Goal: Task Accomplishment & Management: Use online tool/utility

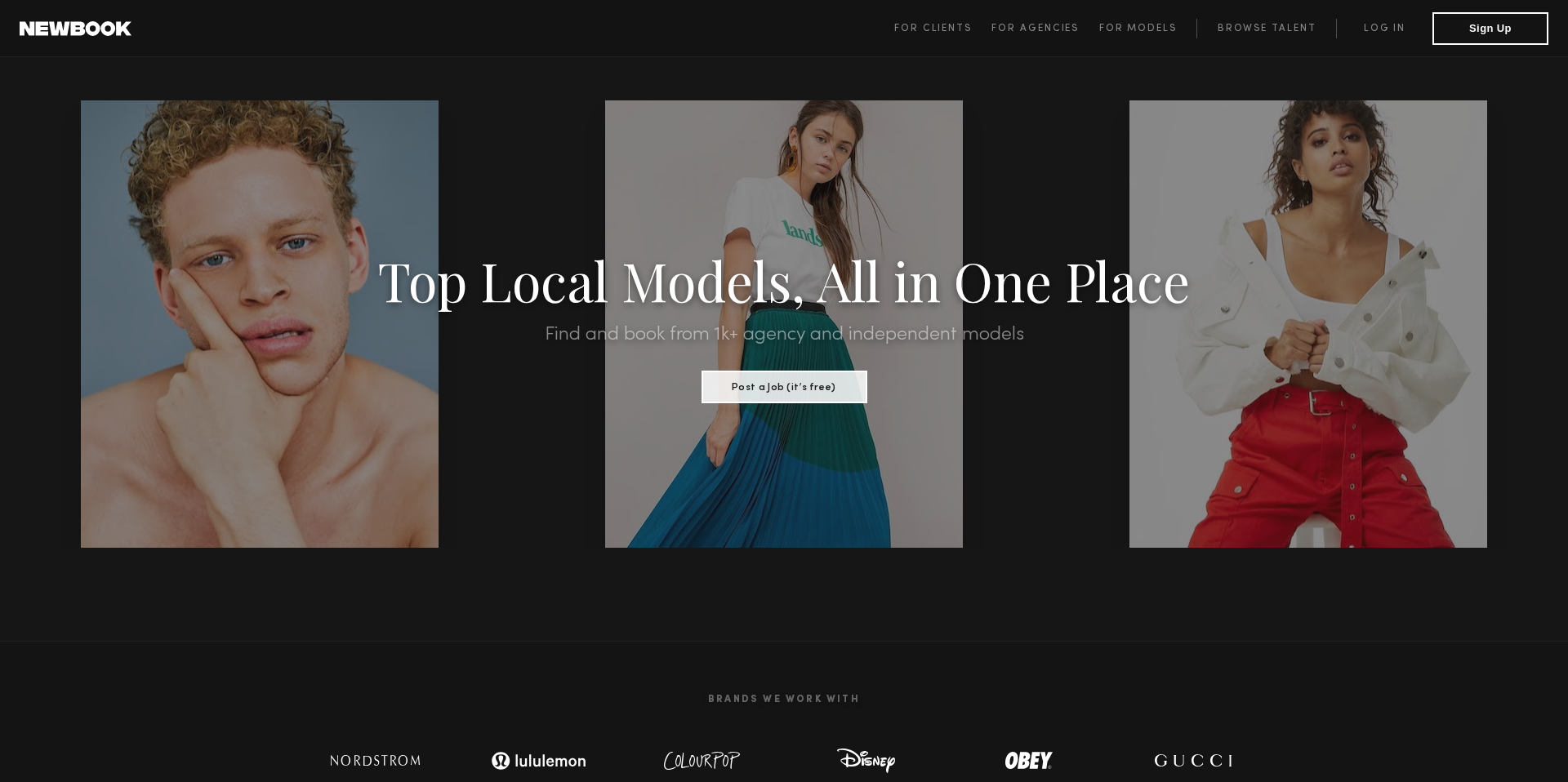
click at [1377, 40] on span "For Clients For Agencies For Models Browse Talent Log in Sign Up" at bounding box center [1221, 28] width 654 height 33
click at [1381, 29] on link "Log in" at bounding box center [1384, 28] width 96 height 20
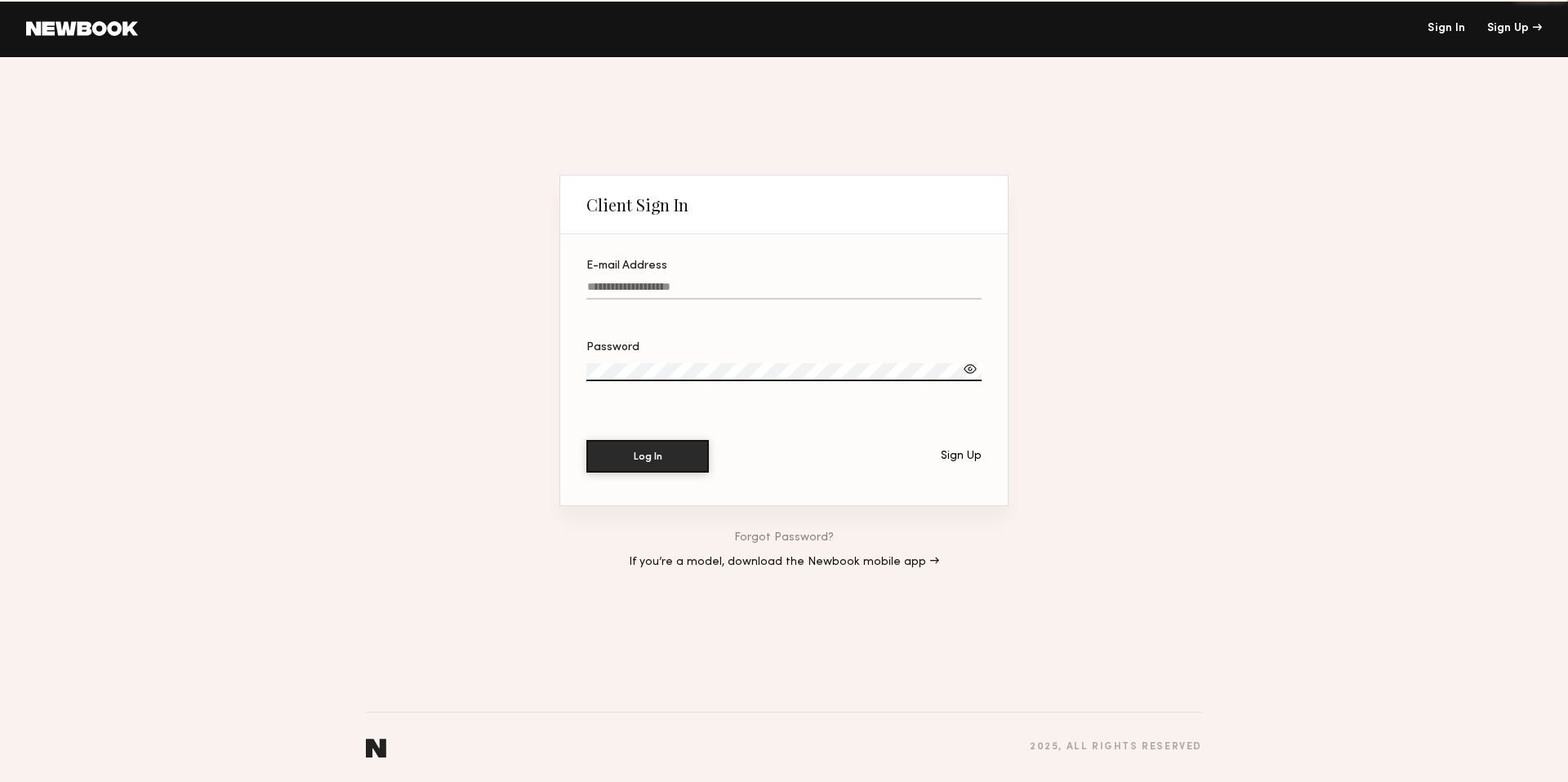
type input "**********"
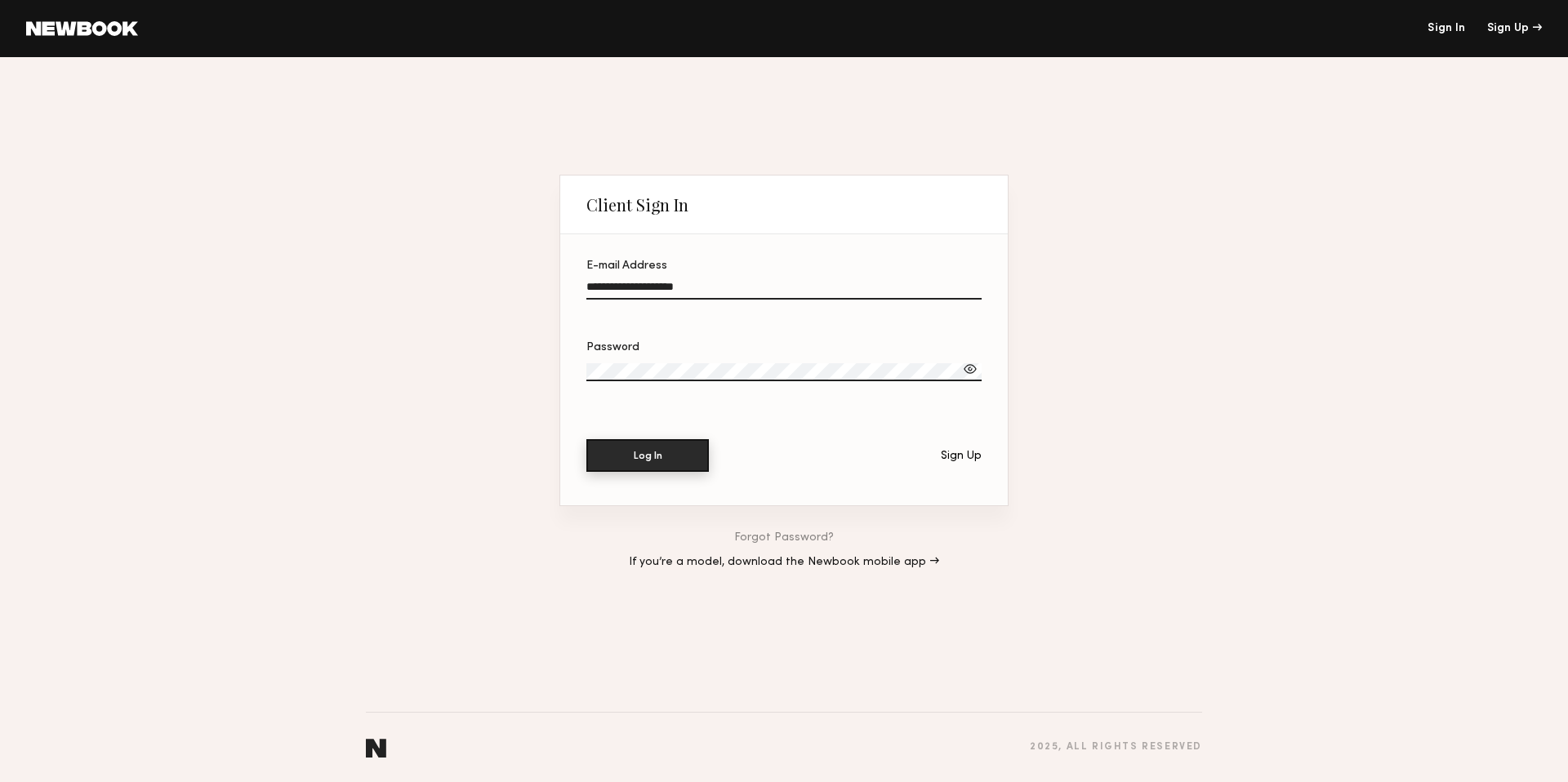
click at [641, 458] on button "Log In" at bounding box center [647, 456] width 123 height 33
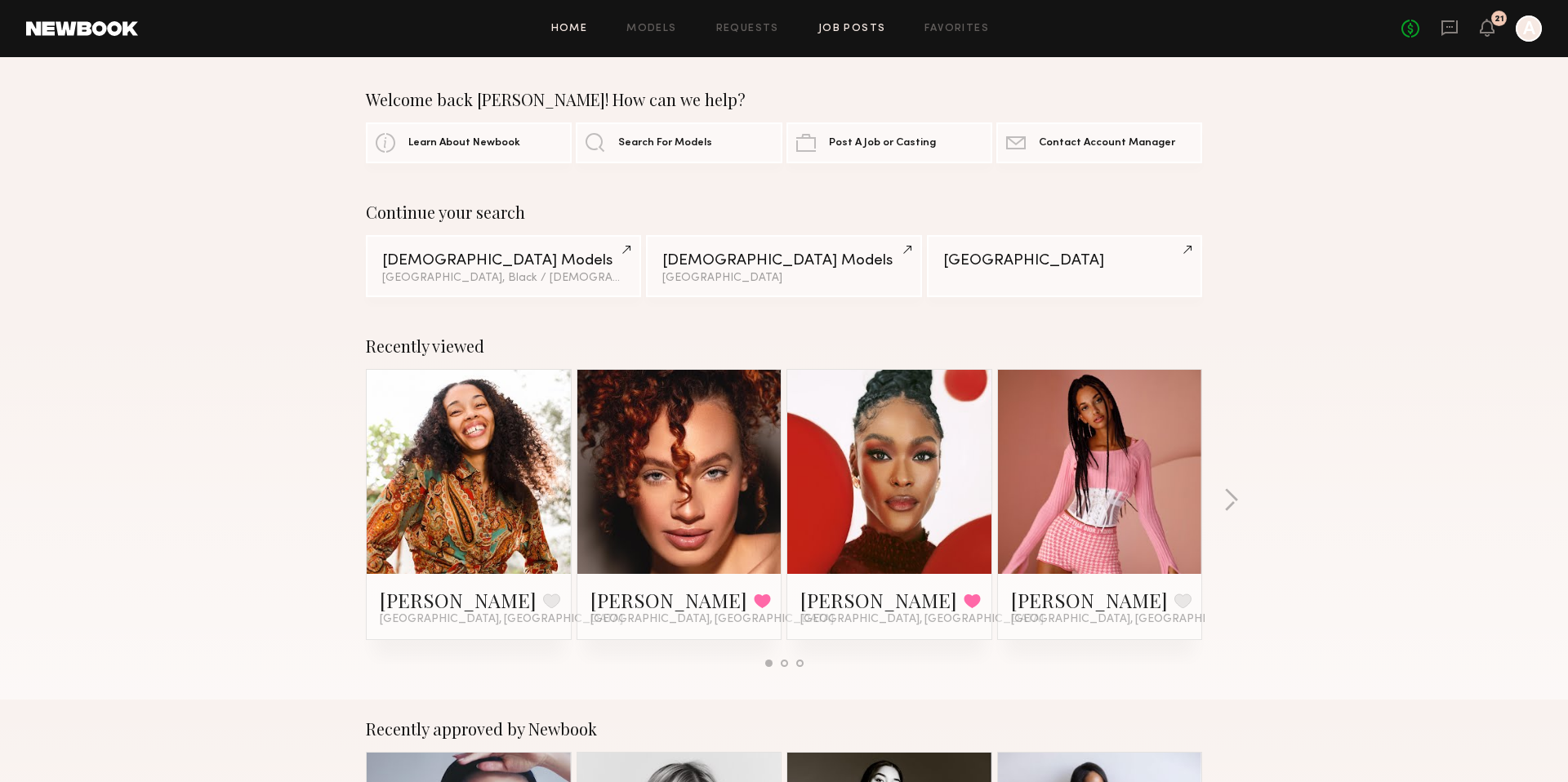
click at [864, 25] on link "Job Posts" at bounding box center [852, 29] width 68 height 10
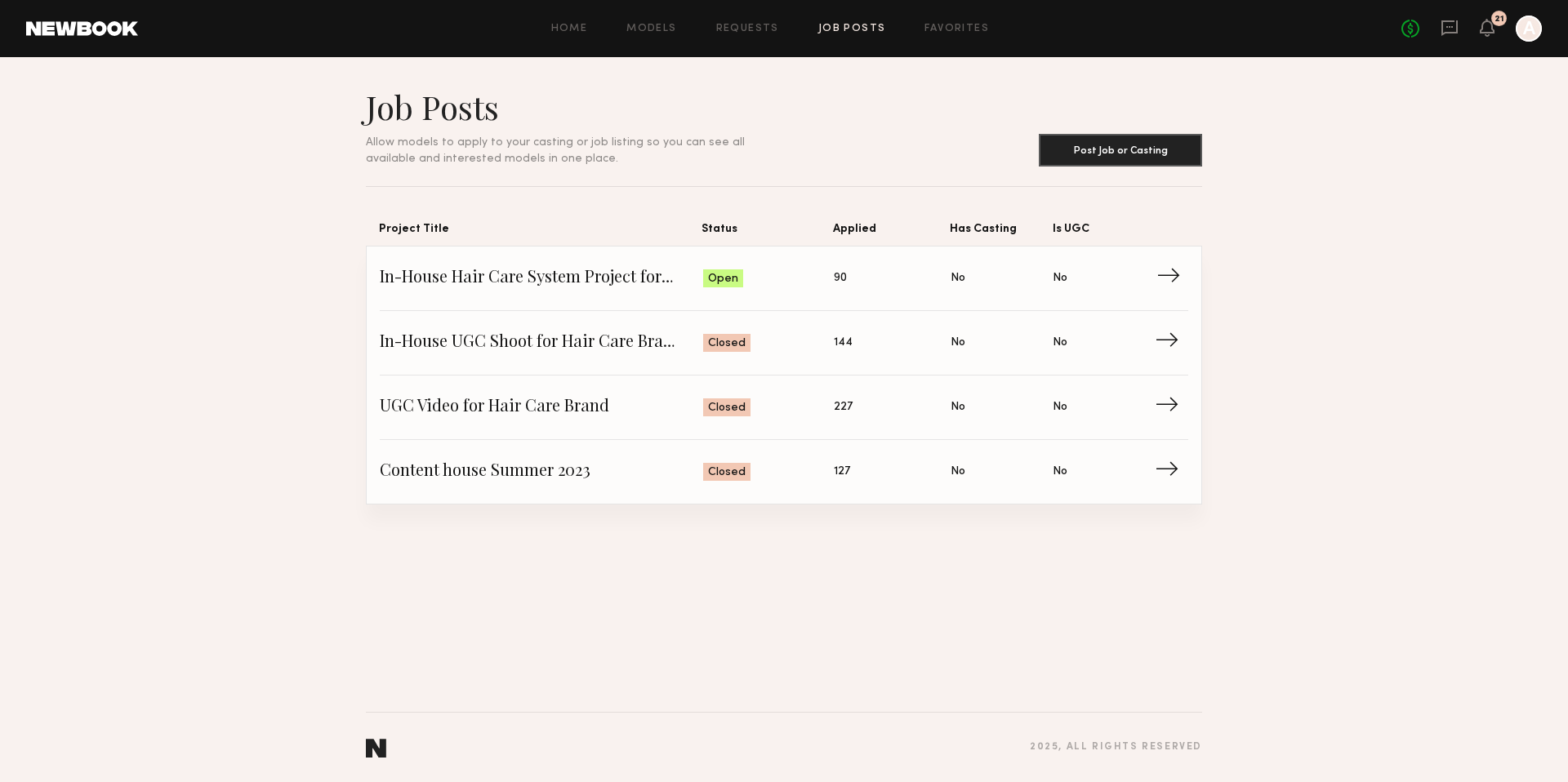
click at [628, 277] on span "In-House Hair Care System Project for a Hair Care Brand" at bounding box center [541, 278] width 324 height 25
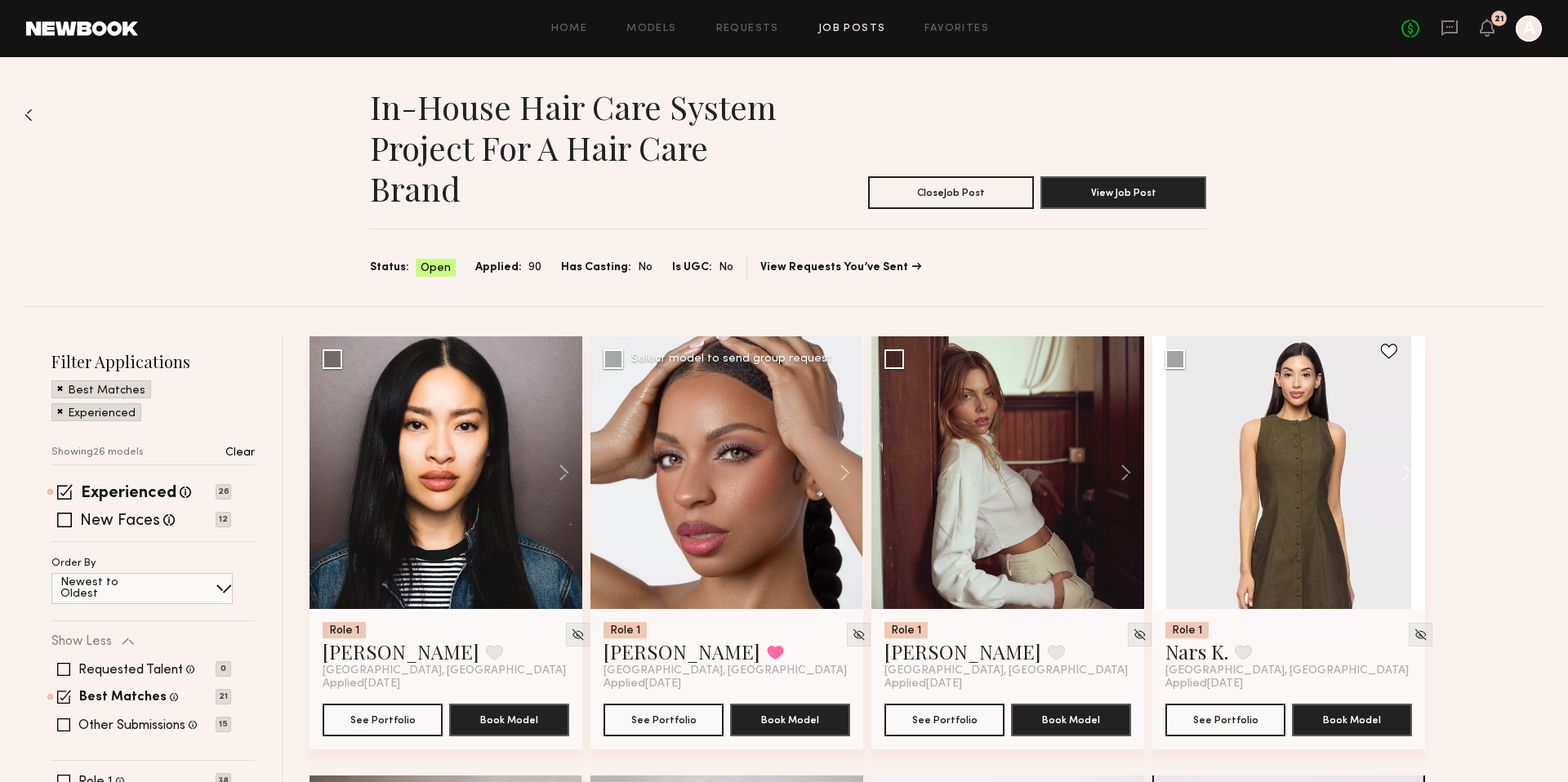
scroll to position [58, 0]
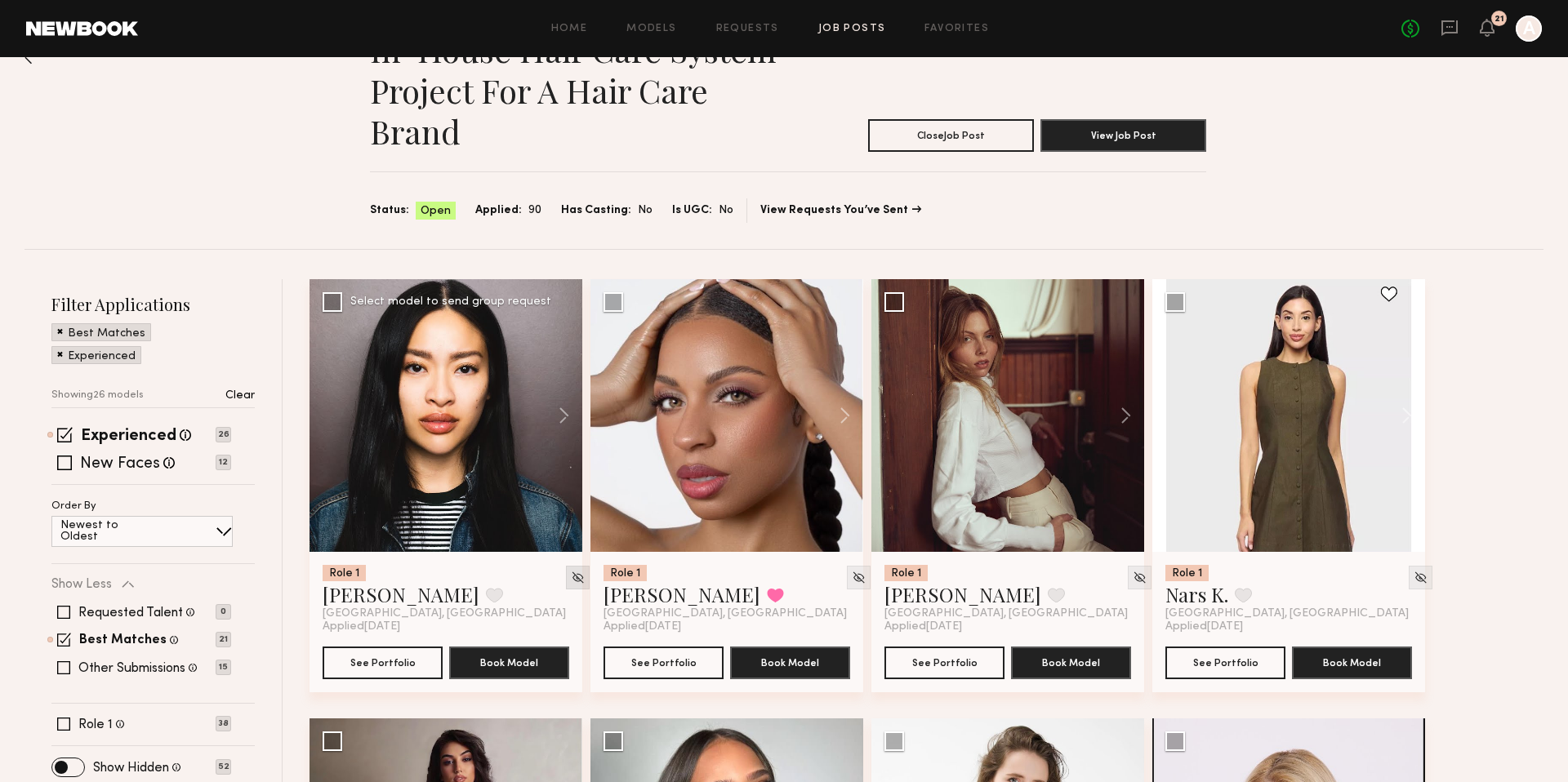
click at [566, 579] on div at bounding box center [578, 578] width 24 height 24
click at [571, 579] on img at bounding box center [578, 578] width 14 height 14
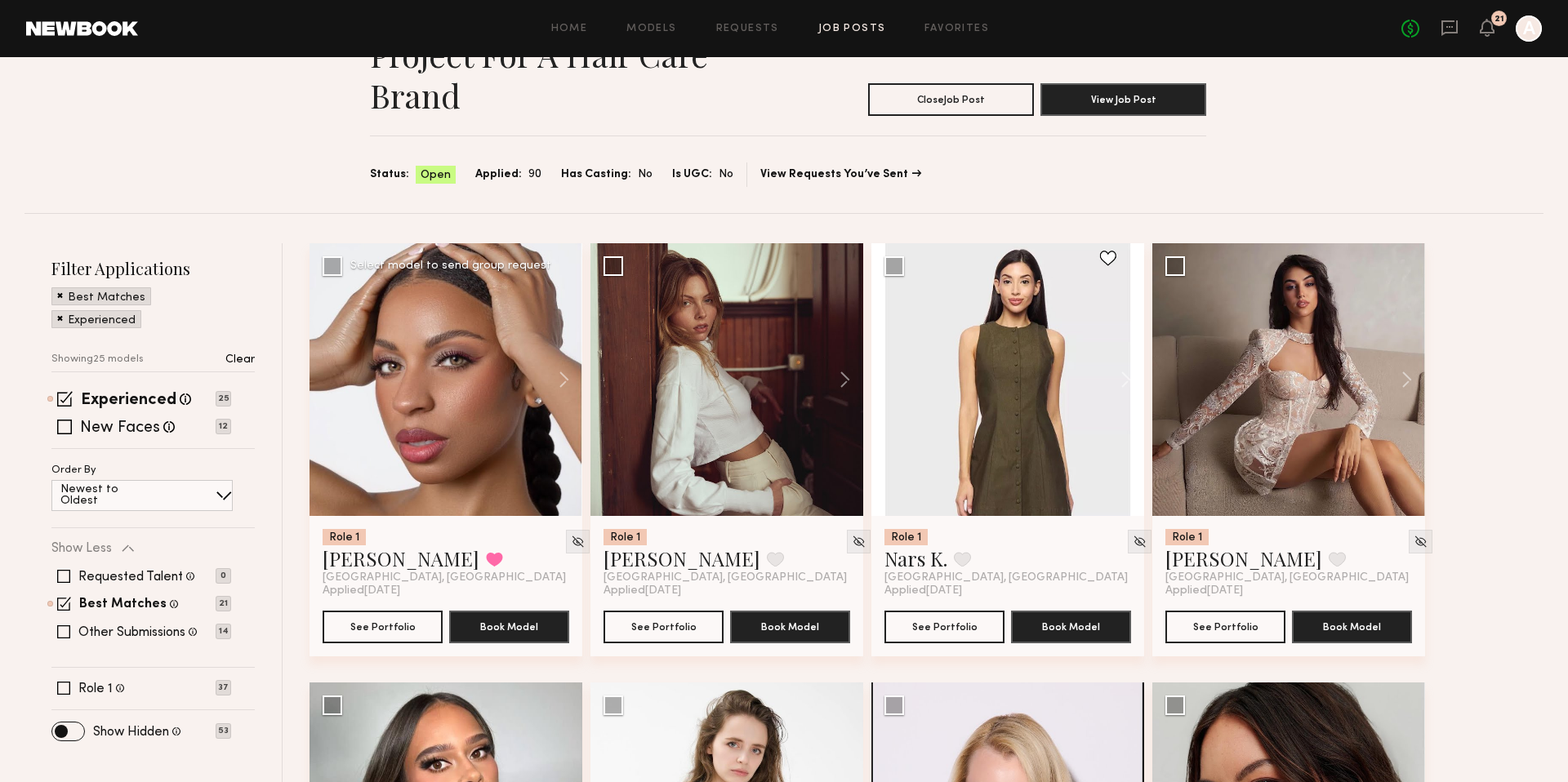
scroll to position [176, 0]
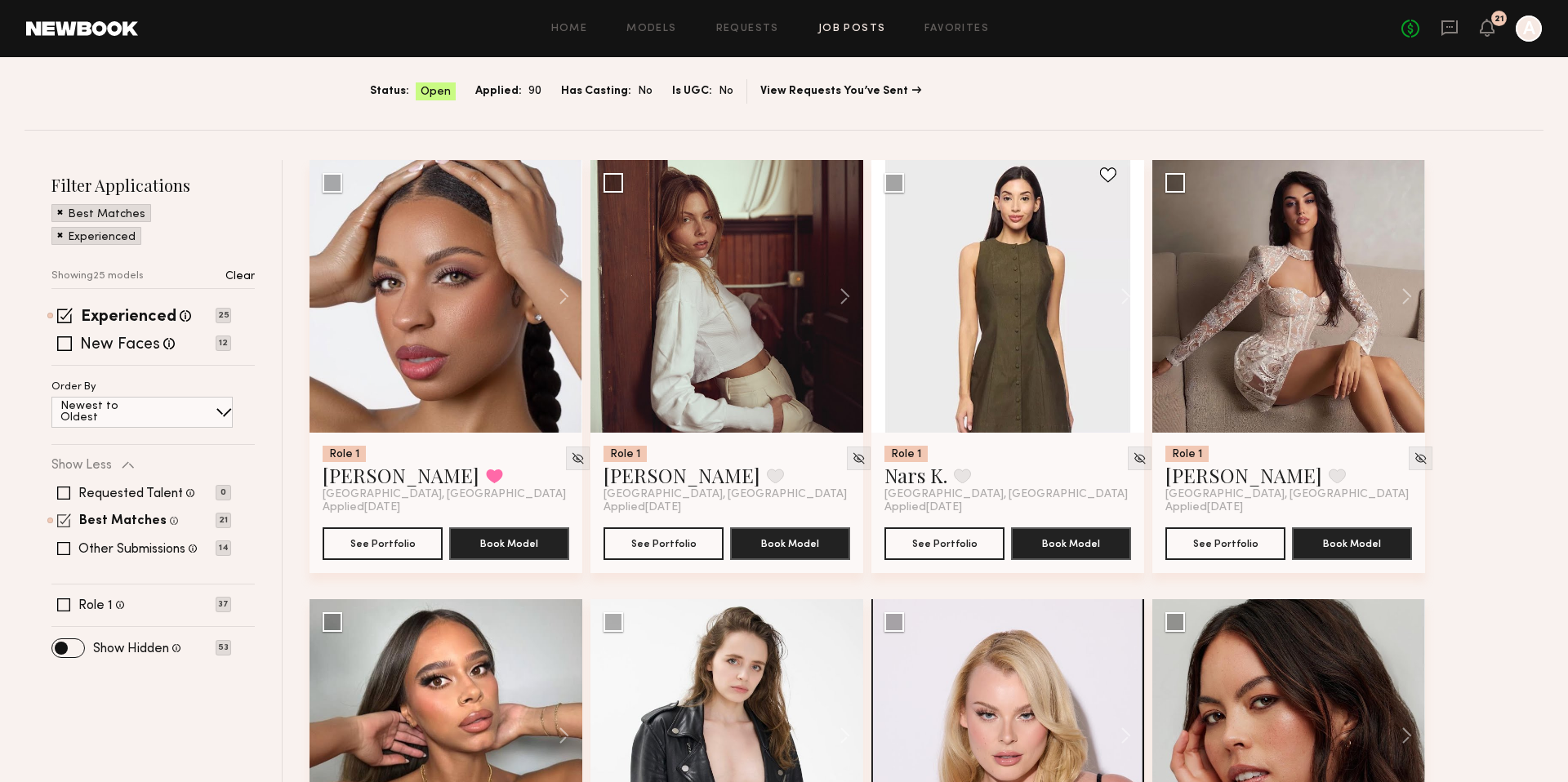
click at [221, 521] on p "21" at bounding box center [223, 520] width 15 height 15
click at [66, 518] on span at bounding box center [64, 520] width 14 height 14
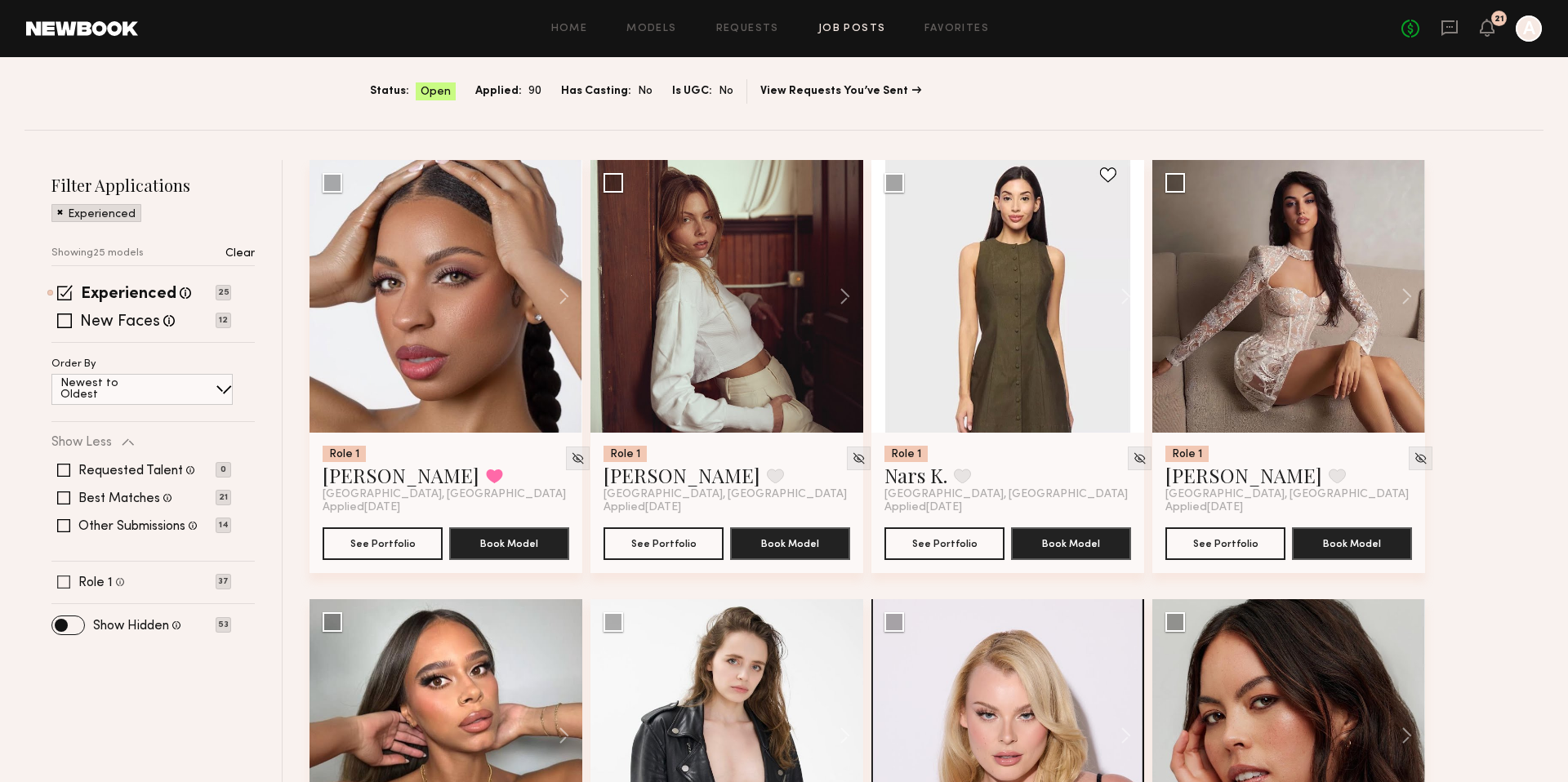
click at [63, 579] on span at bounding box center [64, 581] width 13 height 13
click at [58, 527] on span at bounding box center [64, 525] width 13 height 13
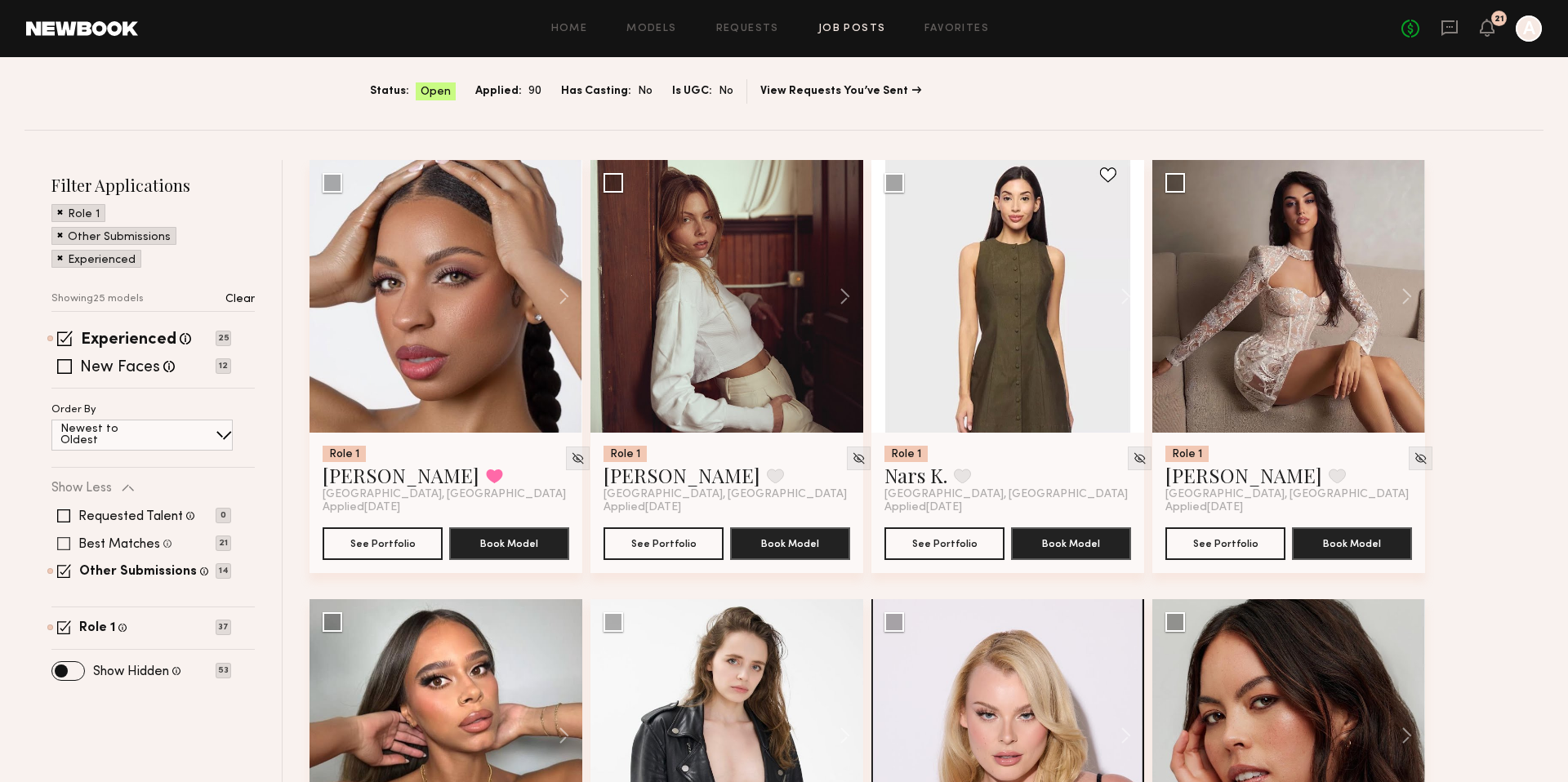
click at [62, 537] on span at bounding box center [64, 543] width 13 height 13
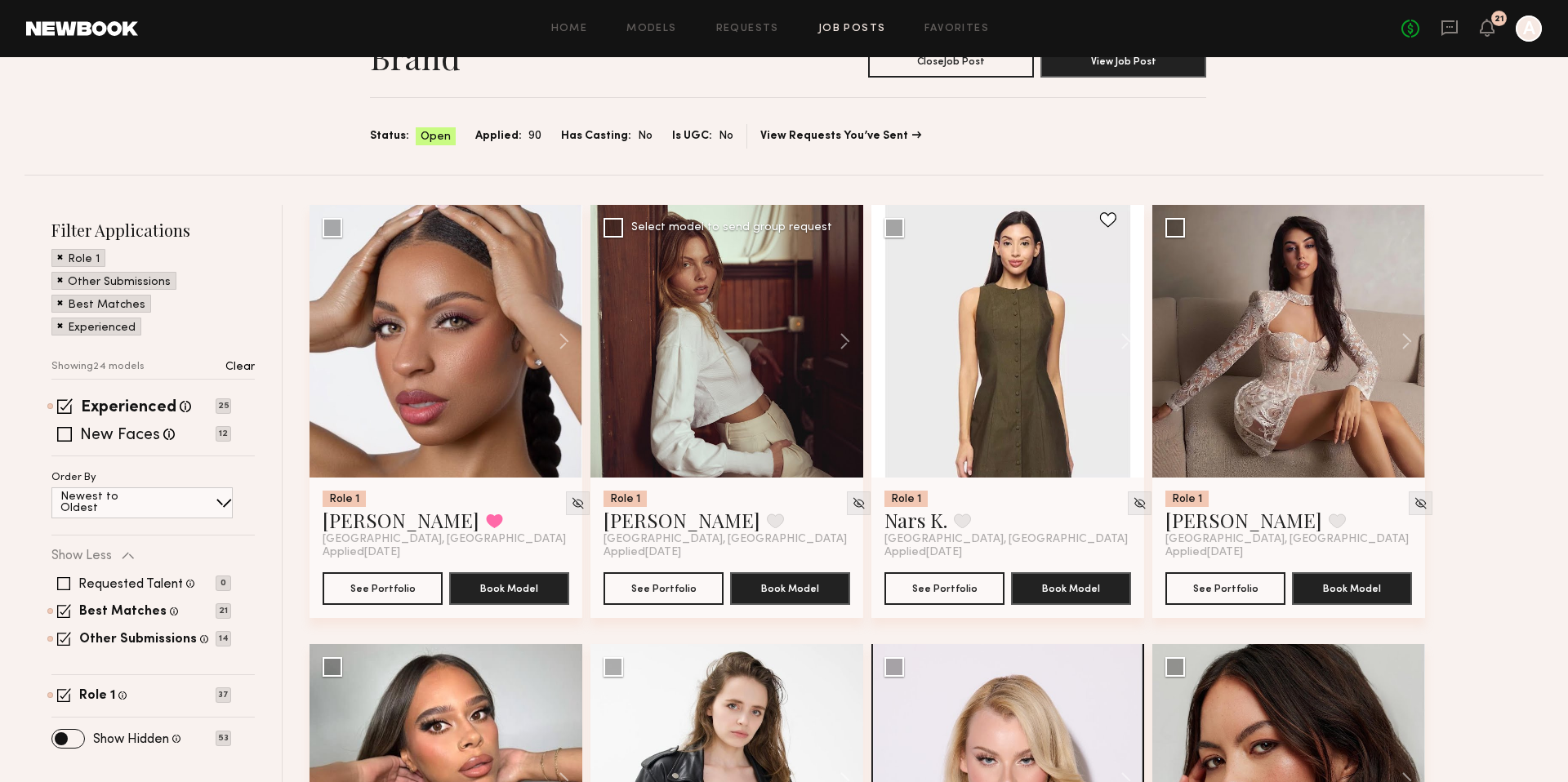
scroll to position [0, 0]
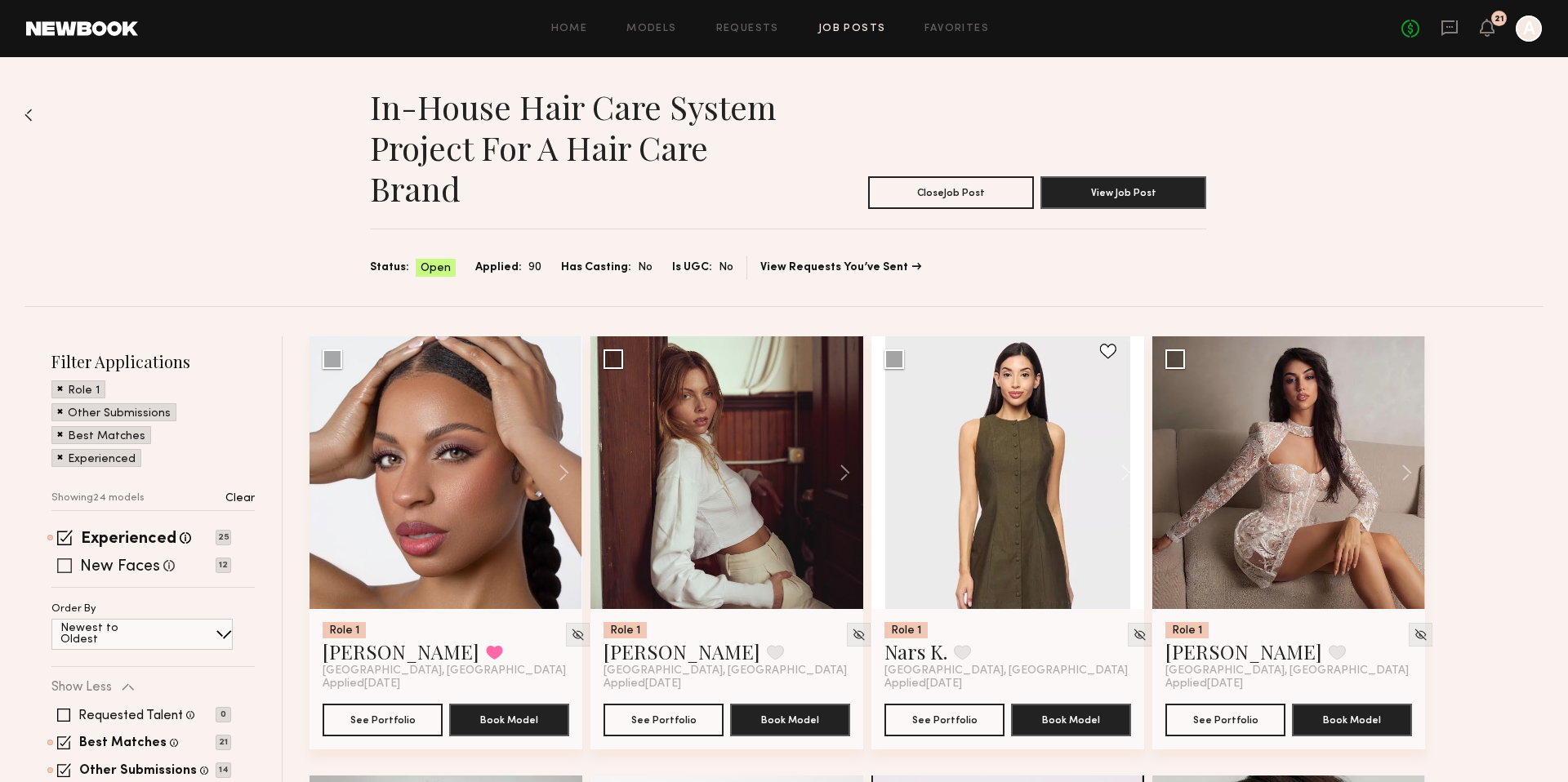
click at [65, 558] on span at bounding box center [64, 565] width 15 height 15
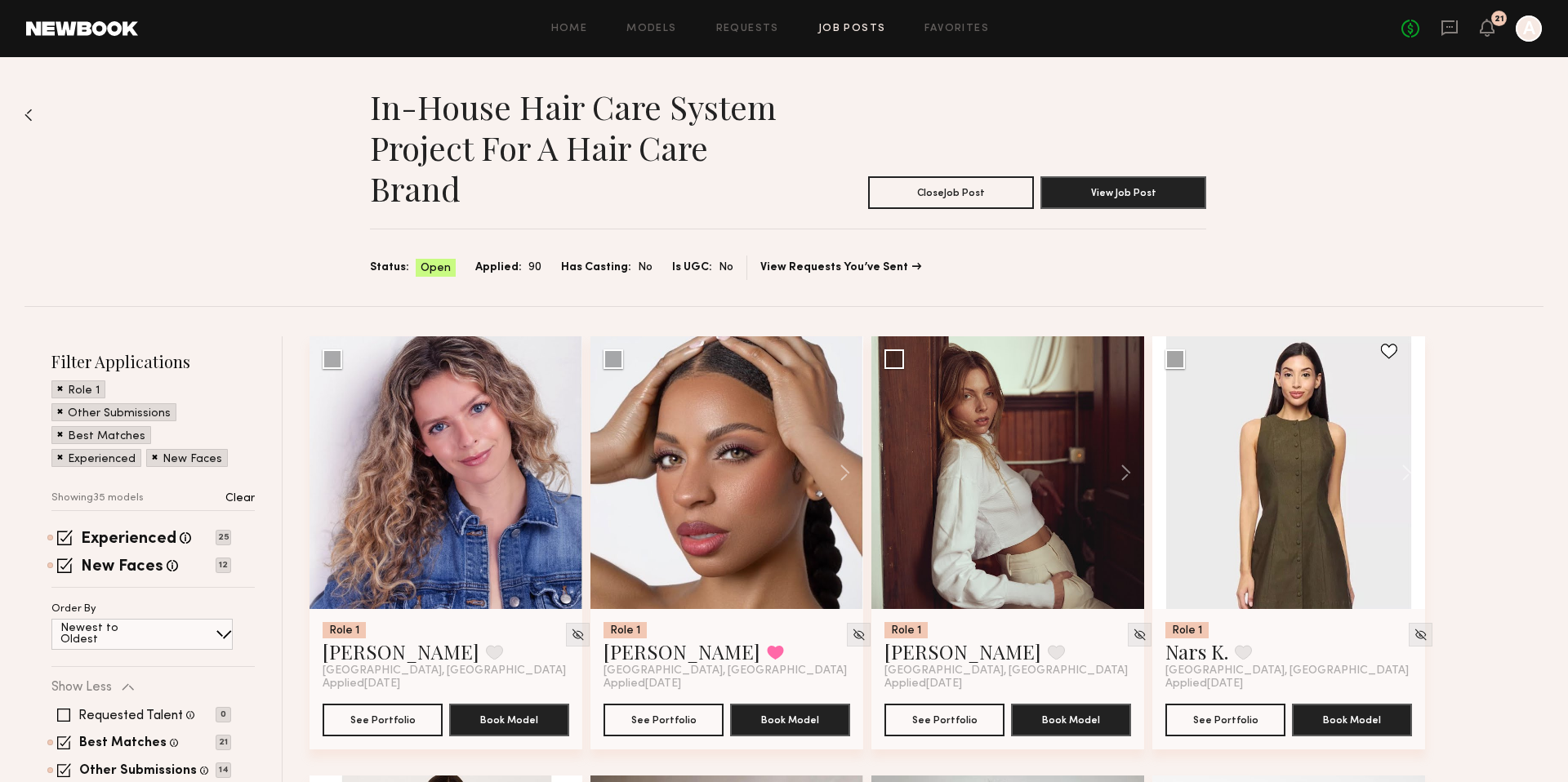
click at [240, 484] on div "Showing 35 models Clear" at bounding box center [153, 495] width 204 height 28
click at [240, 493] on p "Clear" at bounding box center [240, 498] width 29 height 11
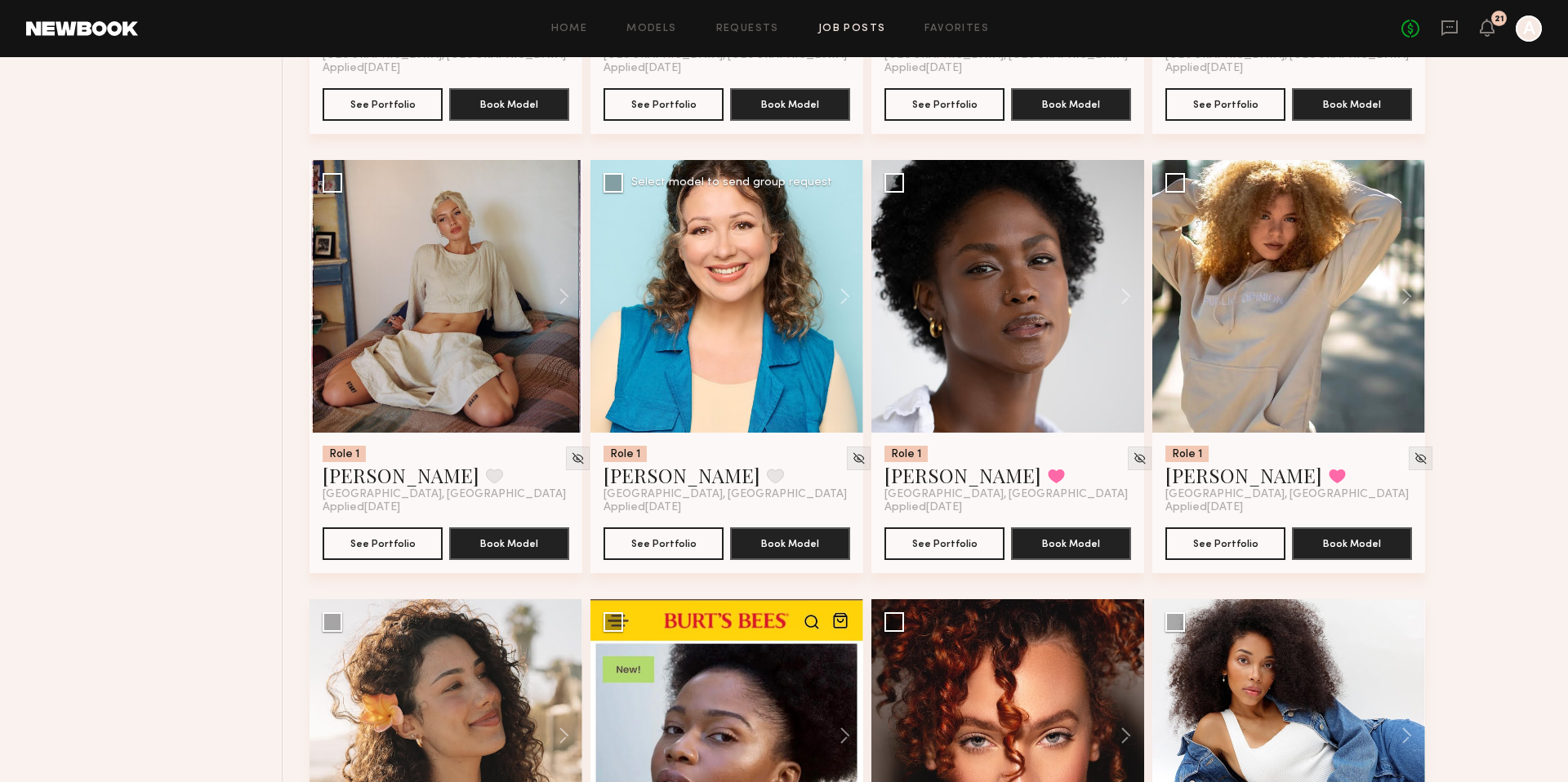
scroll to position [2734, 0]
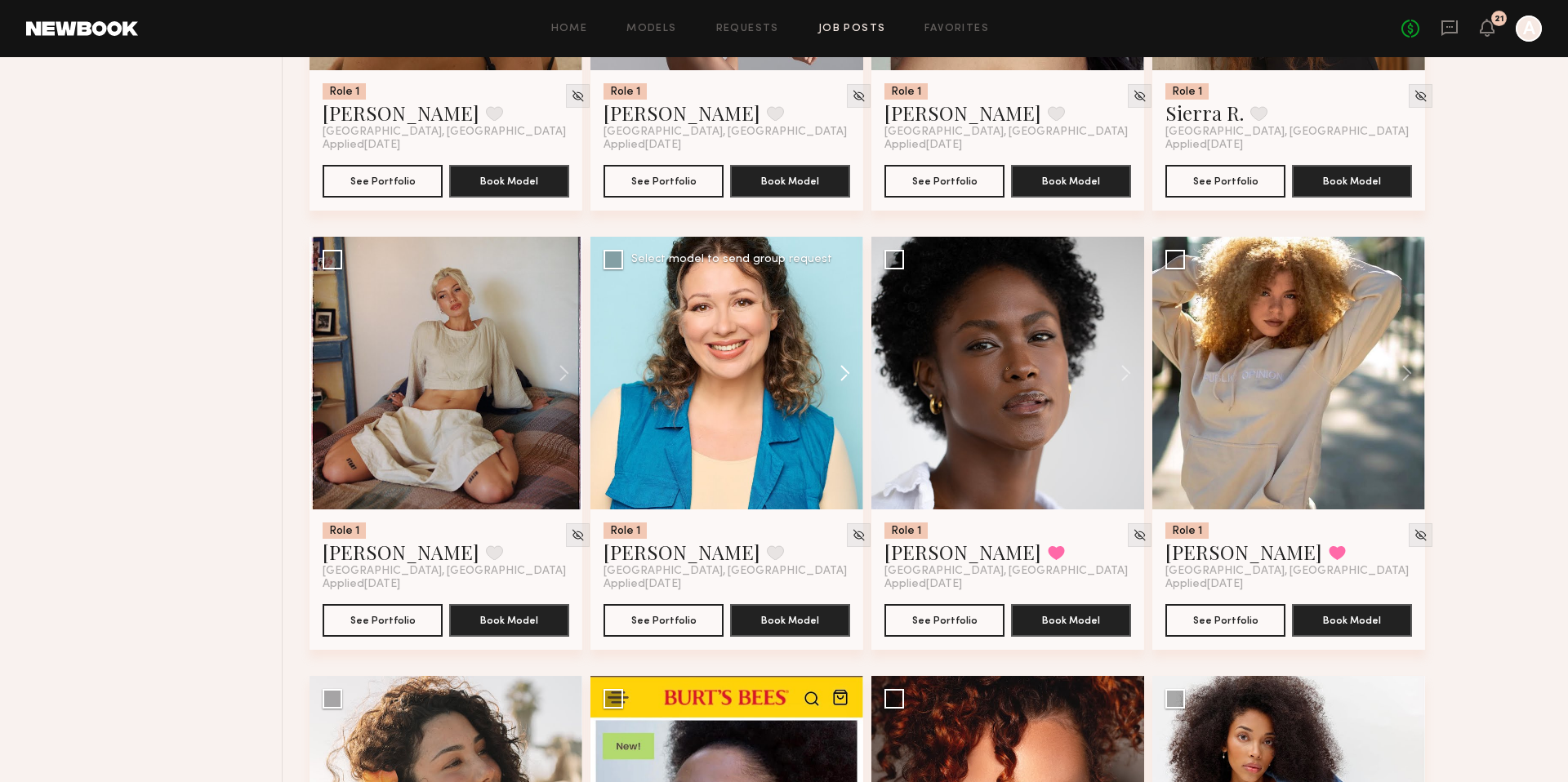
click at [854, 374] on button at bounding box center [836, 373] width 52 height 273
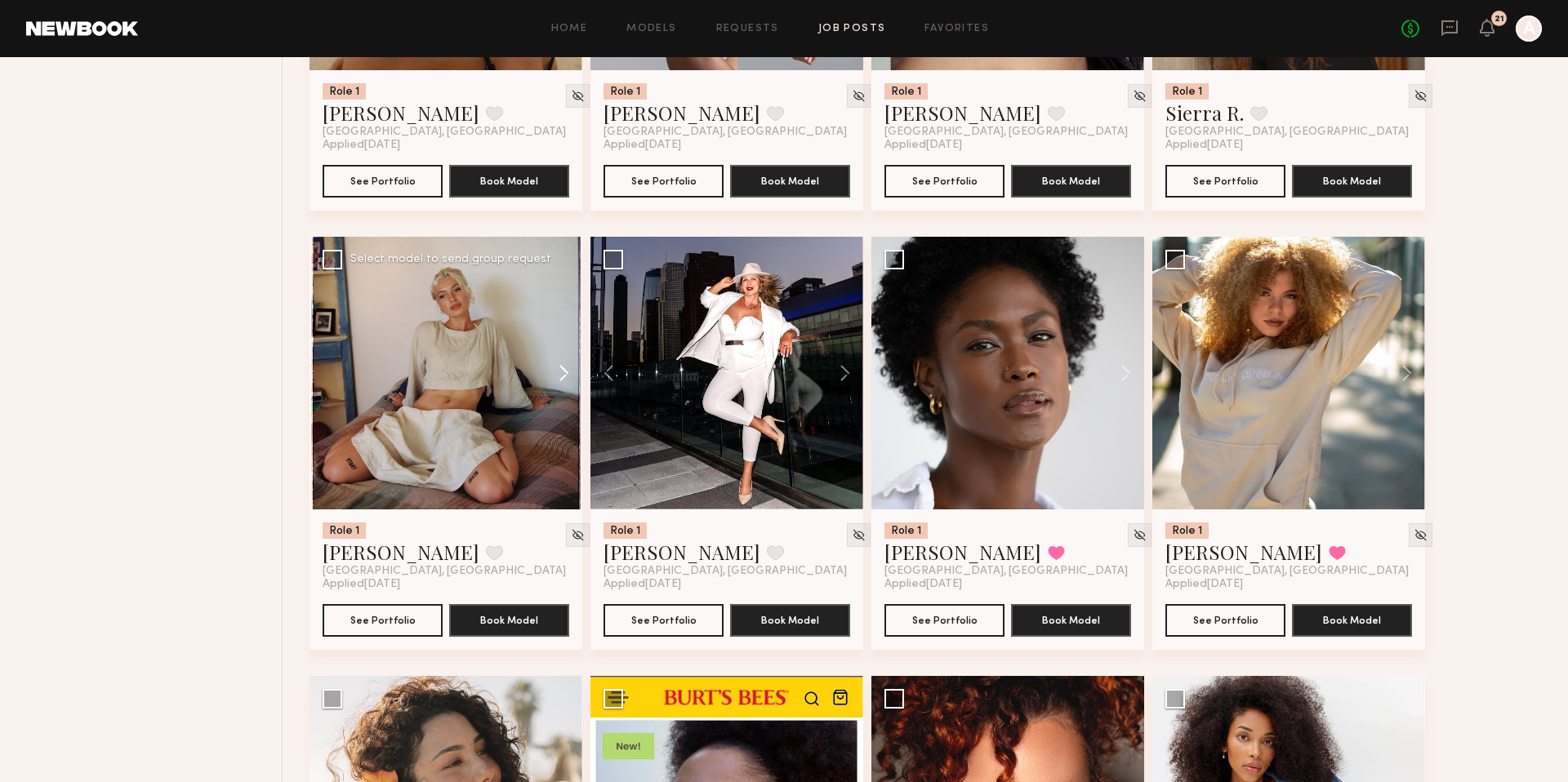
click at [557, 375] on button at bounding box center [556, 373] width 52 height 273
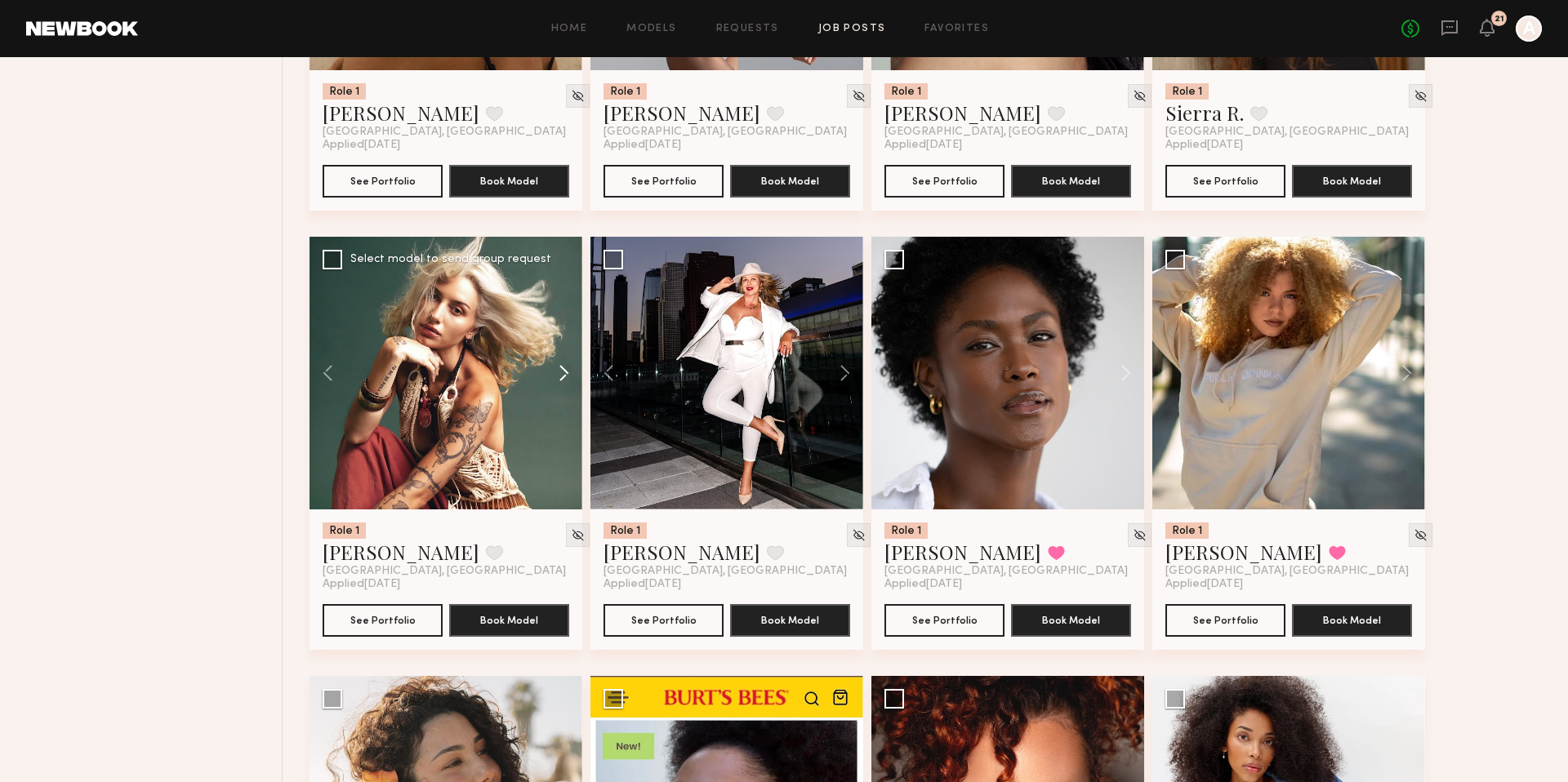
click at [557, 375] on button at bounding box center [556, 373] width 52 height 273
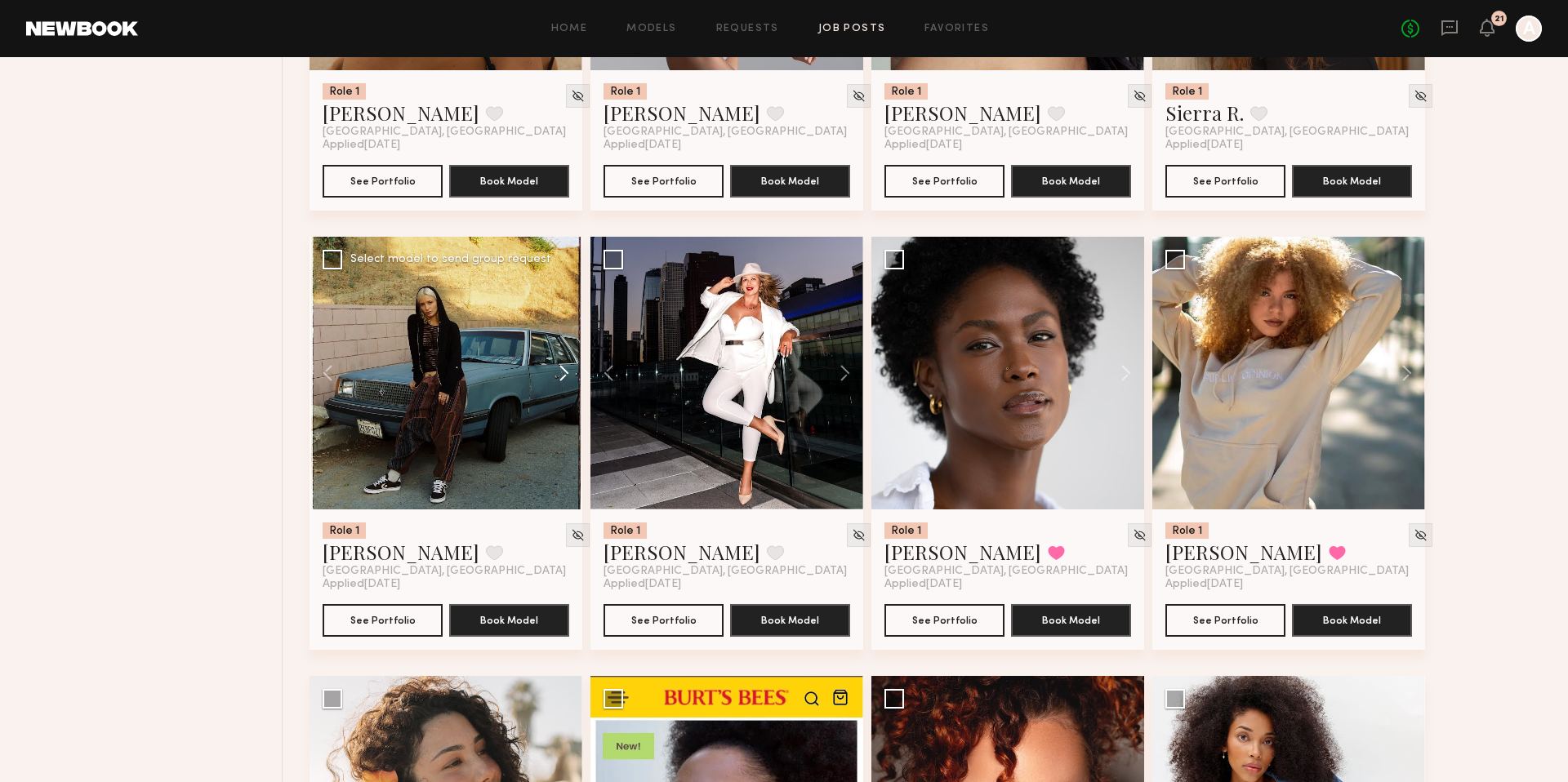
click at [558, 376] on button at bounding box center [556, 373] width 52 height 273
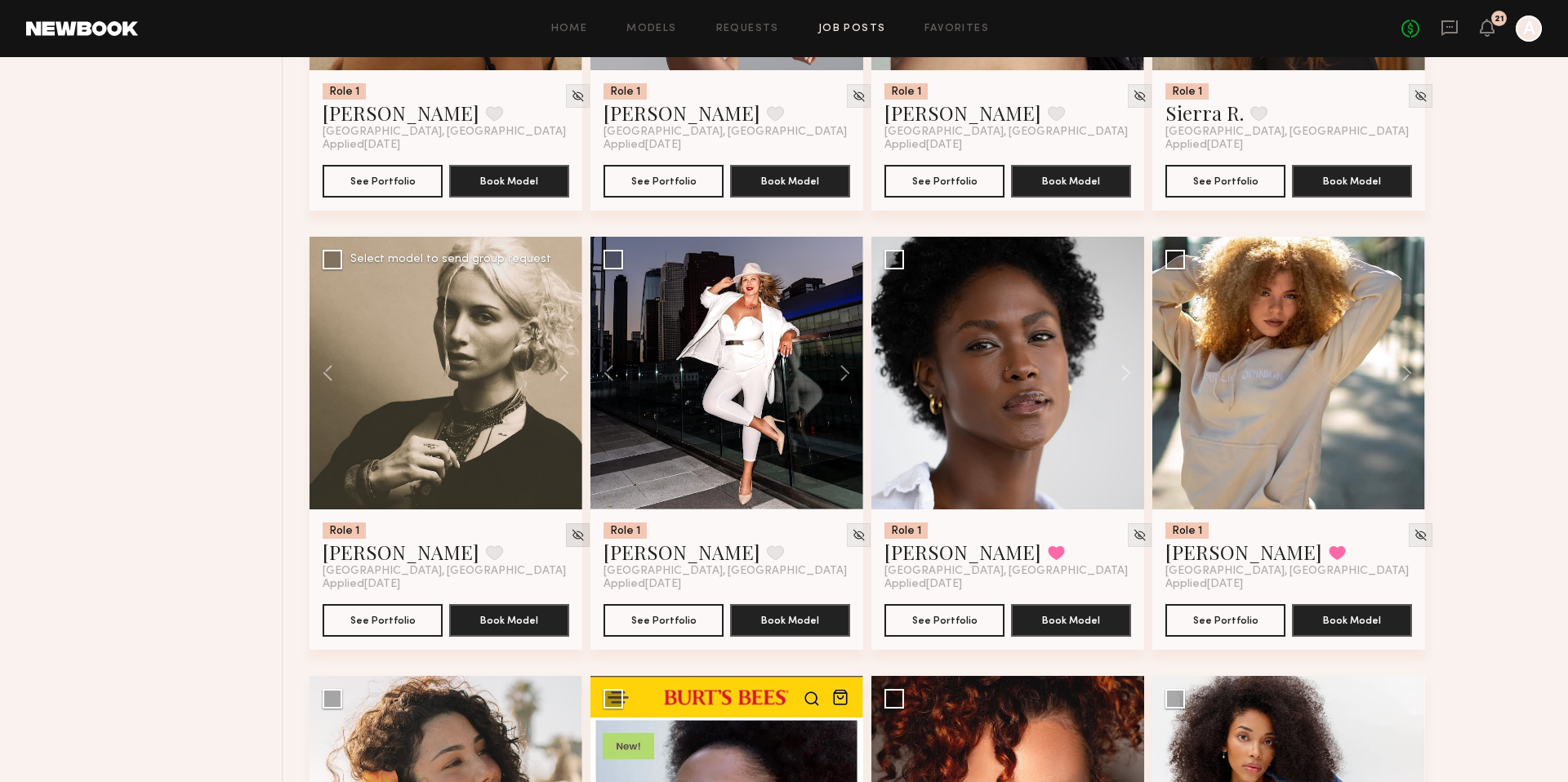
click at [571, 530] on img at bounding box center [578, 535] width 14 height 14
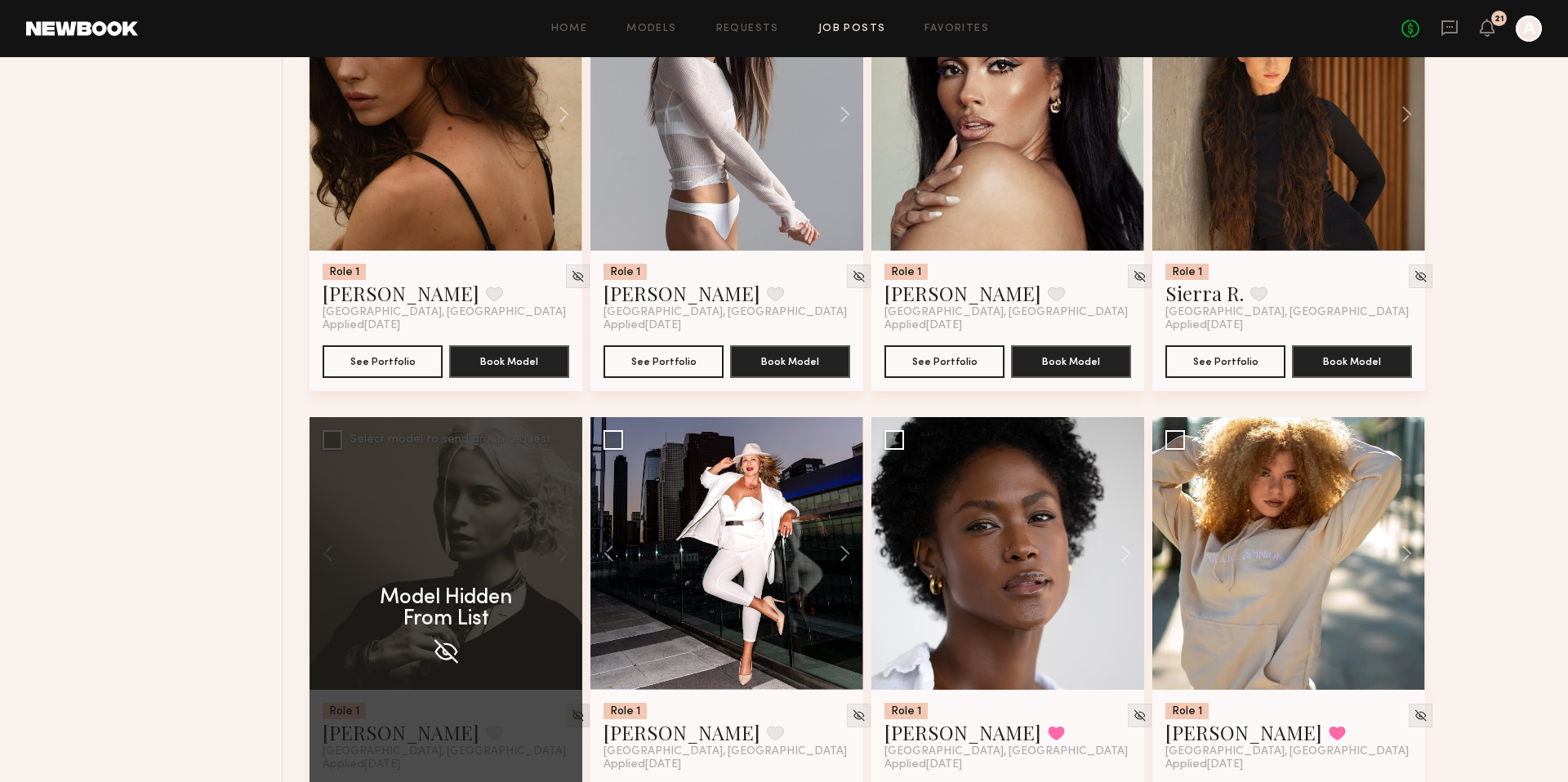
scroll to position [2419, 0]
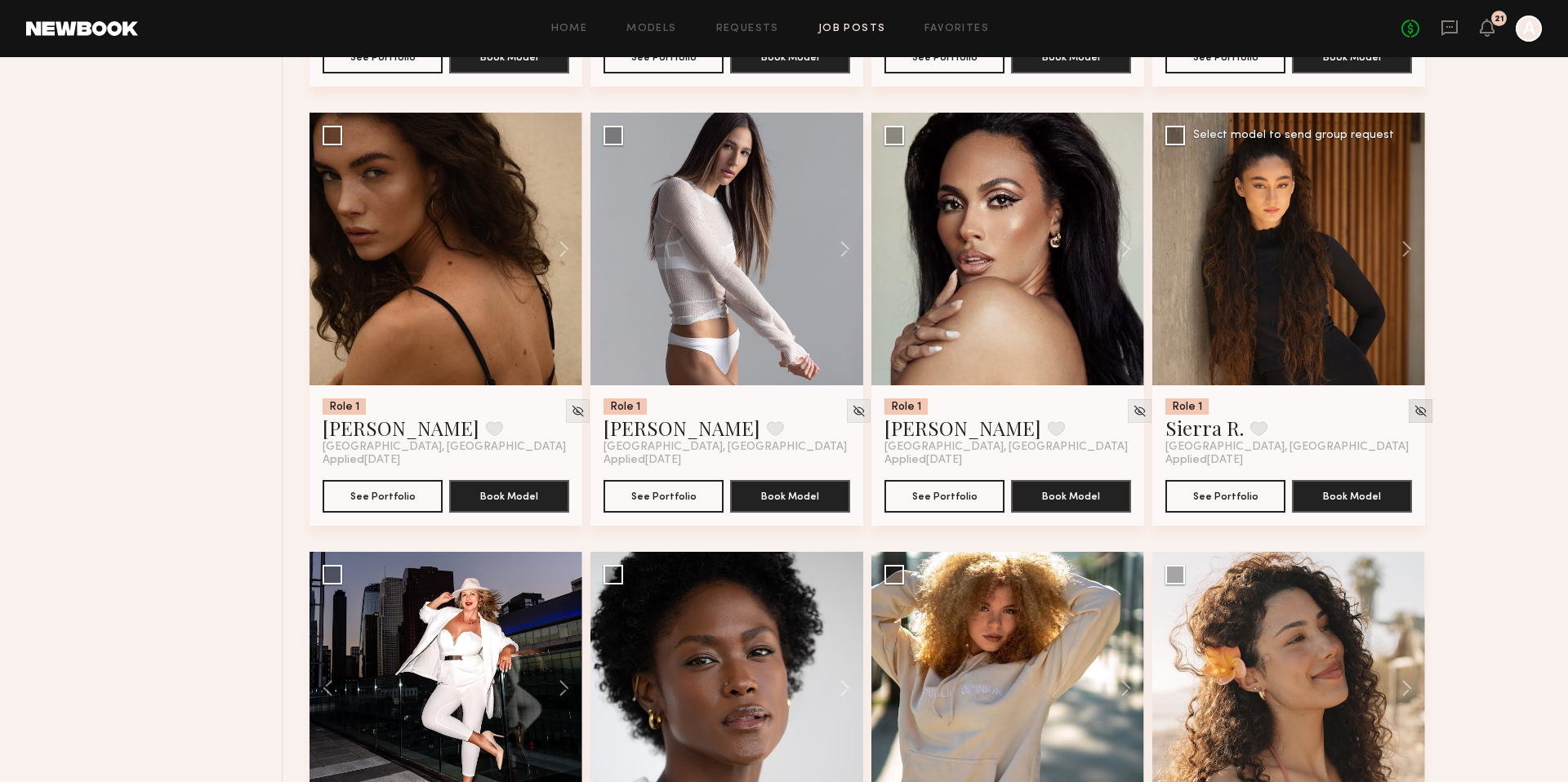
click at [1413, 414] on img at bounding box center [1420, 411] width 14 height 14
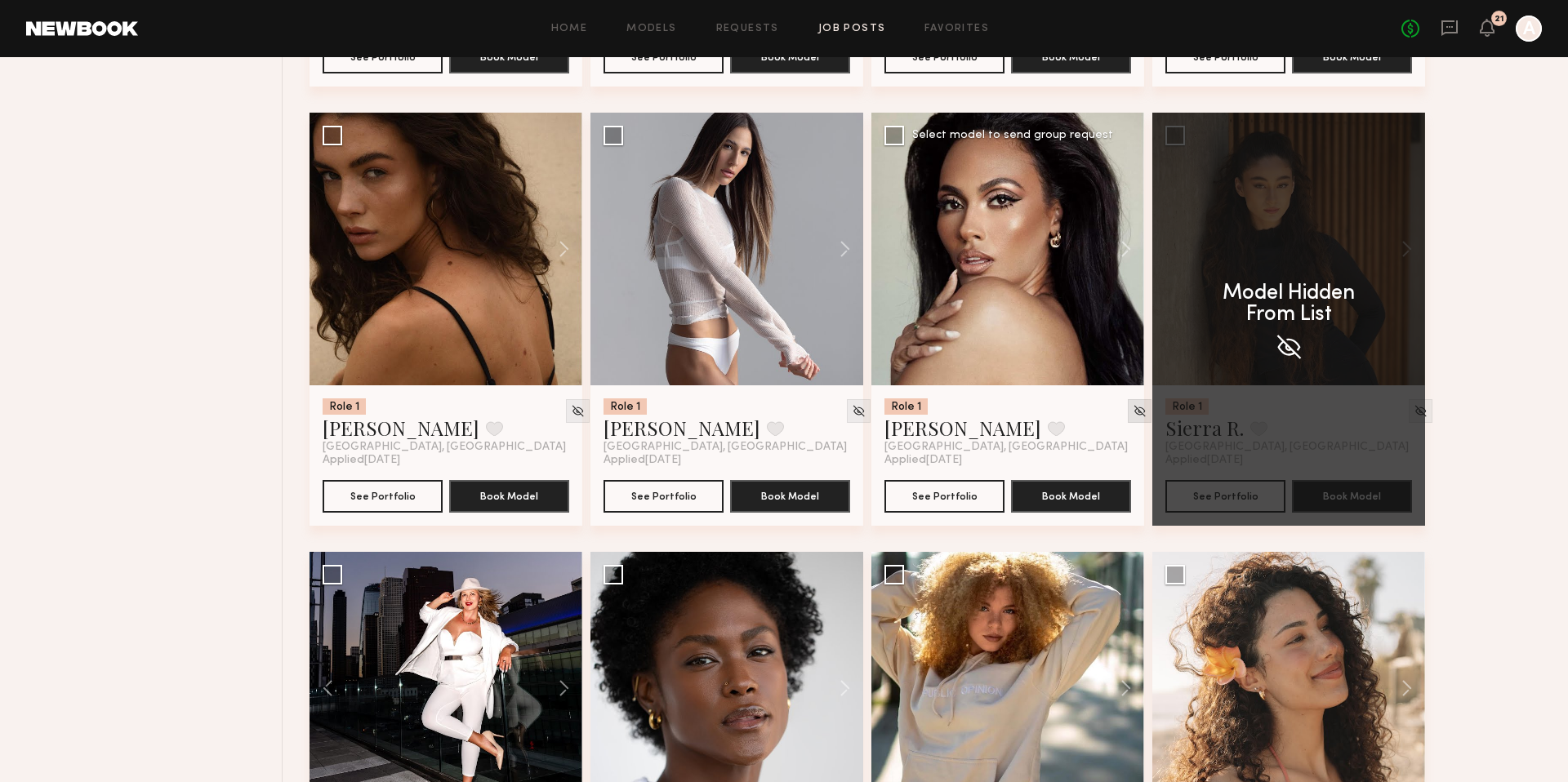
click at [1133, 415] on img at bounding box center [1140, 411] width 14 height 14
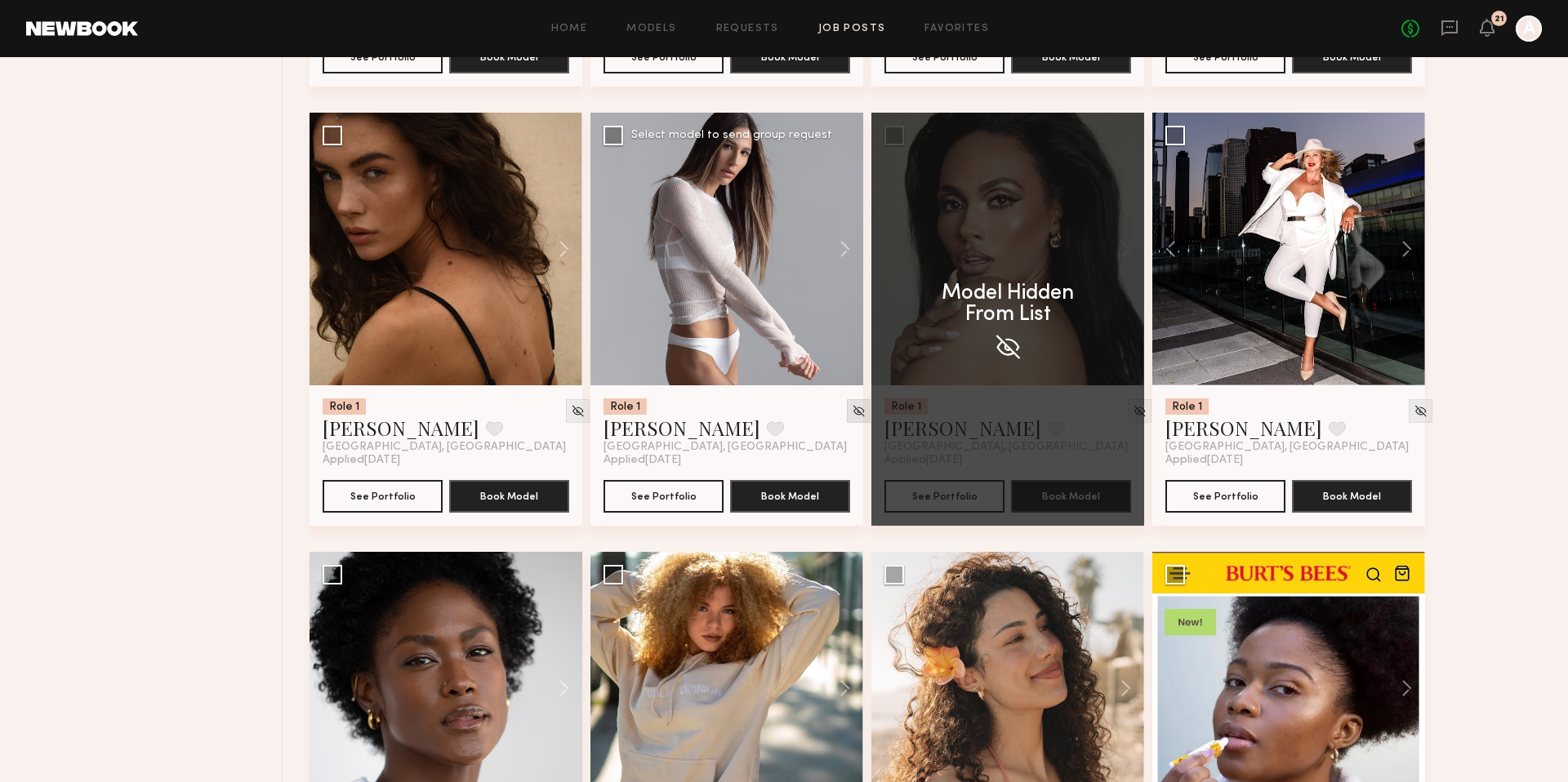
click at [852, 409] on img at bounding box center [859, 411] width 14 height 14
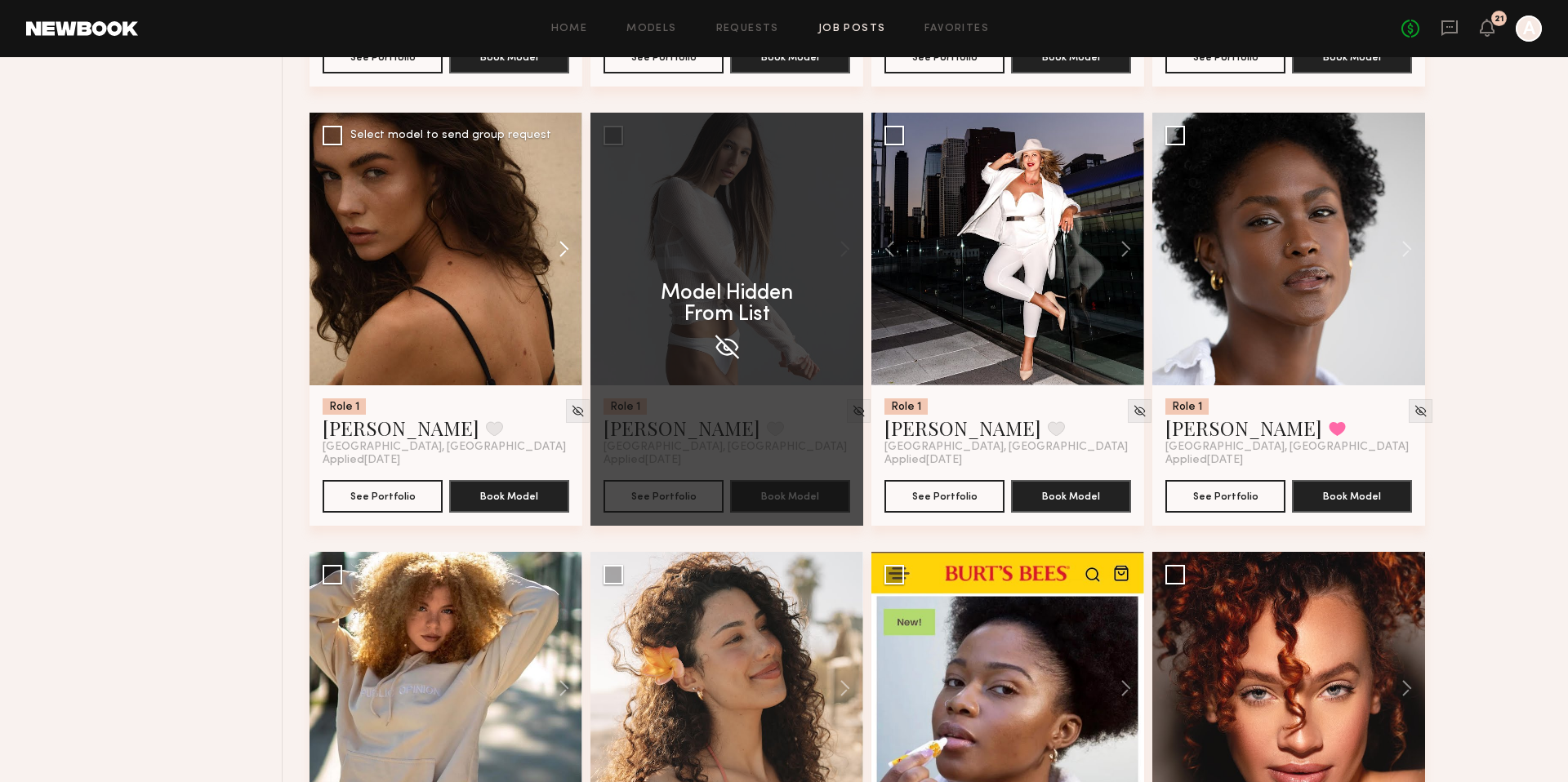
click at [564, 254] on button at bounding box center [556, 249] width 52 height 273
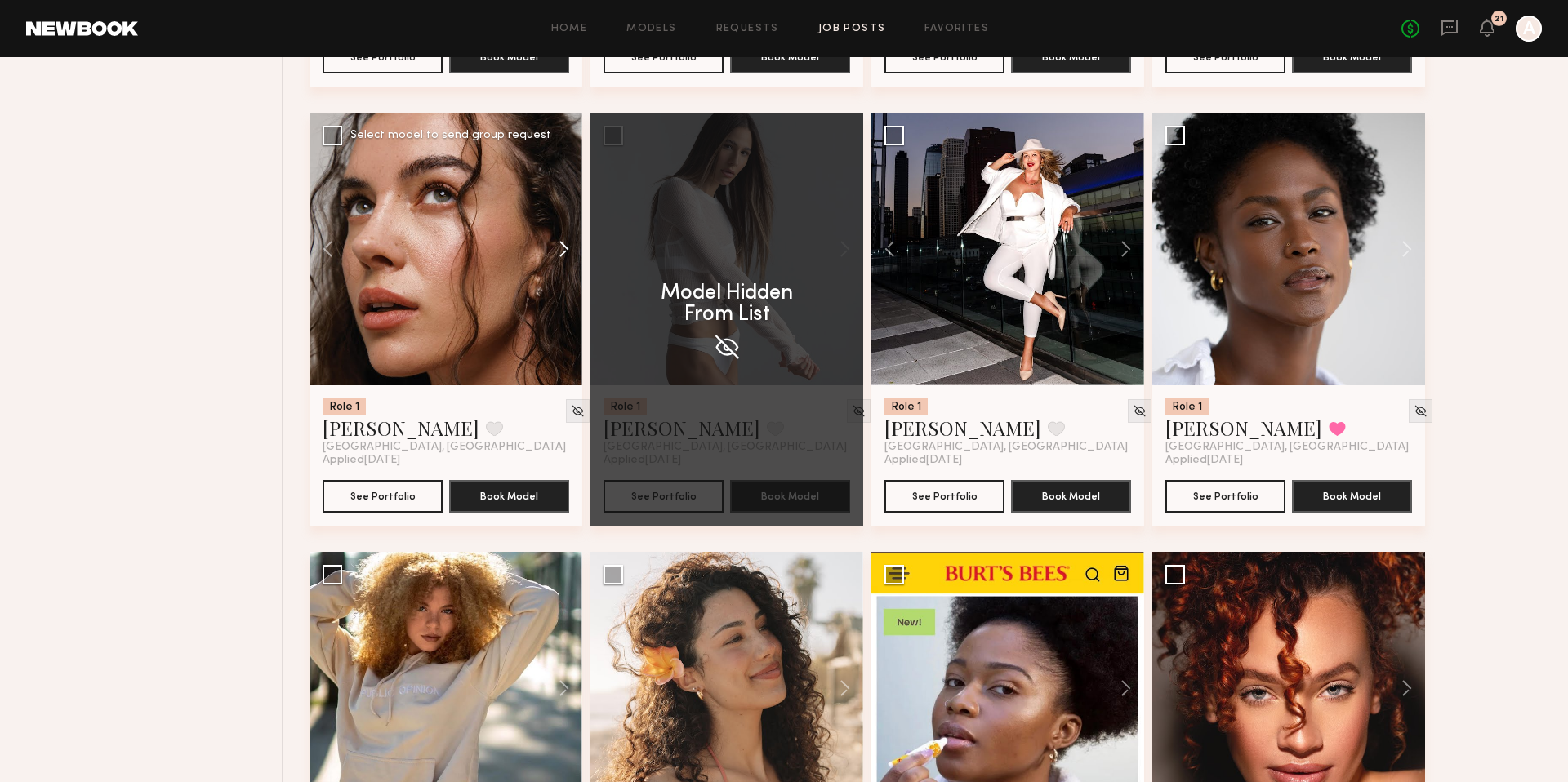
click at [564, 254] on button at bounding box center [556, 249] width 52 height 273
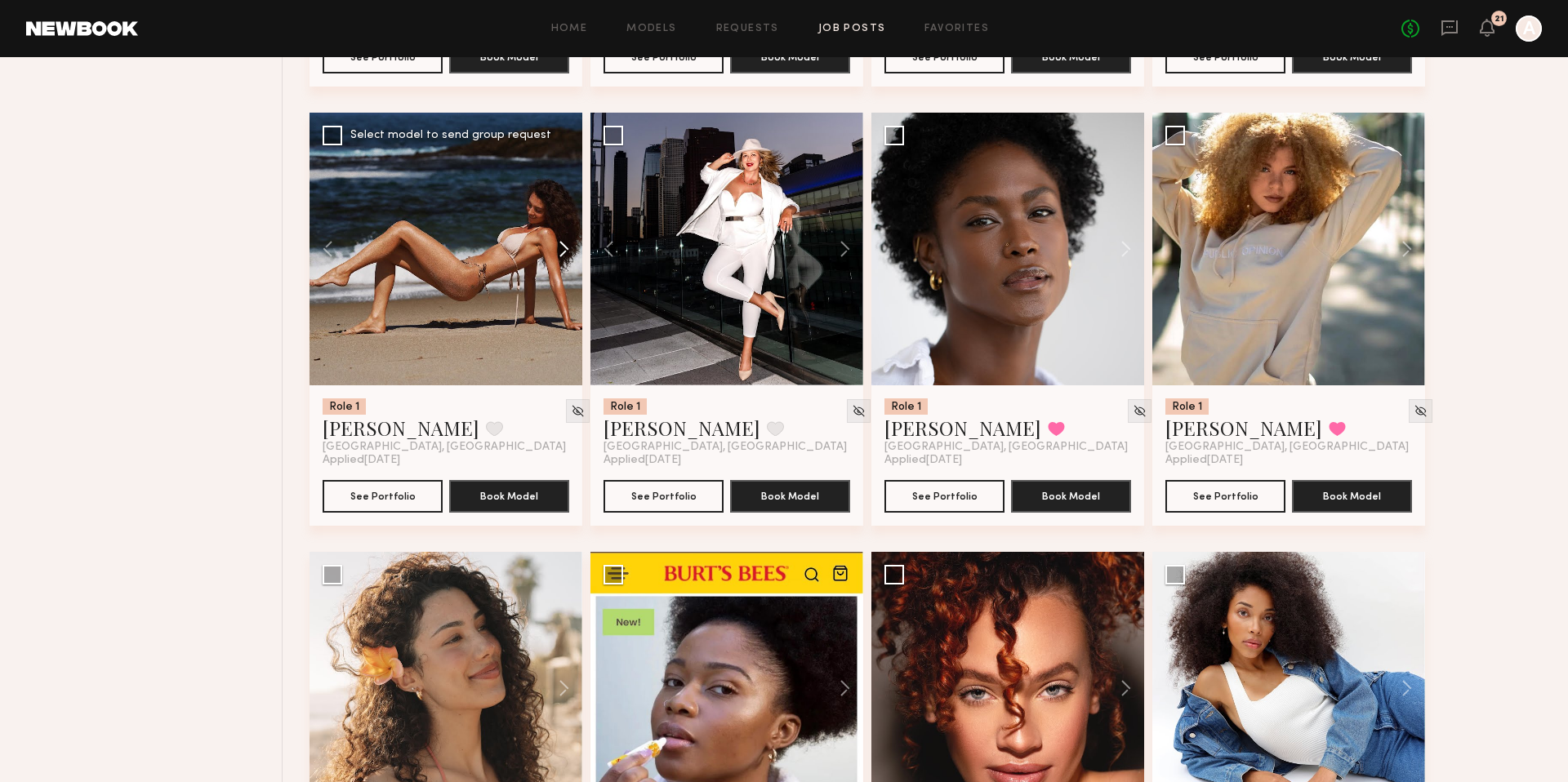
click at [564, 254] on button at bounding box center [556, 249] width 52 height 273
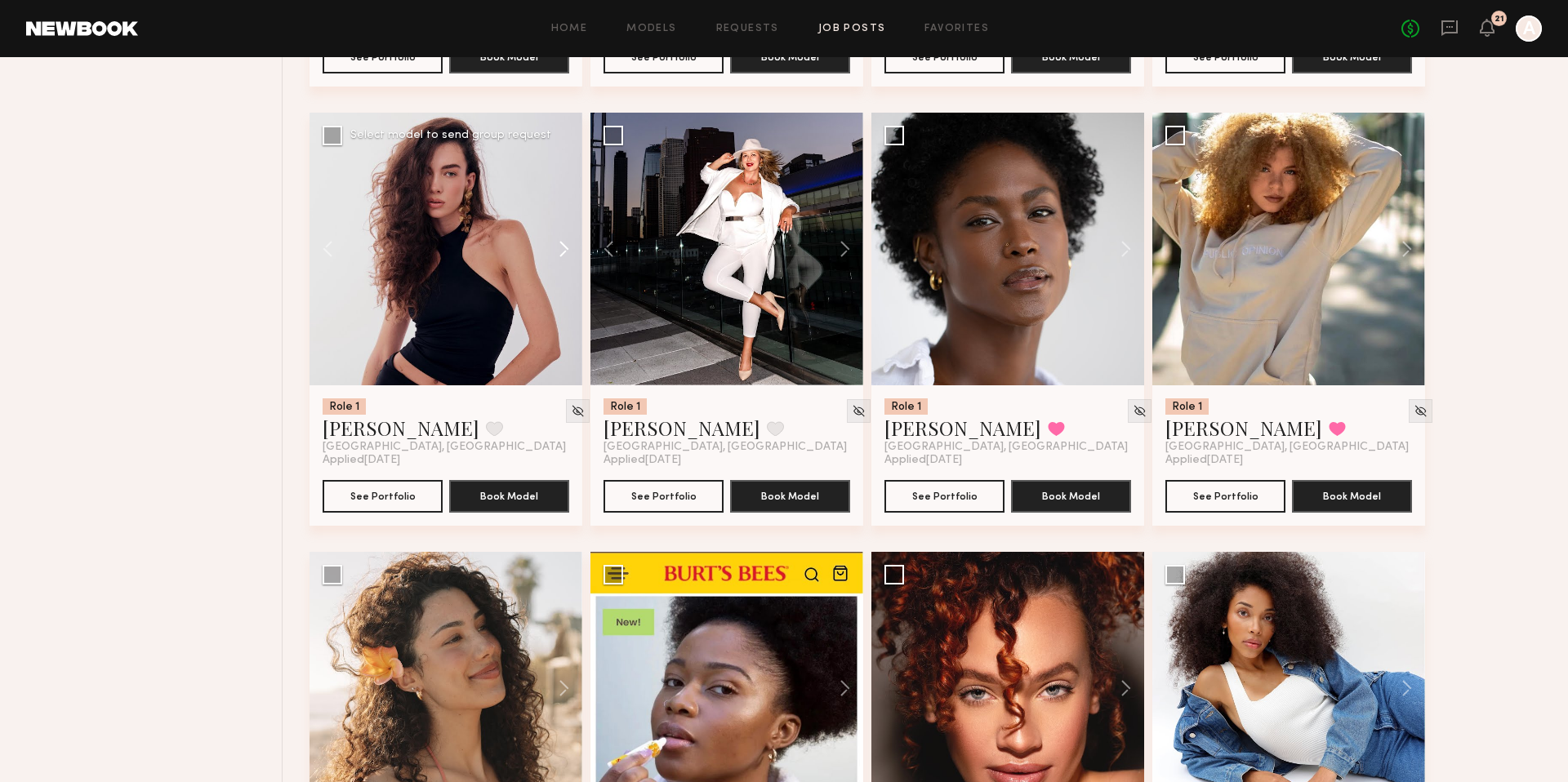
click at [564, 254] on button at bounding box center [556, 249] width 52 height 273
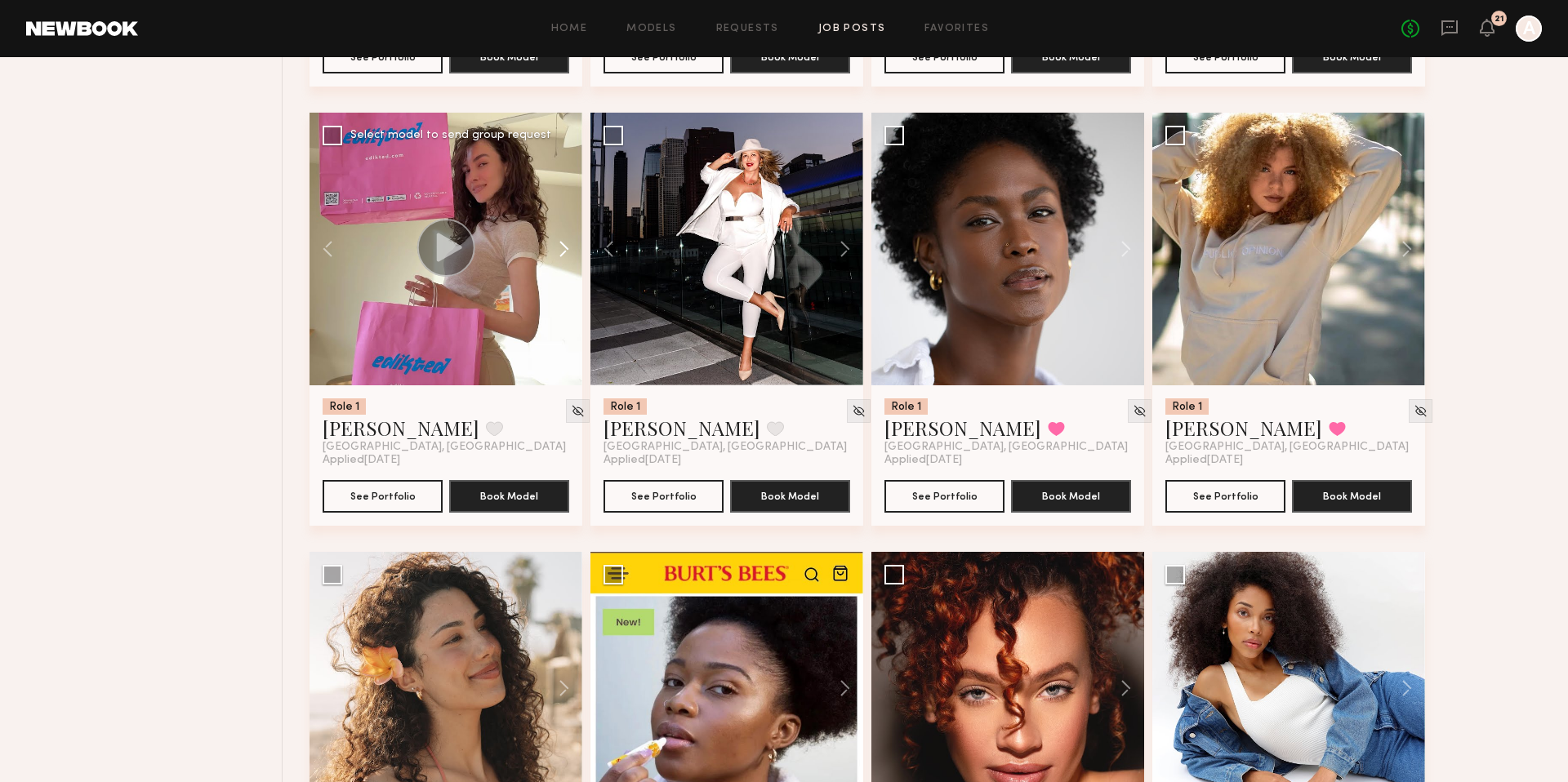
click at [564, 254] on button at bounding box center [556, 249] width 52 height 273
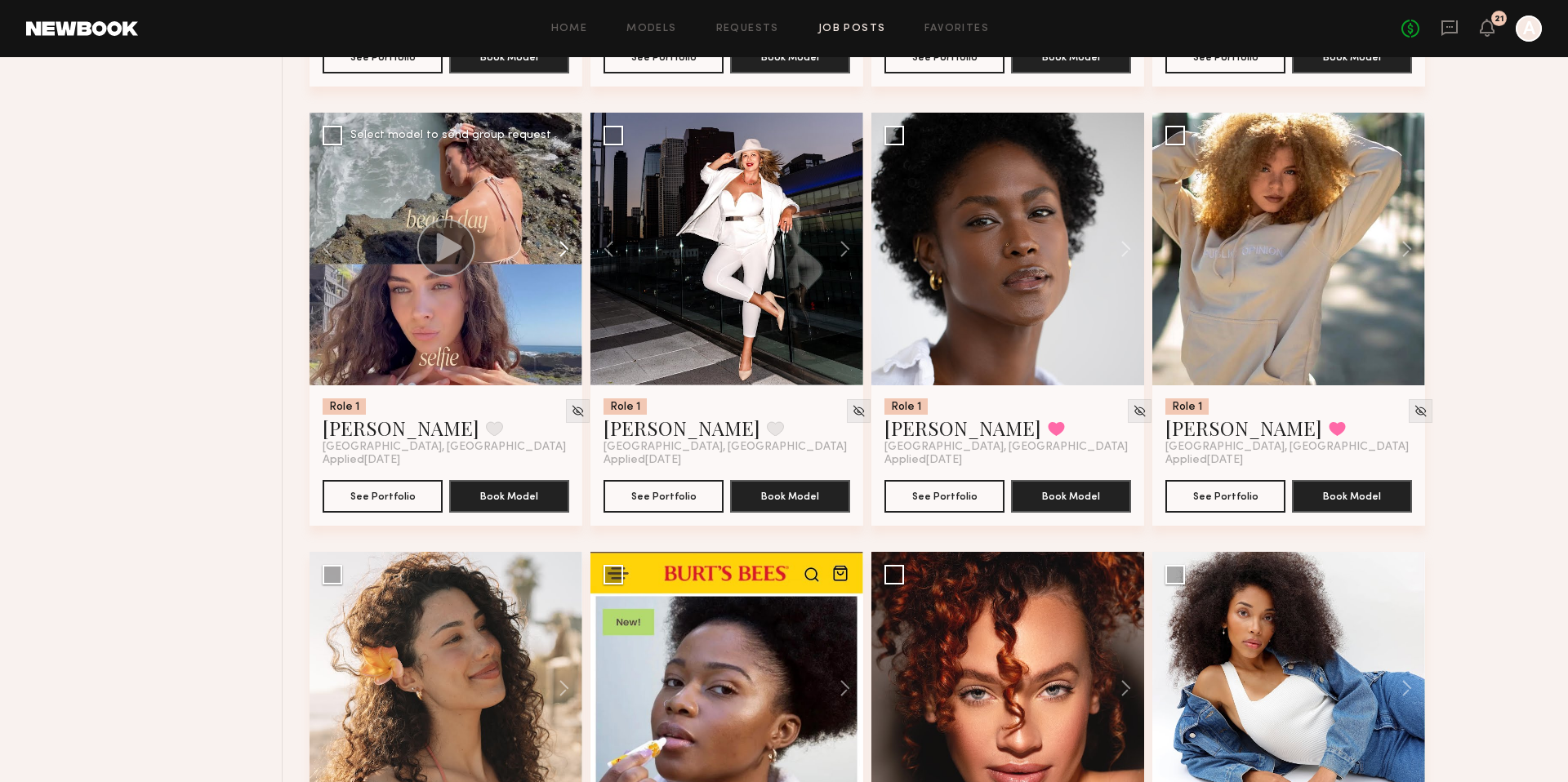
click at [564, 254] on button at bounding box center [556, 249] width 52 height 273
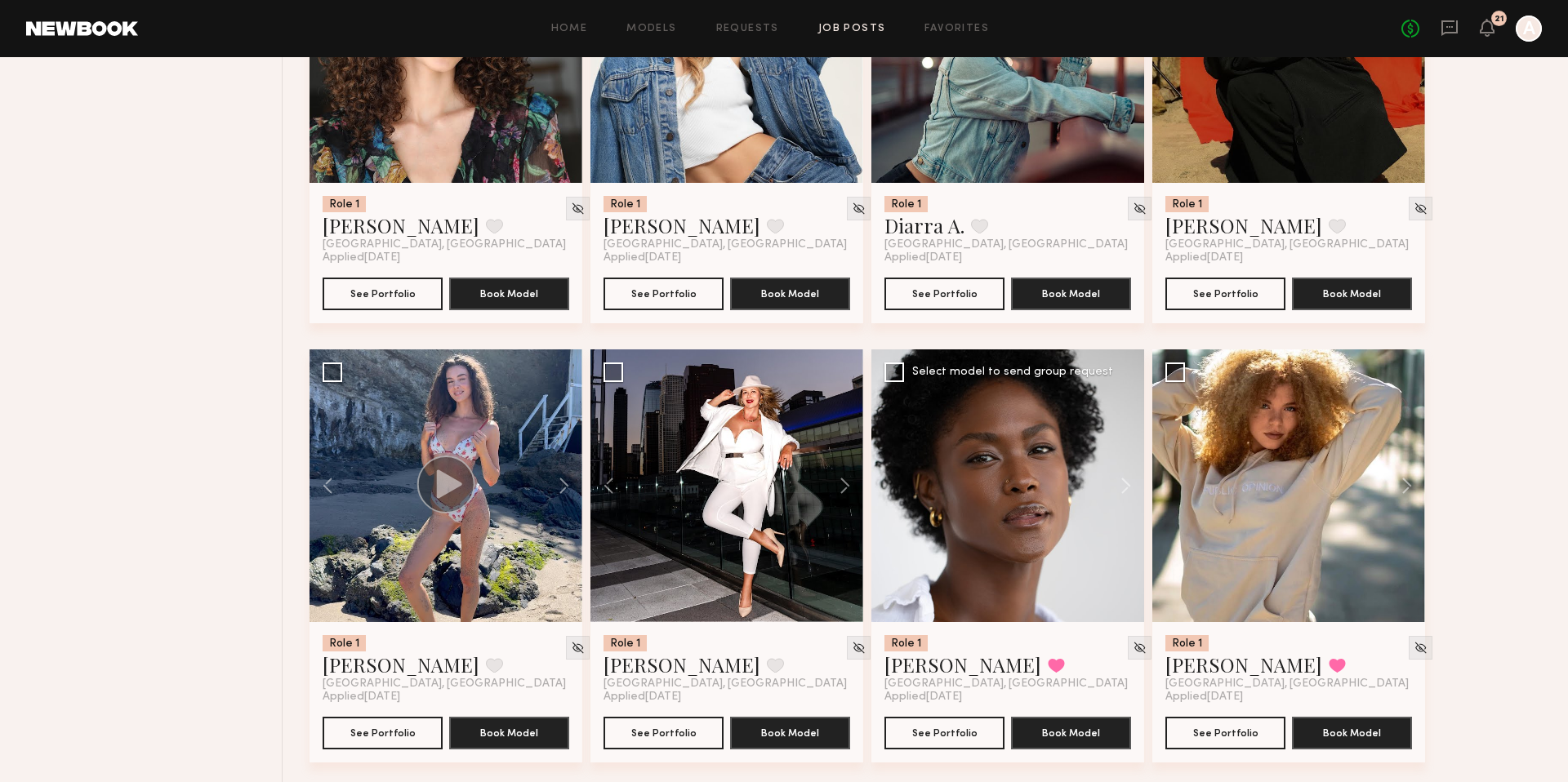
scroll to position [2166, 0]
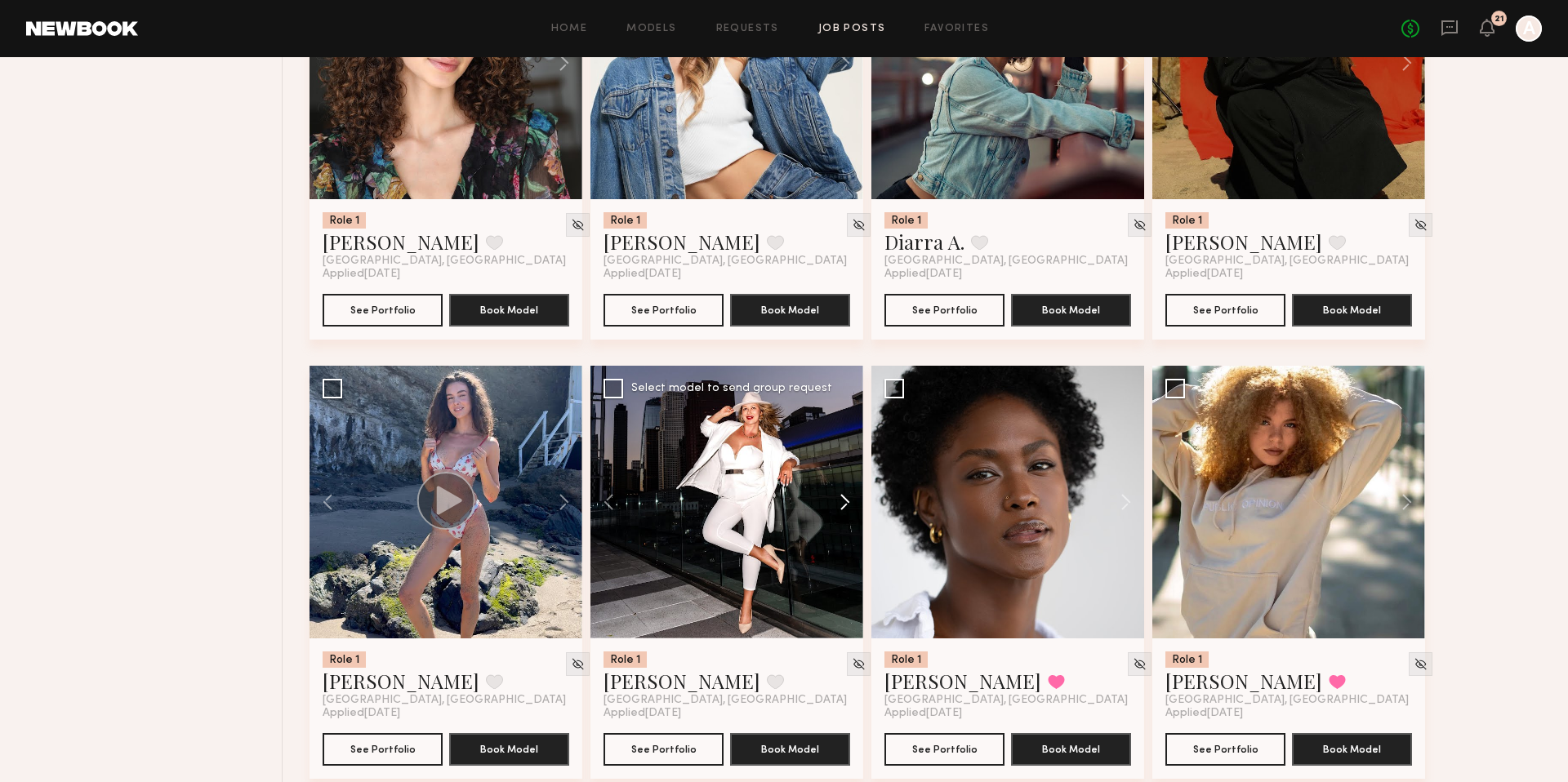
click at [836, 498] on button at bounding box center [836, 502] width 52 height 273
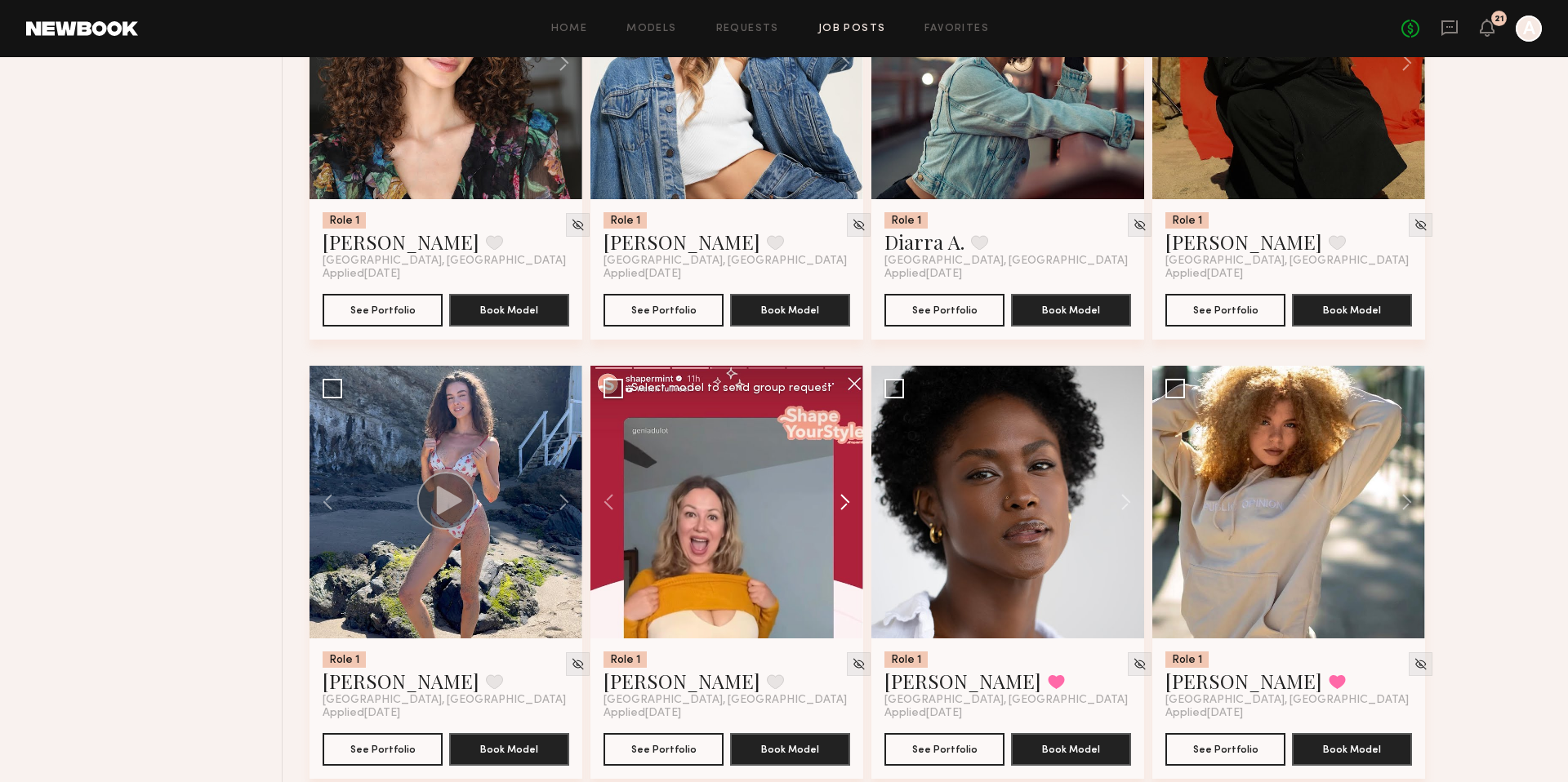
click at [836, 499] on button at bounding box center [836, 502] width 52 height 273
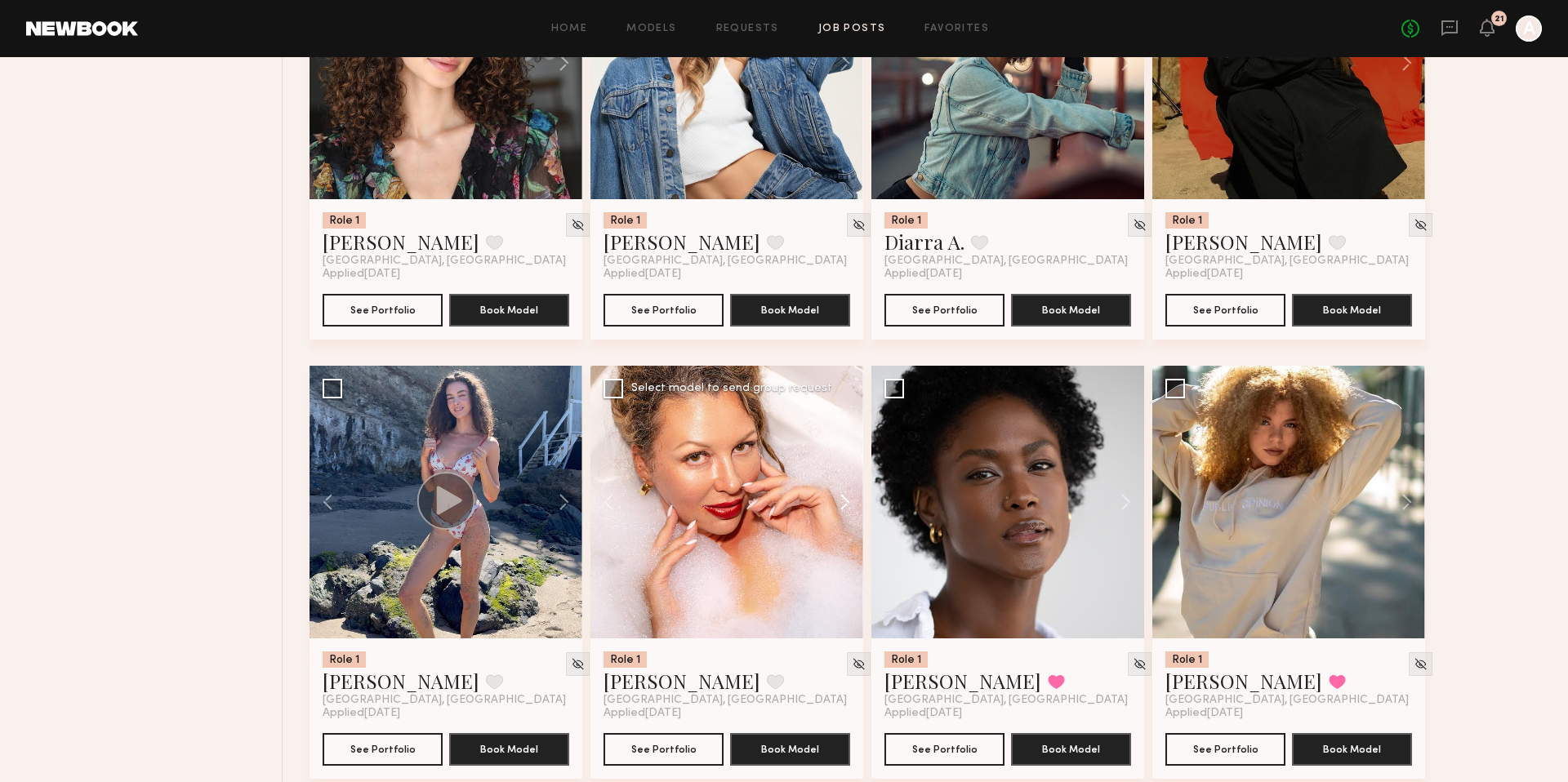
click at [836, 499] on button at bounding box center [836, 502] width 52 height 273
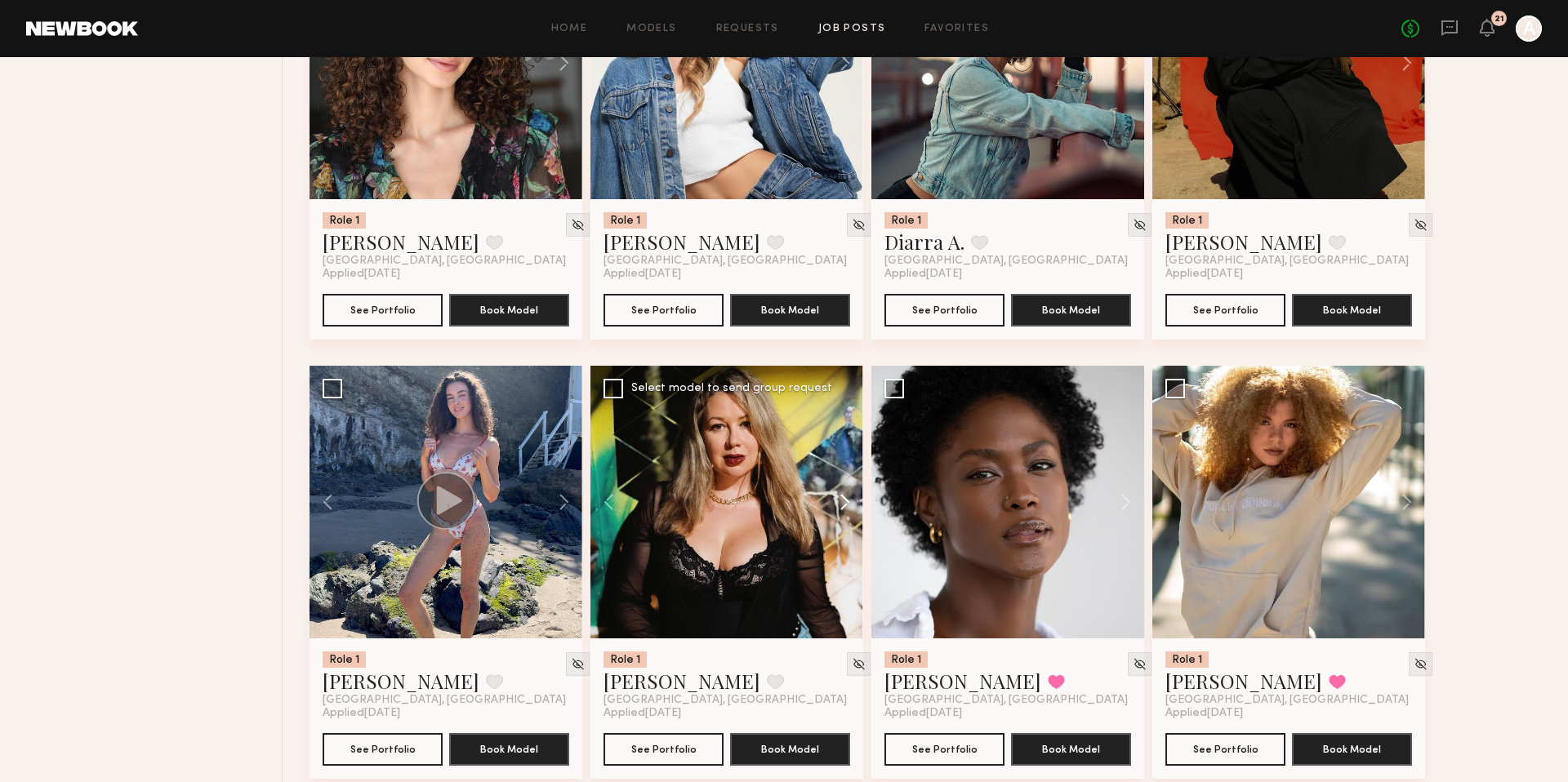
scroll to position [1933, 0]
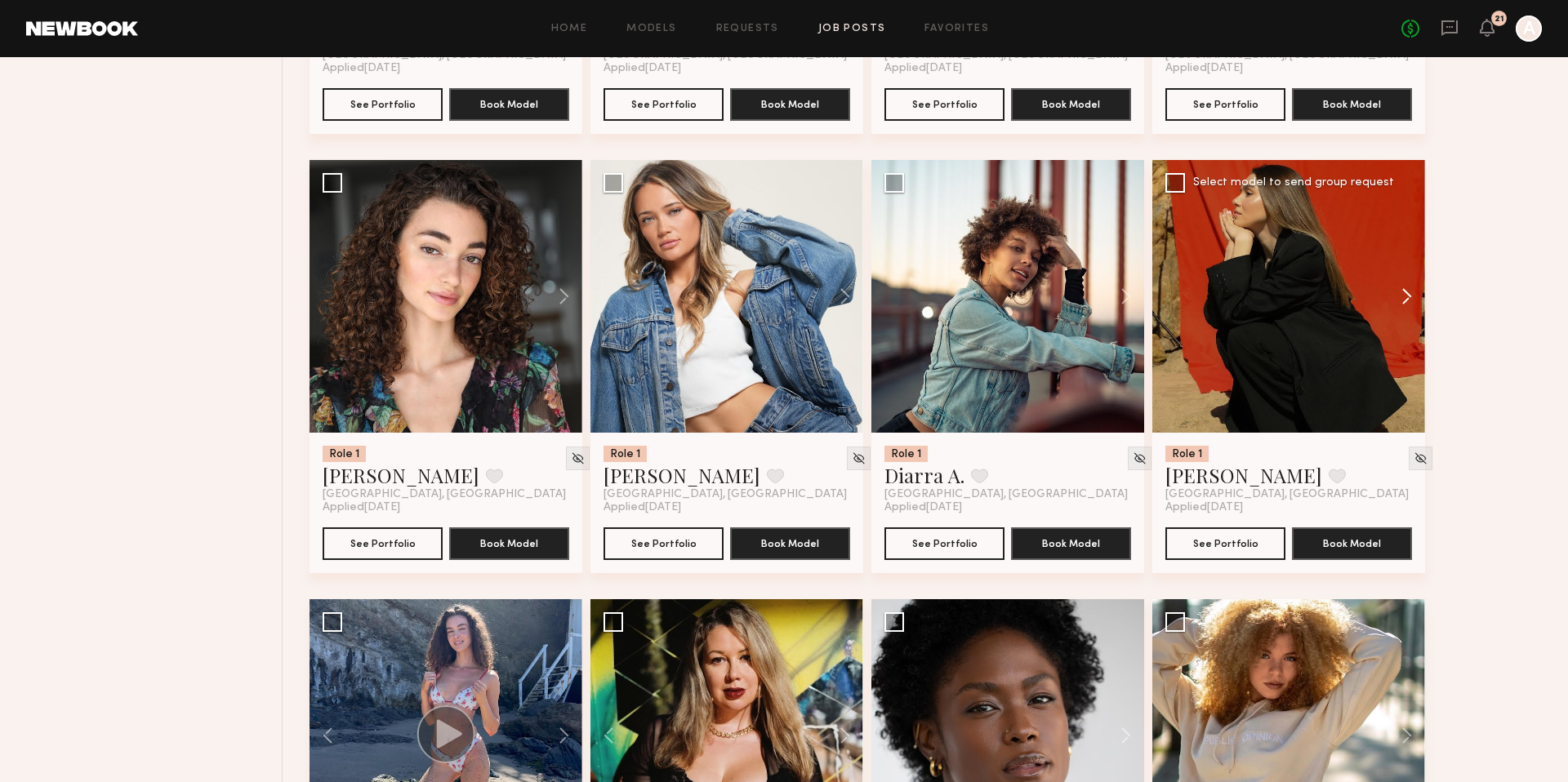
click at [1403, 297] on button at bounding box center [1398, 296] width 52 height 273
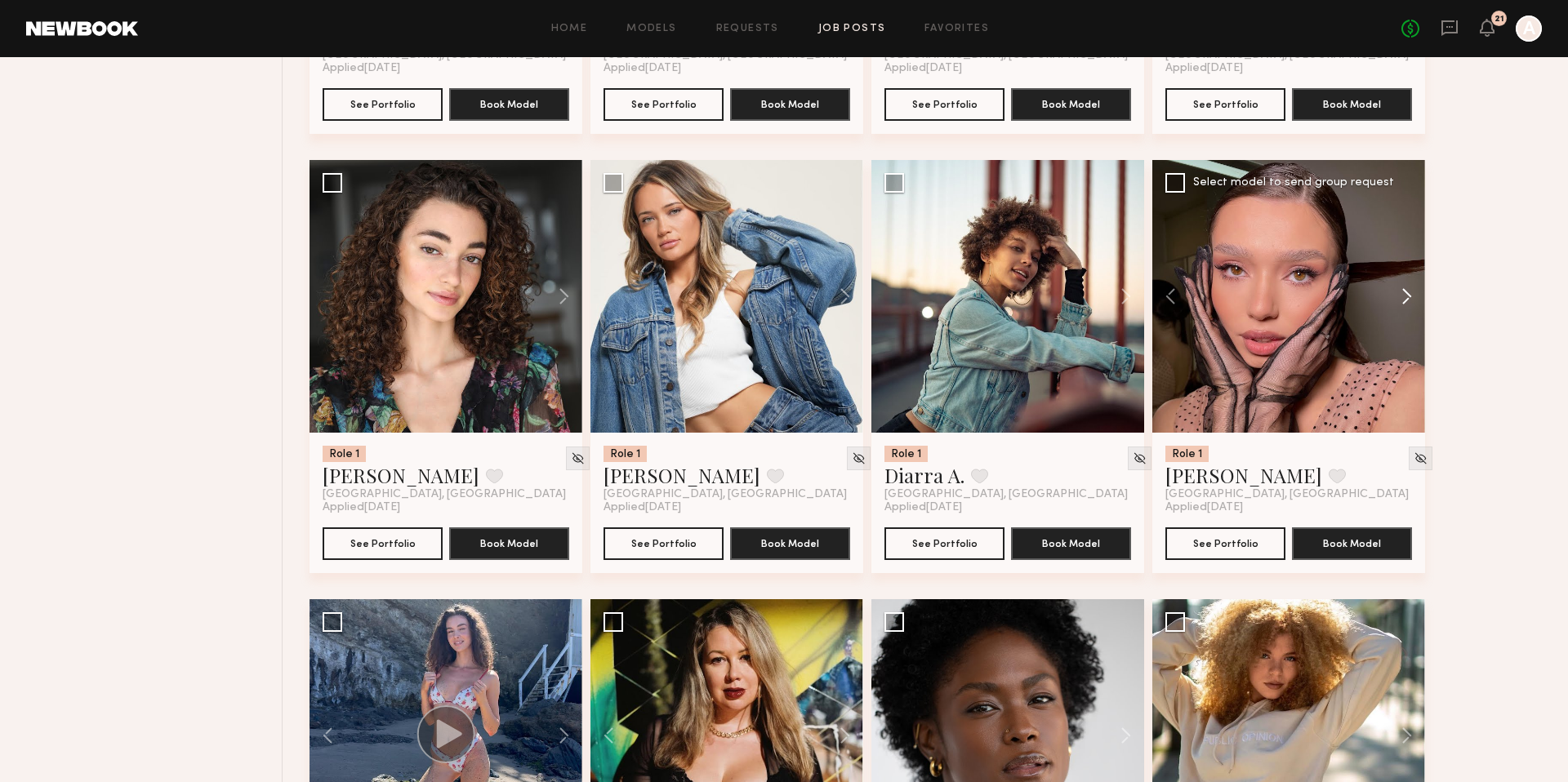
click at [1403, 297] on button at bounding box center [1398, 296] width 52 height 273
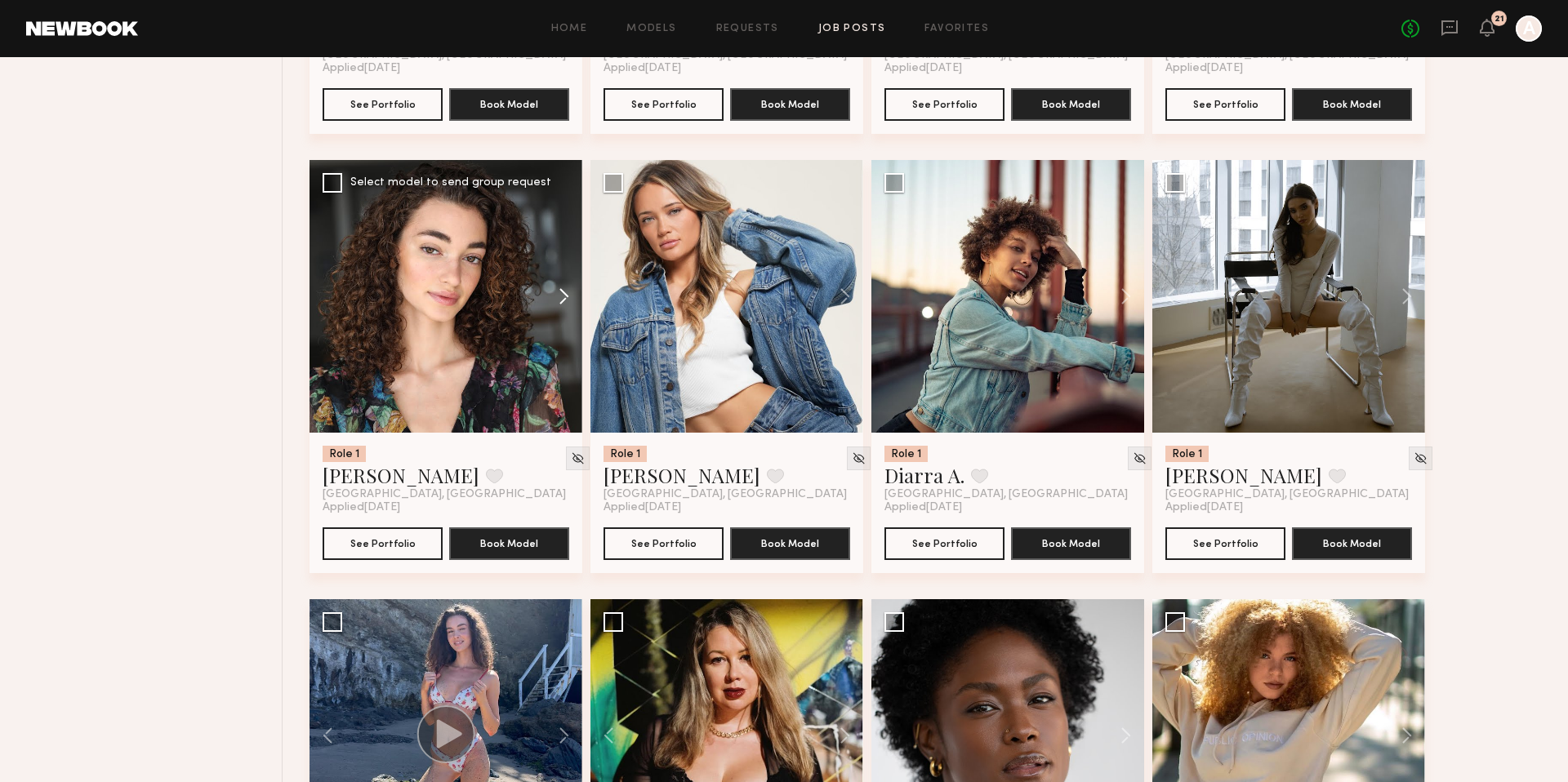
click at [556, 292] on button at bounding box center [556, 296] width 52 height 273
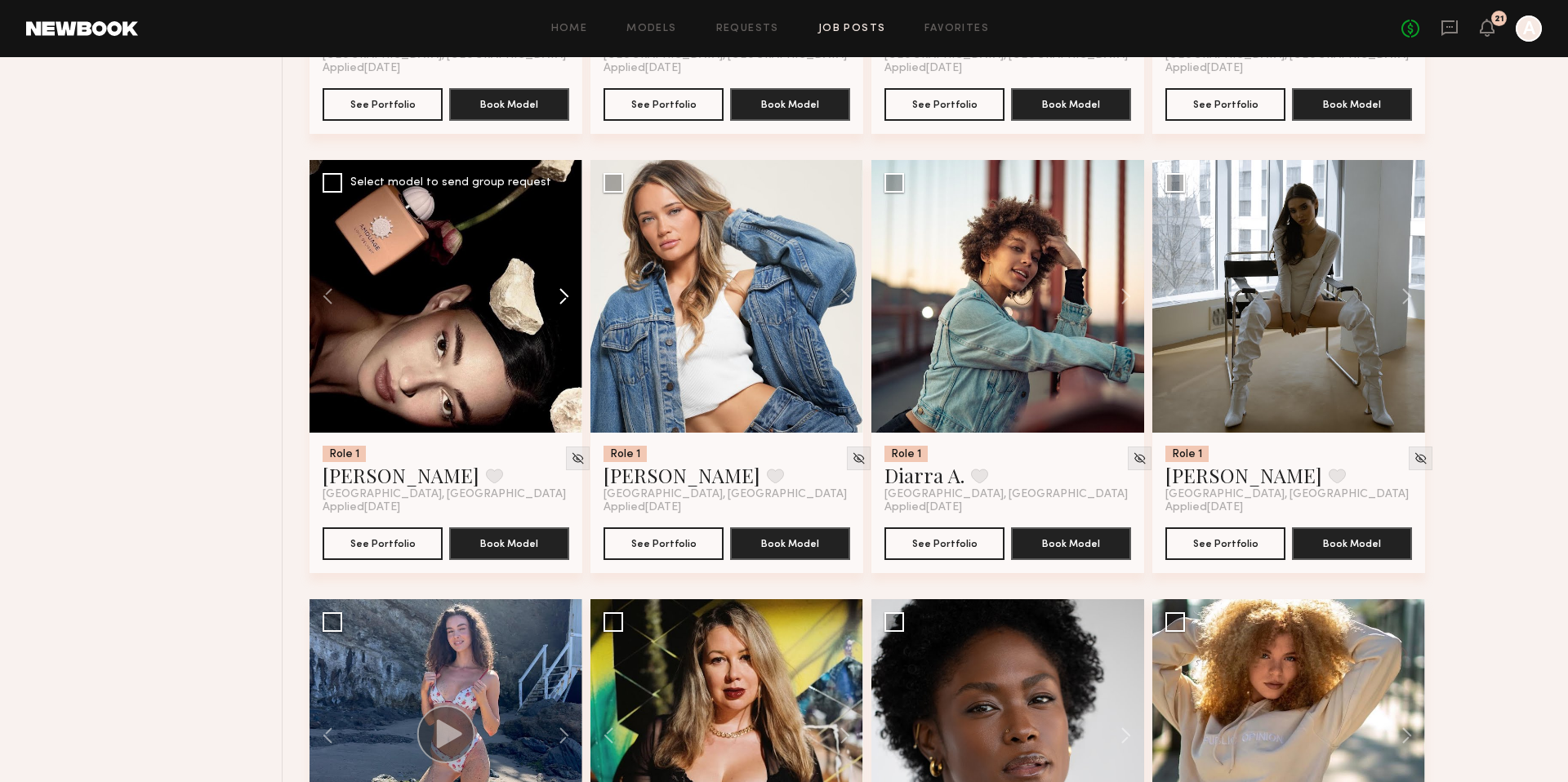
click at [556, 292] on button at bounding box center [556, 296] width 52 height 273
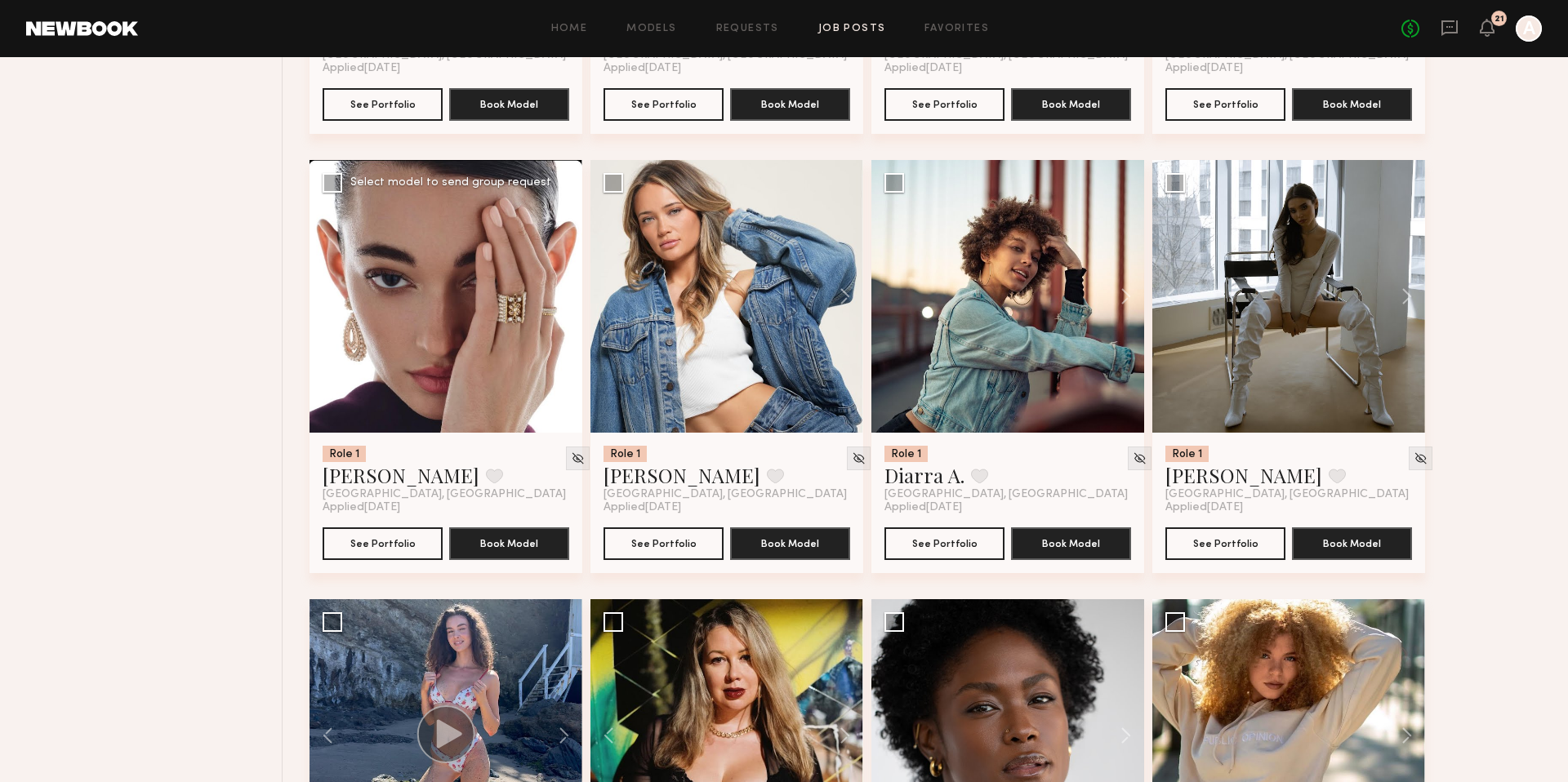
click at [556, 292] on button at bounding box center [556, 296] width 52 height 273
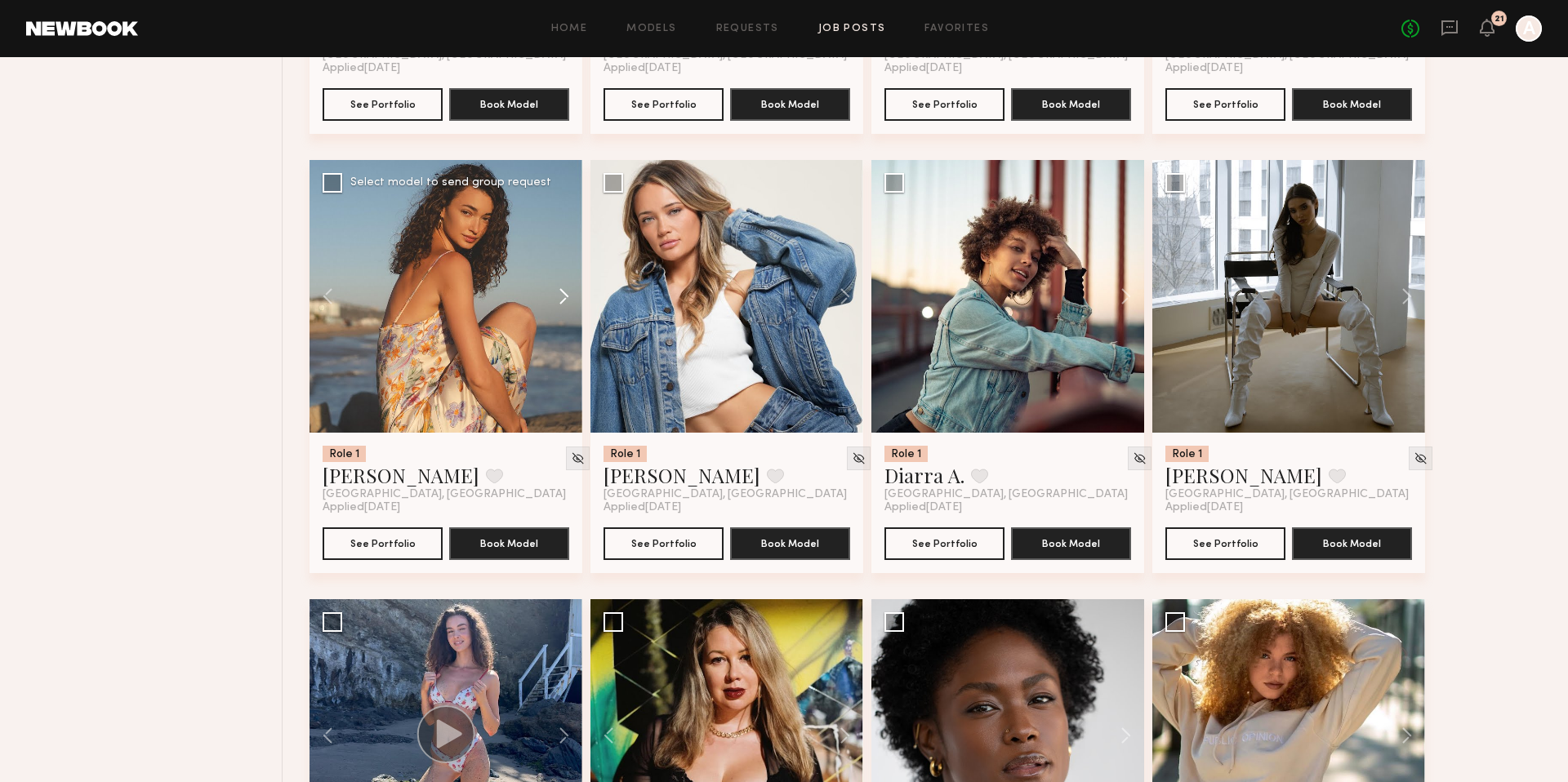
click at [556, 292] on button at bounding box center [556, 296] width 52 height 273
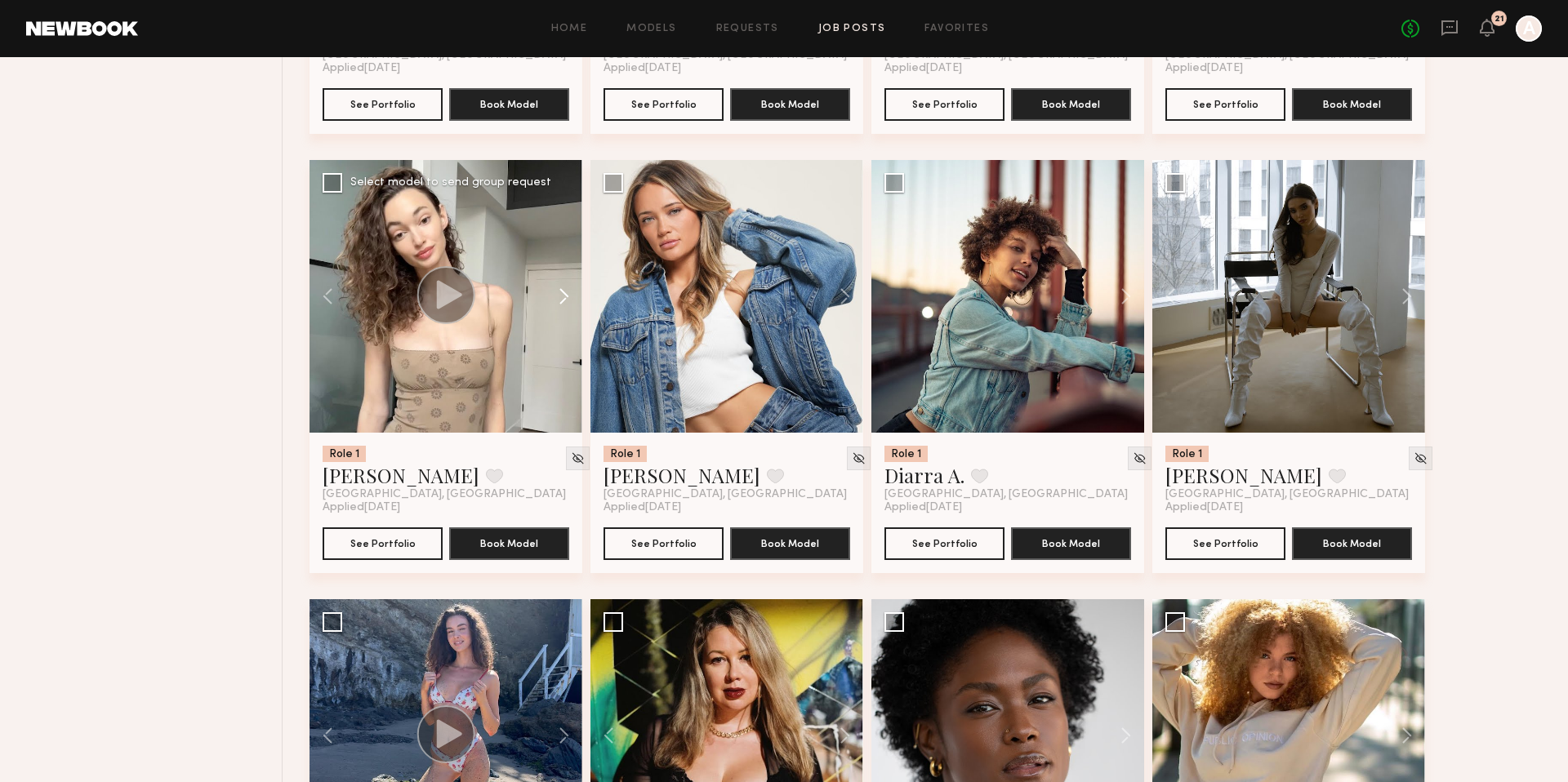
click at [556, 292] on button at bounding box center [556, 296] width 52 height 273
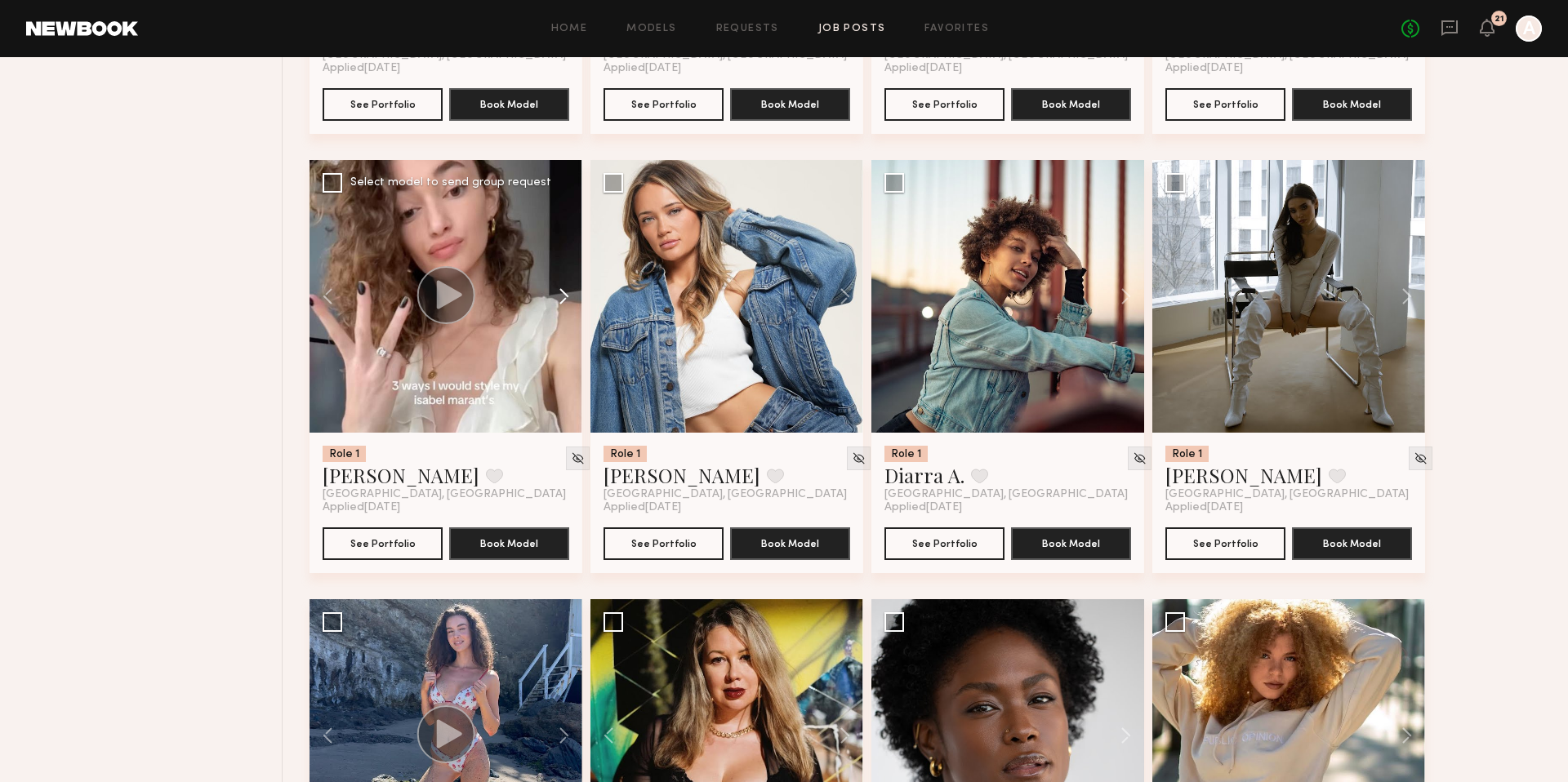
click at [556, 292] on button at bounding box center [556, 296] width 52 height 273
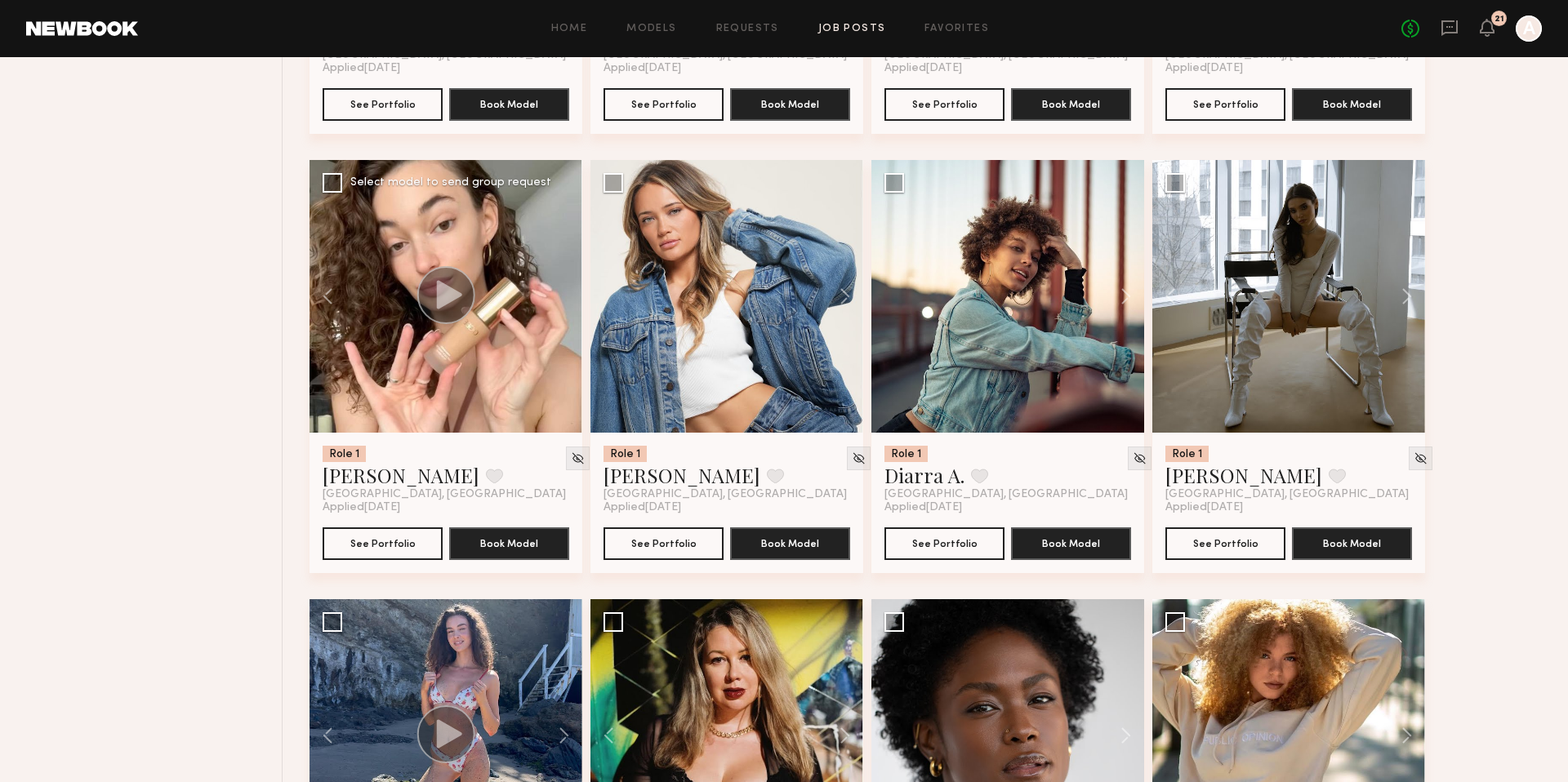
click at [556, 292] on div at bounding box center [446, 296] width 273 height 273
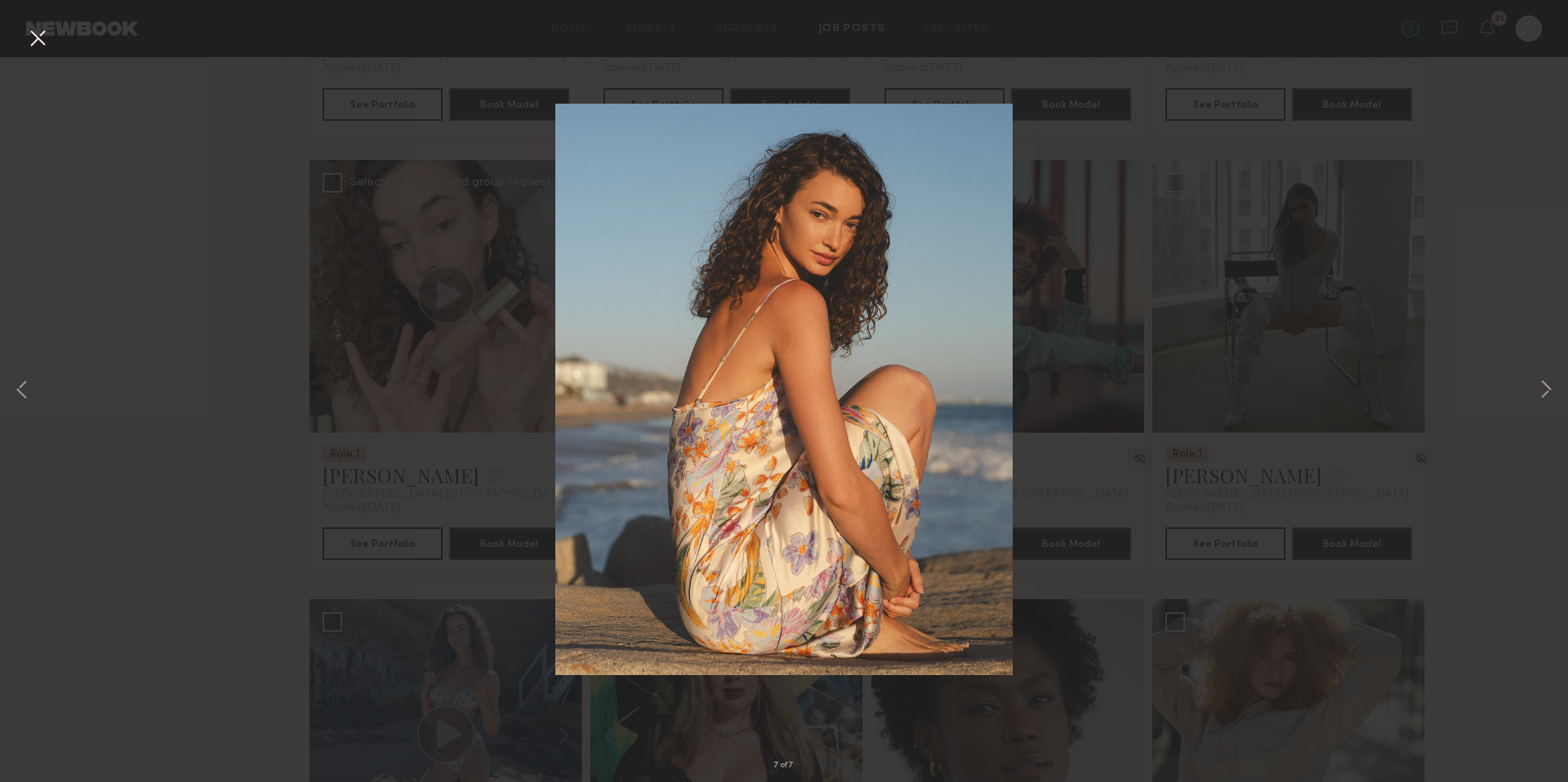
click at [449, 340] on div "7 of 7" at bounding box center [784, 391] width 1568 height 782
click at [36, 45] on button at bounding box center [38, 39] width 26 height 29
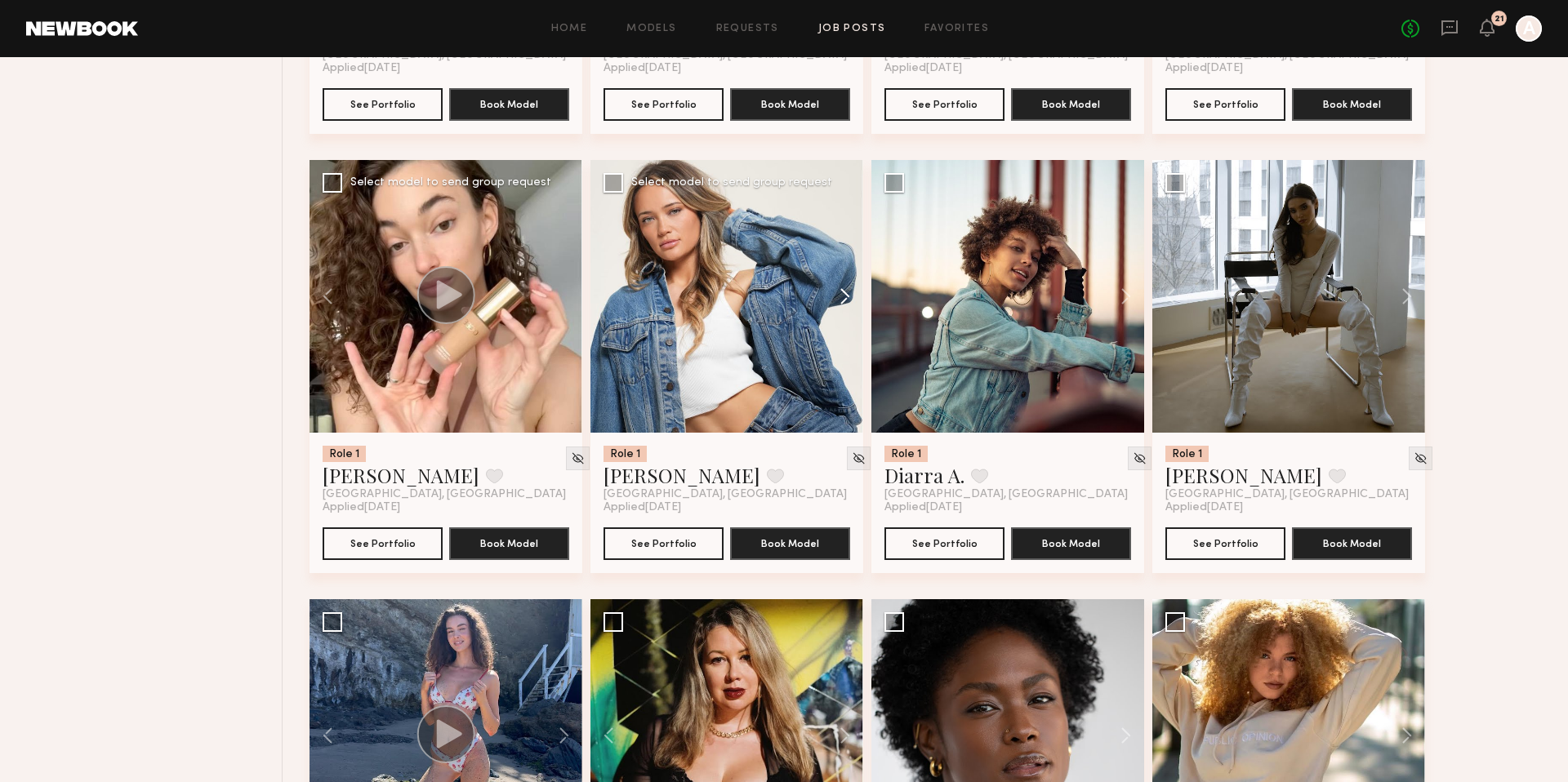
click at [839, 300] on button at bounding box center [836, 296] width 52 height 273
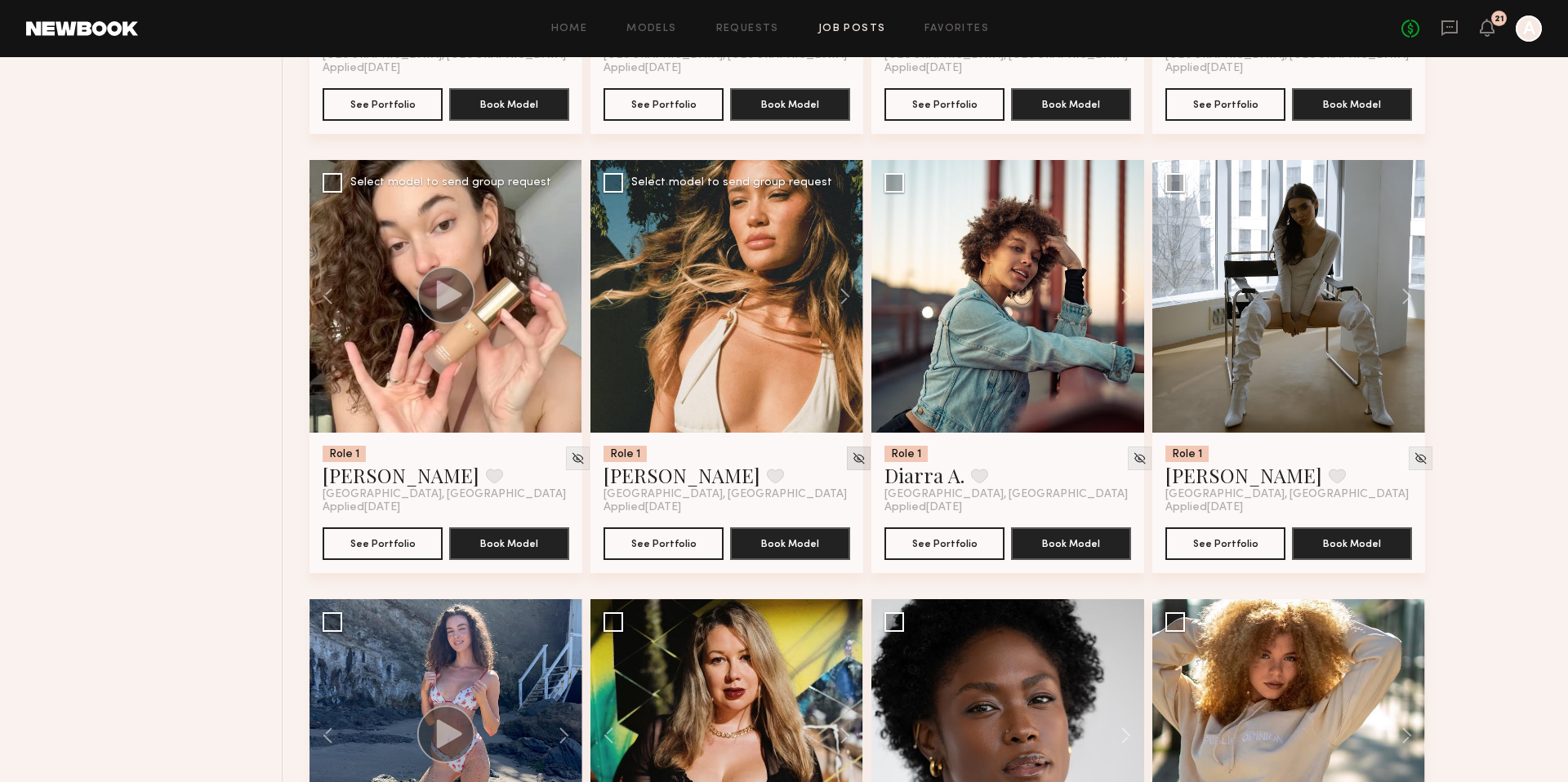
click at [852, 460] on img at bounding box center [859, 458] width 14 height 14
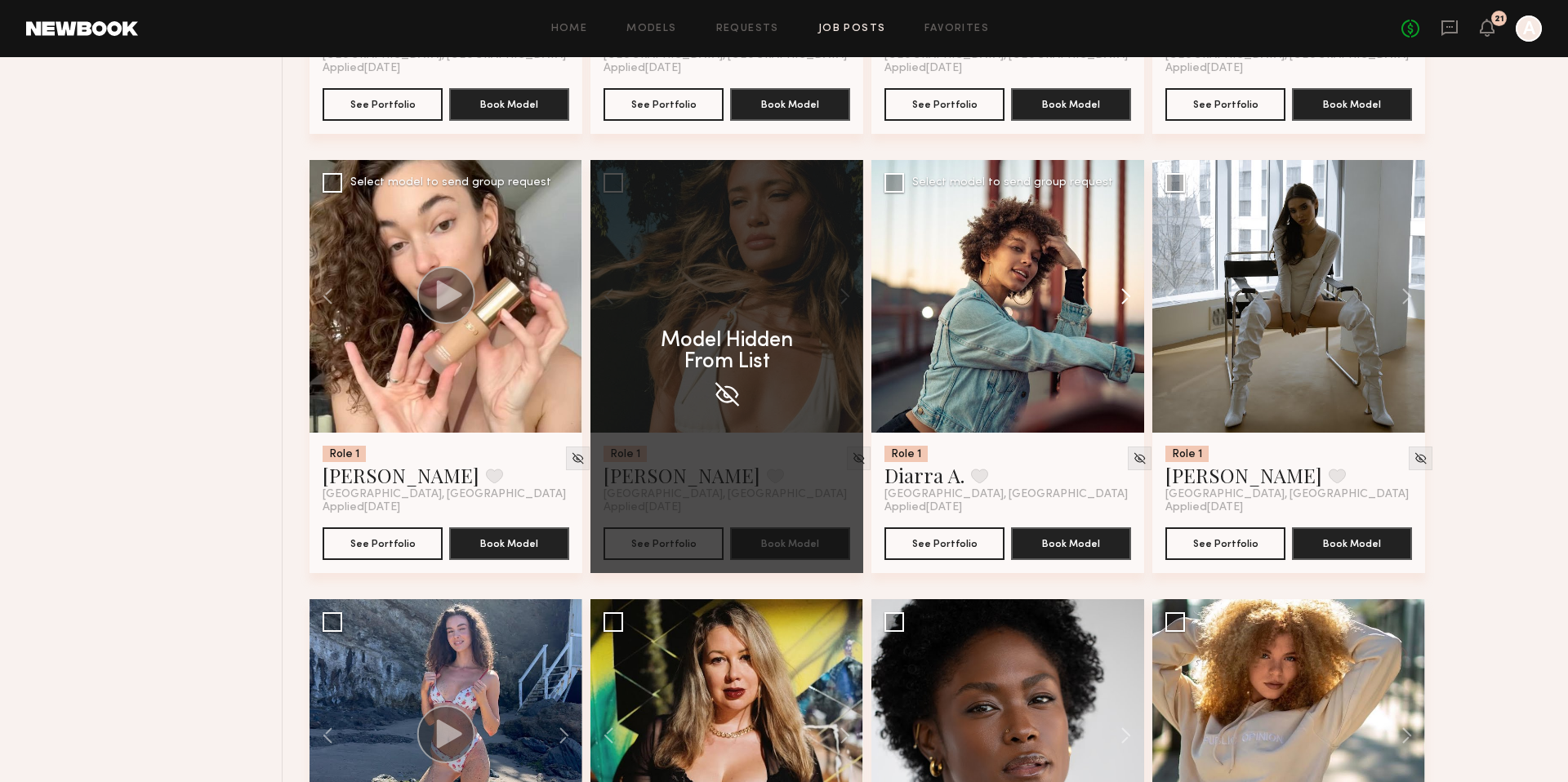
click at [1133, 303] on button at bounding box center [1117, 296] width 52 height 273
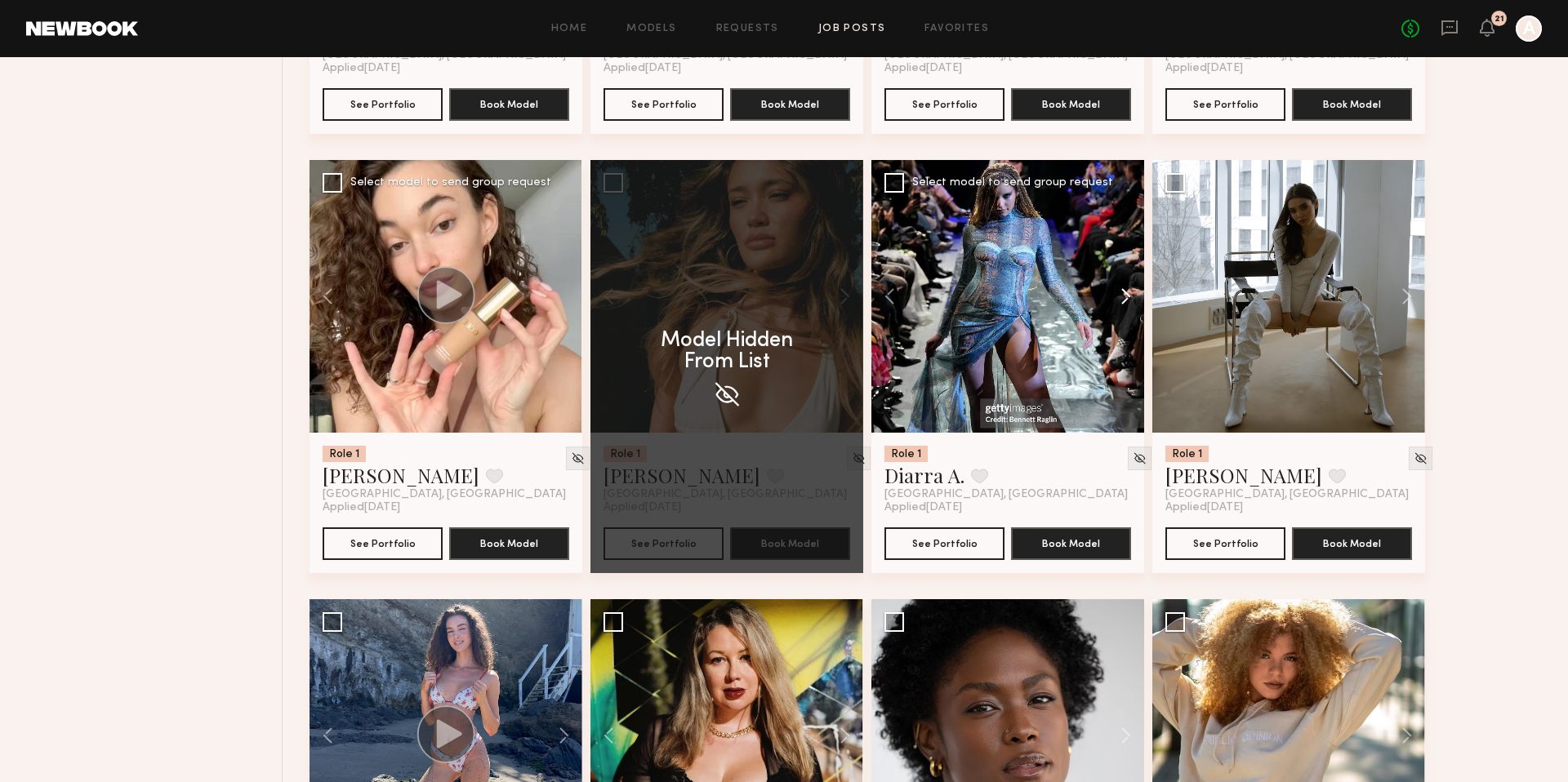
click at [1131, 300] on button at bounding box center [1117, 296] width 52 height 273
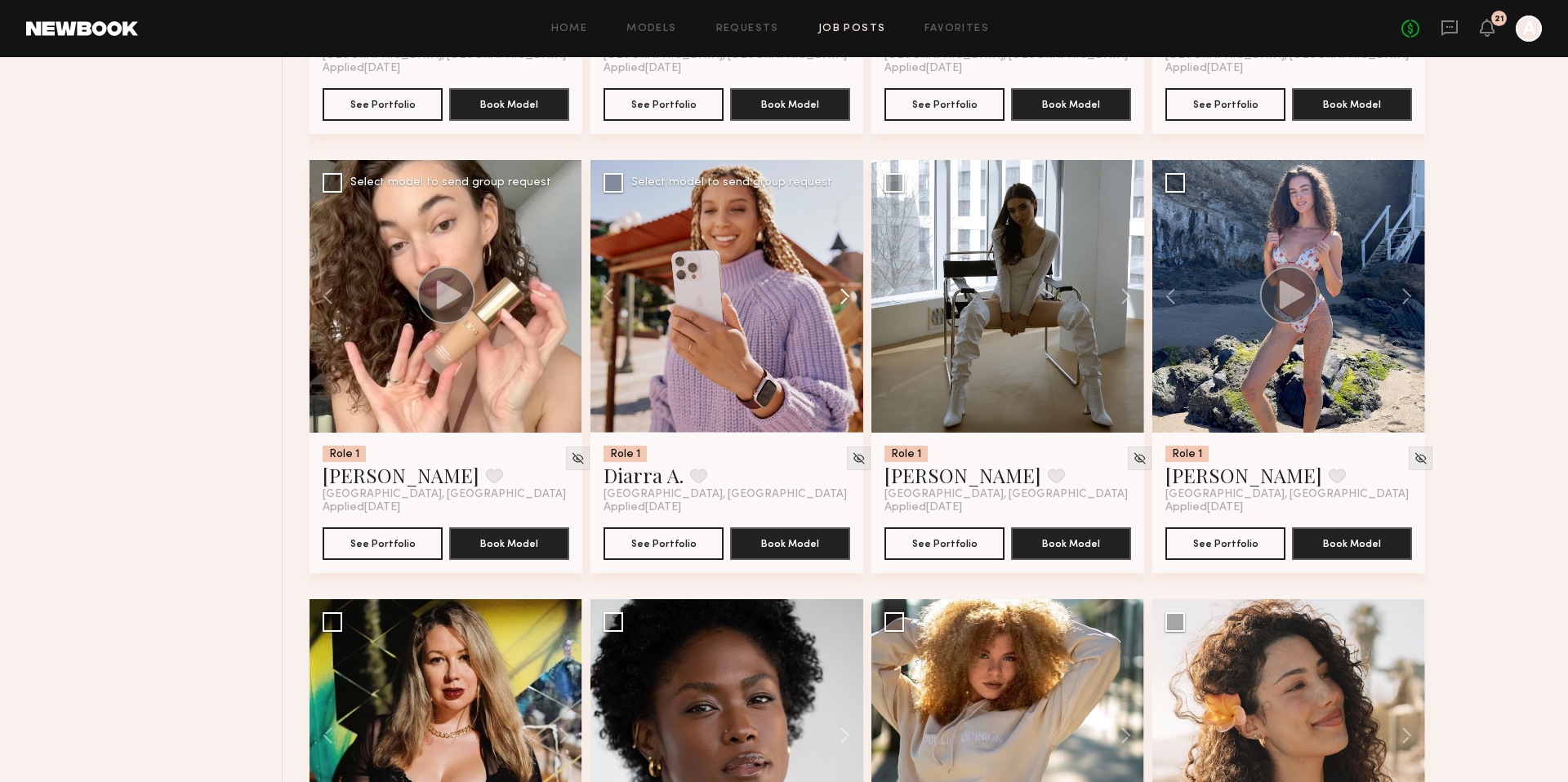
click at [846, 292] on button at bounding box center [836, 296] width 52 height 273
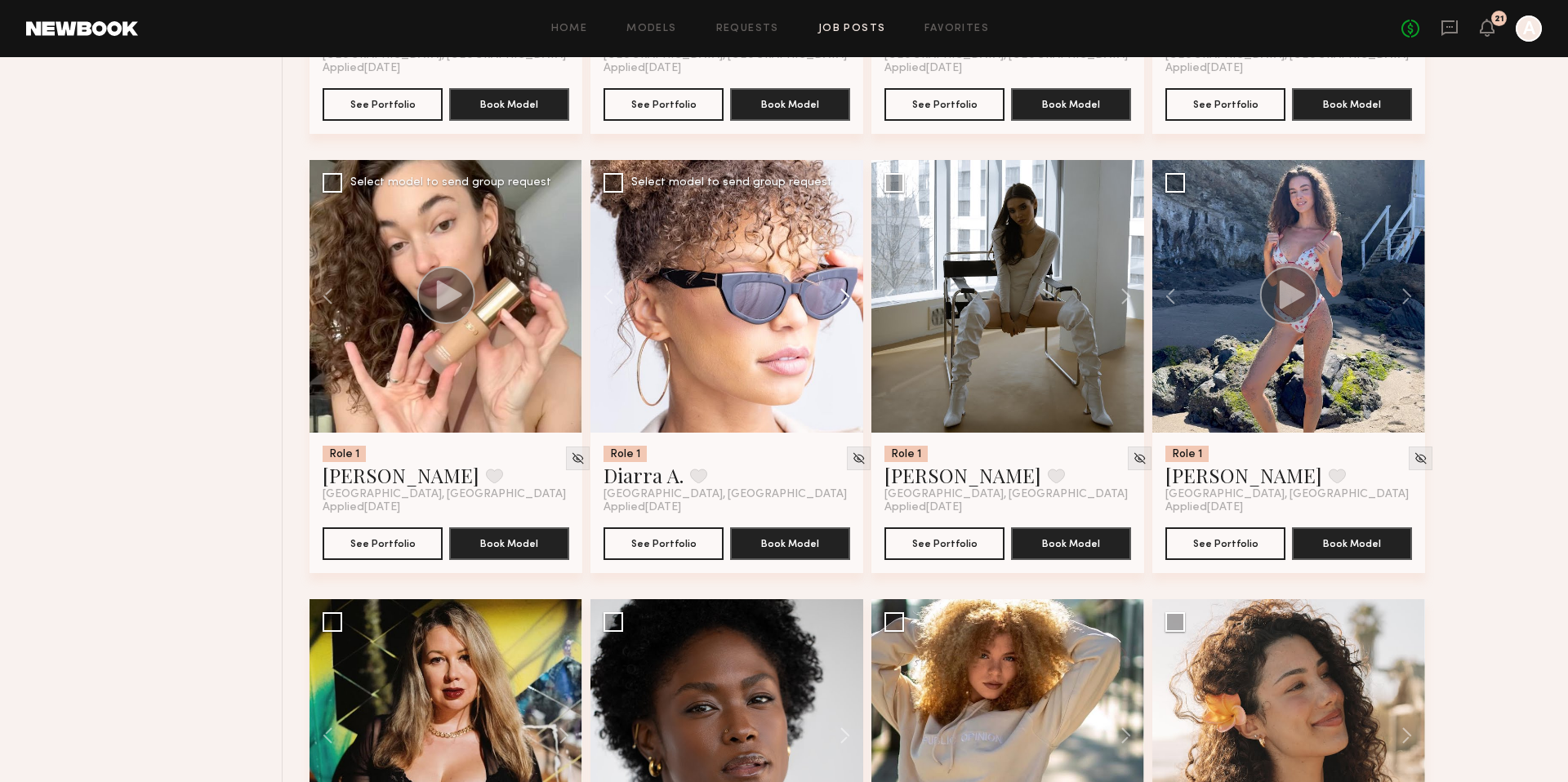
click at [846, 292] on button at bounding box center [836, 296] width 52 height 273
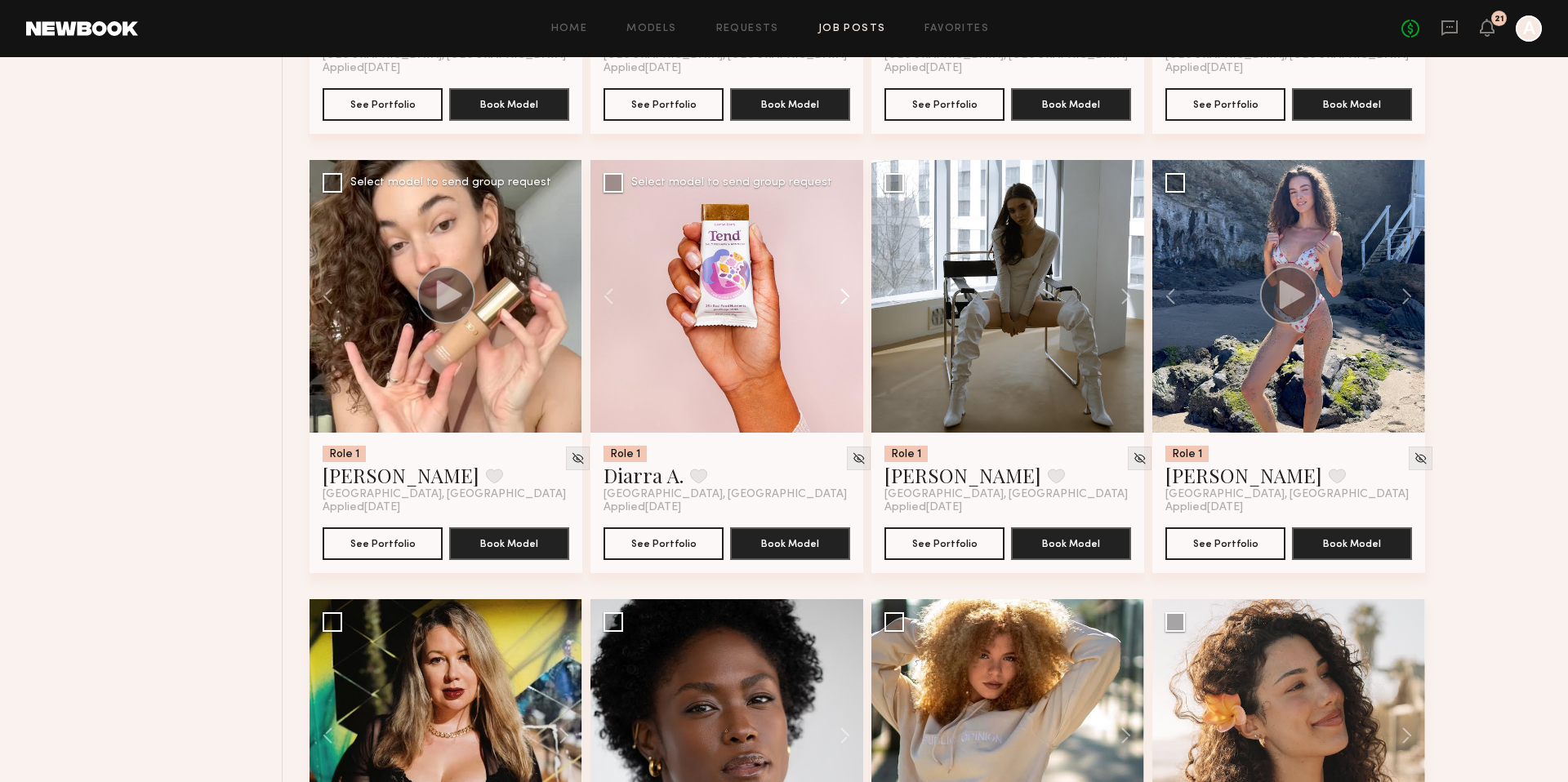
click at [846, 292] on button at bounding box center [836, 296] width 52 height 273
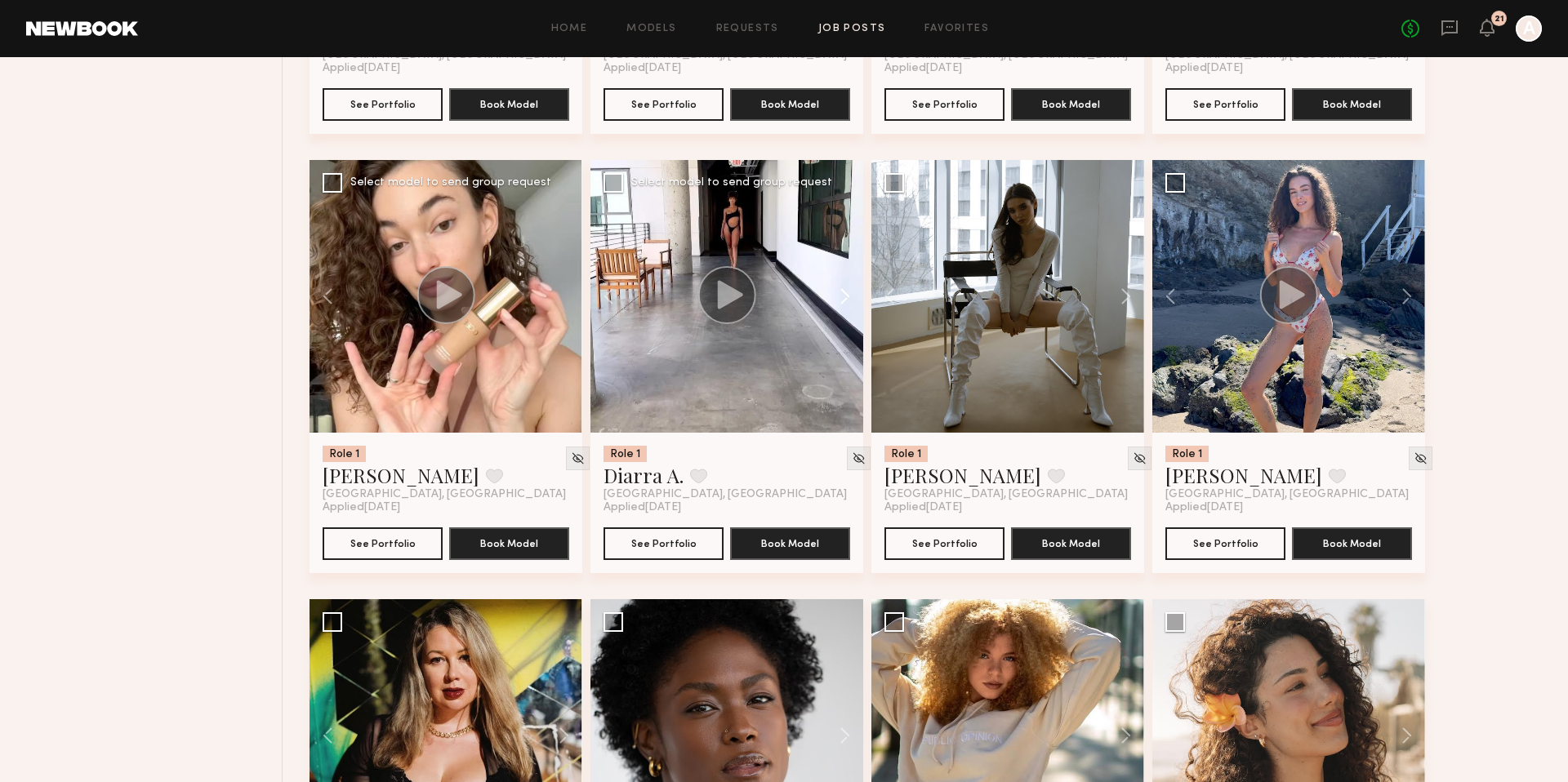
click at [846, 292] on button at bounding box center [836, 296] width 52 height 273
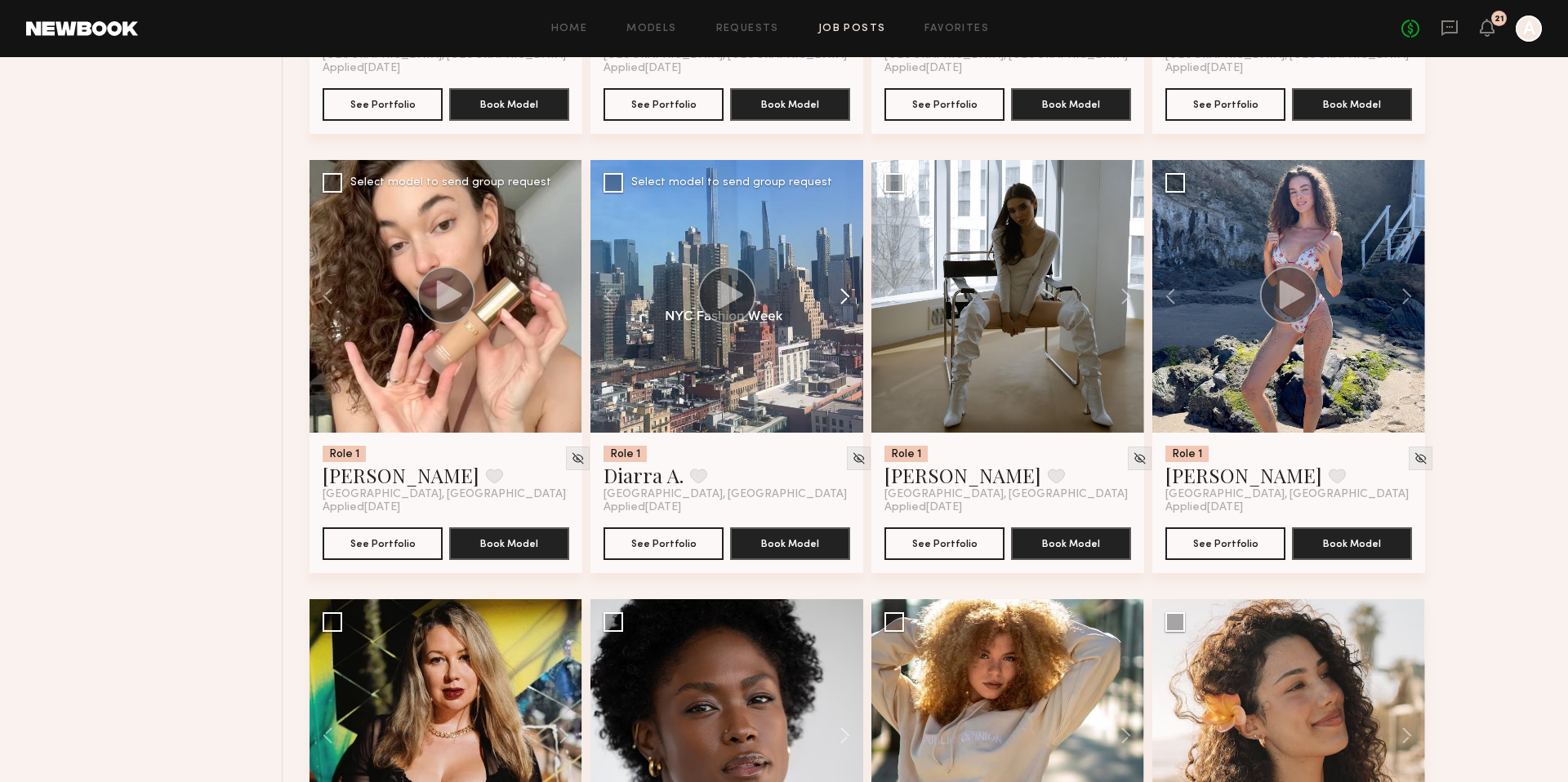
click at [846, 292] on button at bounding box center [836, 296] width 52 height 273
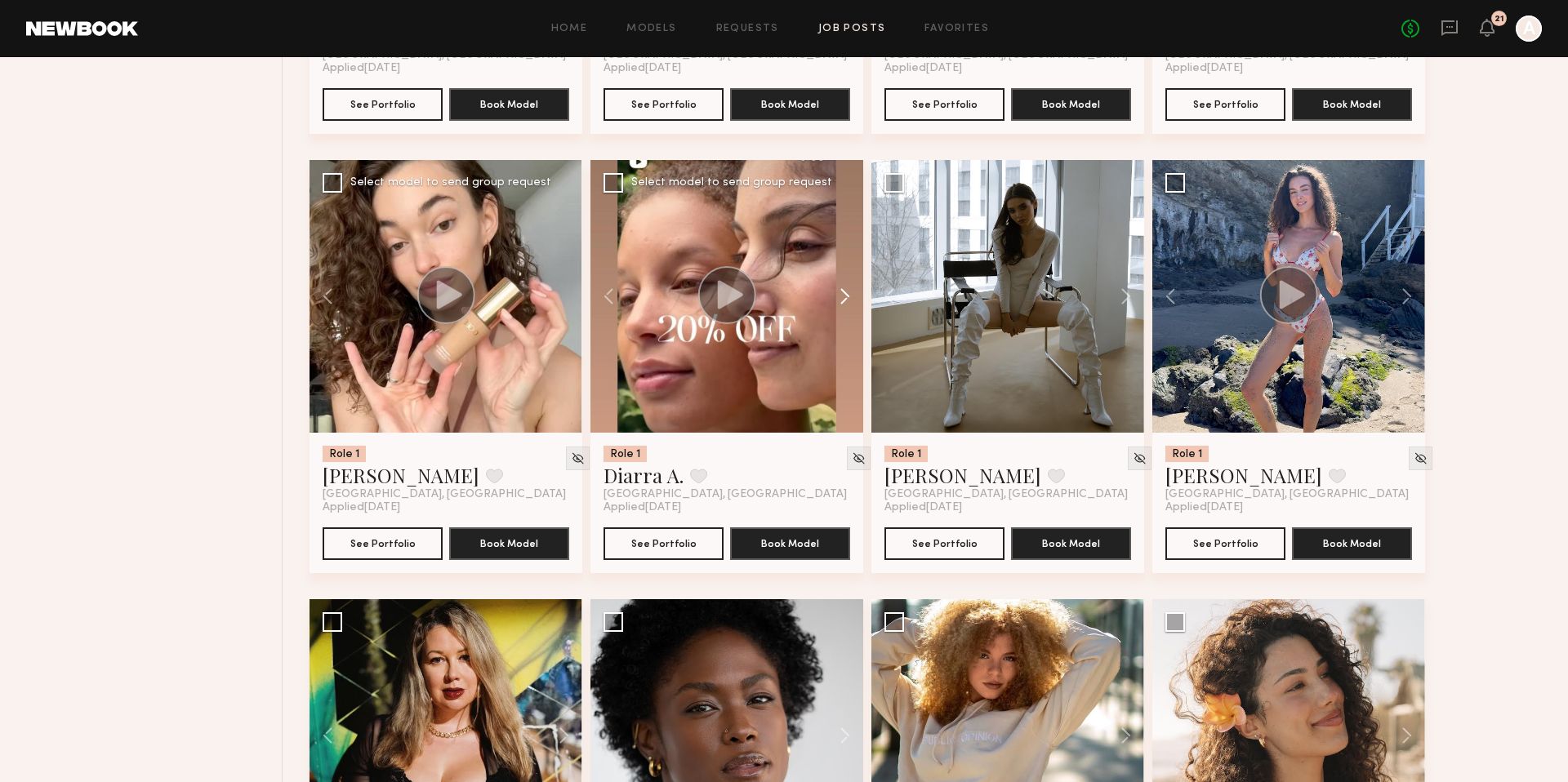
click at [846, 292] on button at bounding box center [836, 296] width 52 height 273
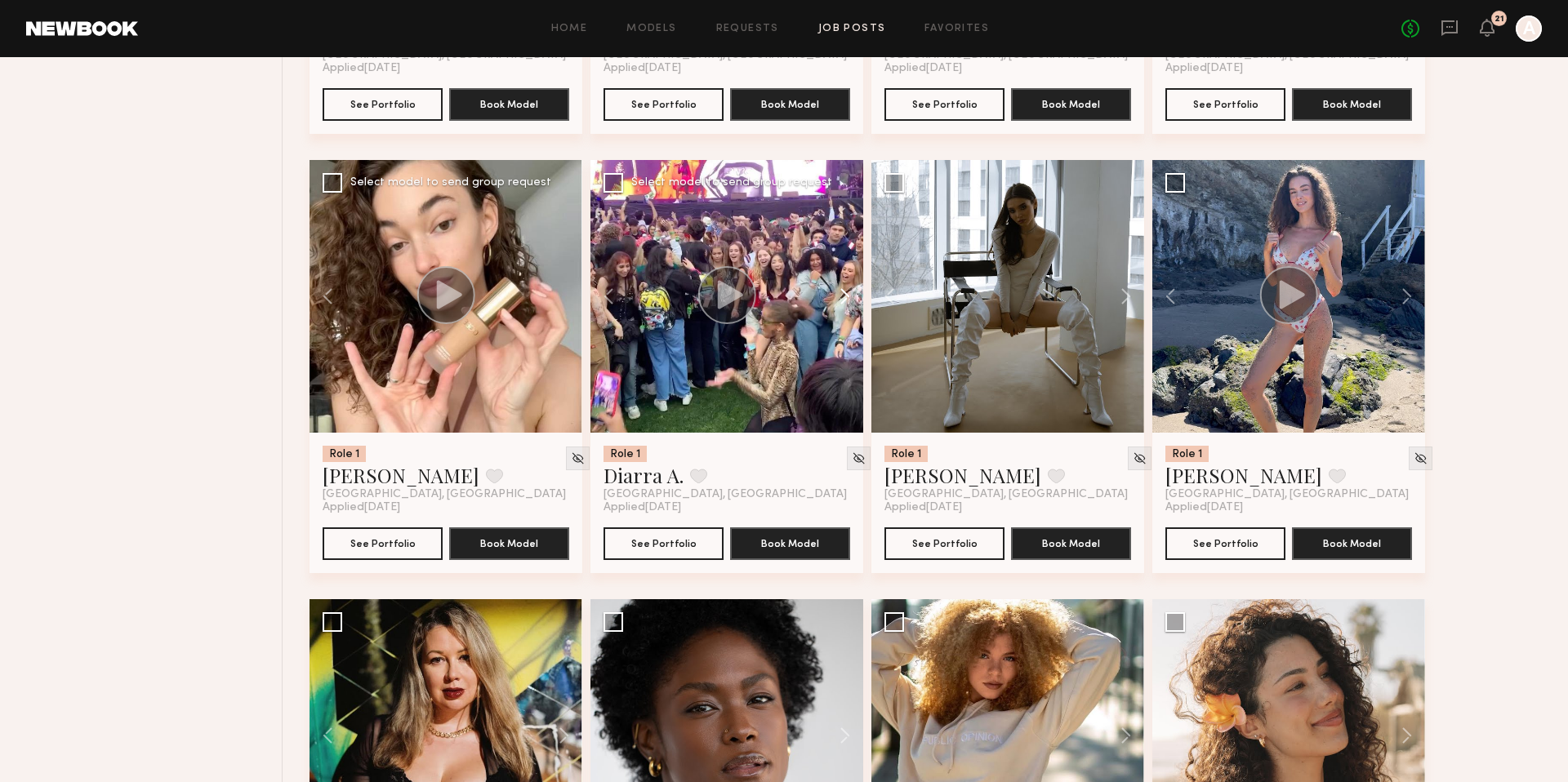
click at [846, 292] on button at bounding box center [836, 296] width 52 height 273
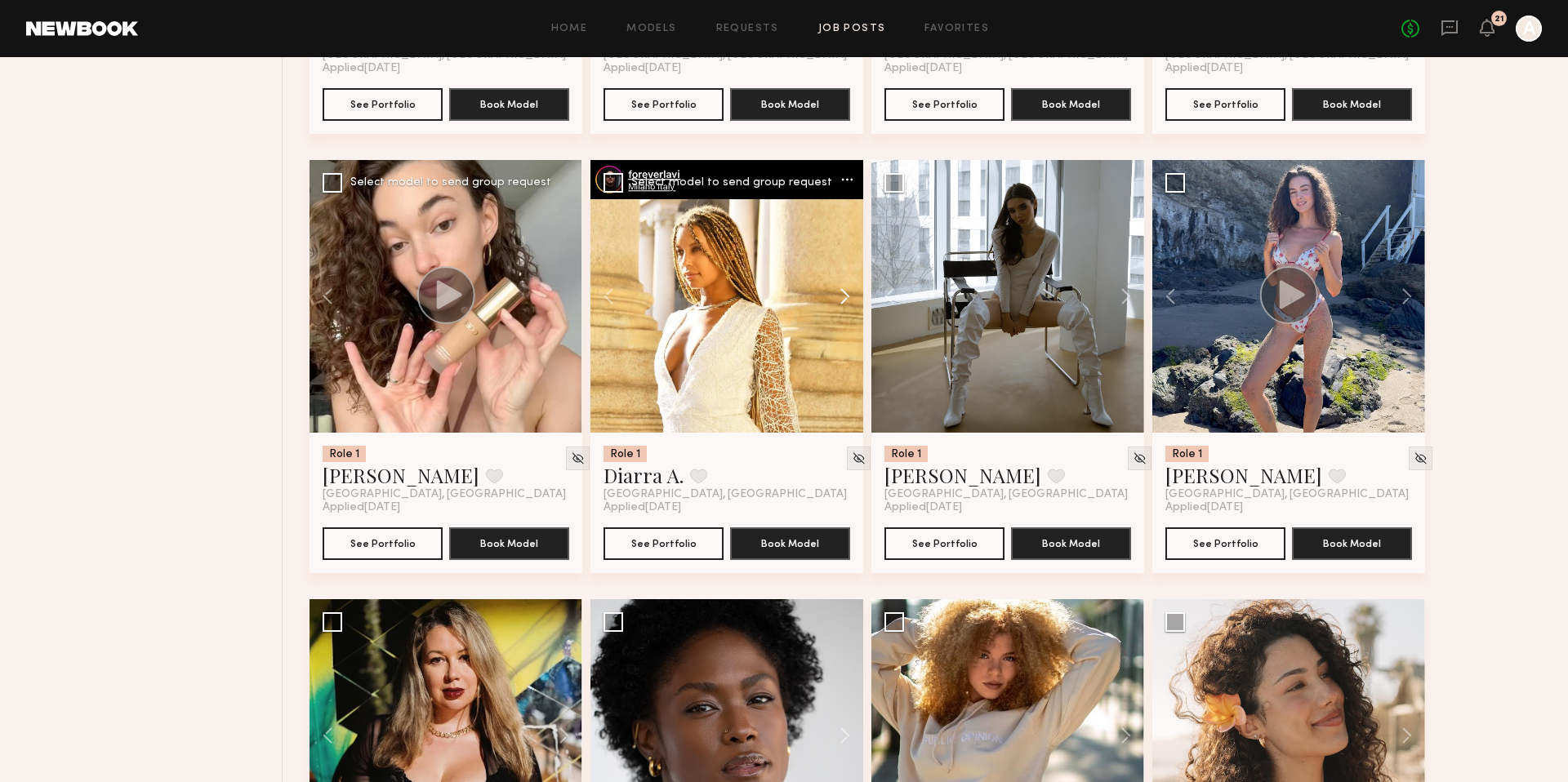
click at [846, 292] on button at bounding box center [836, 296] width 52 height 273
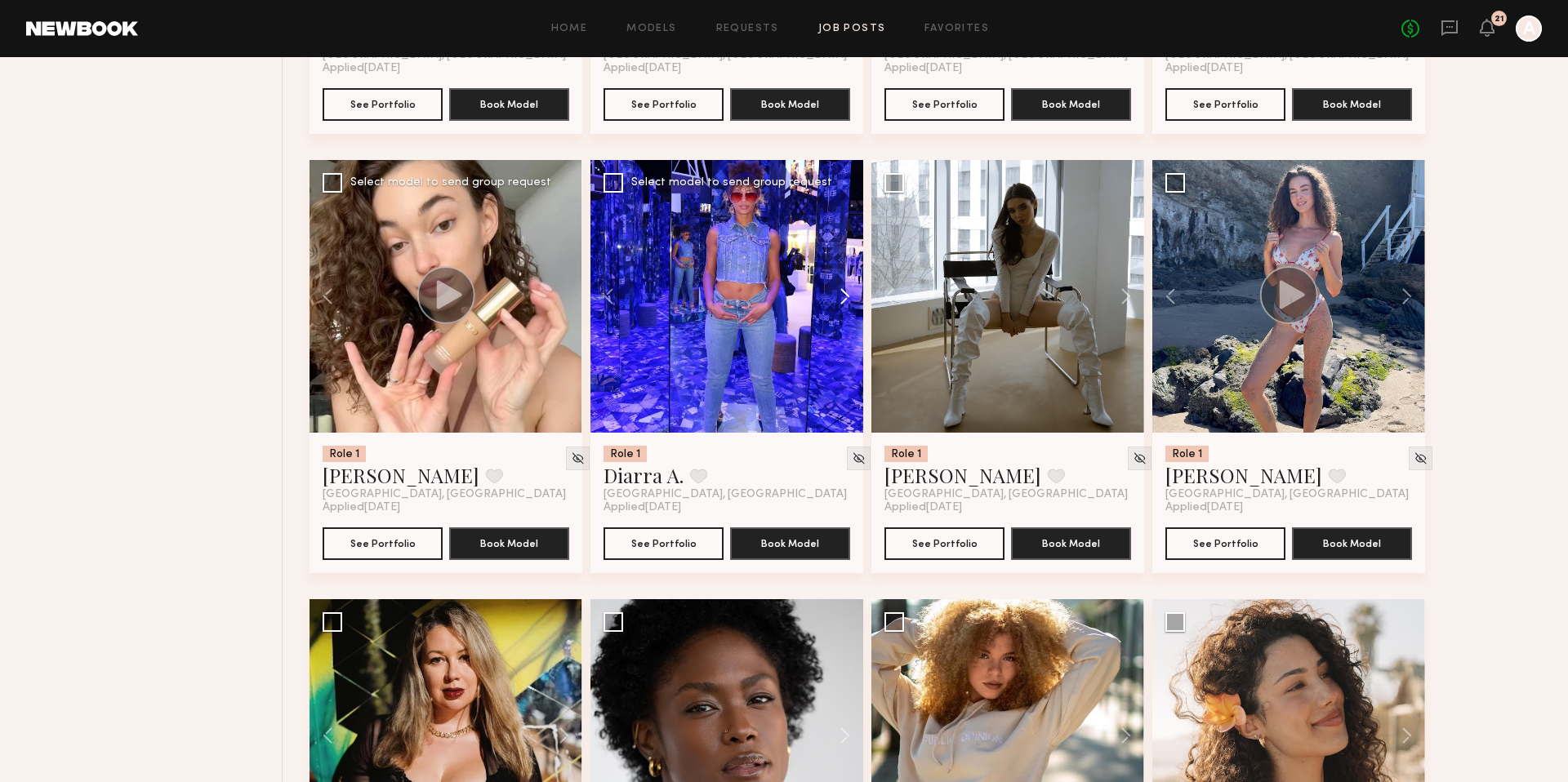
click at [846, 292] on button at bounding box center [836, 296] width 52 height 273
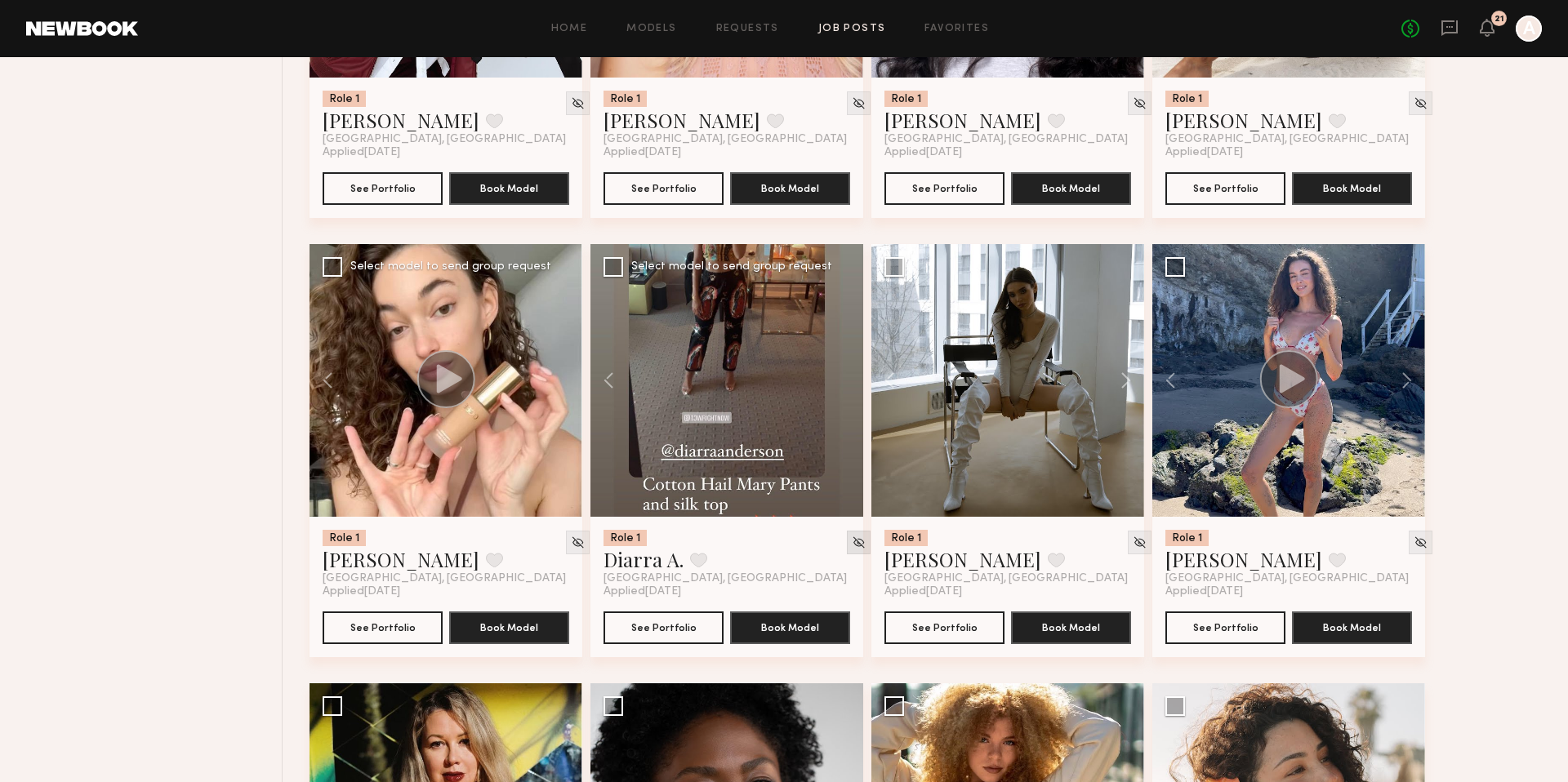
scroll to position [1662, 0]
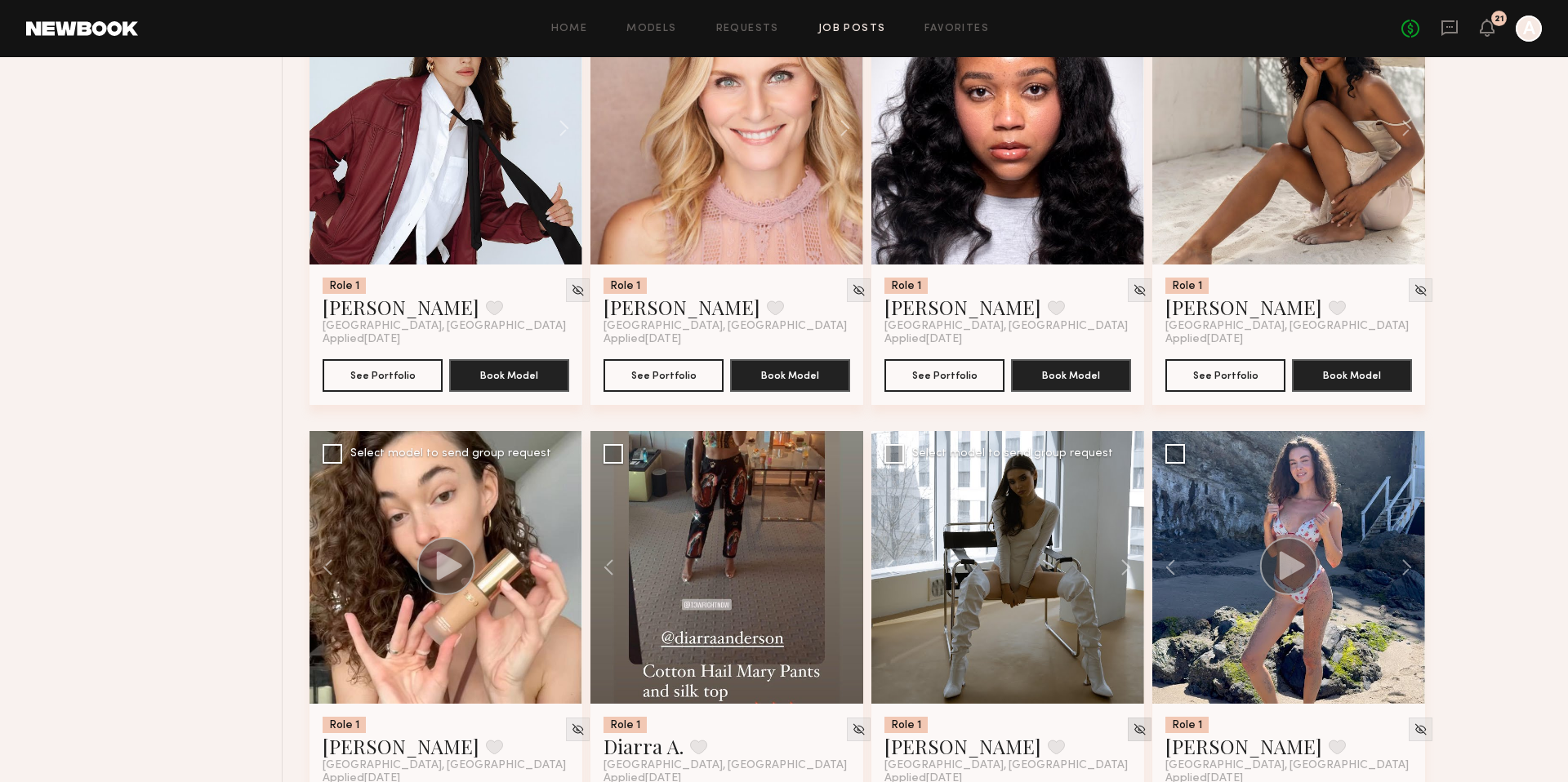
click at [1133, 722] on img at bounding box center [1140, 729] width 14 height 14
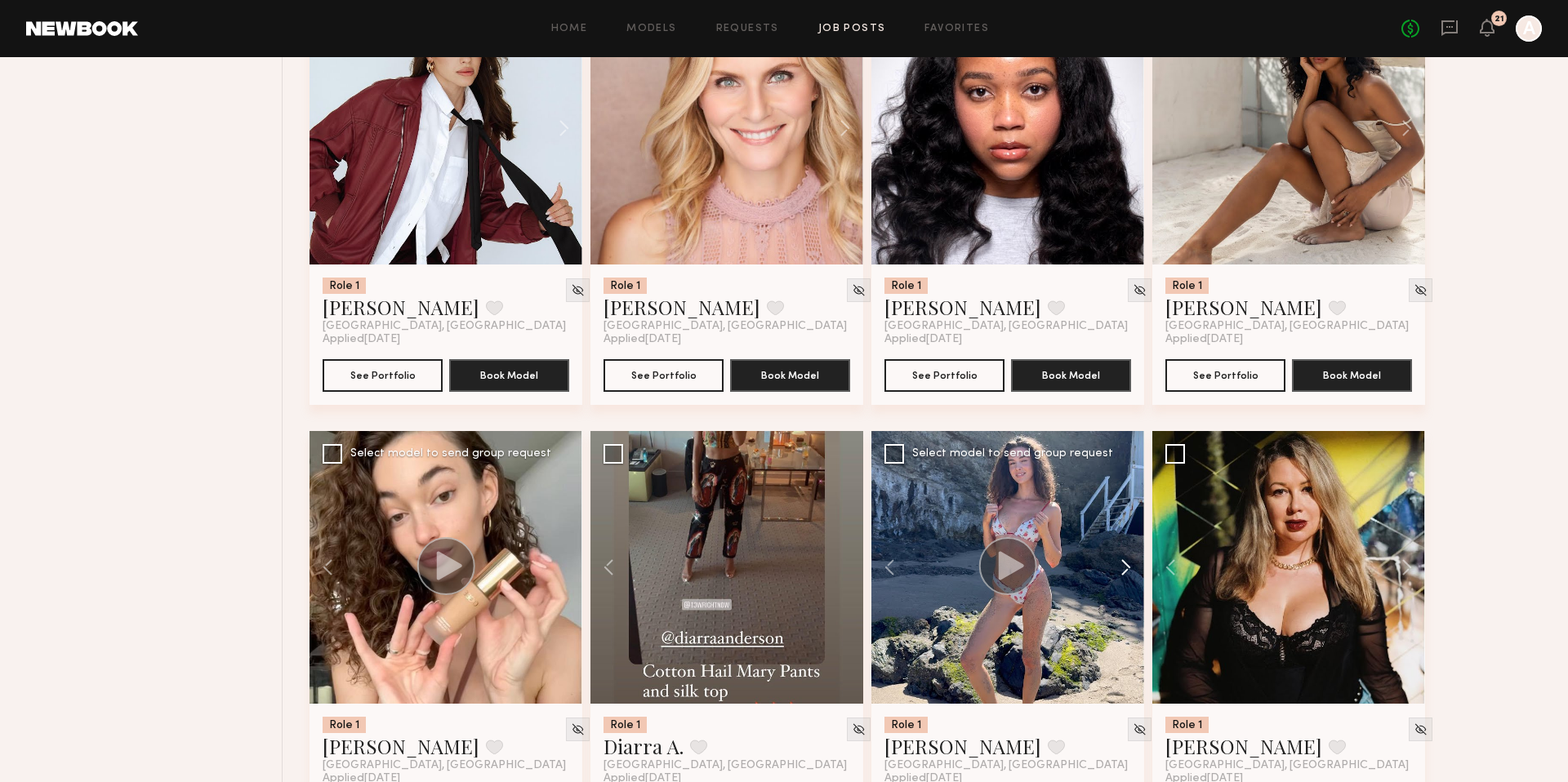
click at [1122, 560] on button at bounding box center [1117, 567] width 52 height 273
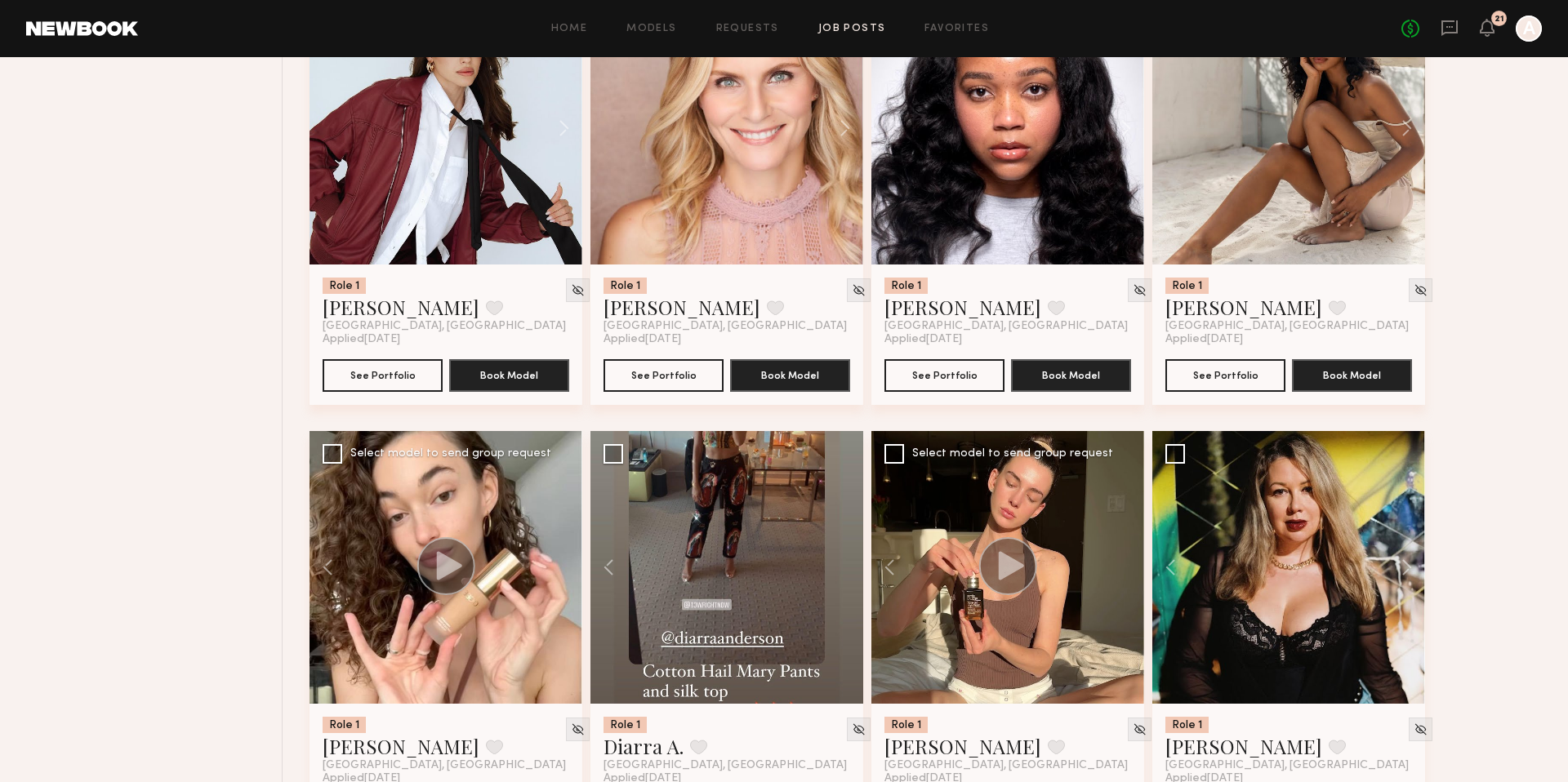
click at [1122, 560] on div at bounding box center [1008, 567] width 273 height 273
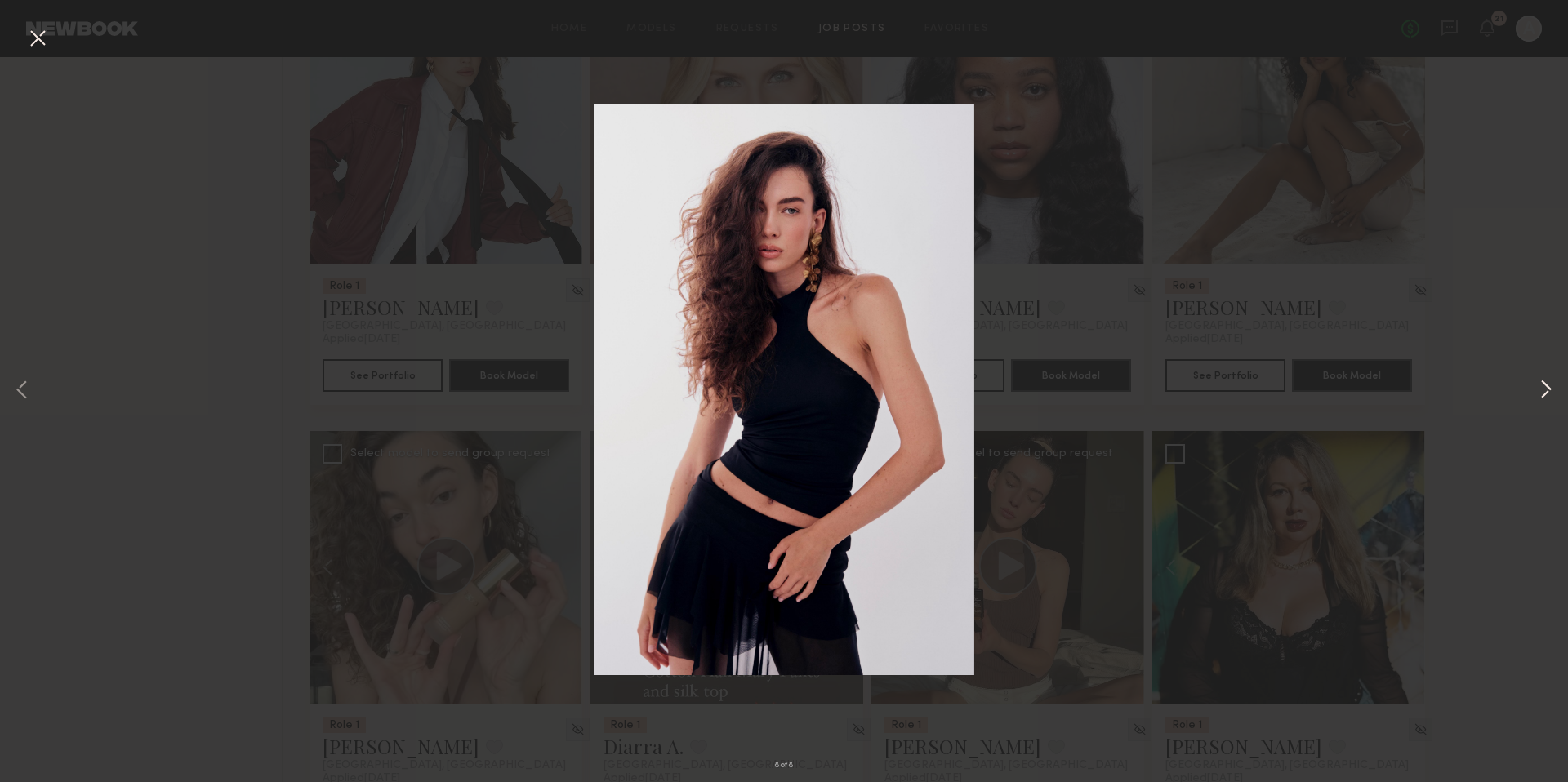
click at [1537, 396] on button at bounding box center [1546, 391] width 20 height 625
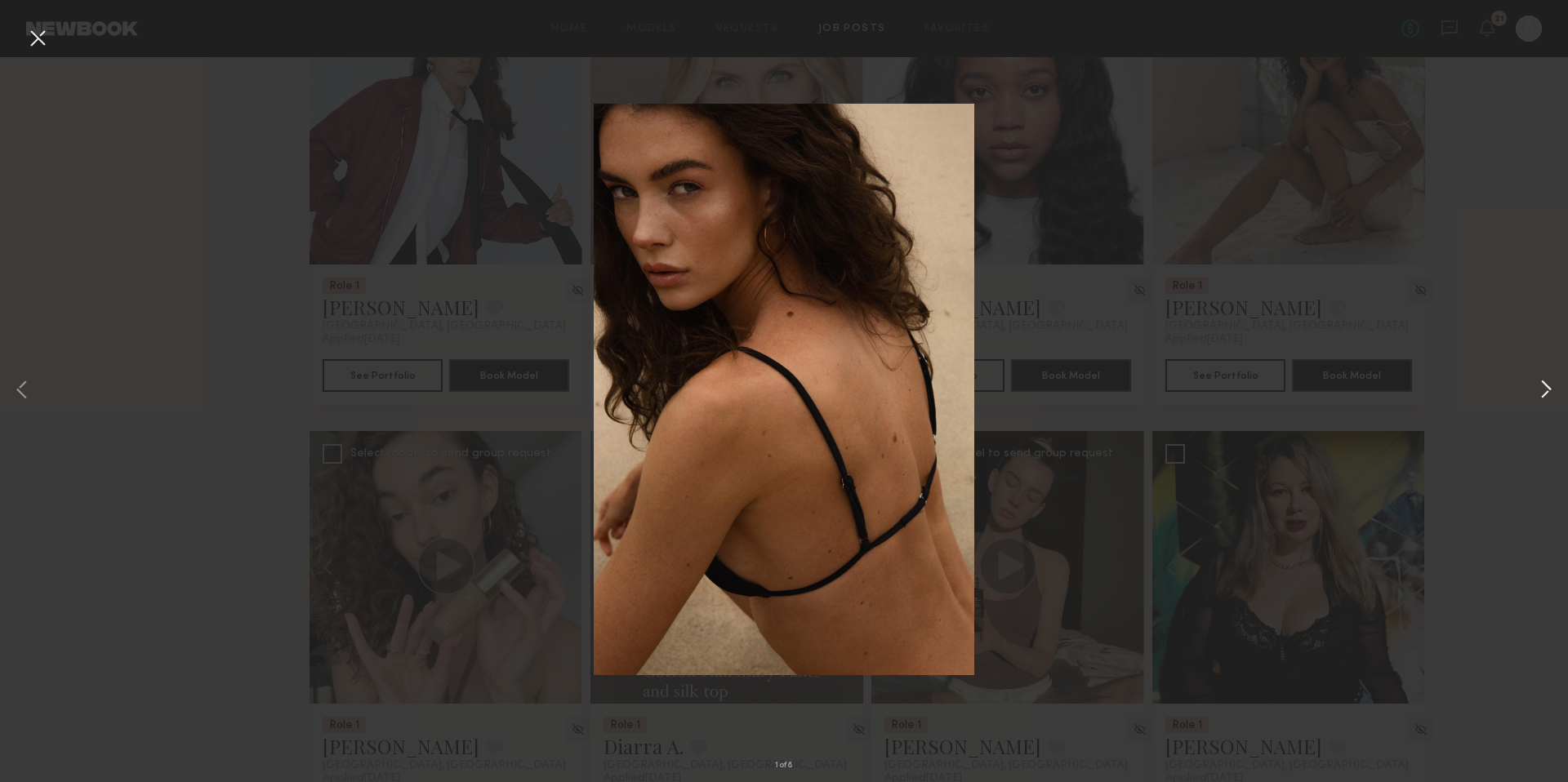
click at [1546, 394] on button at bounding box center [1546, 391] width 20 height 625
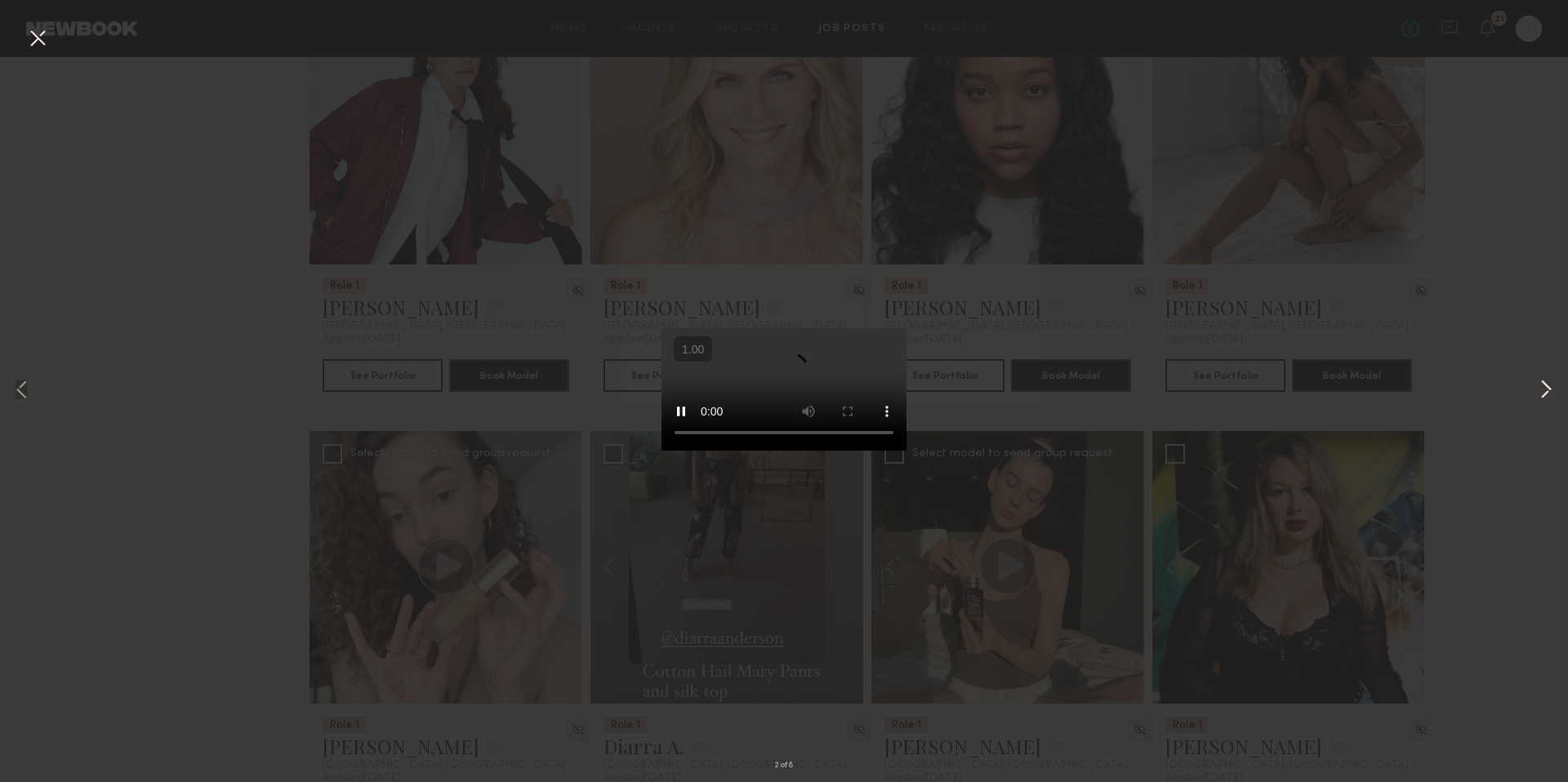
click at [1546, 394] on button at bounding box center [1546, 391] width 20 height 625
click at [1546, 397] on button at bounding box center [1546, 391] width 20 height 625
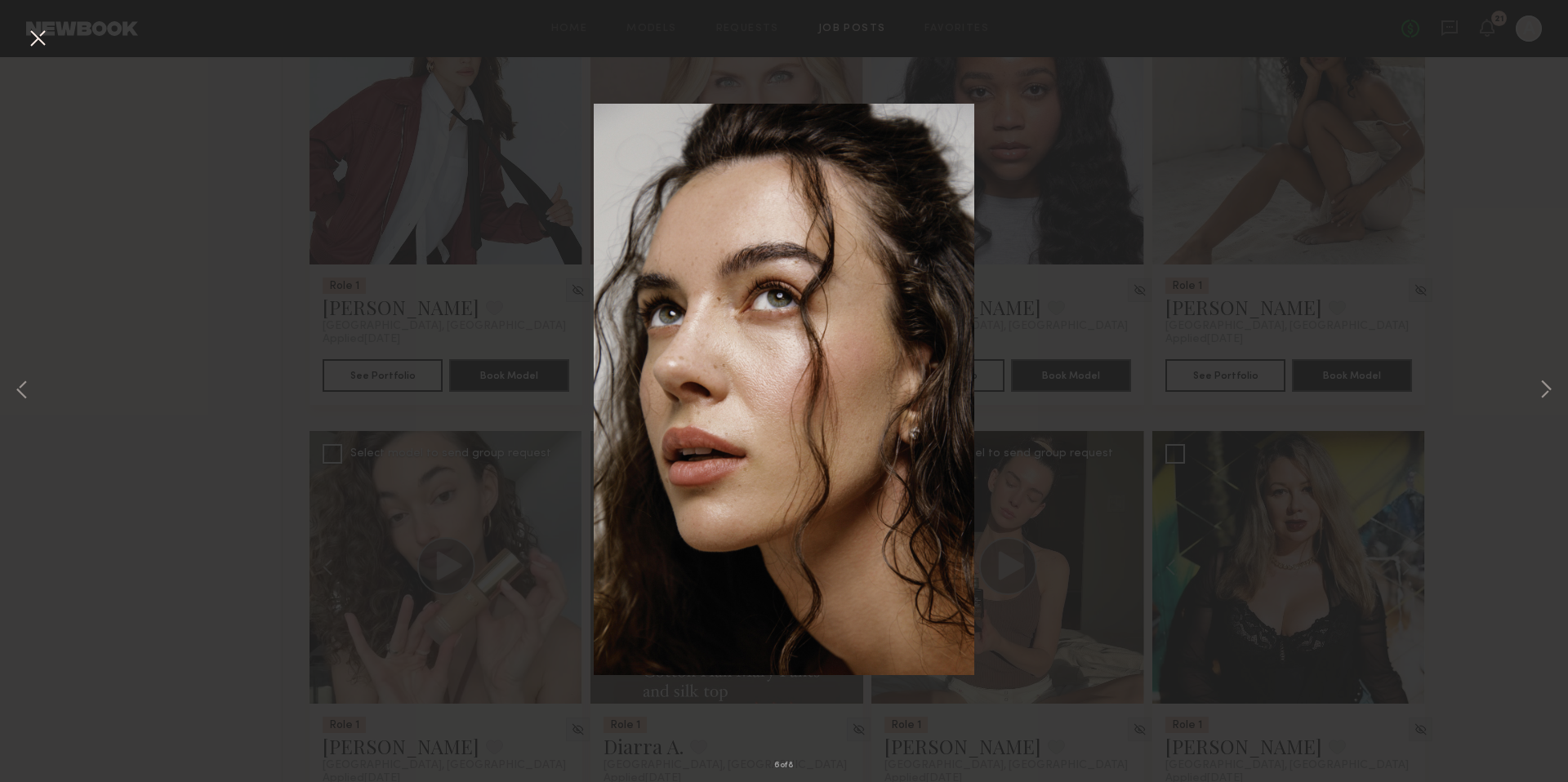
click at [1102, 491] on div "6 of 8" at bounding box center [784, 391] width 1568 height 782
click at [356, 340] on div "6 of 8" at bounding box center [784, 391] width 1568 height 782
click at [38, 41] on button at bounding box center [38, 39] width 26 height 29
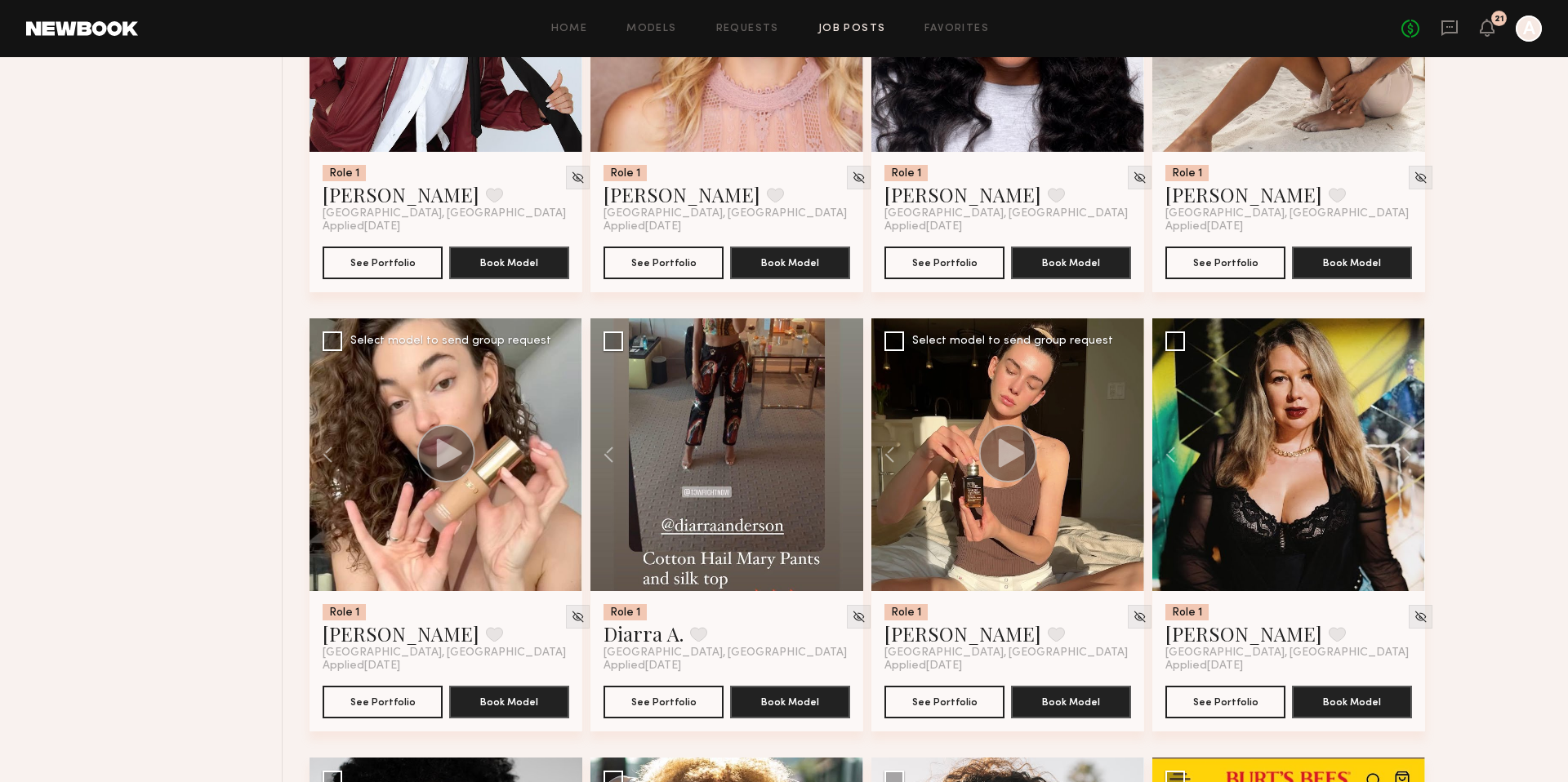
scroll to position [1751, 0]
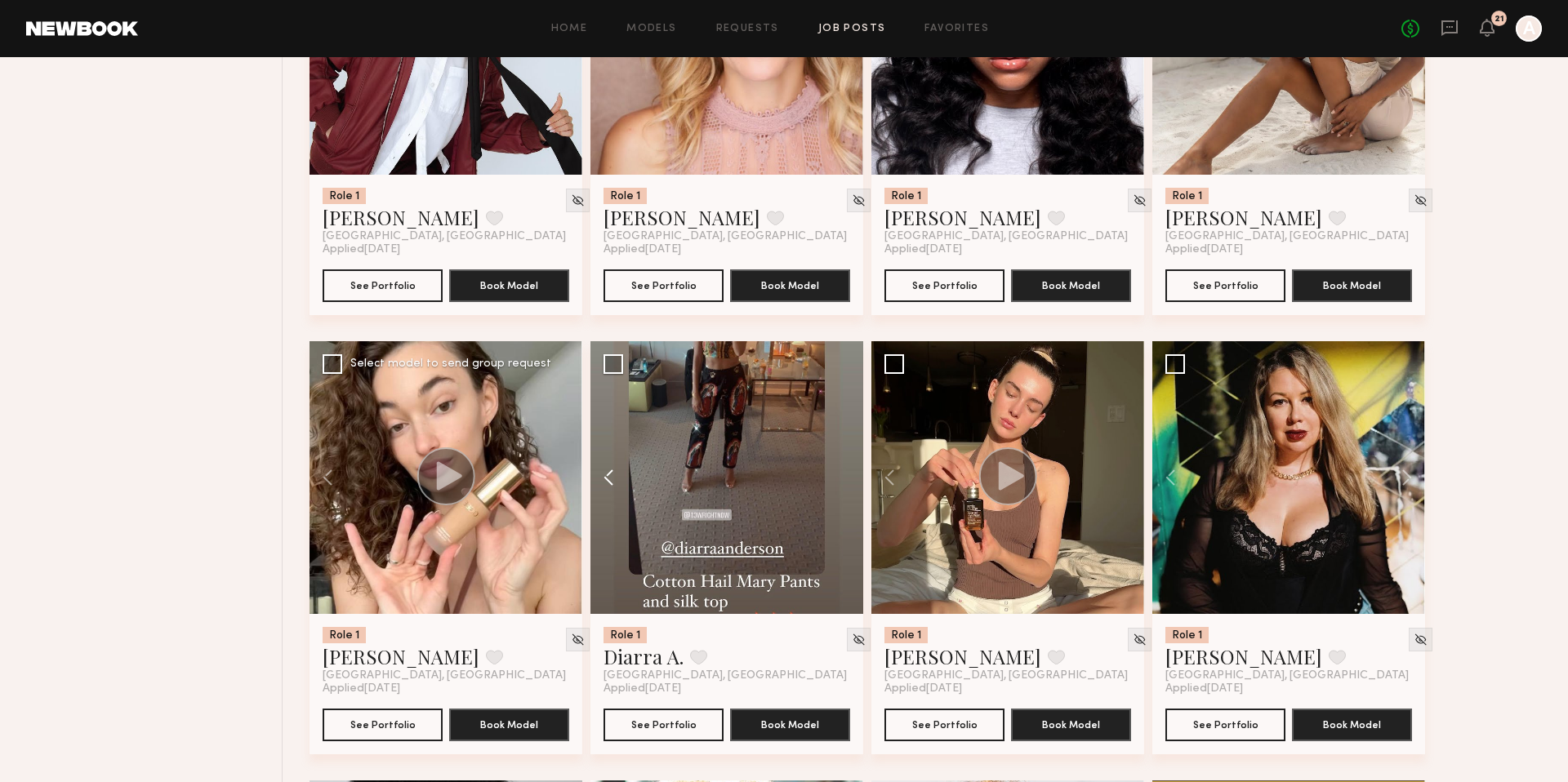
click at [617, 466] on button at bounding box center [616, 477] width 52 height 273
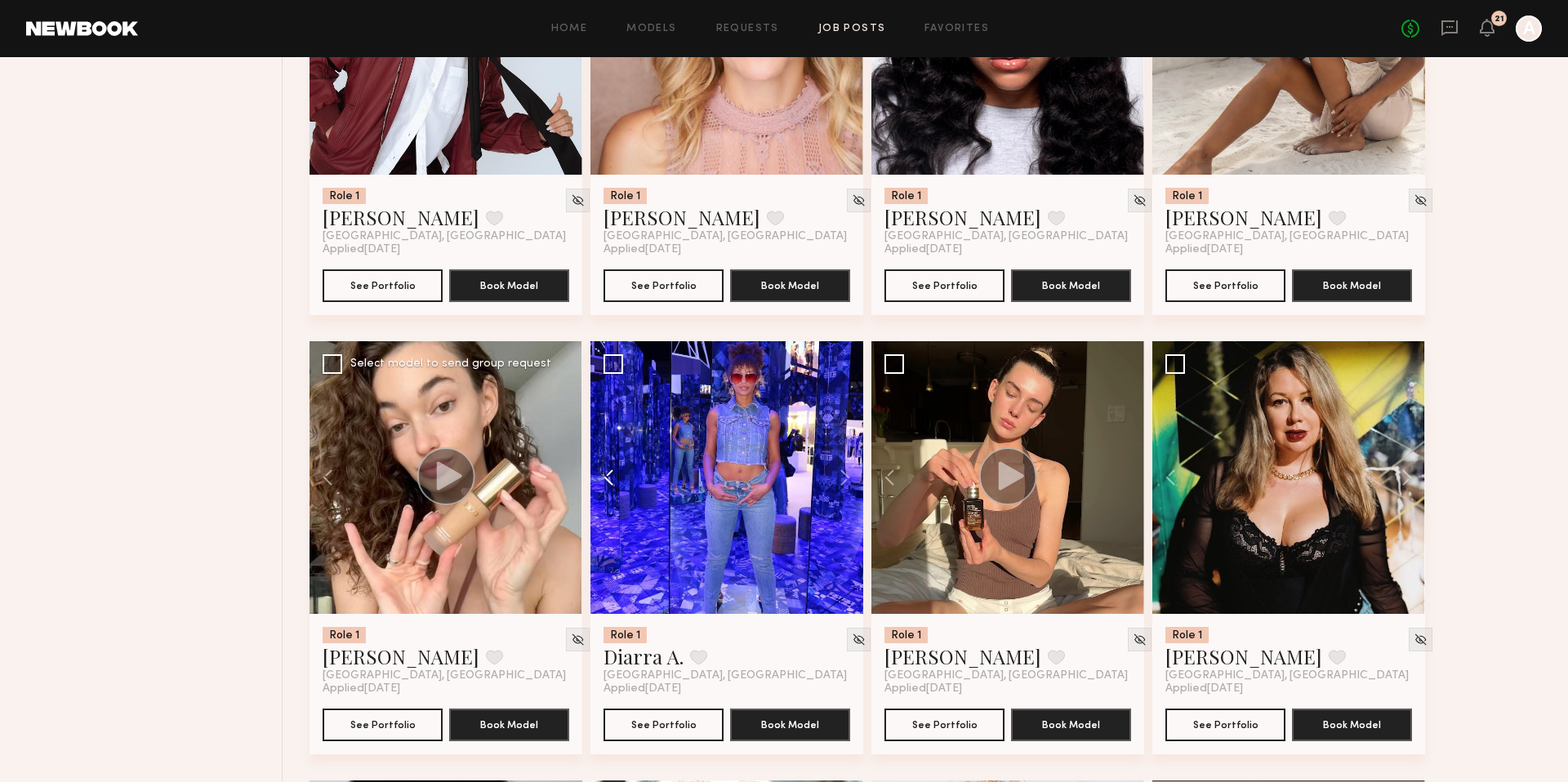
click at [617, 466] on button at bounding box center [616, 477] width 52 height 273
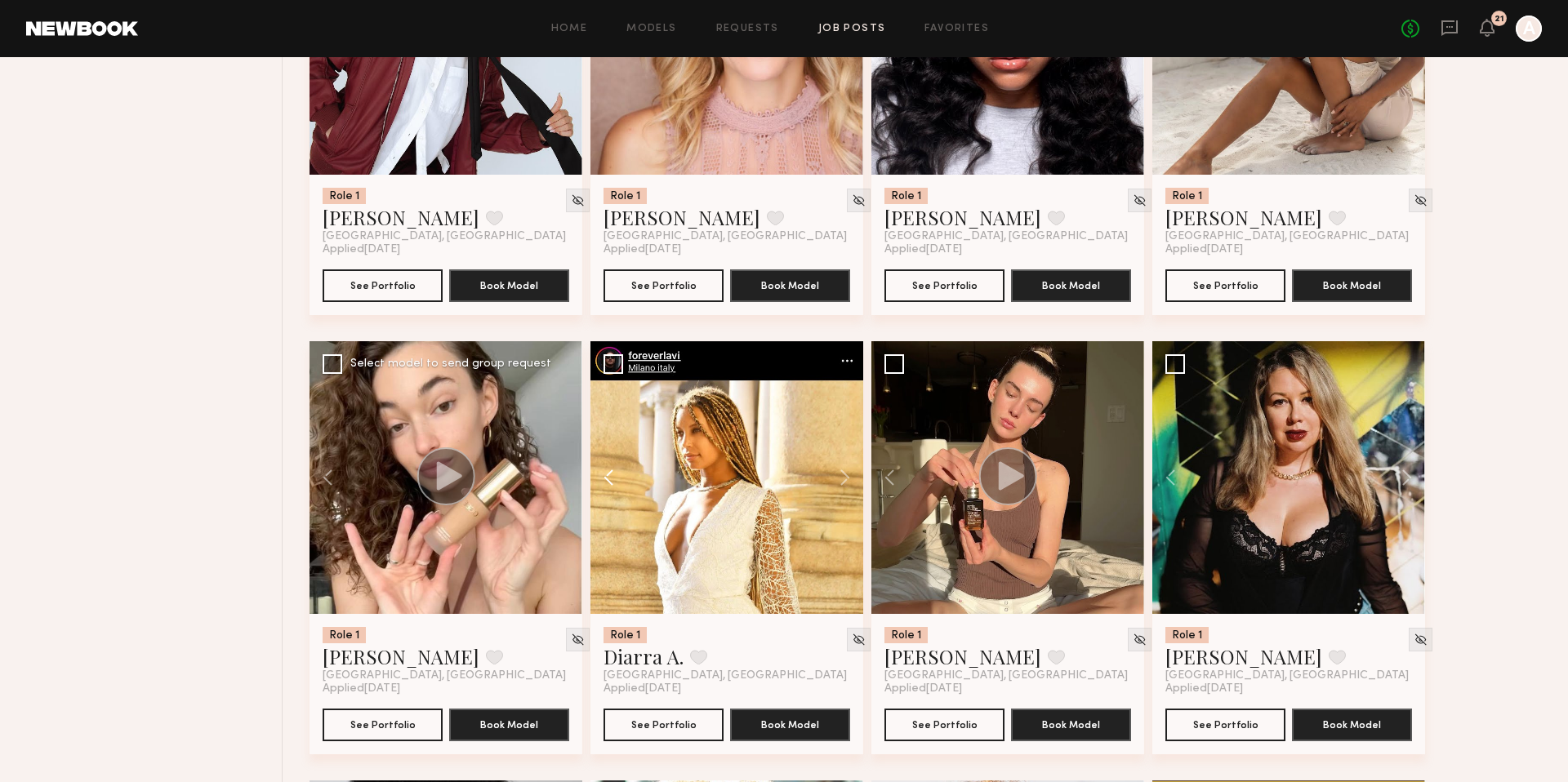
click at [617, 466] on button at bounding box center [616, 477] width 52 height 273
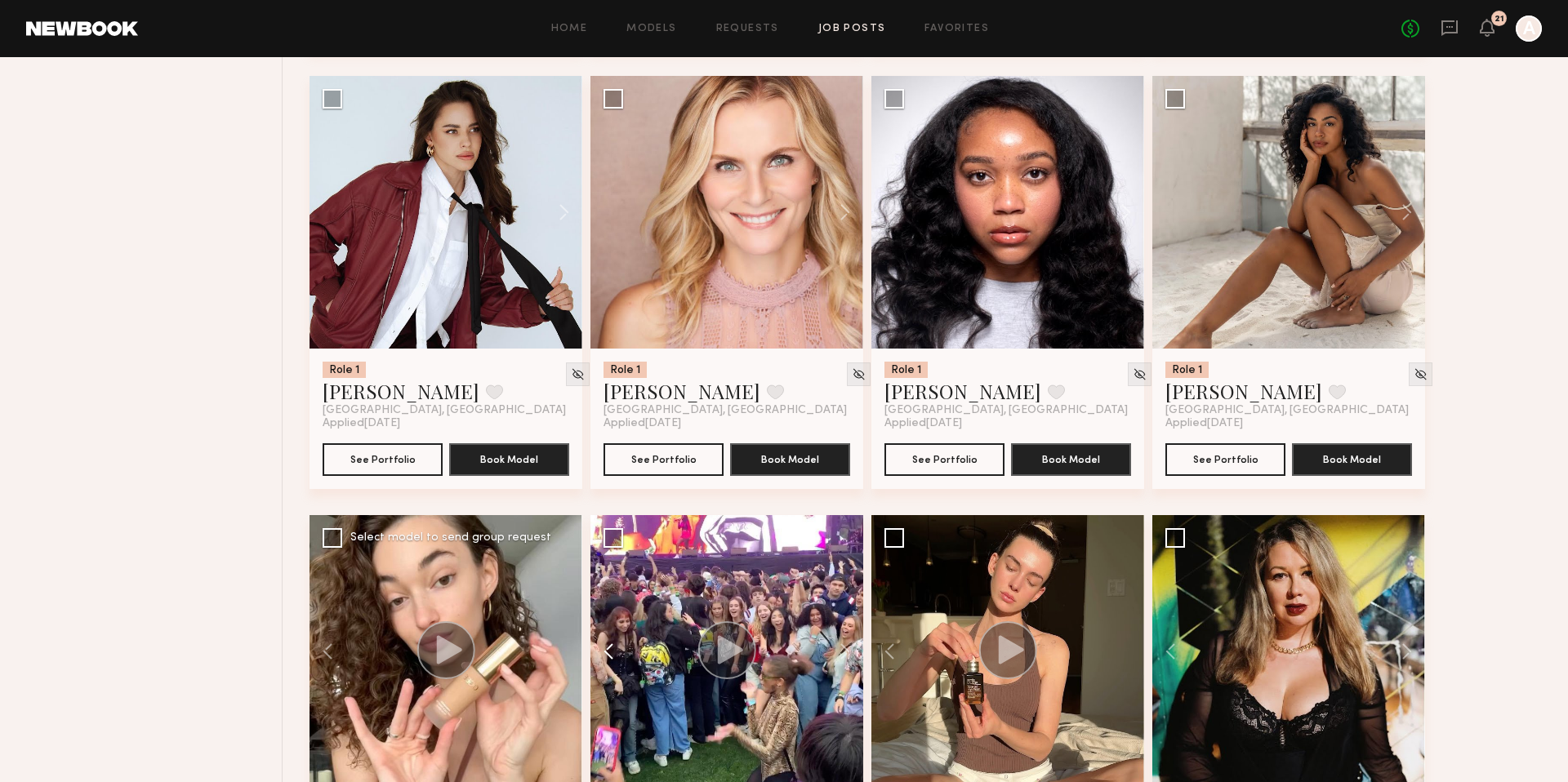
scroll to position [1536, 0]
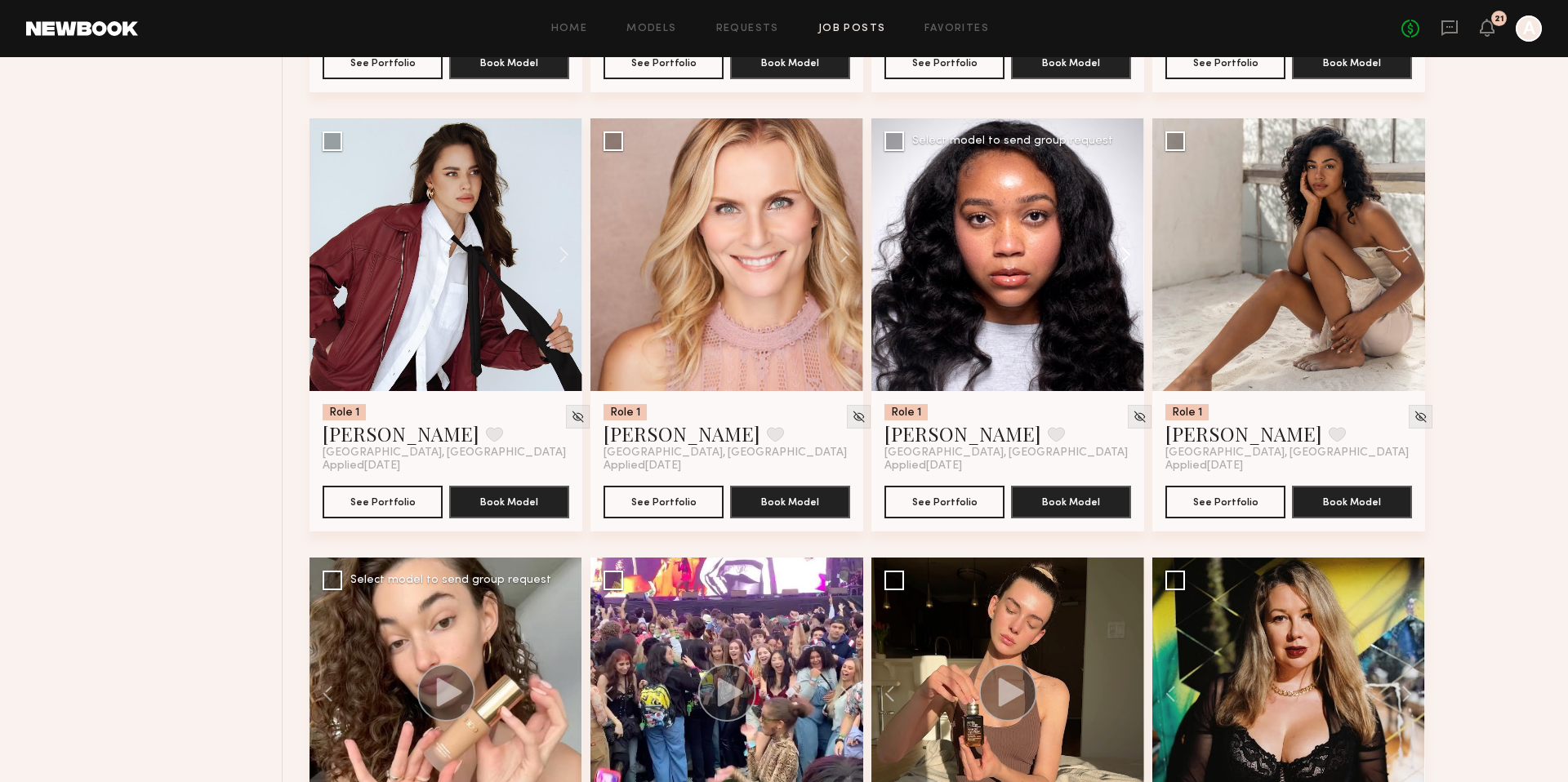
click at [1124, 249] on button at bounding box center [1117, 255] width 52 height 273
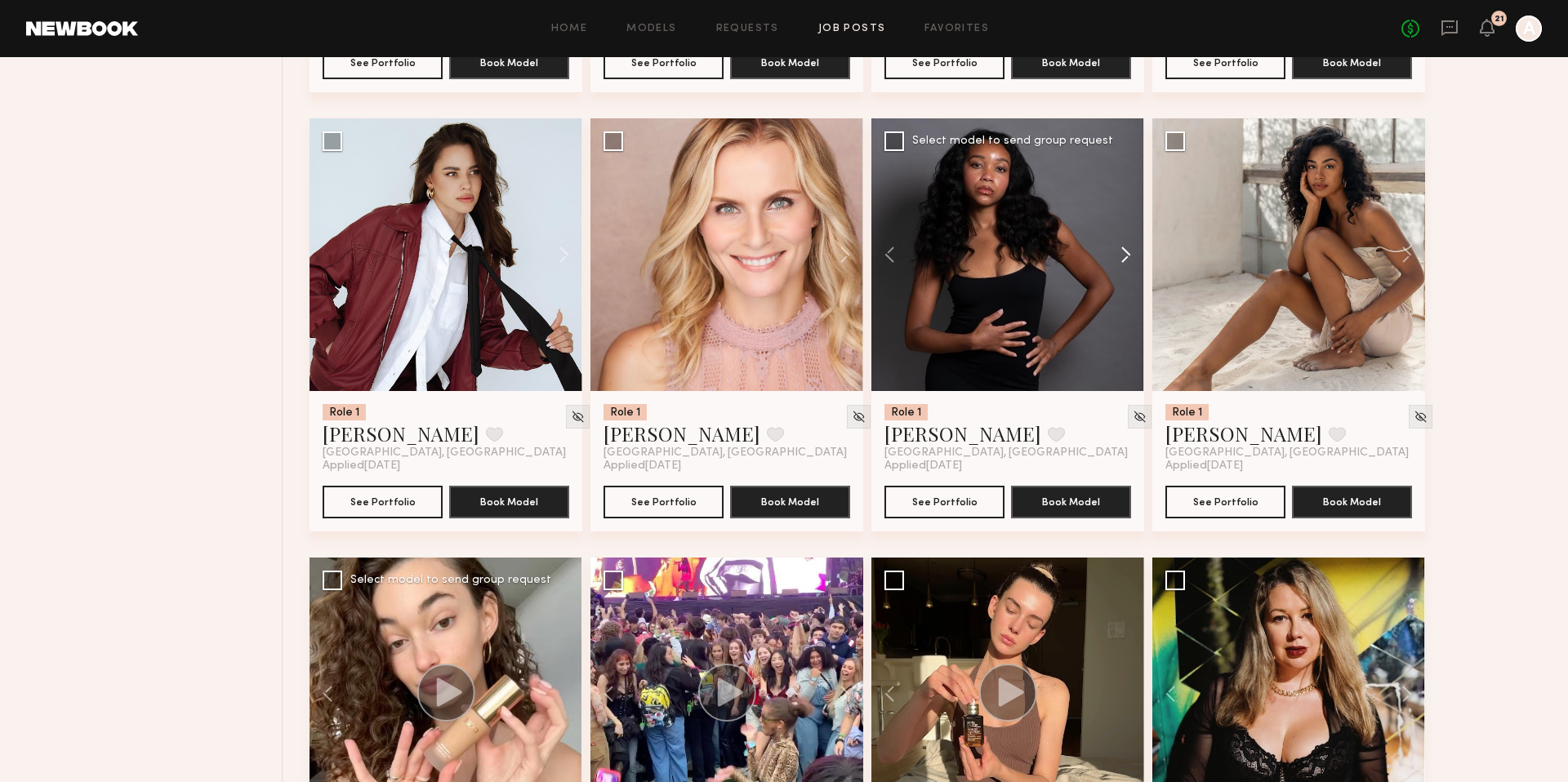
click at [1124, 249] on button at bounding box center [1117, 255] width 52 height 273
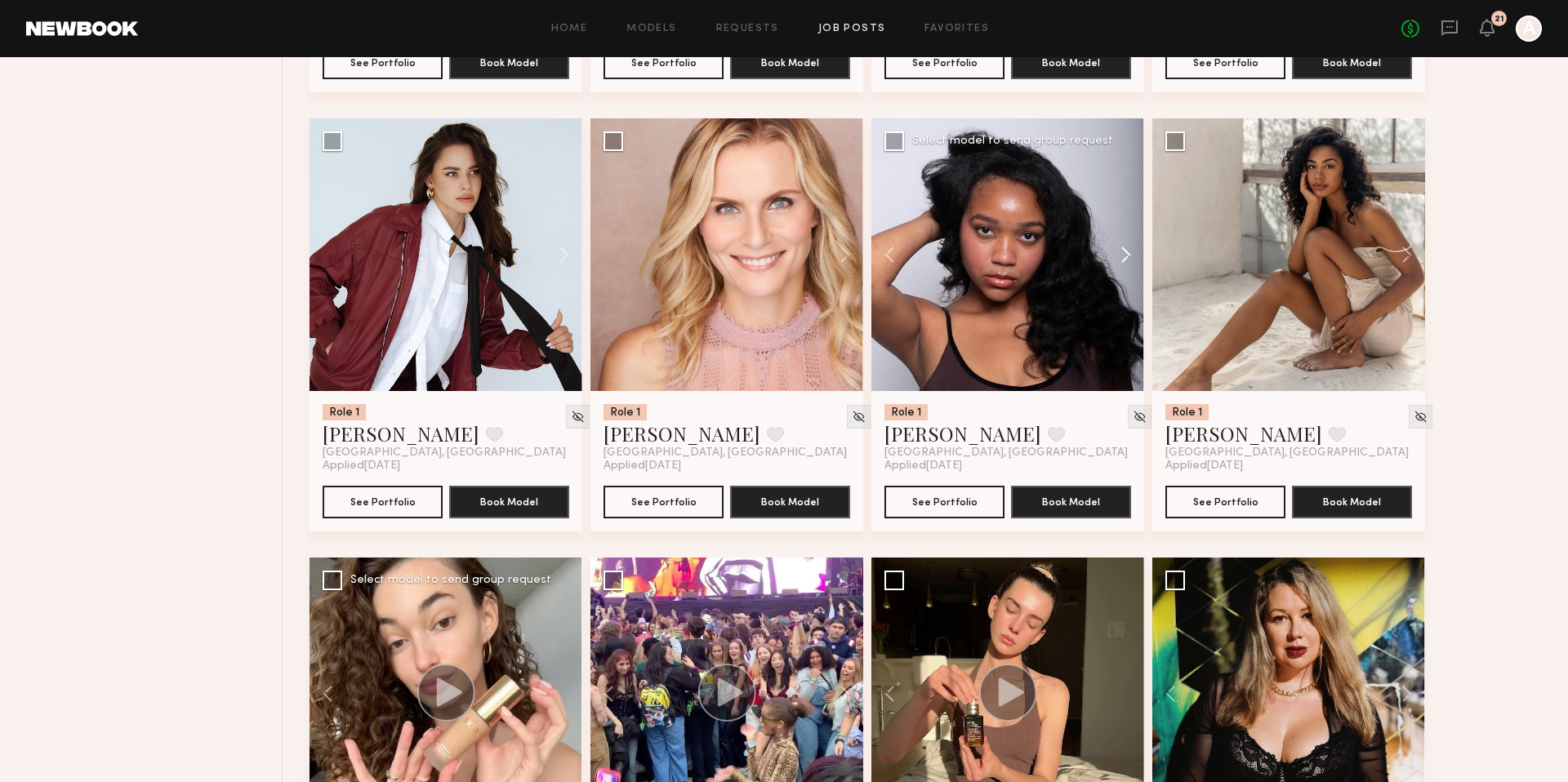
click at [1124, 249] on button at bounding box center [1117, 255] width 52 height 273
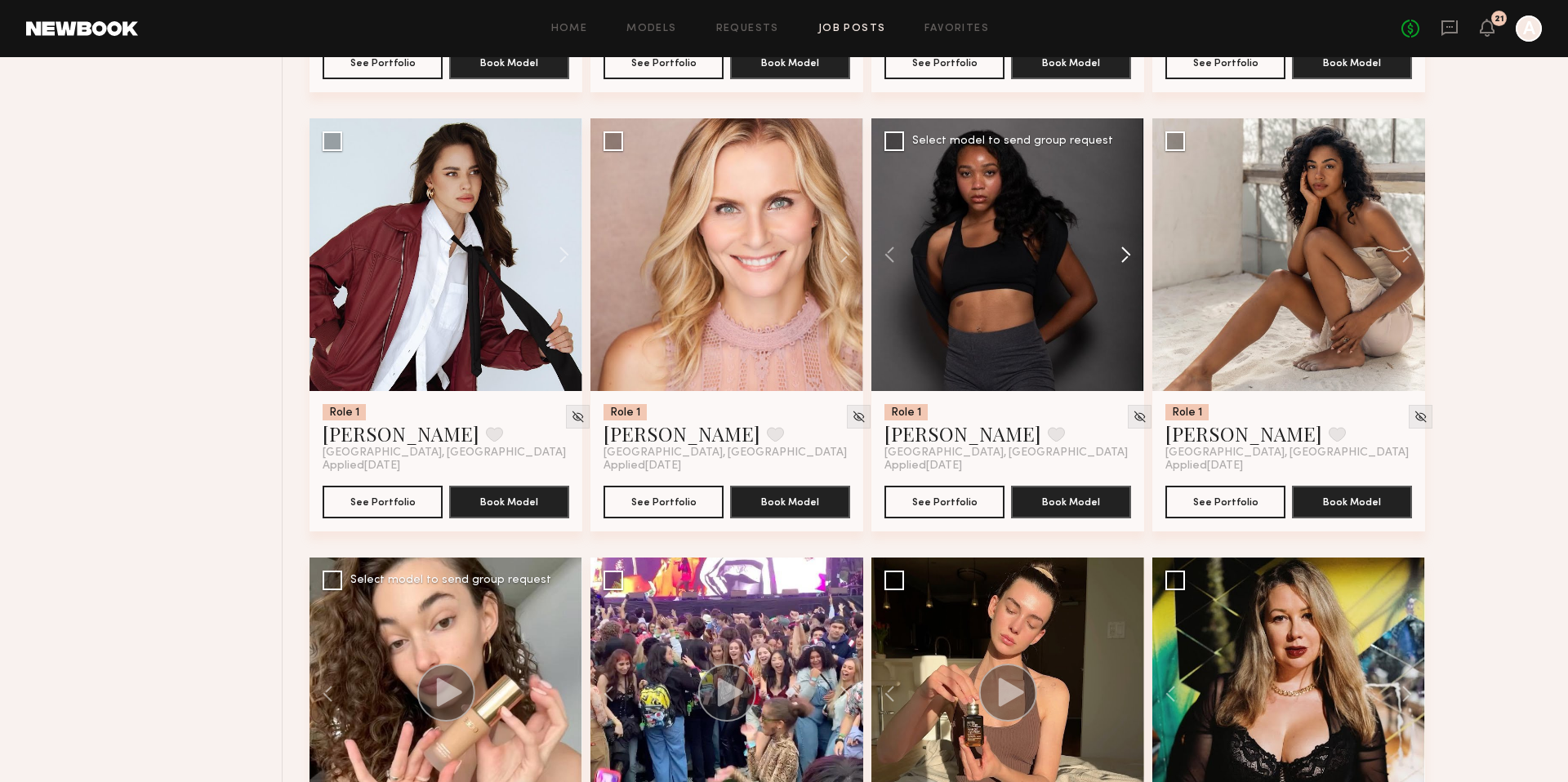
click at [1124, 249] on button at bounding box center [1117, 255] width 52 height 273
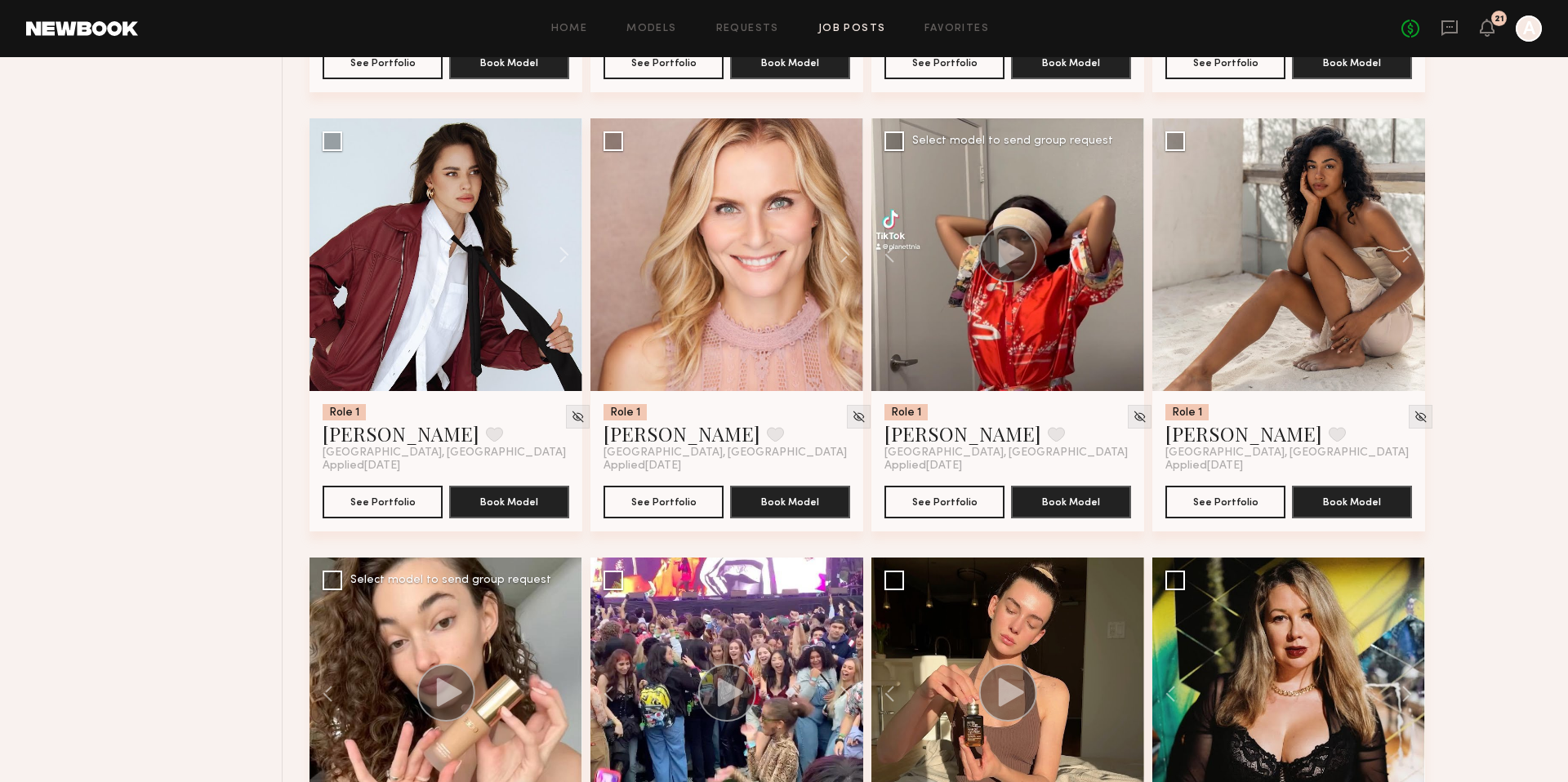
click at [1124, 249] on div at bounding box center [1008, 255] width 273 height 273
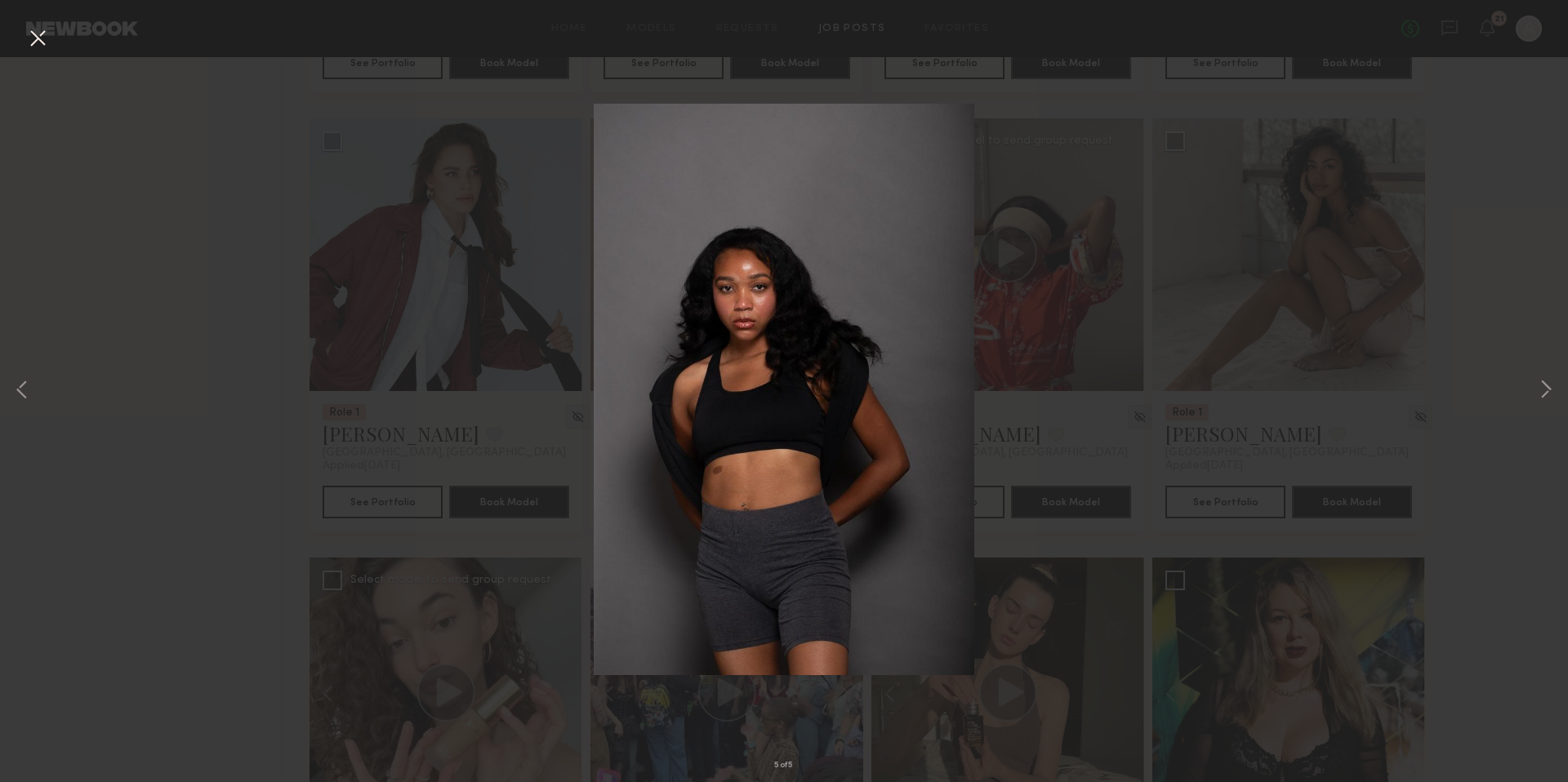
click at [1058, 352] on div "5 of 5" at bounding box center [784, 391] width 1568 height 782
click at [1246, 371] on div "5 of 5" at bounding box center [784, 391] width 1568 height 782
click at [40, 37] on button at bounding box center [38, 39] width 26 height 29
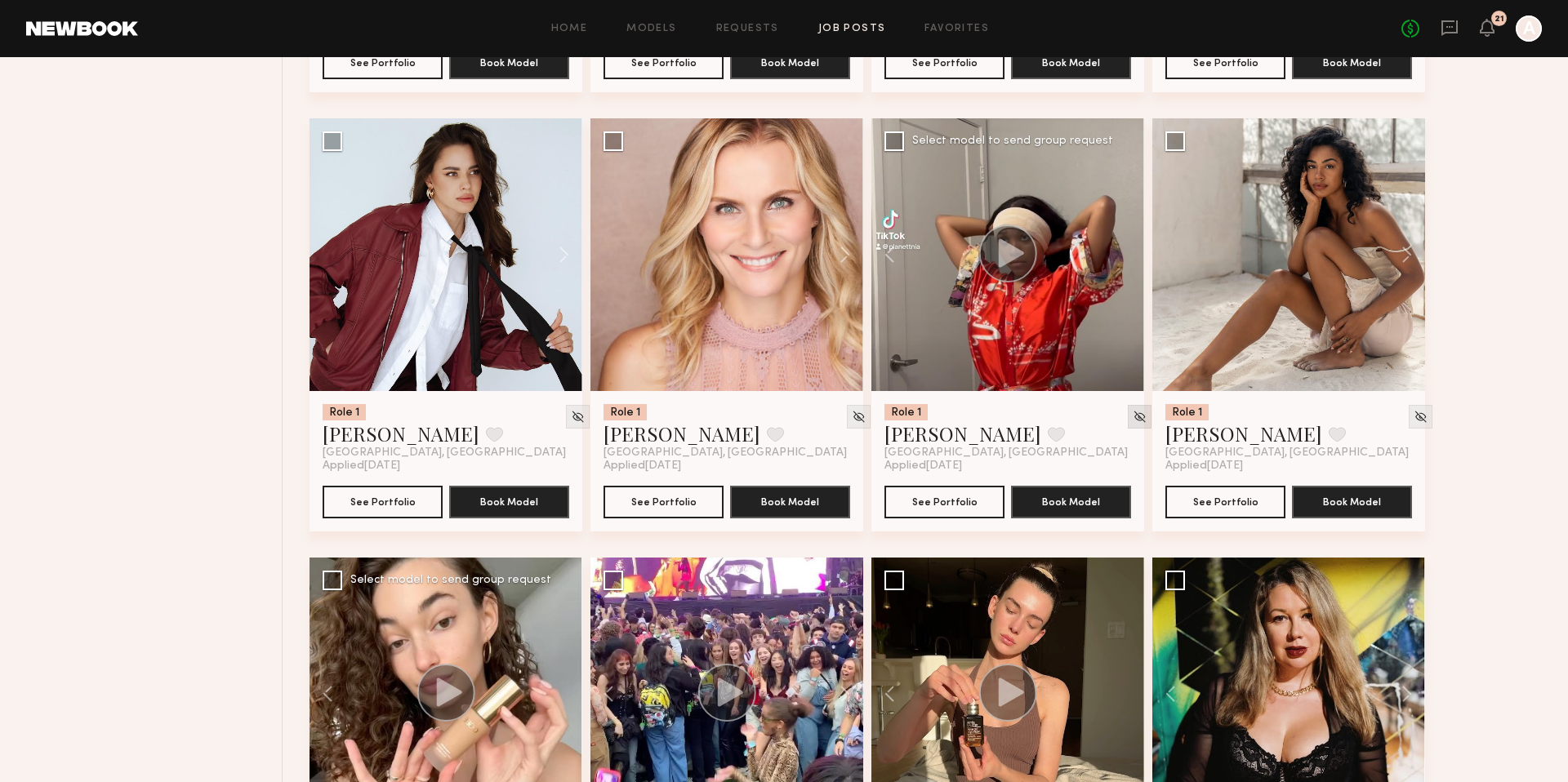
click at [1133, 418] on img at bounding box center [1140, 416] width 14 height 14
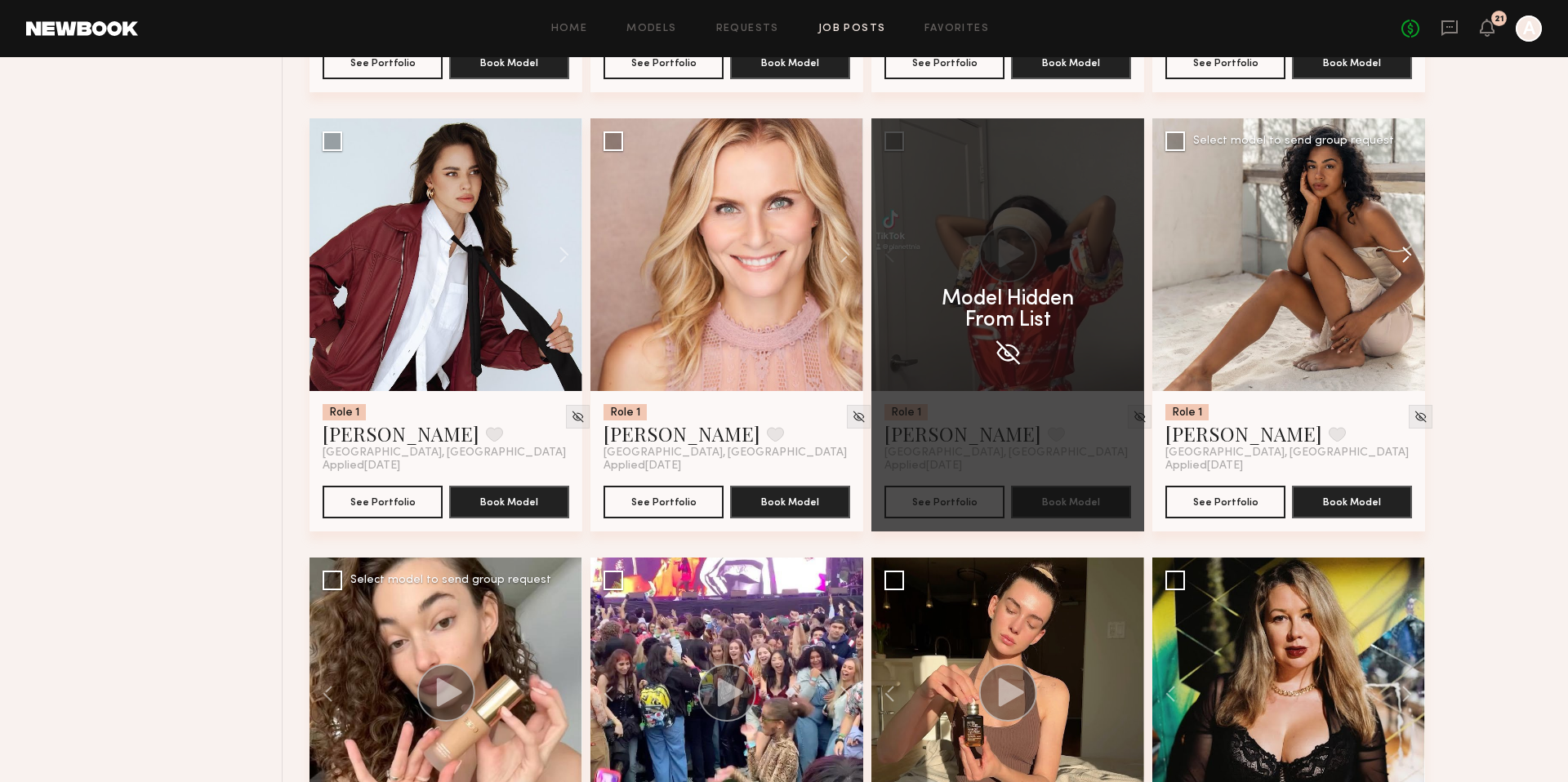
click at [1406, 260] on button at bounding box center [1398, 255] width 52 height 273
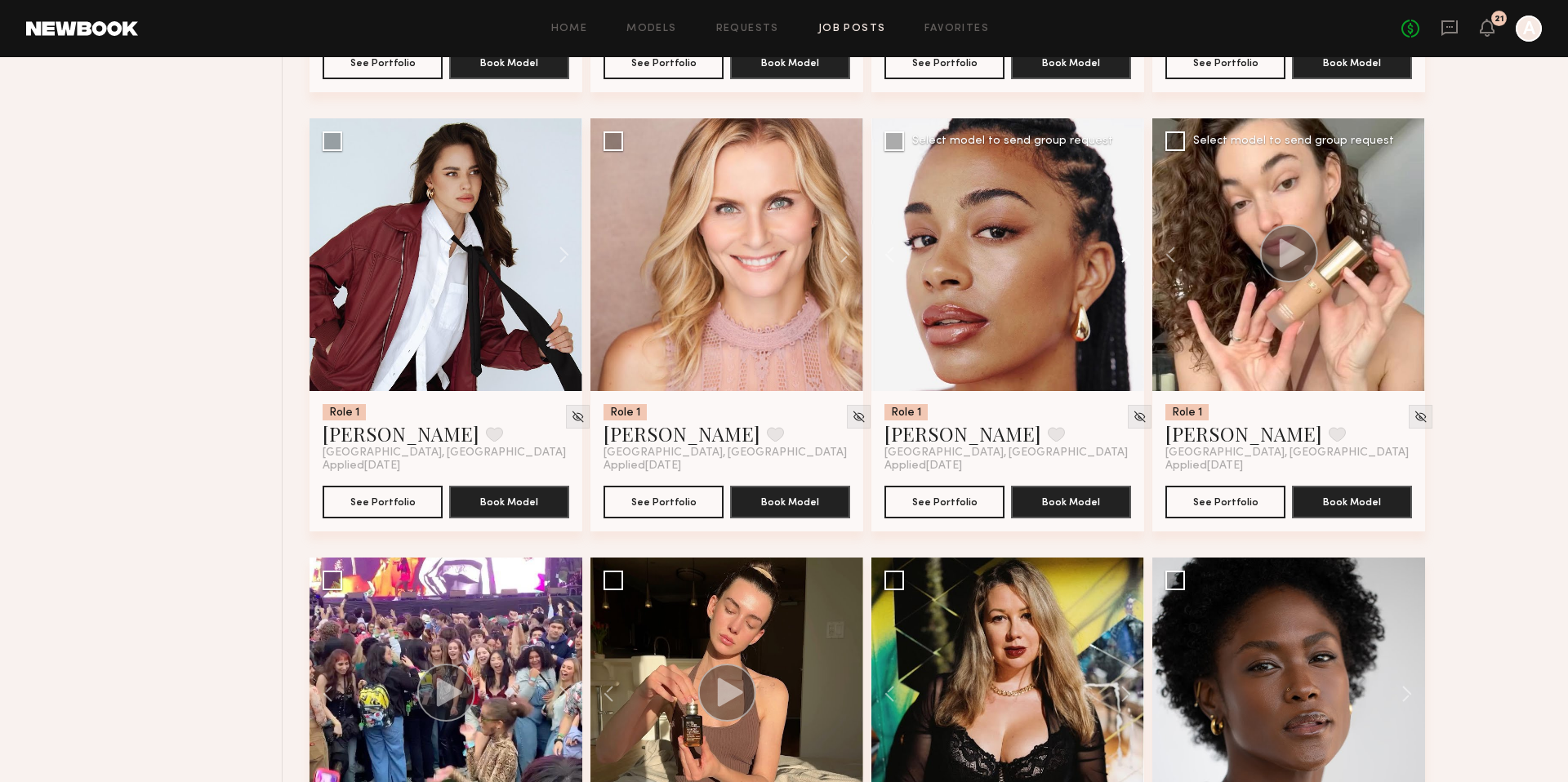
click at [1129, 252] on button at bounding box center [1117, 255] width 52 height 273
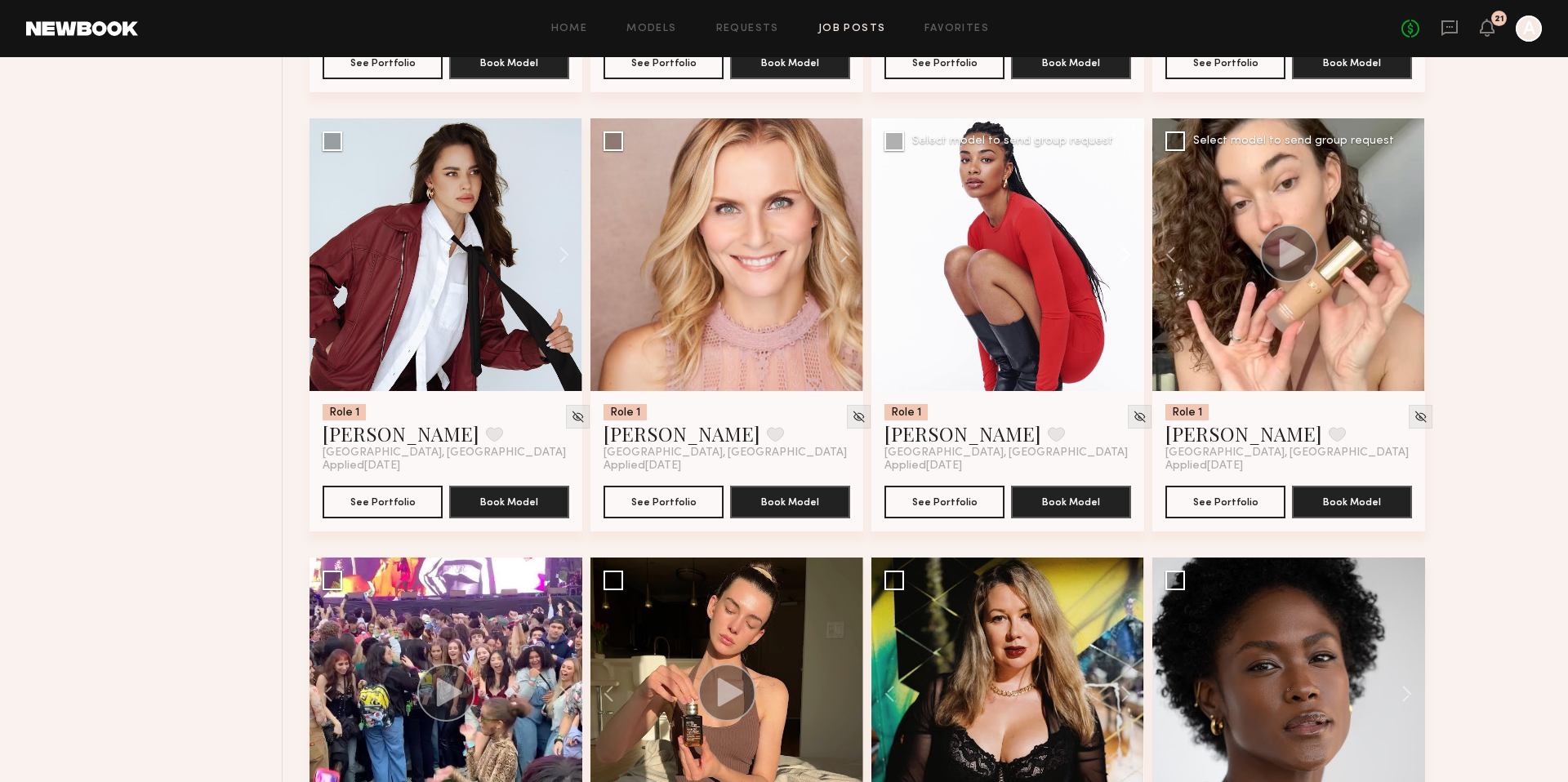
click at [1129, 252] on button at bounding box center [1117, 255] width 52 height 273
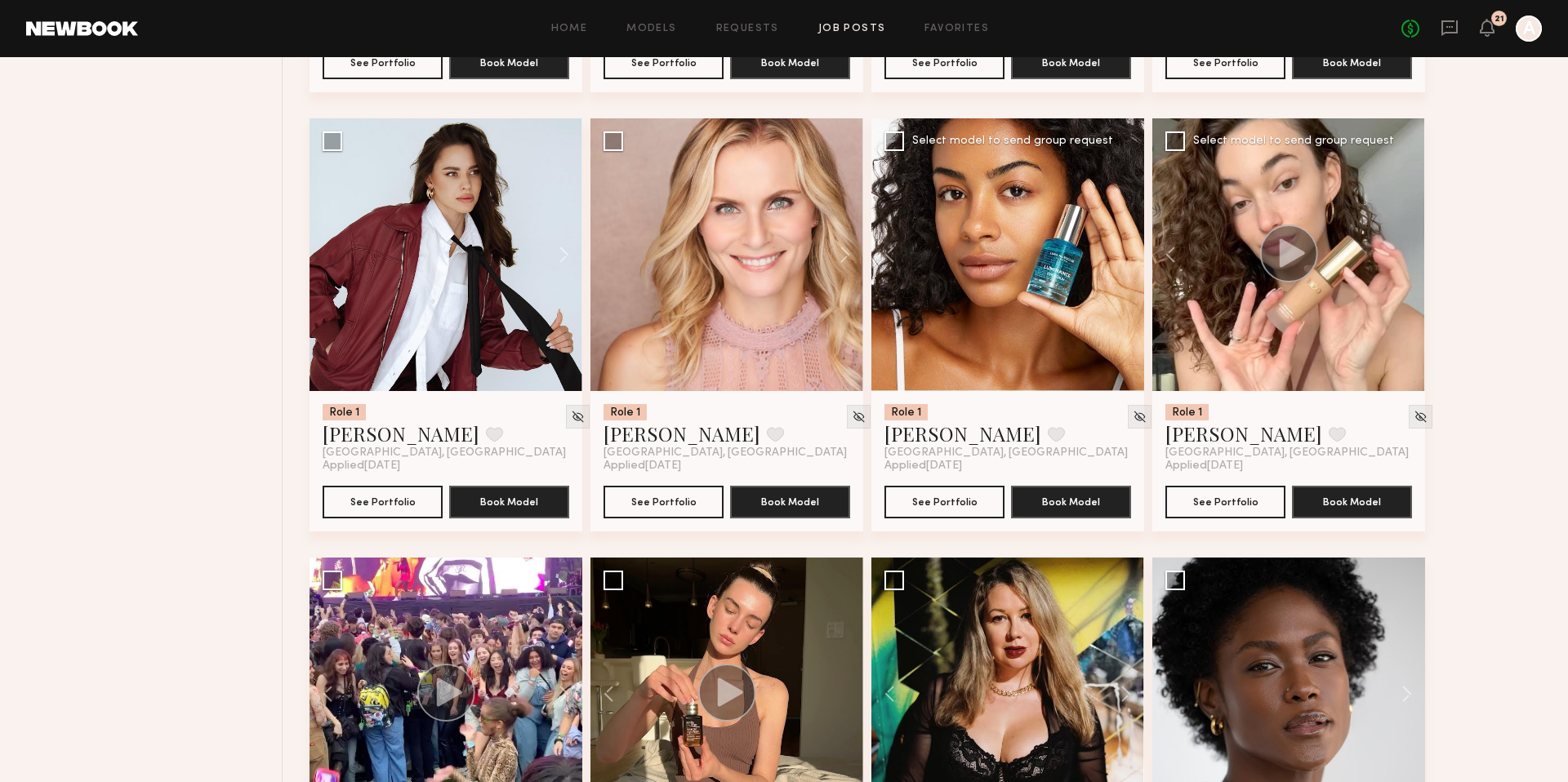
click at [1129, 252] on div at bounding box center [1008, 255] width 273 height 273
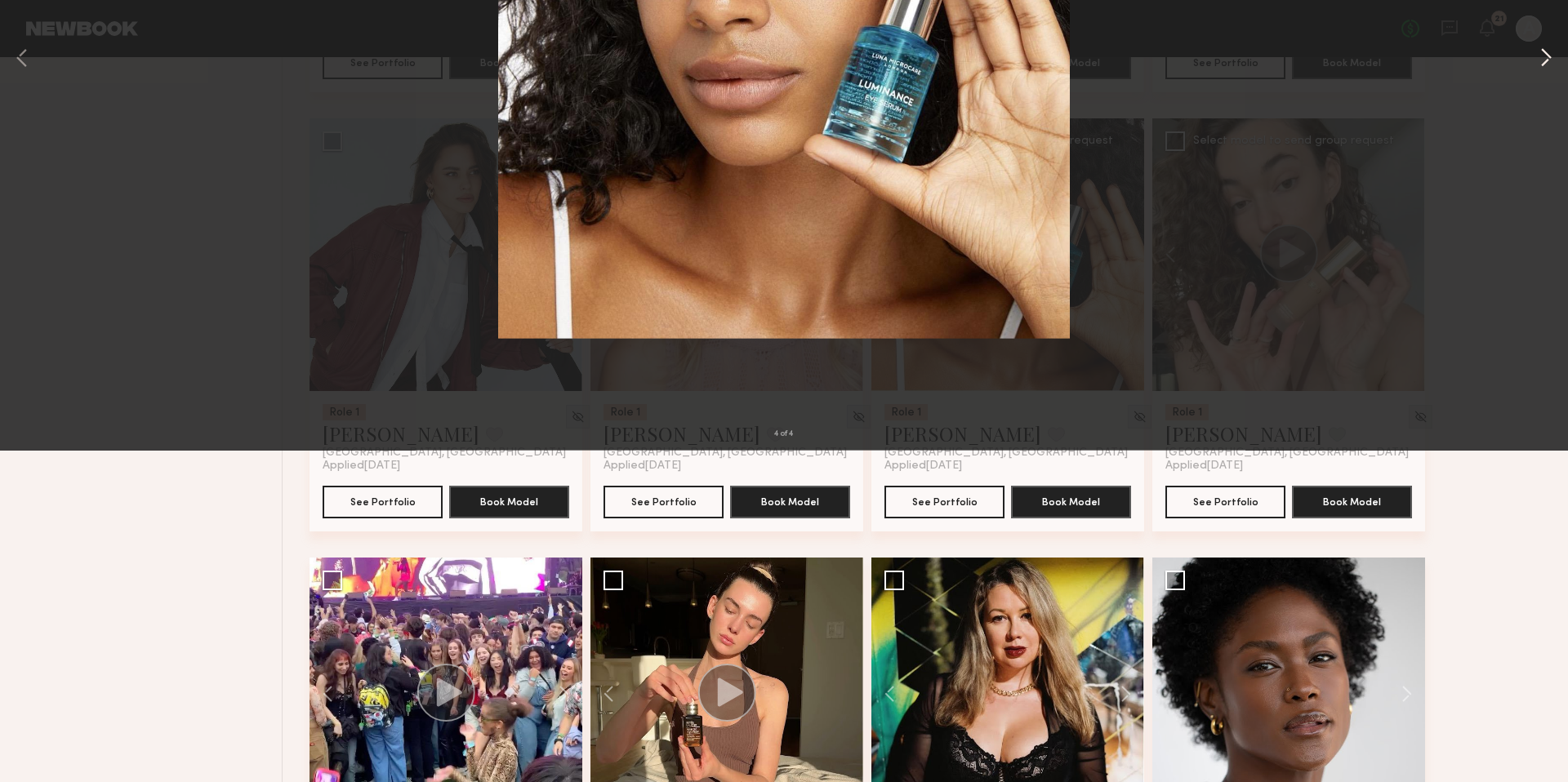
click at [1549, 388] on button at bounding box center [1546, 391] width 20 height 625
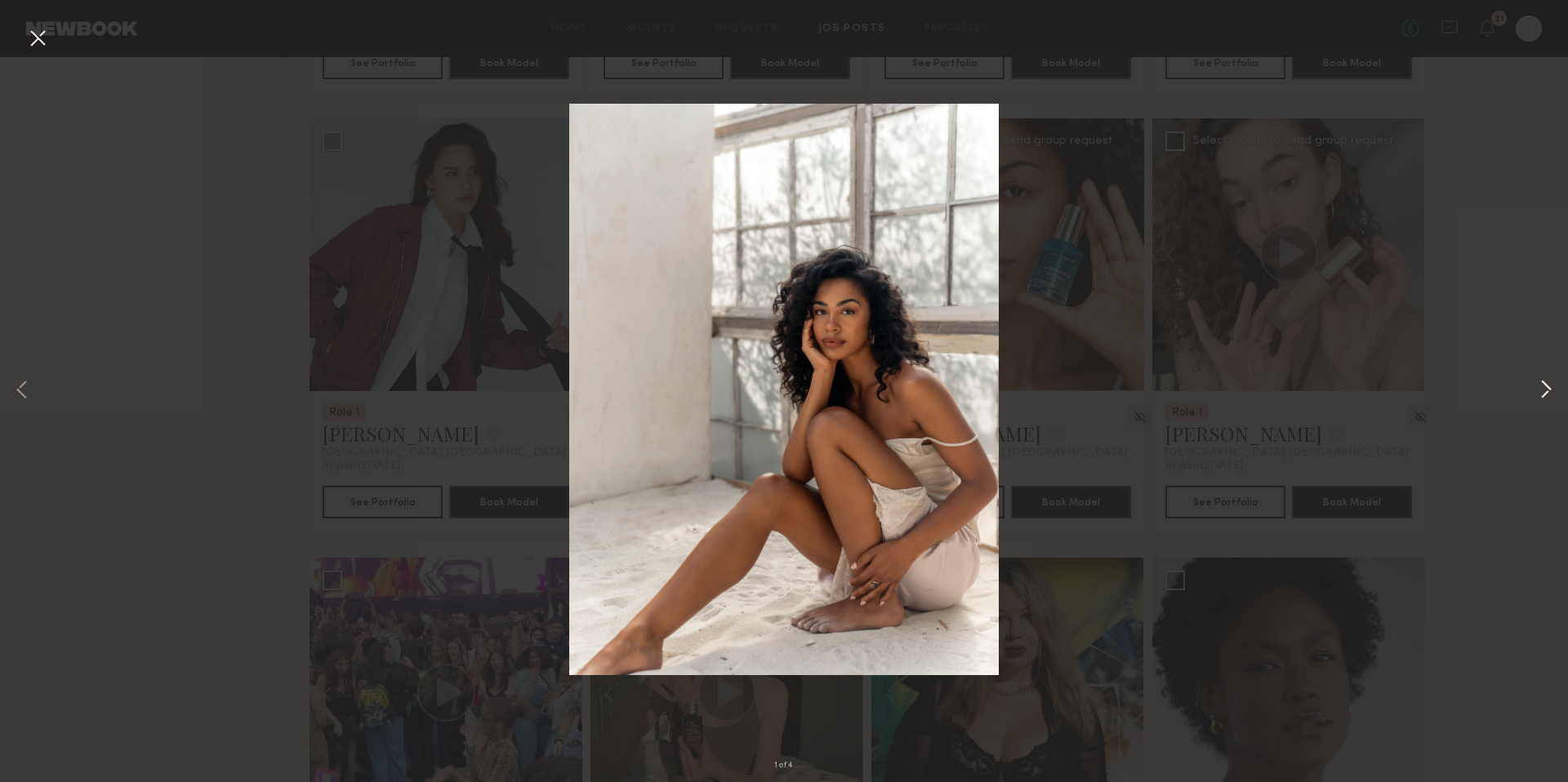
click at [1549, 388] on button at bounding box center [1546, 391] width 20 height 625
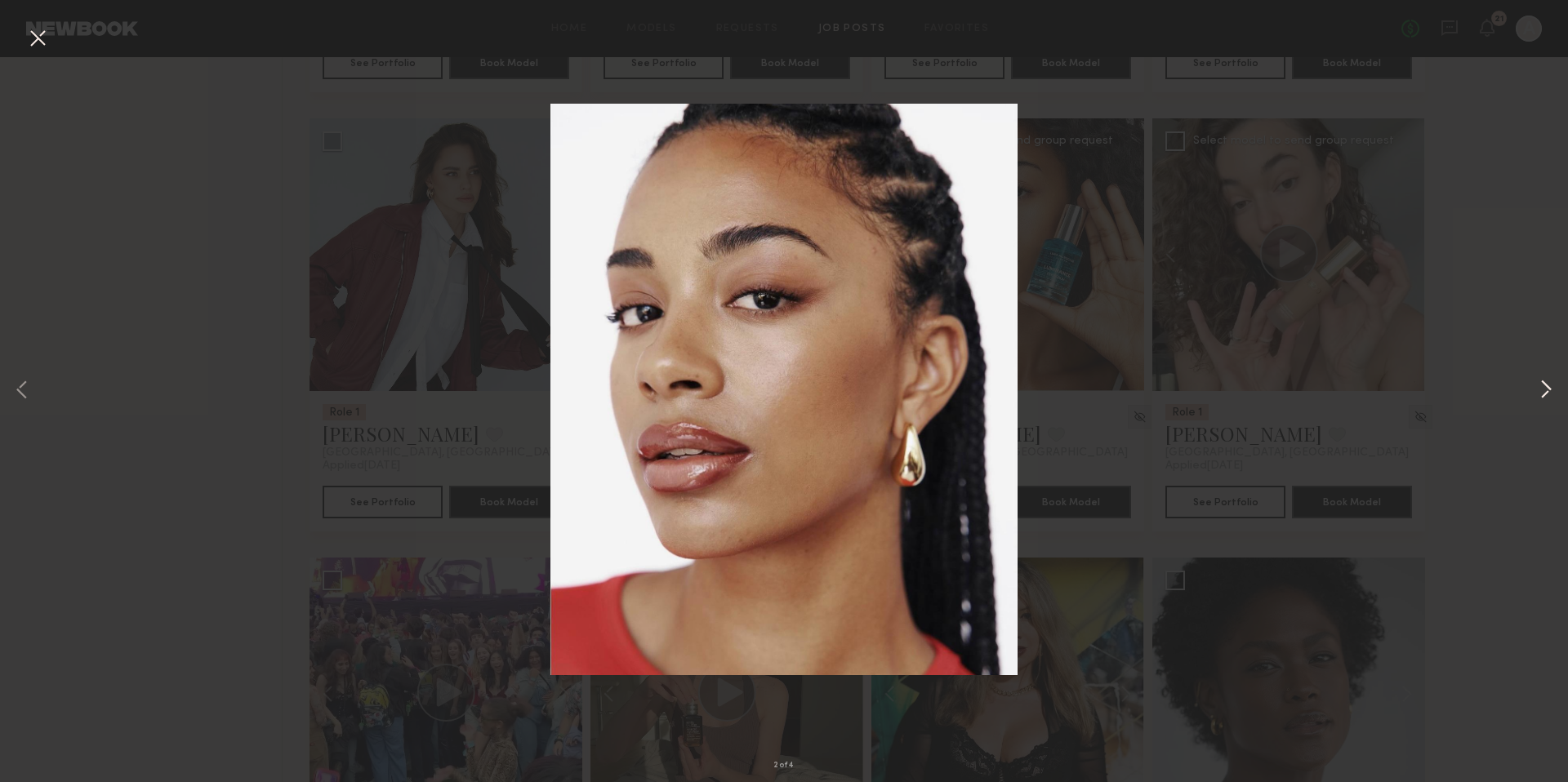
click at [1549, 388] on button at bounding box center [1546, 391] width 20 height 625
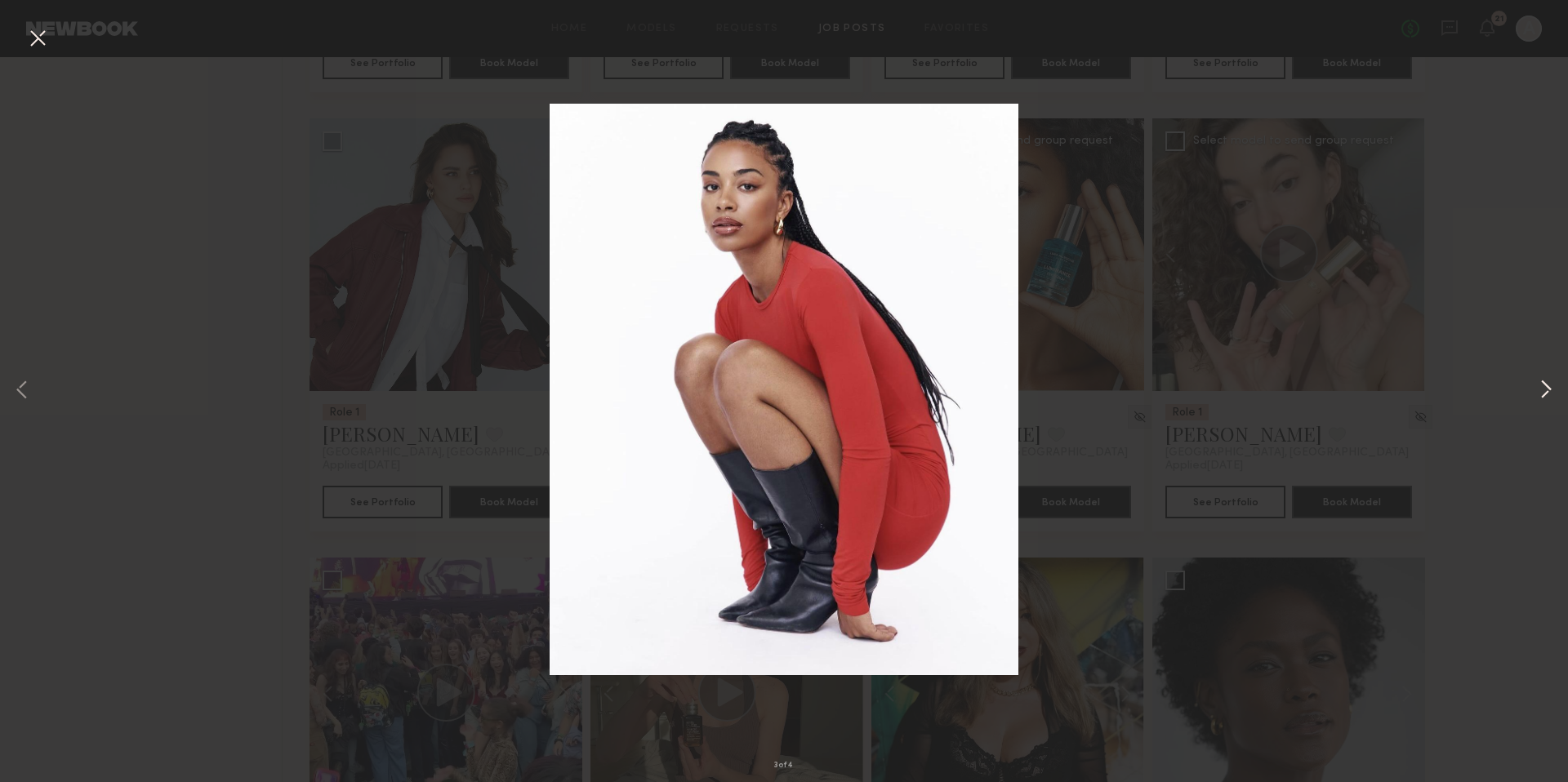
click at [1549, 388] on button at bounding box center [1546, 391] width 20 height 625
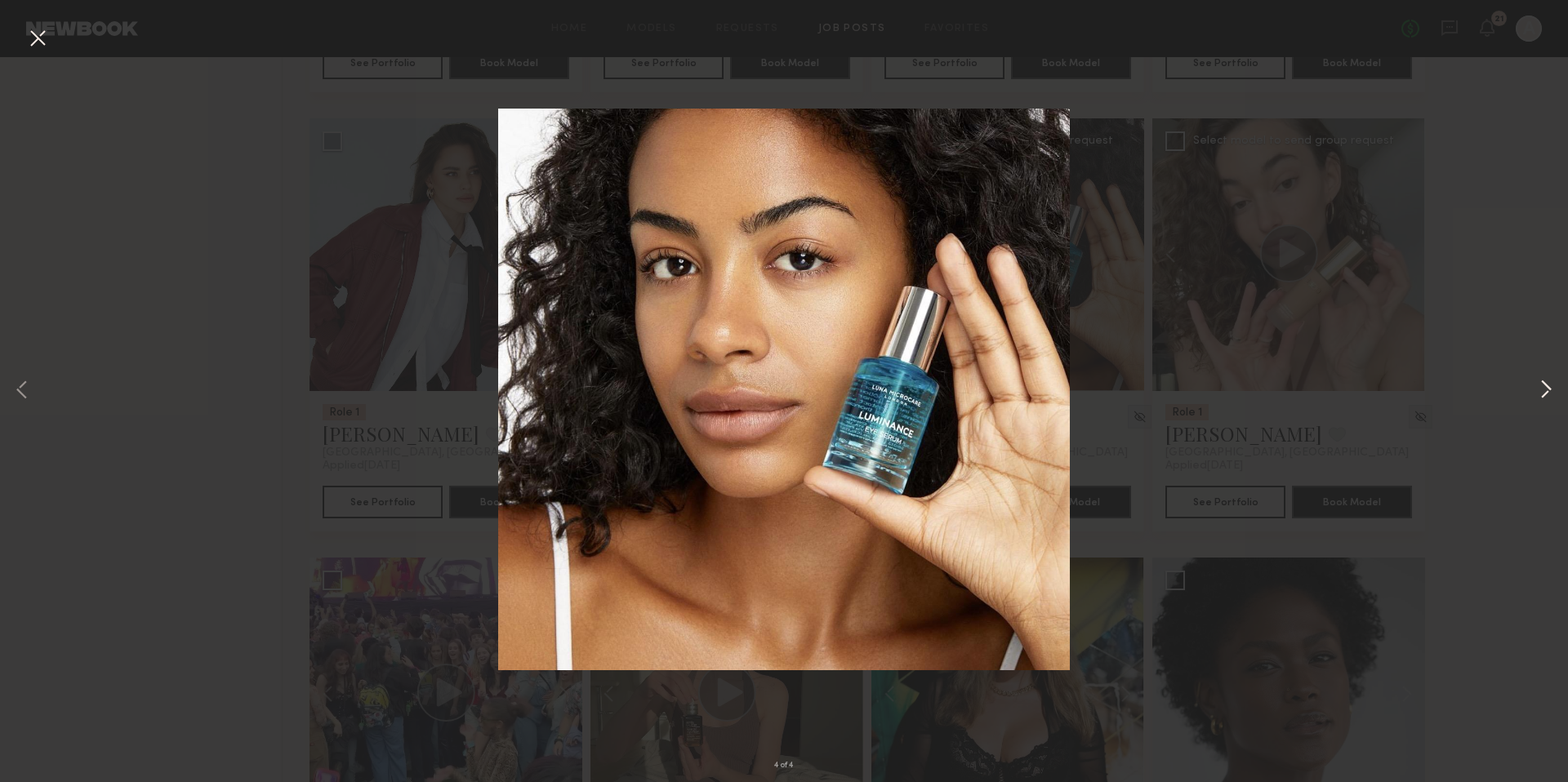
click at [1549, 388] on button at bounding box center [1546, 391] width 20 height 625
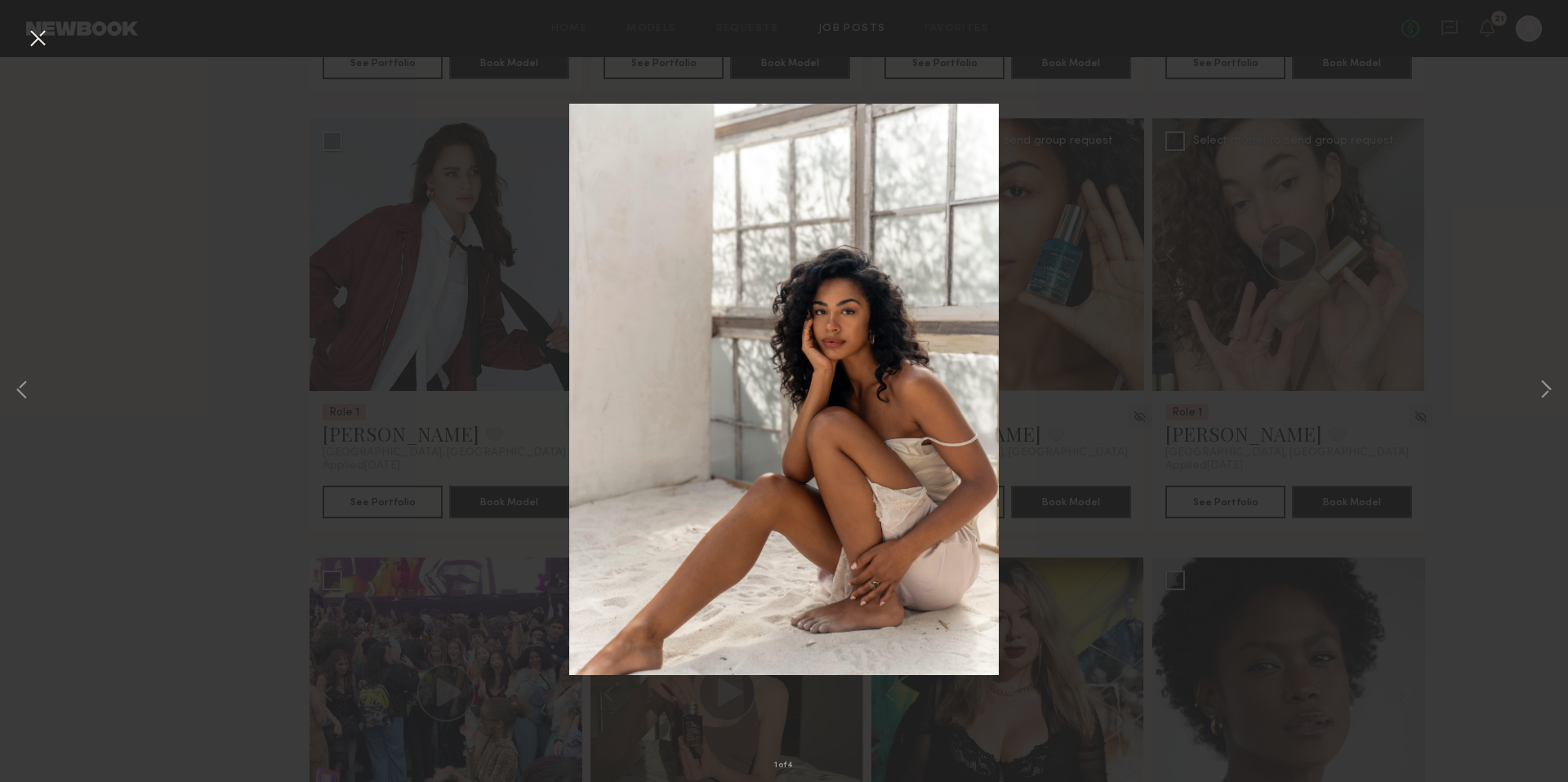
click at [1437, 394] on div "1 of 4" at bounding box center [784, 391] width 1568 height 782
click at [40, 45] on button at bounding box center [38, 39] width 26 height 29
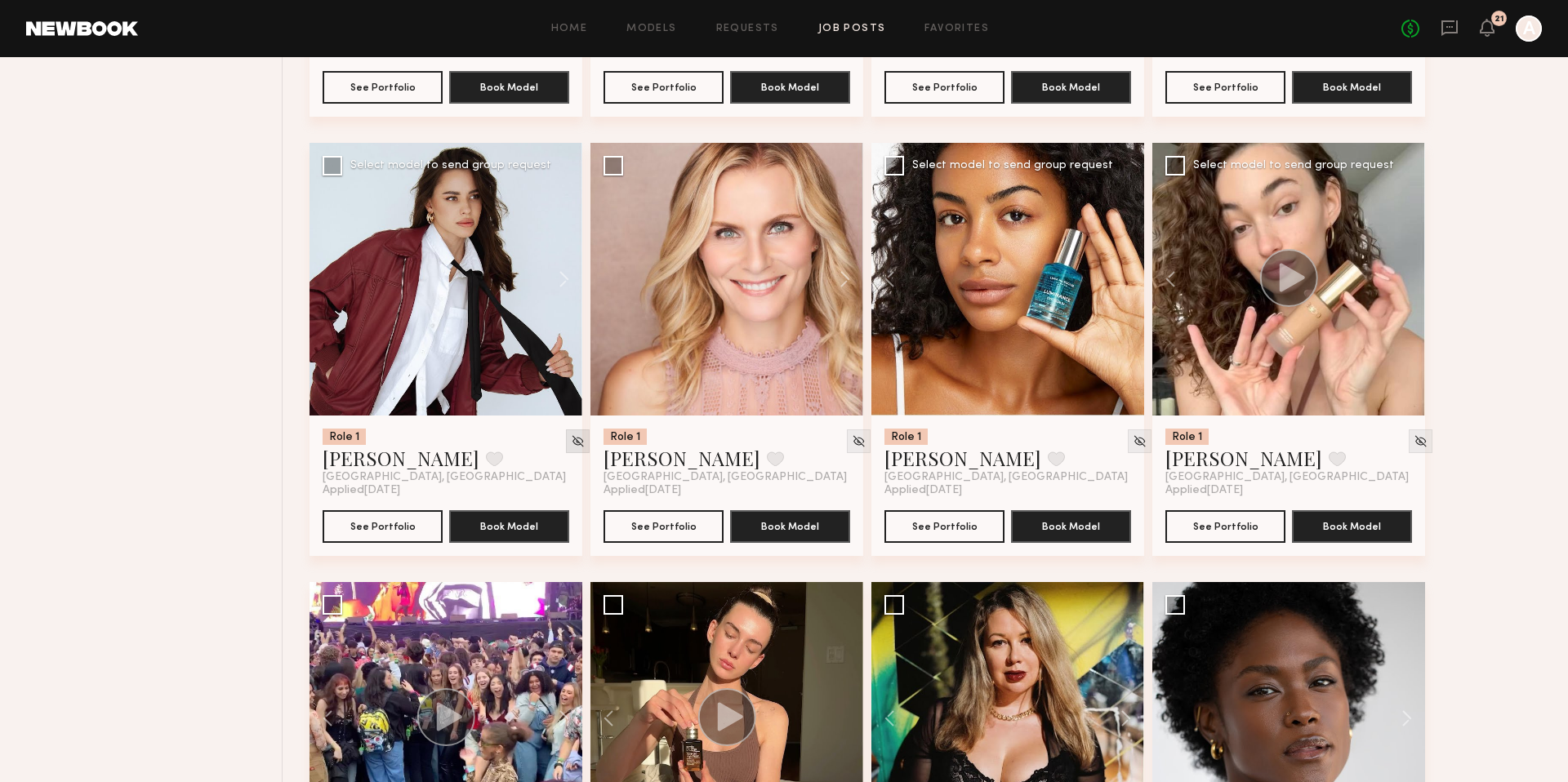
scroll to position [1476, 0]
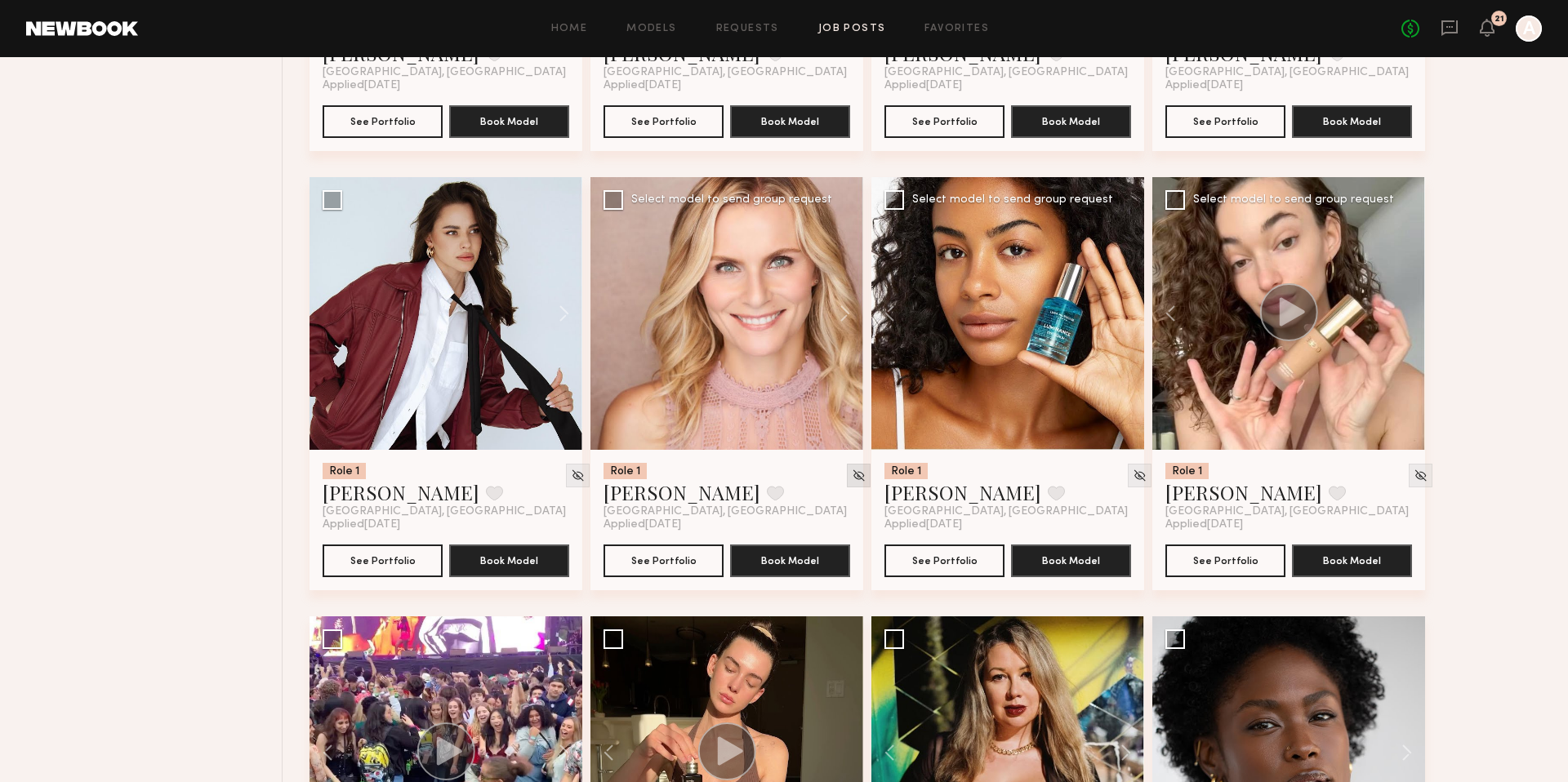
click at [852, 476] on img at bounding box center [859, 476] width 14 height 14
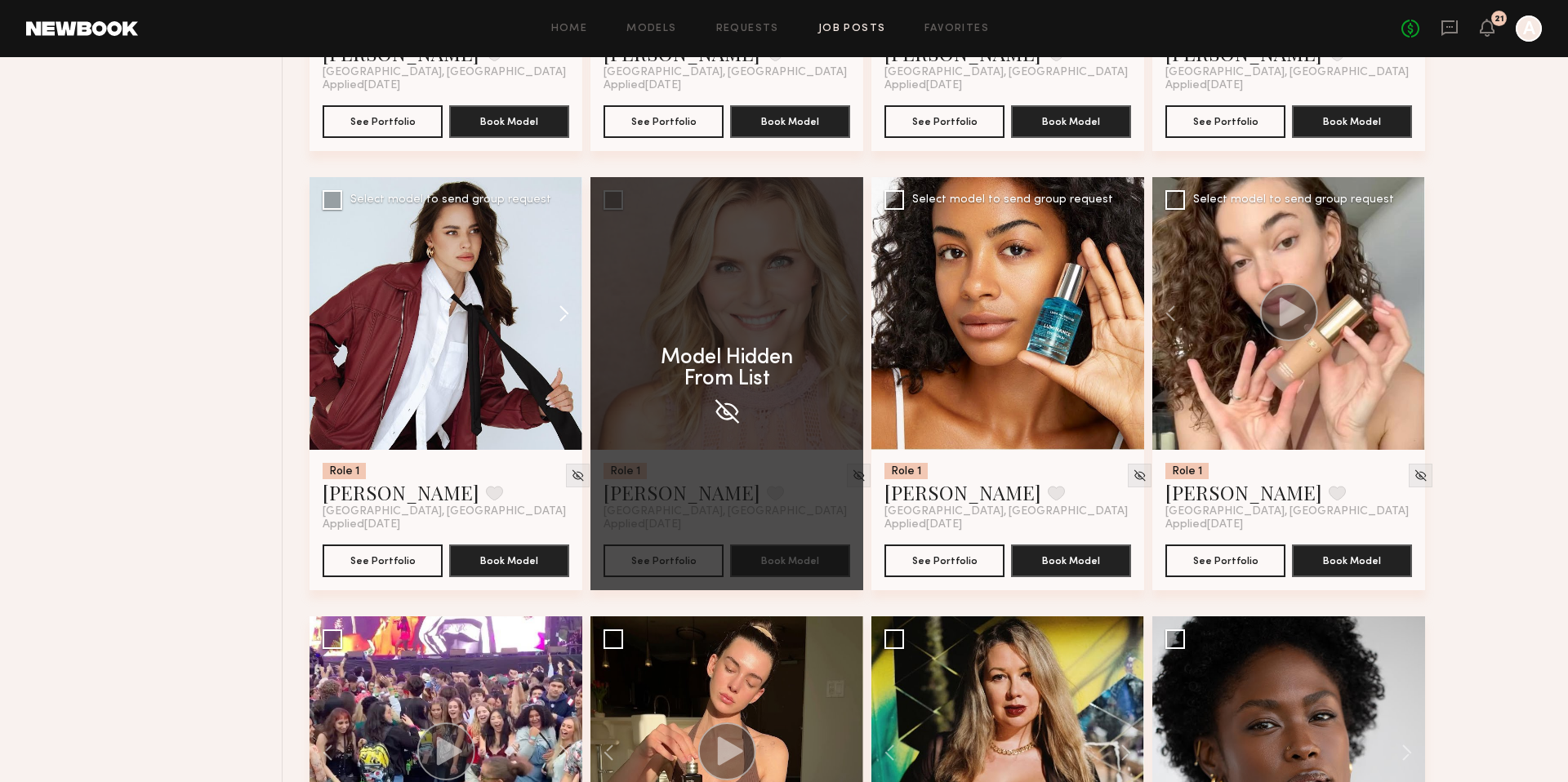
click at [560, 314] on button at bounding box center [556, 313] width 52 height 273
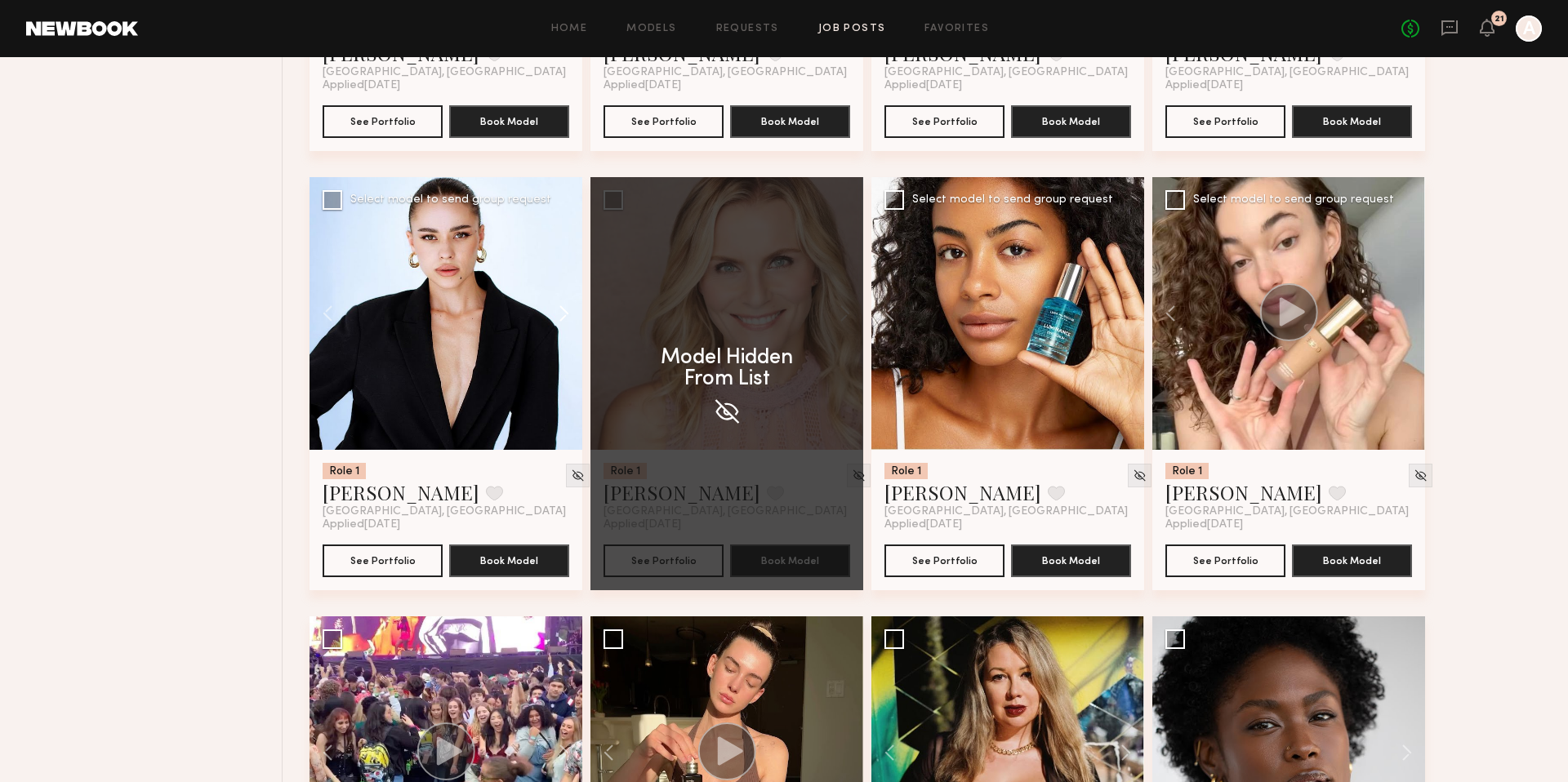
click at [560, 314] on button at bounding box center [556, 313] width 52 height 273
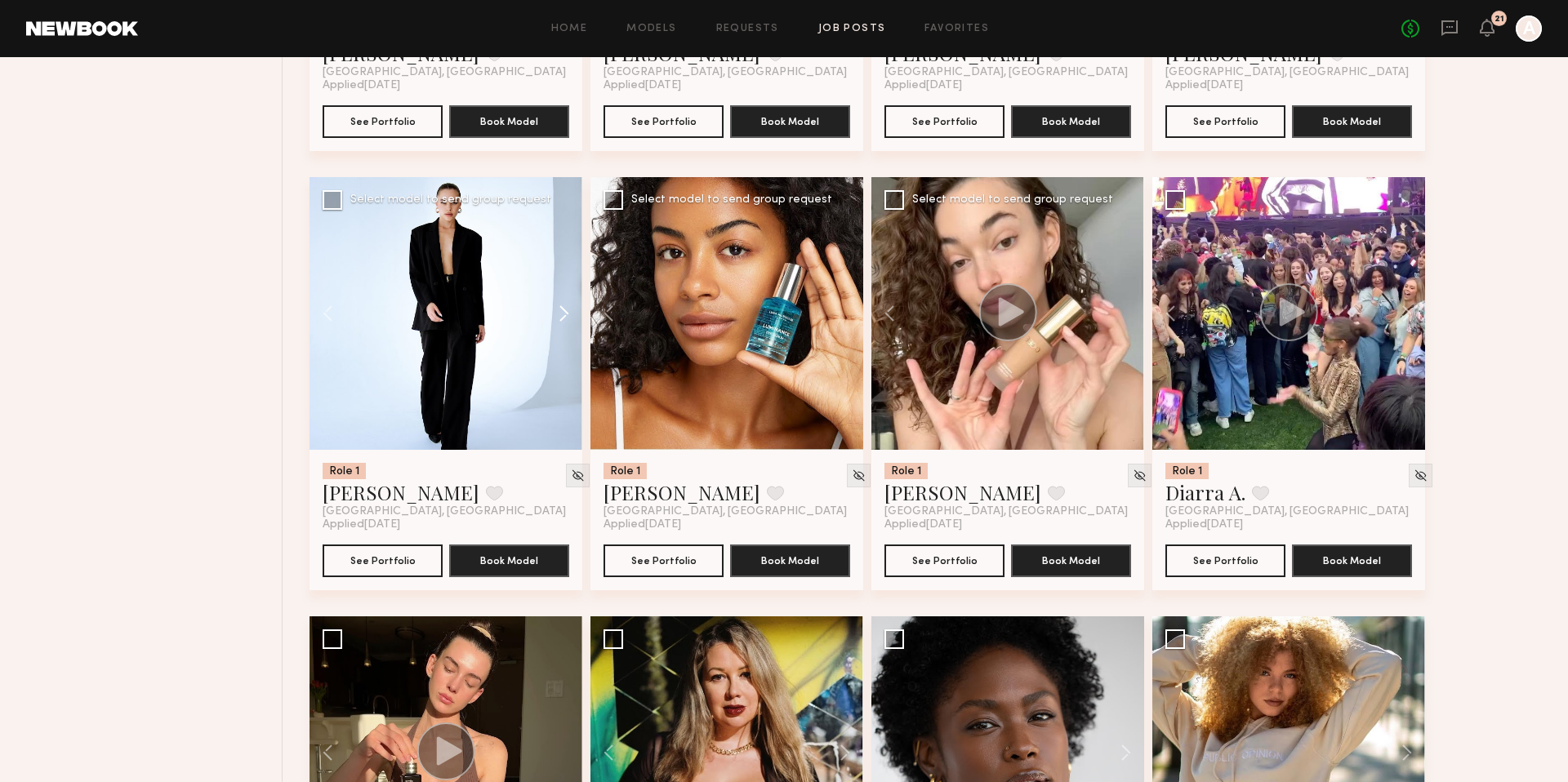
click at [561, 314] on button at bounding box center [556, 313] width 52 height 273
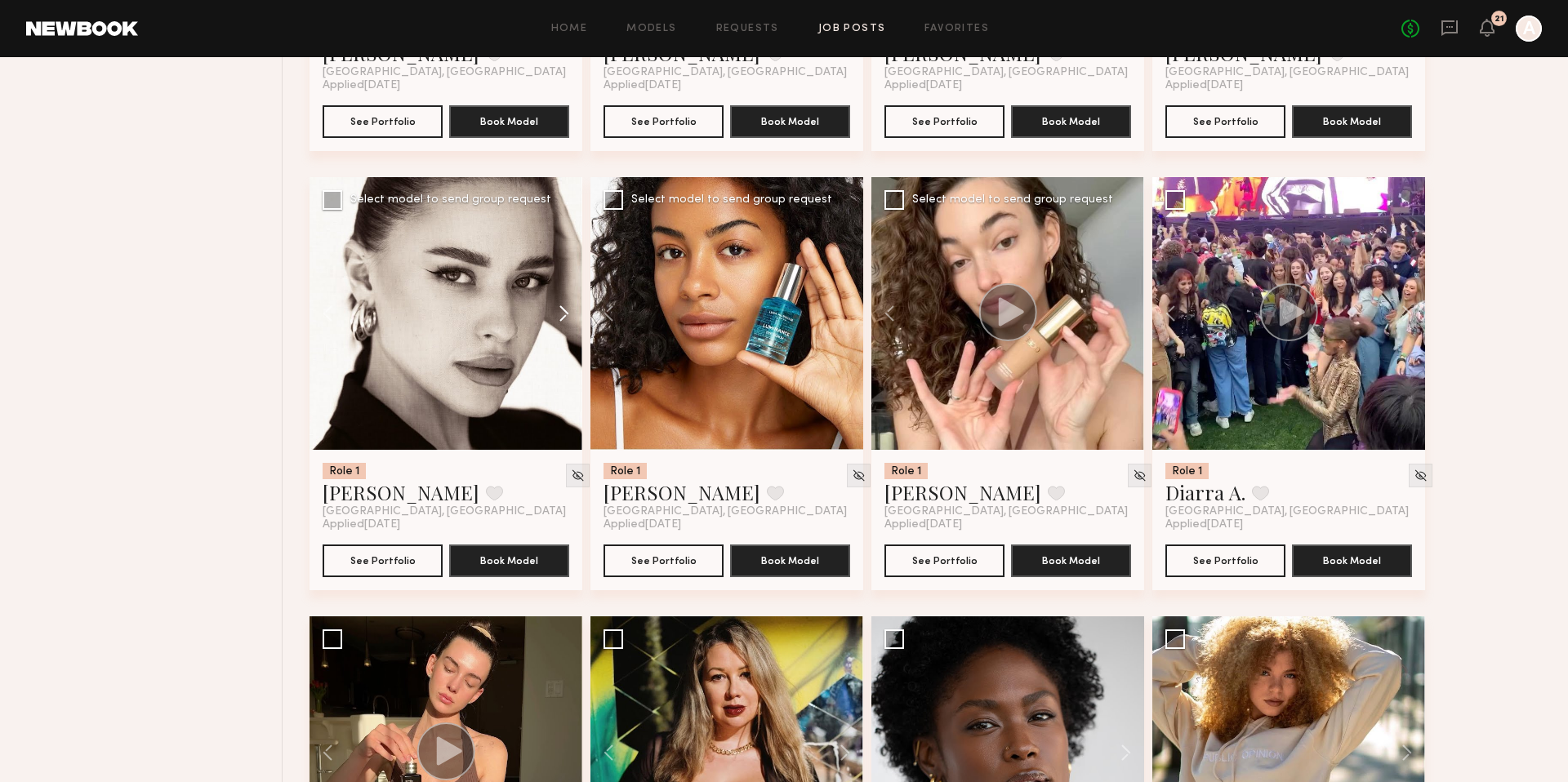
click at [561, 314] on button at bounding box center [556, 313] width 52 height 273
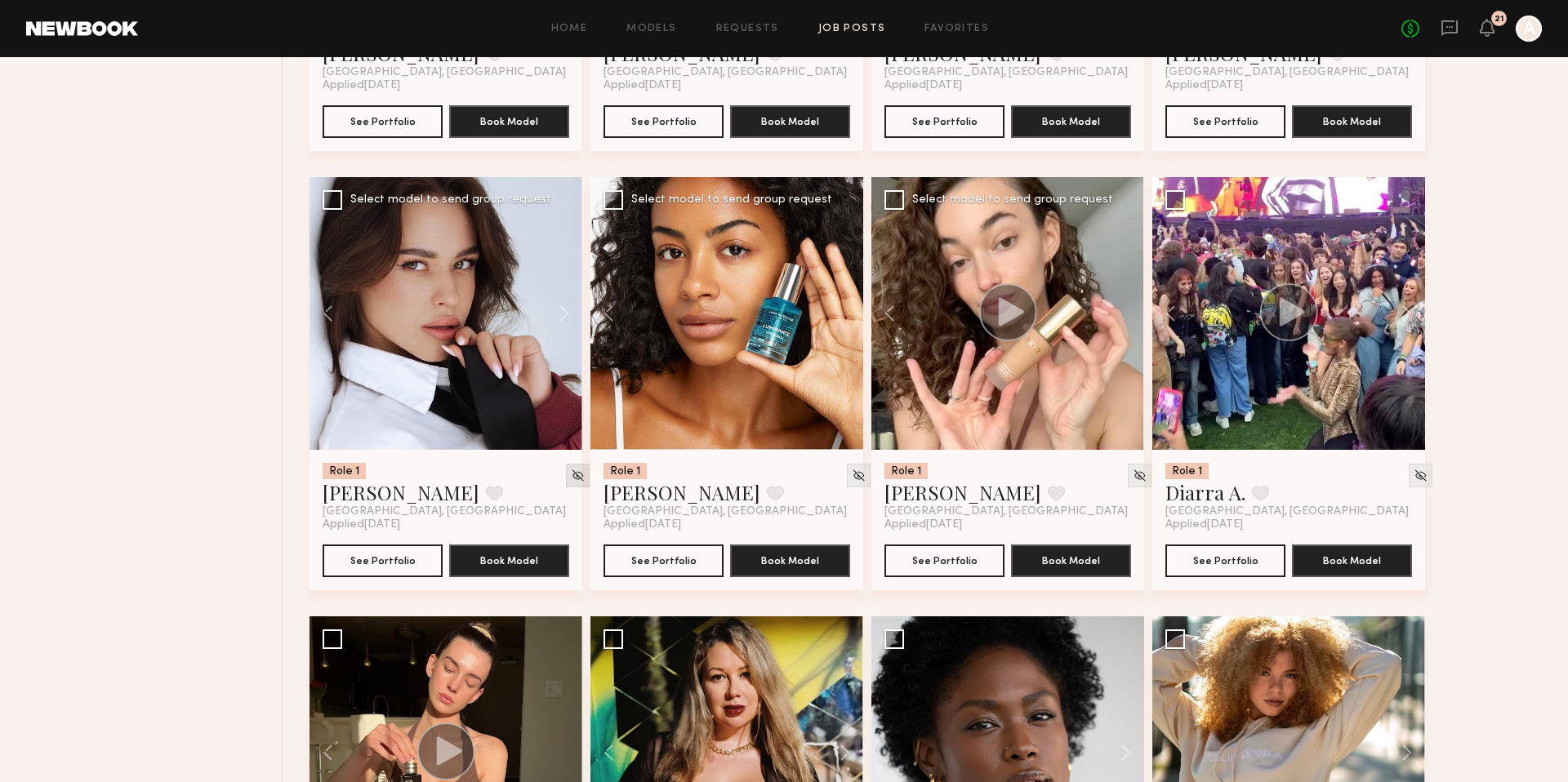
click at [571, 482] on img at bounding box center [578, 476] width 14 height 14
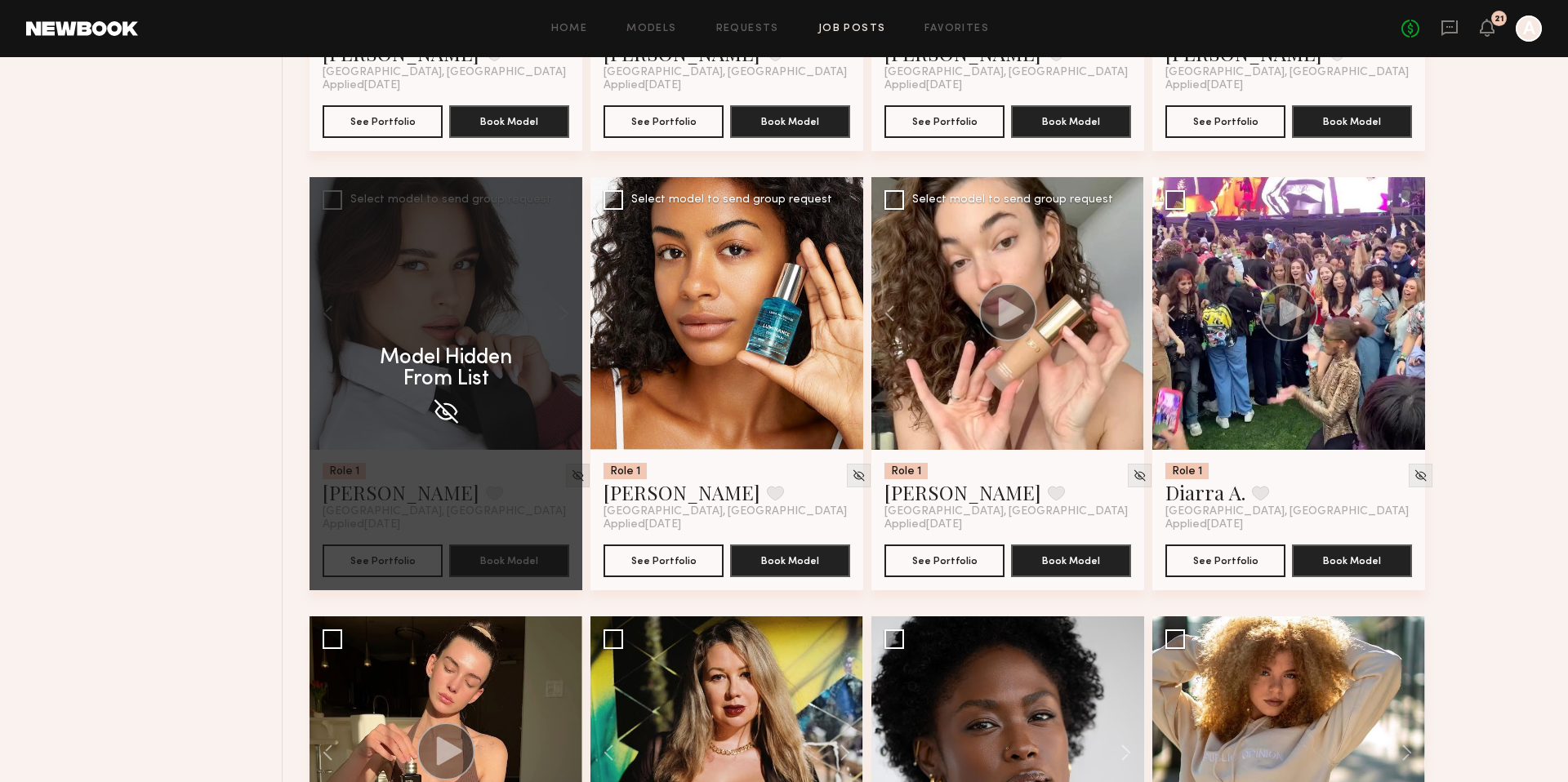
scroll to position [1280, 0]
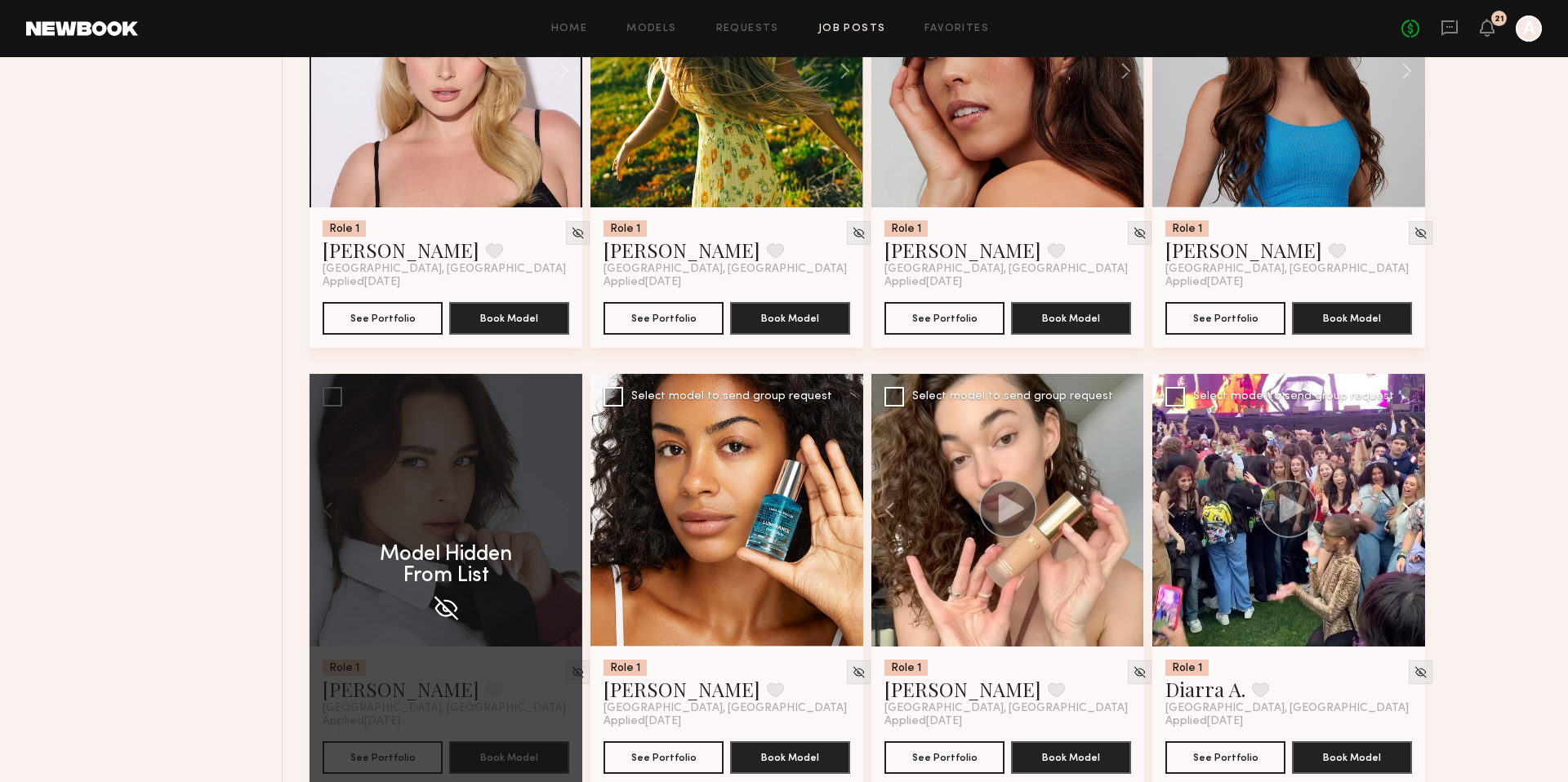
click at [1409, 512] on button at bounding box center [1398, 510] width 52 height 273
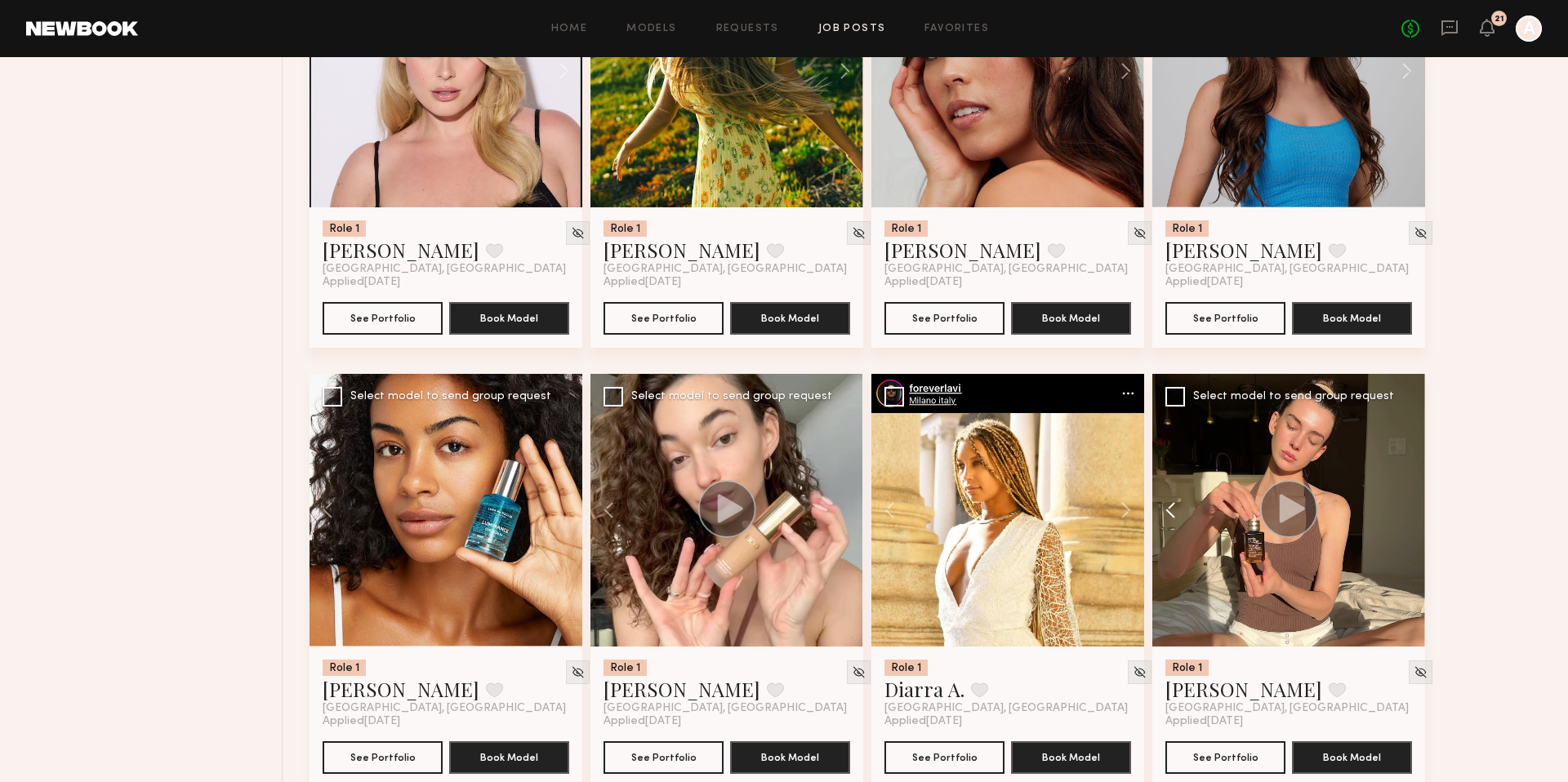
scroll to position [1088, 0]
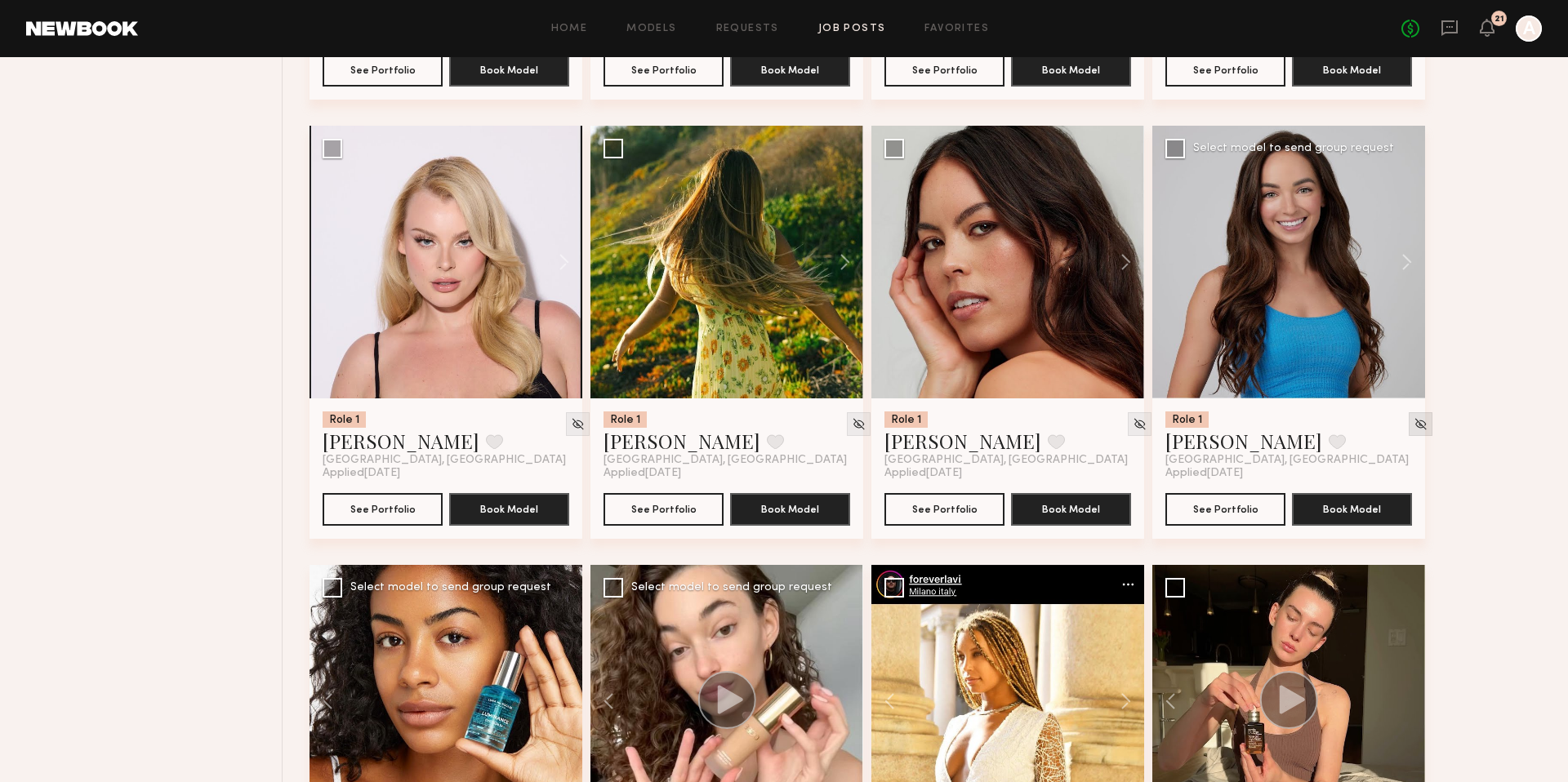
click at [1408, 427] on div at bounding box center [1420, 424] width 24 height 24
click at [1133, 426] on img at bounding box center [1140, 424] width 14 height 14
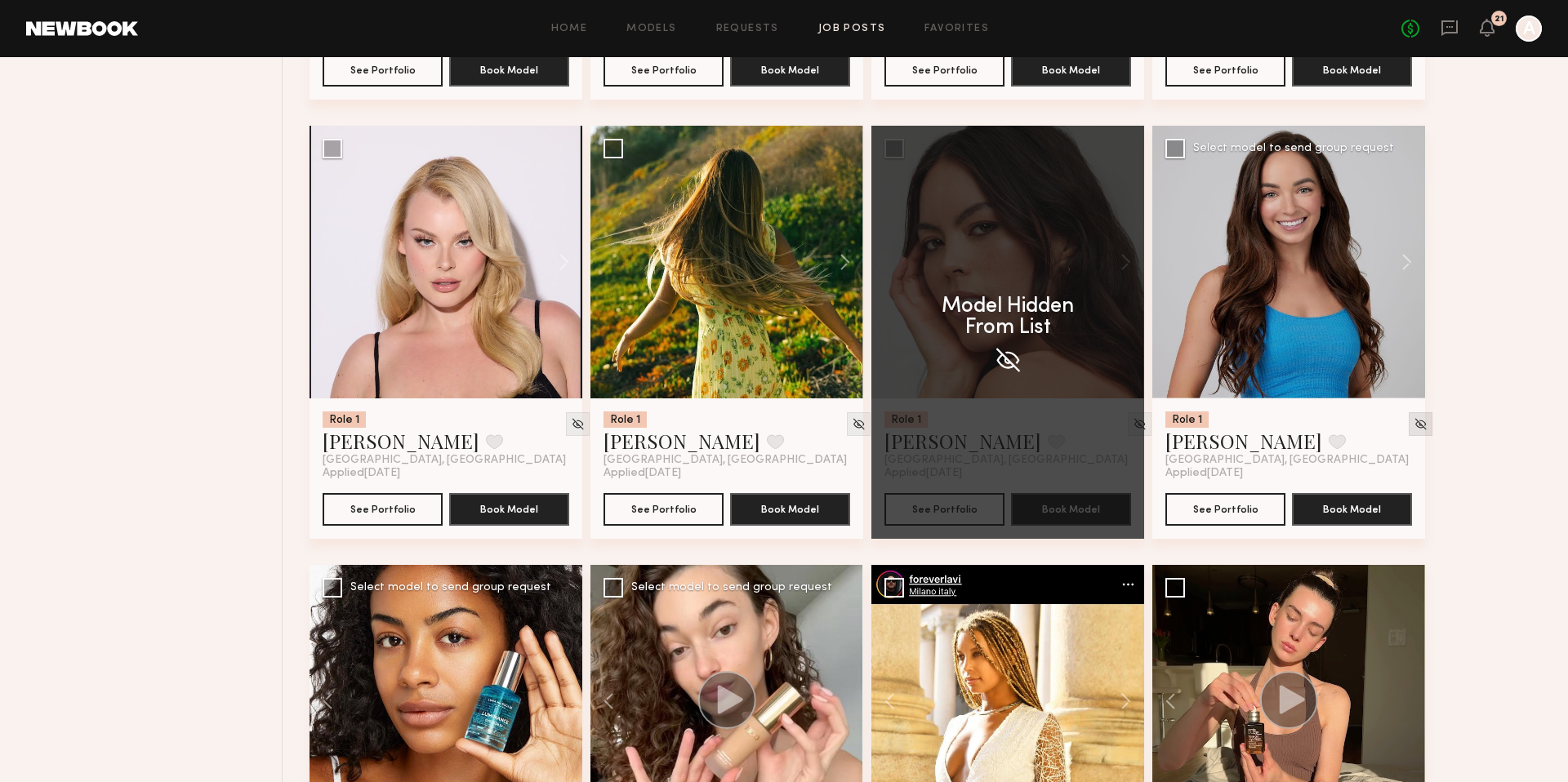
click at [1413, 423] on img at bounding box center [1420, 424] width 14 height 14
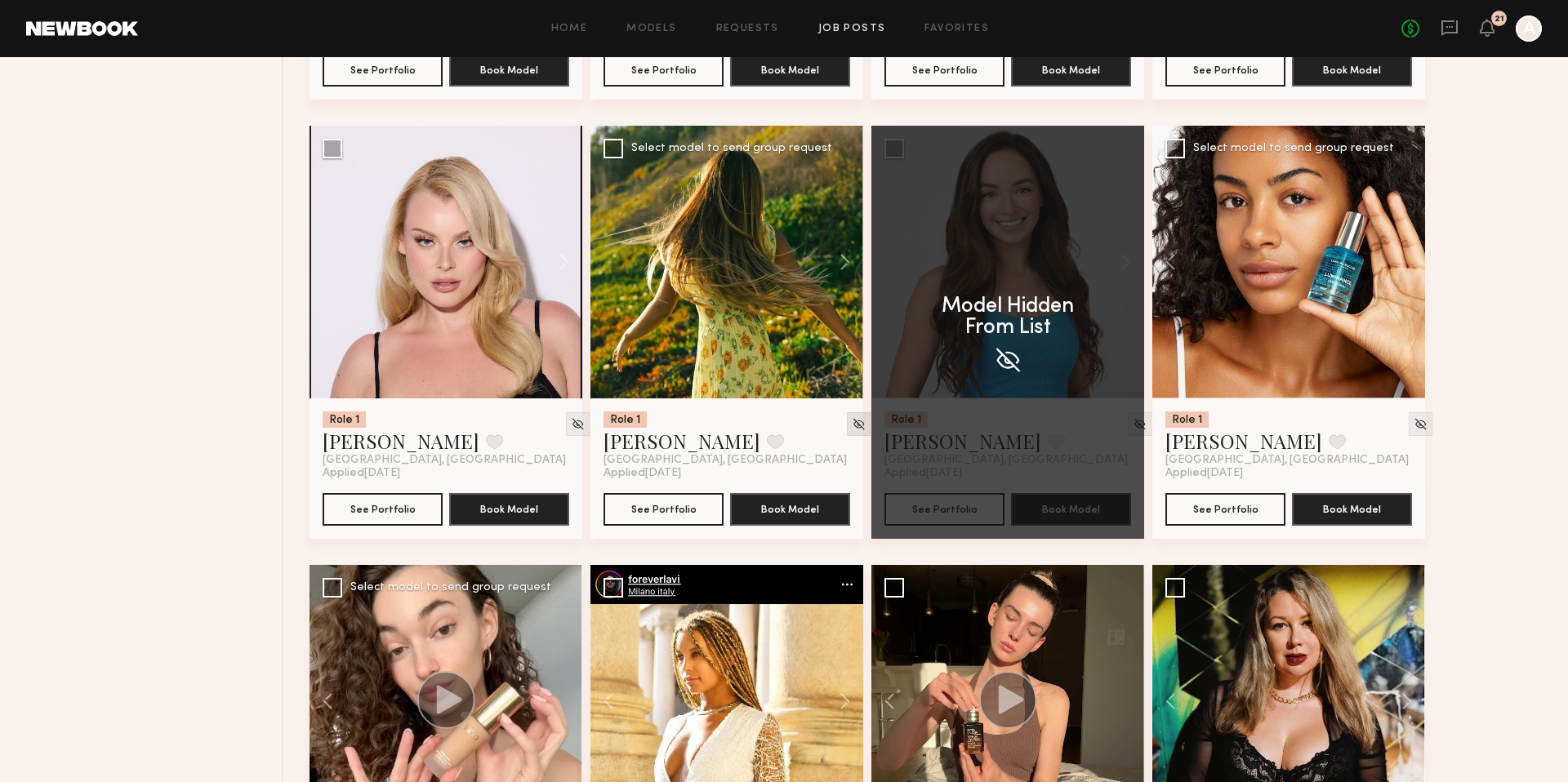
click at [852, 421] on img at bounding box center [859, 424] width 14 height 14
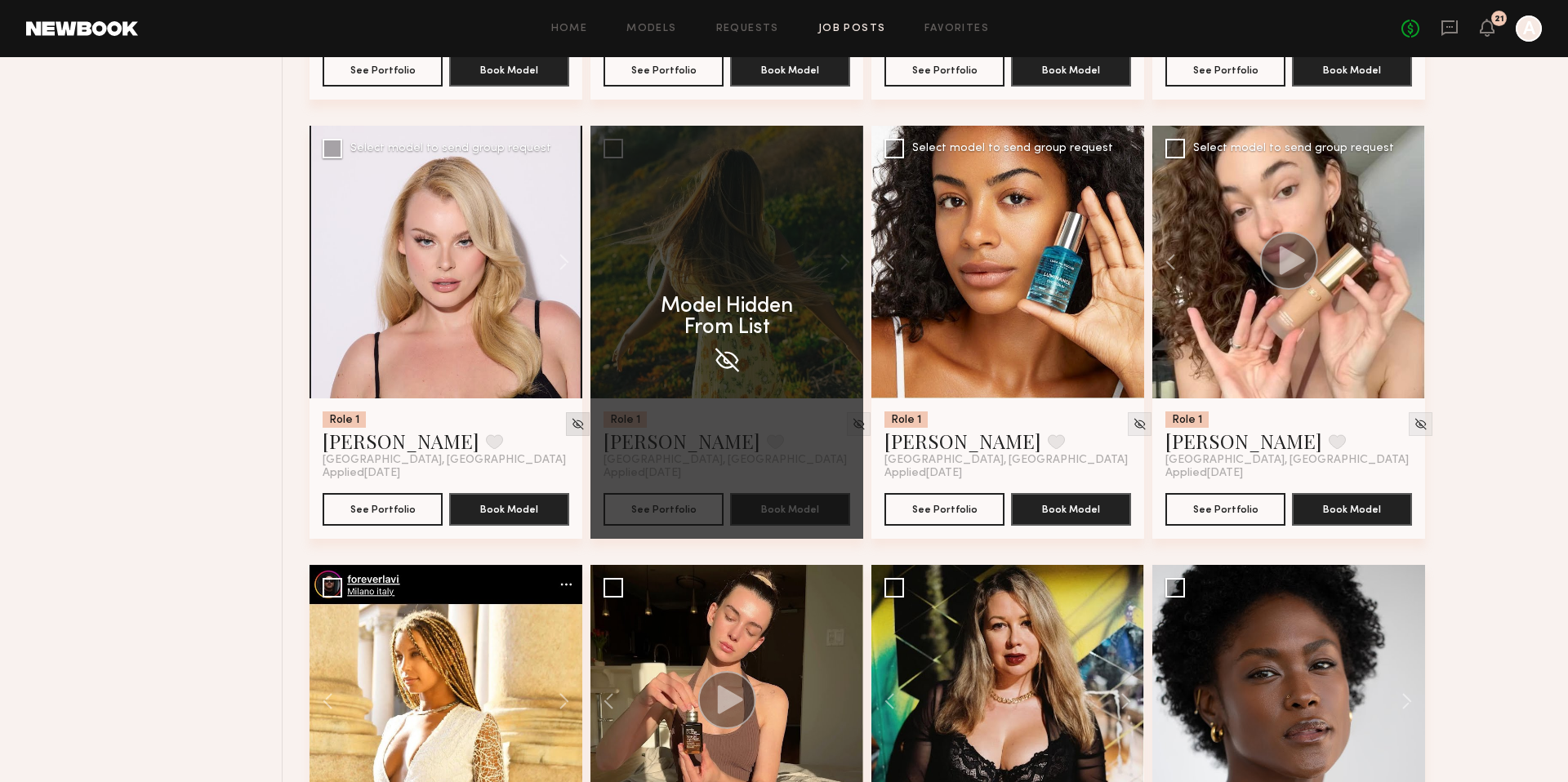
click at [568, 428] on div at bounding box center [578, 424] width 24 height 24
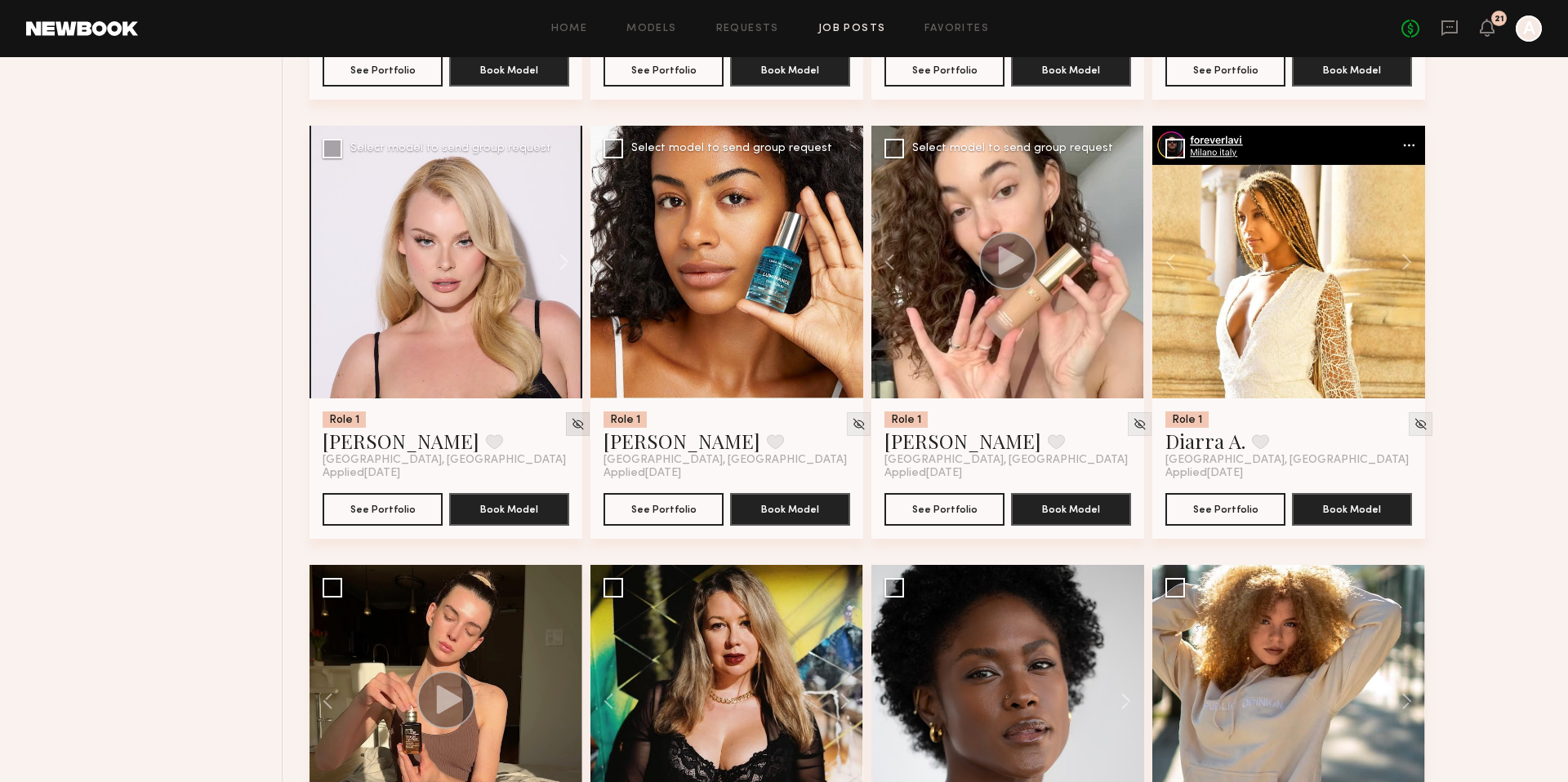
click at [566, 430] on div at bounding box center [578, 424] width 24 height 24
click at [571, 422] on img at bounding box center [578, 424] width 14 height 14
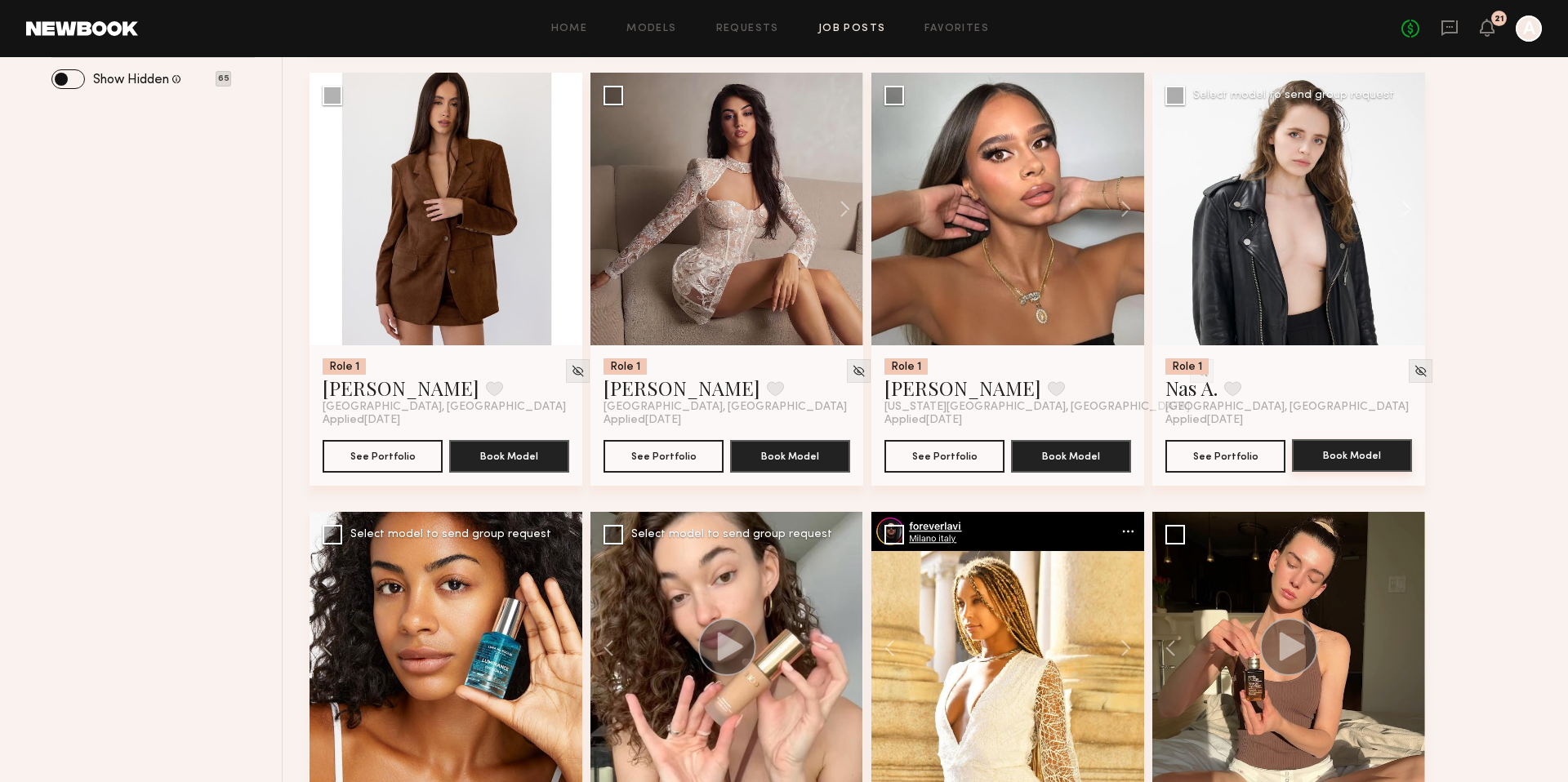
scroll to position [636, 0]
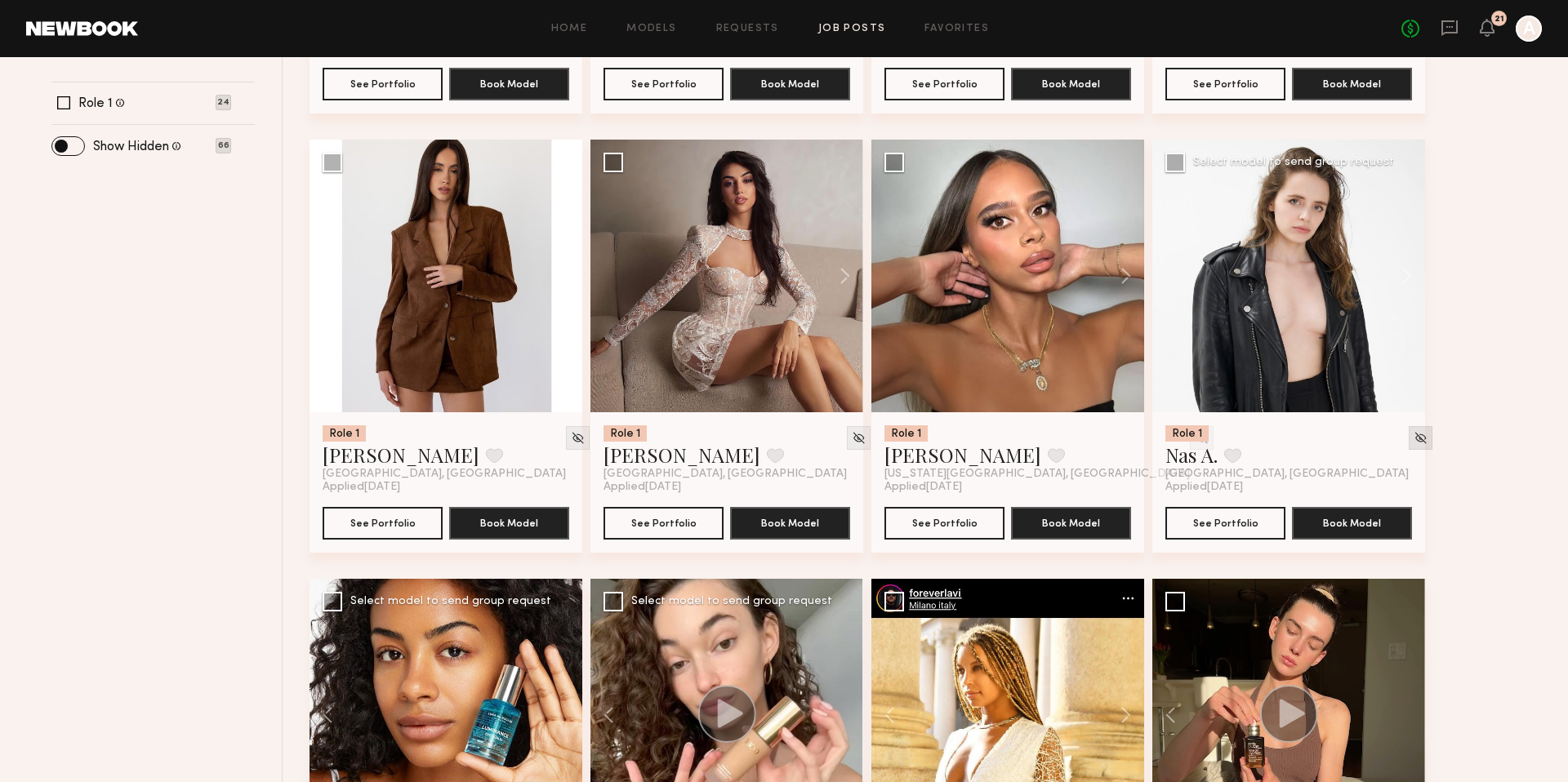
click at [1413, 439] on img at bounding box center [1420, 438] width 14 height 14
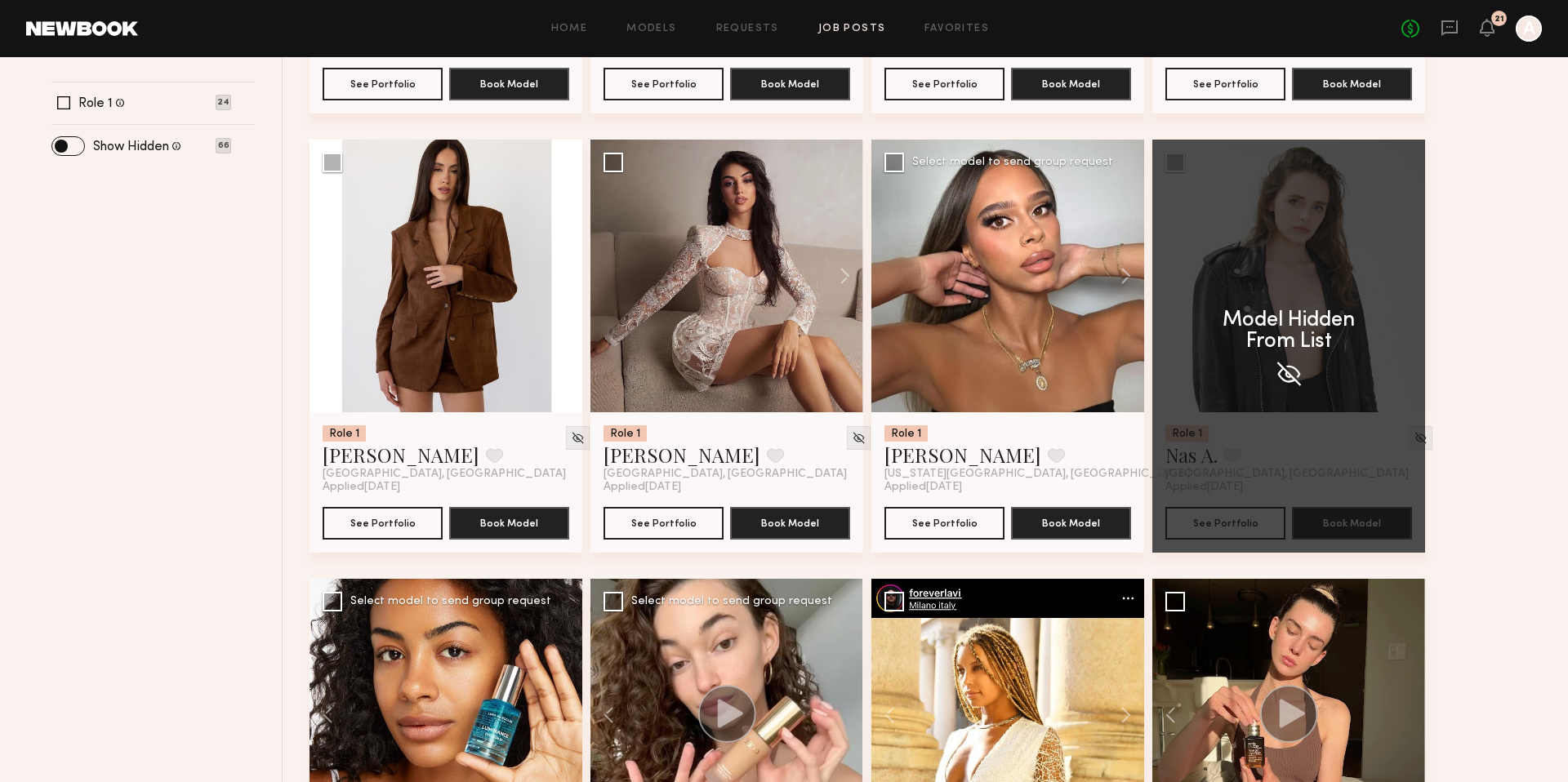
click at [1194, 434] on img at bounding box center [1201, 438] width 14 height 14
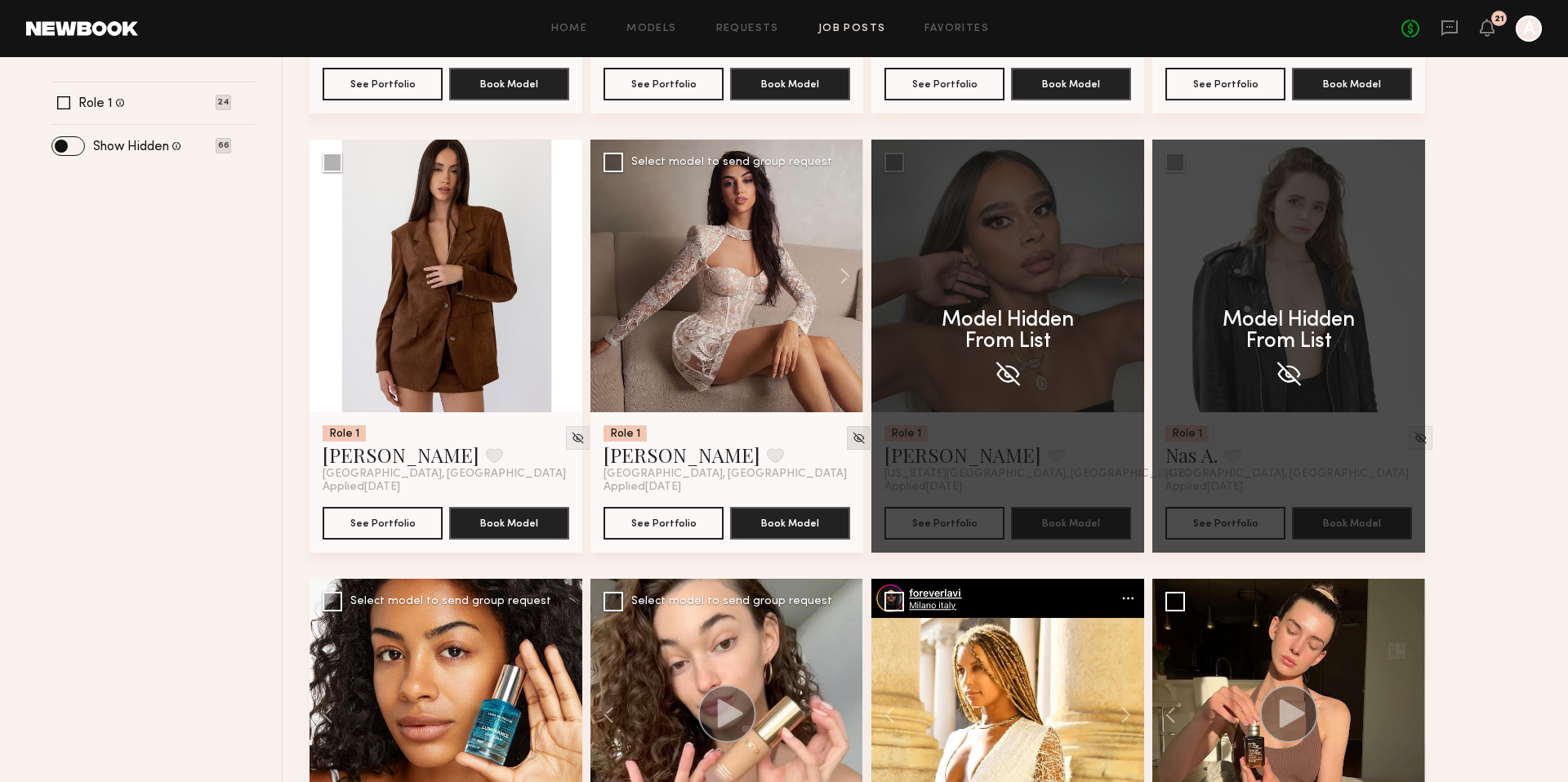
click at [852, 434] on img at bounding box center [859, 438] width 14 height 14
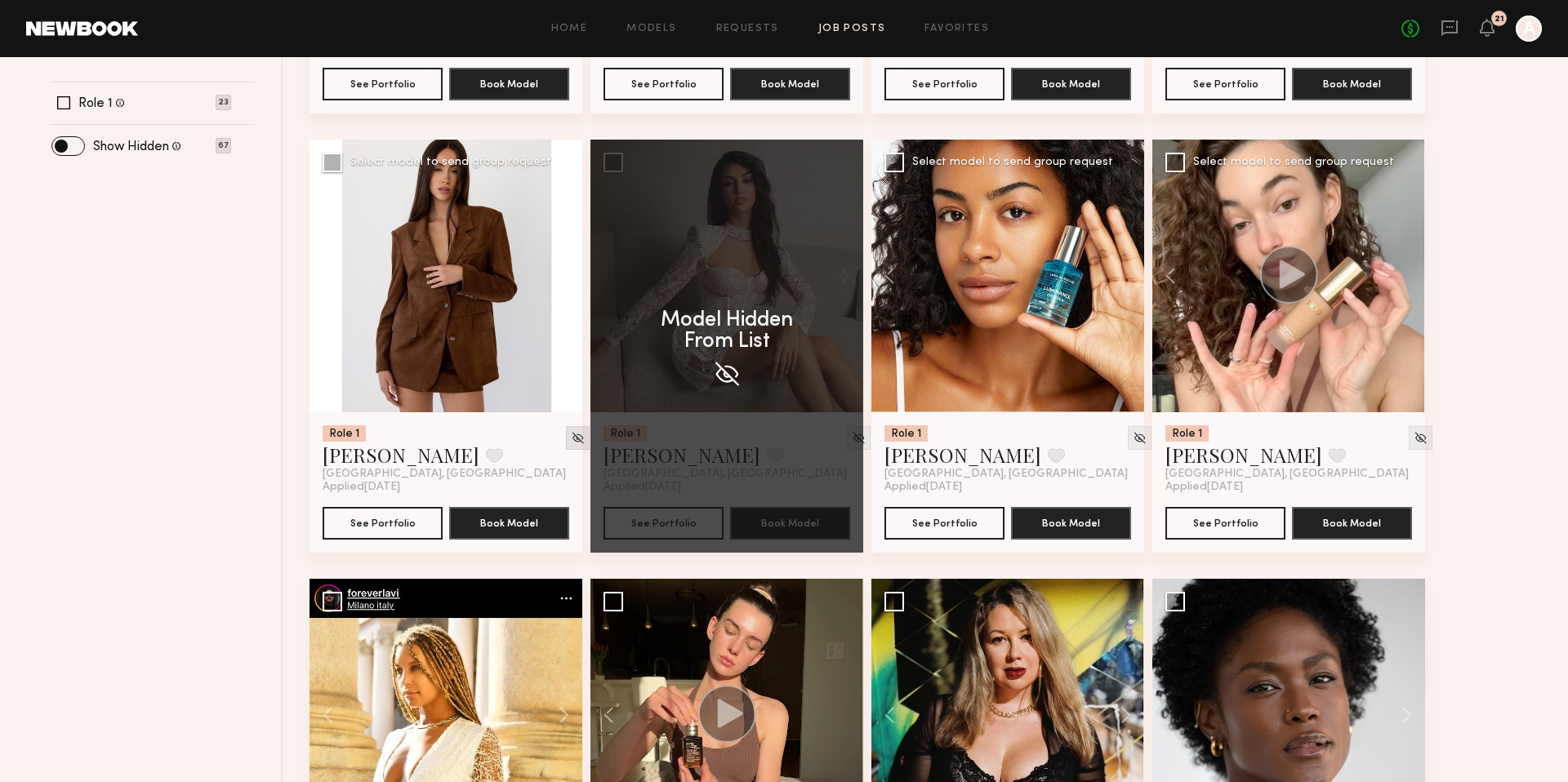
click at [571, 440] on img at bounding box center [578, 438] width 14 height 14
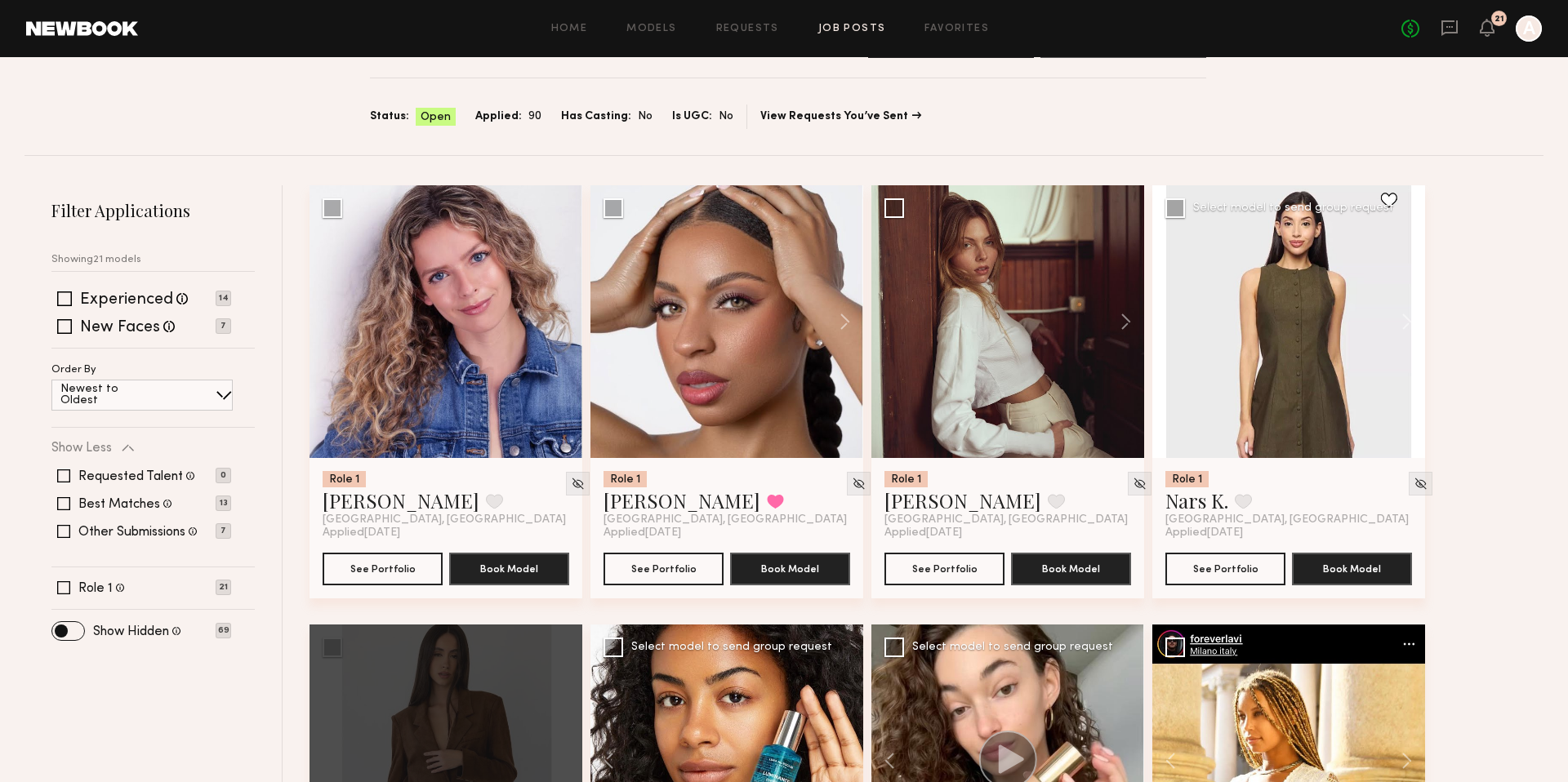
scroll to position [136, 0]
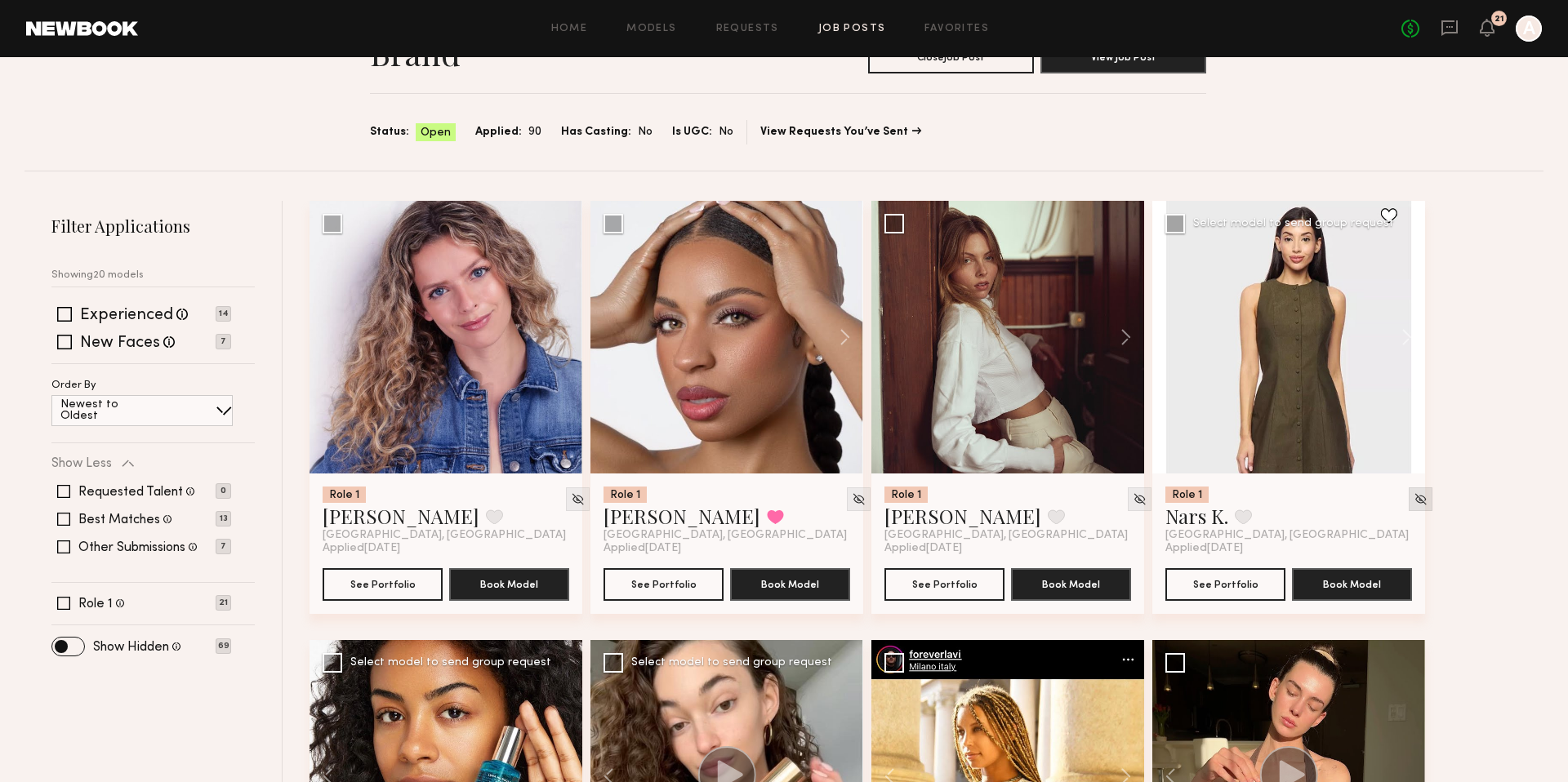
click at [1413, 500] on img at bounding box center [1420, 499] width 14 height 14
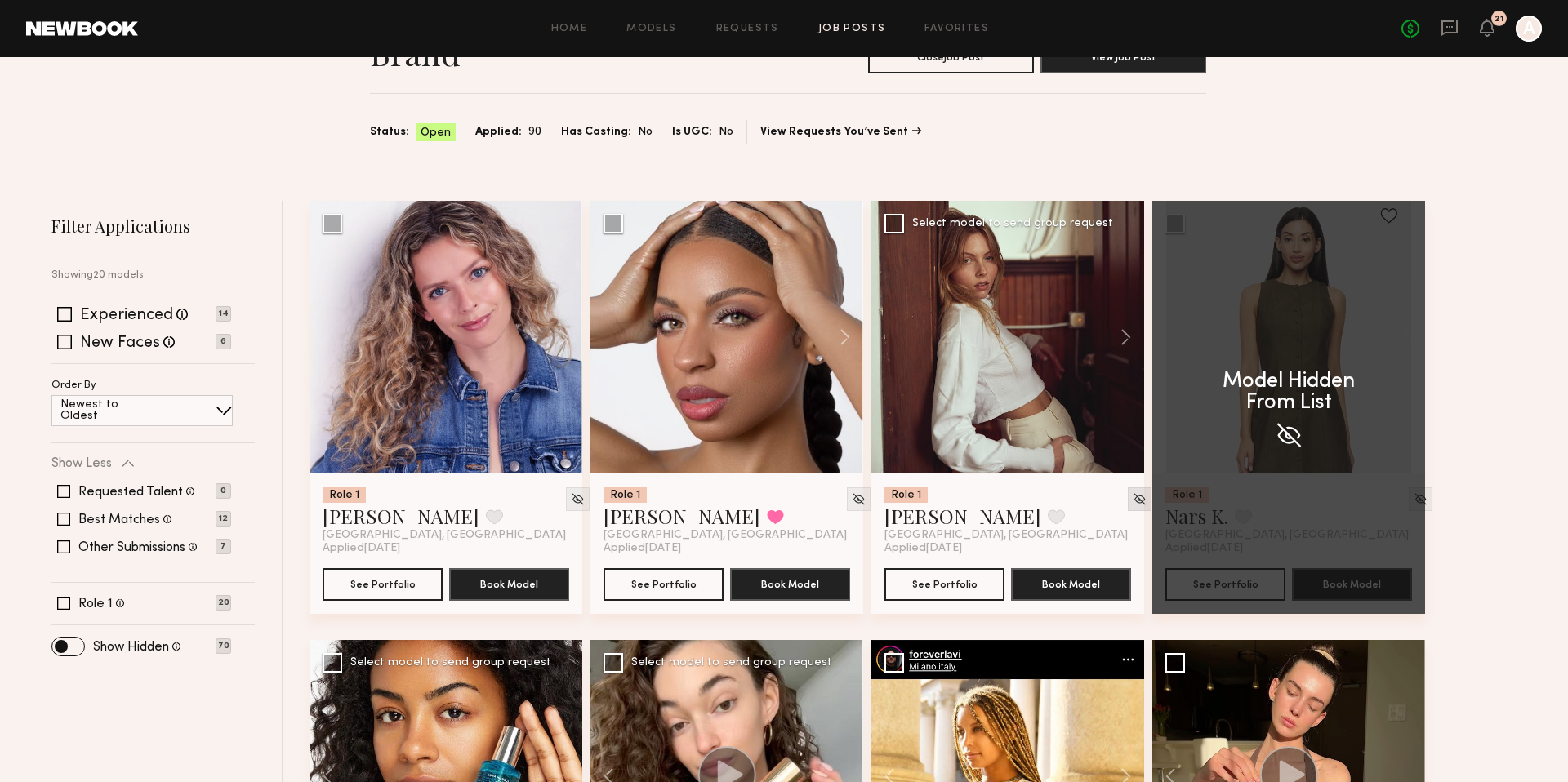
click at [1133, 500] on img at bounding box center [1140, 499] width 14 height 14
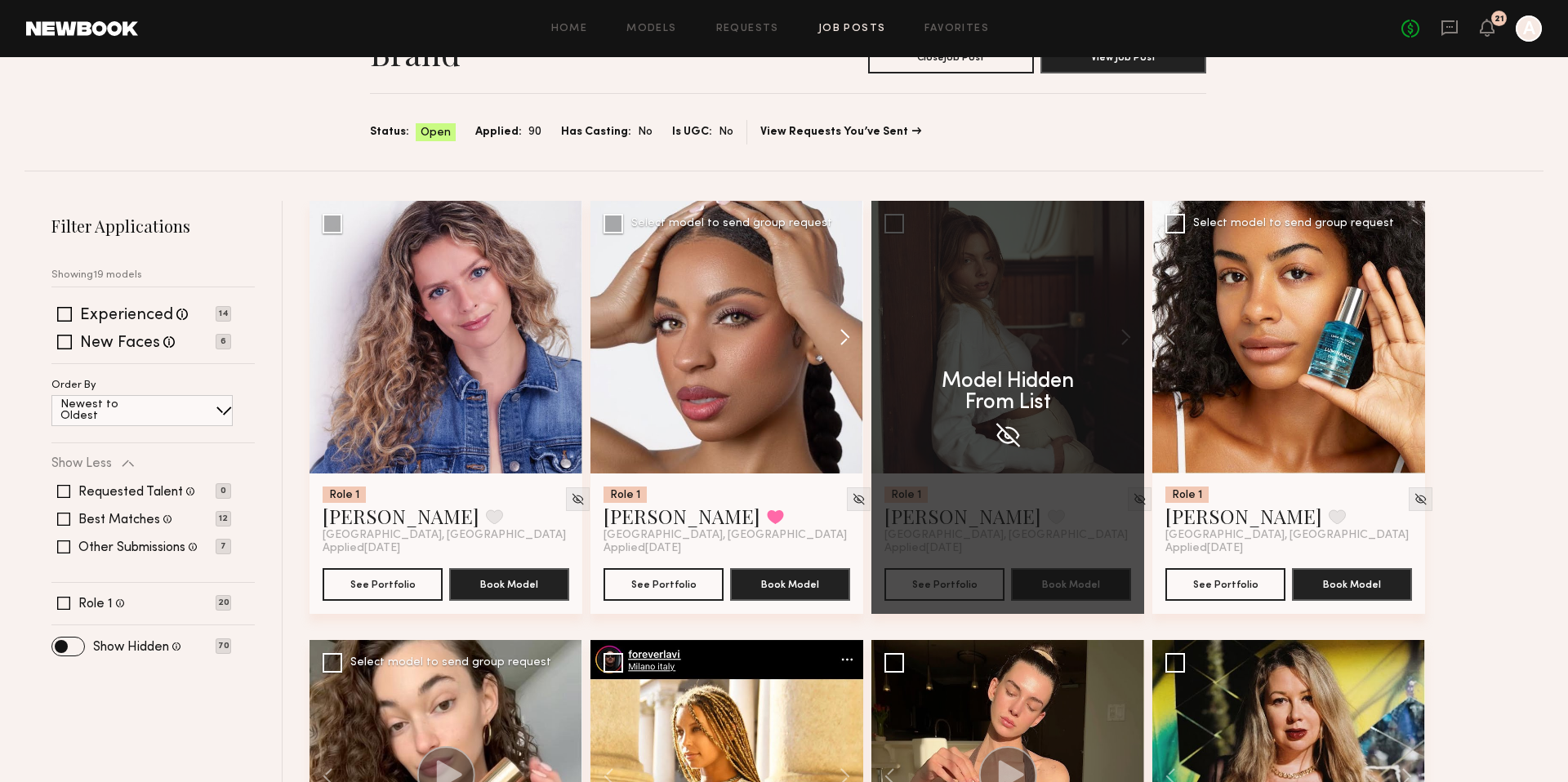
click at [848, 339] on button at bounding box center [836, 337] width 52 height 273
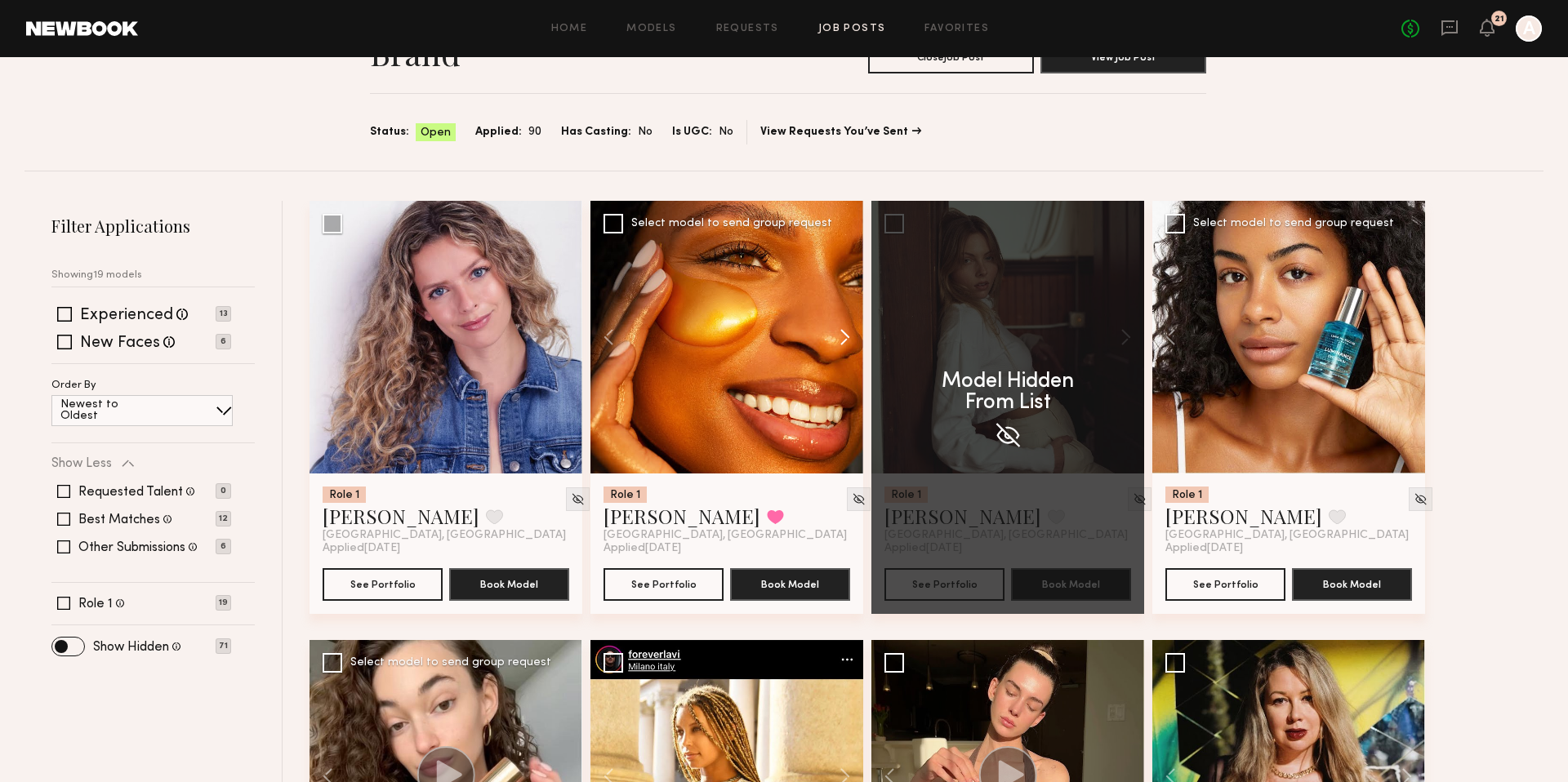
click at [848, 339] on button at bounding box center [836, 337] width 52 height 273
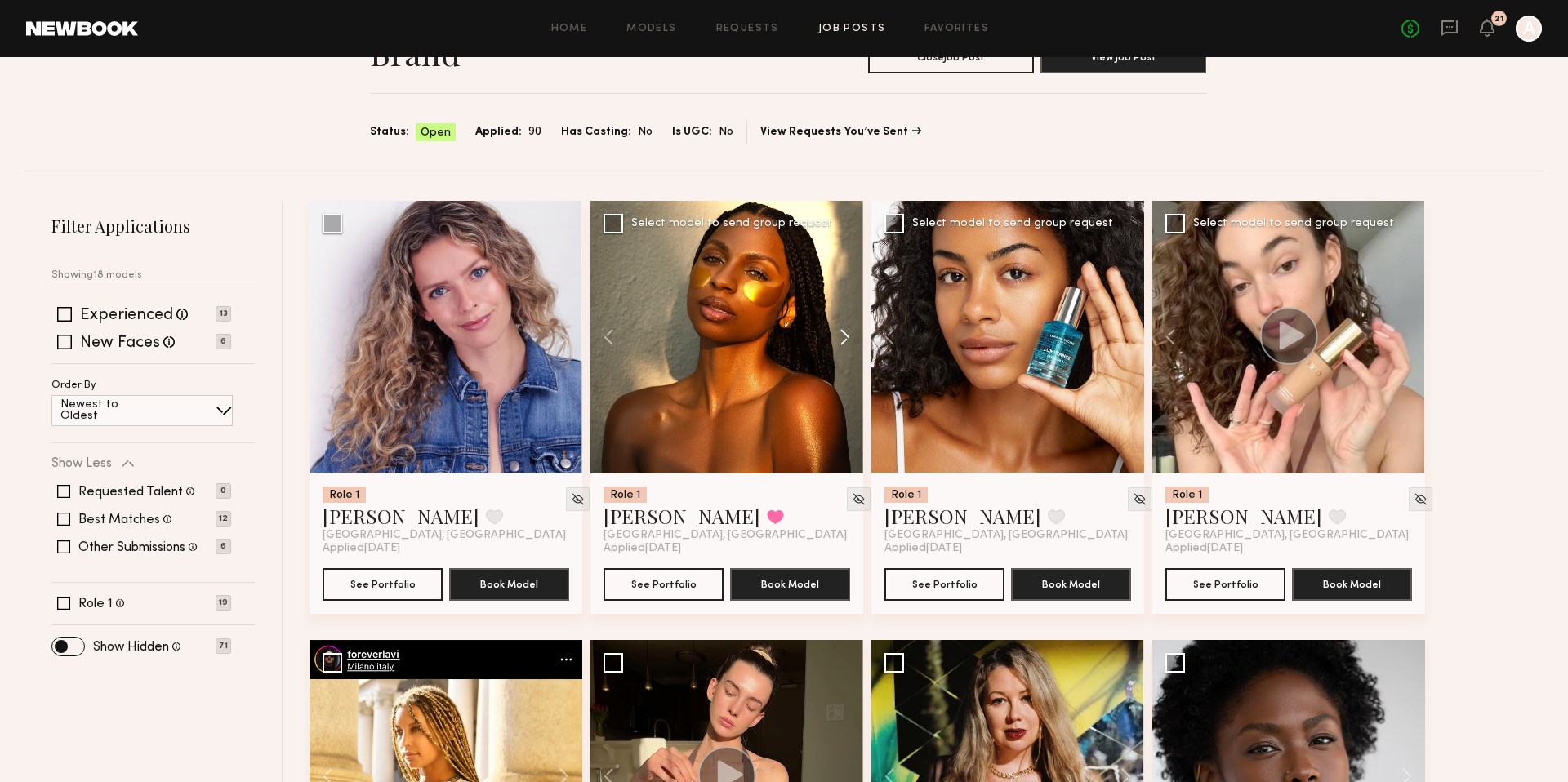
click at [848, 339] on button at bounding box center [836, 337] width 52 height 273
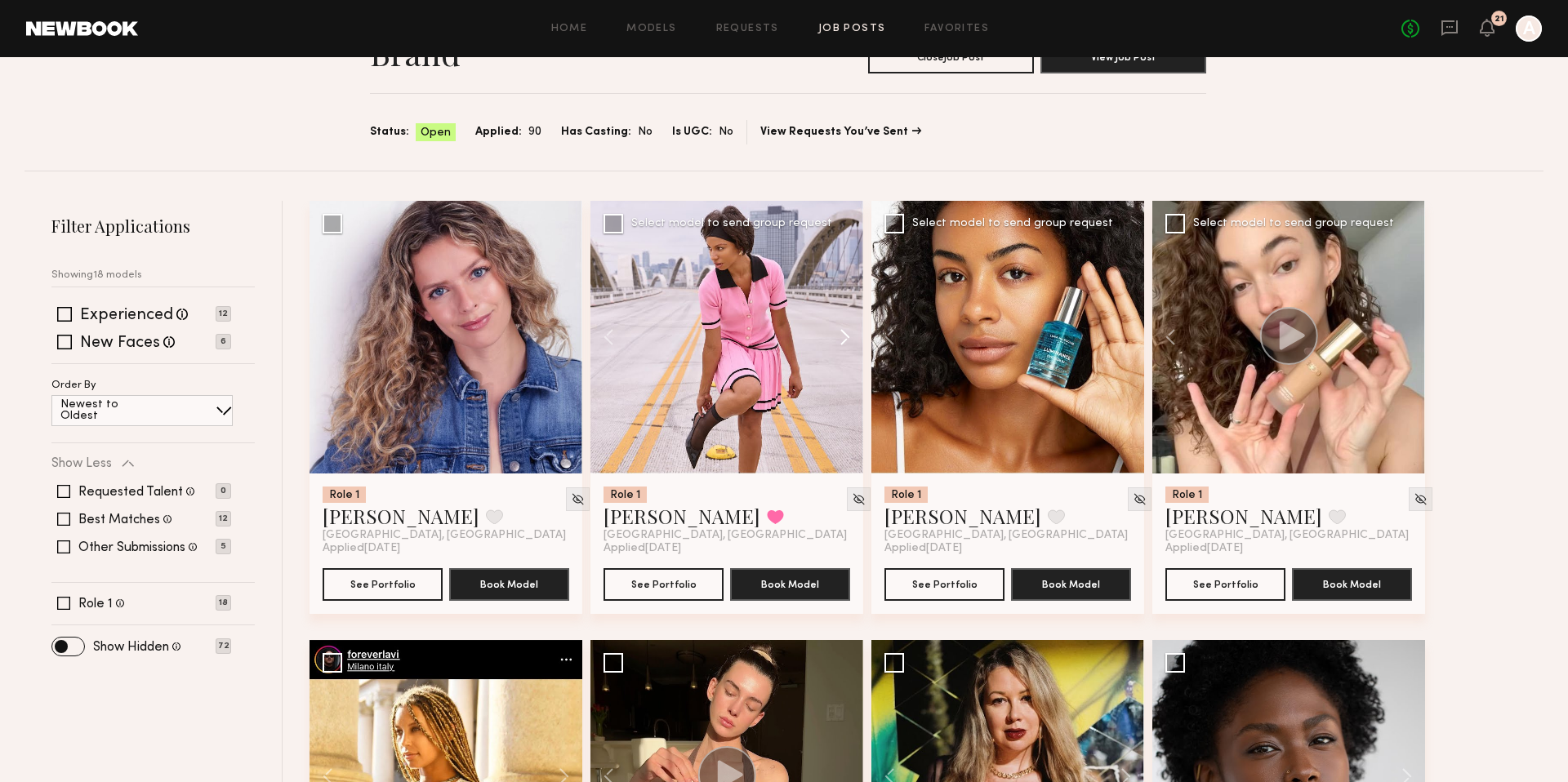
click at [848, 339] on button at bounding box center [836, 337] width 52 height 273
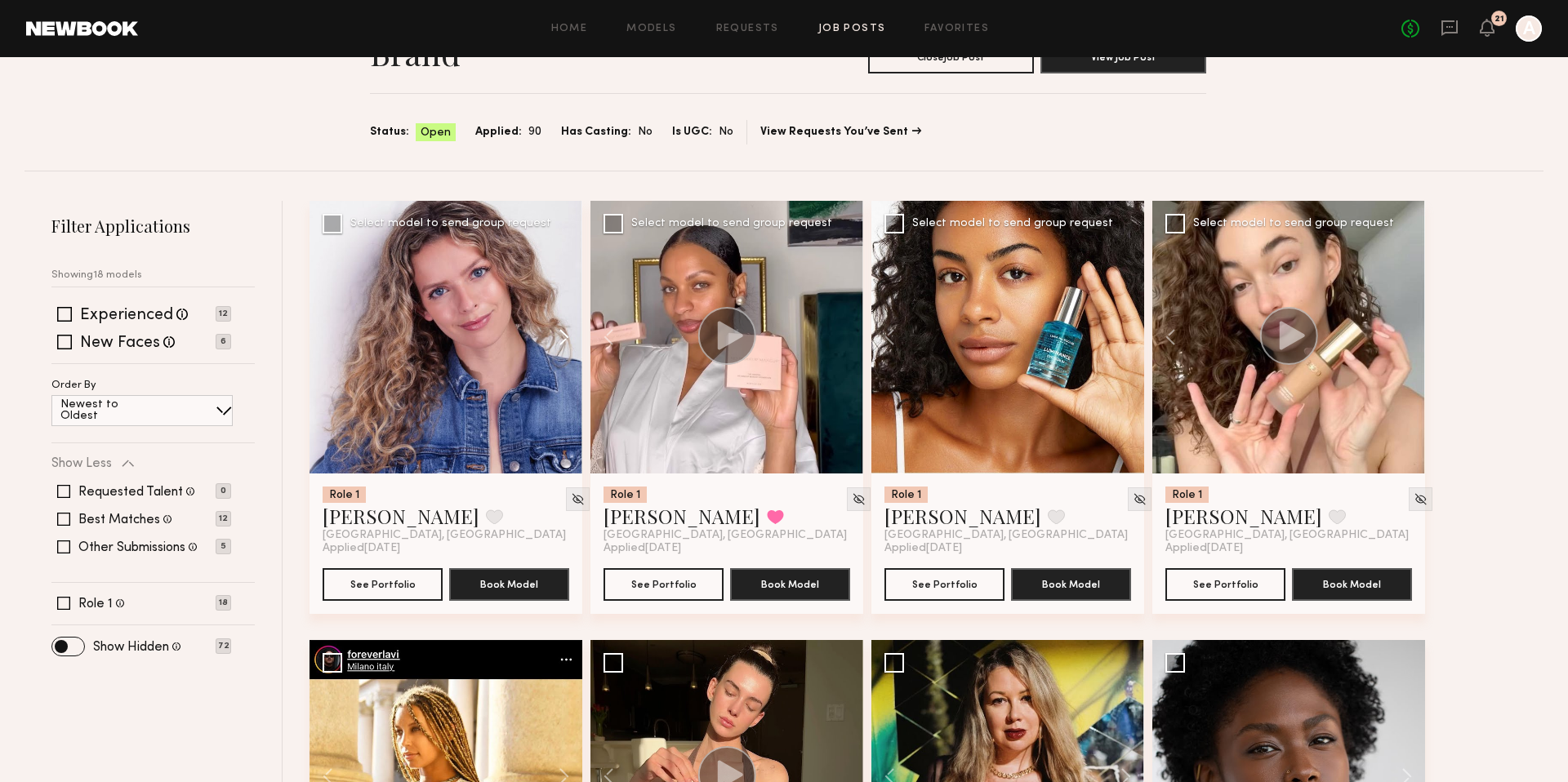
click at [561, 338] on button at bounding box center [556, 337] width 52 height 273
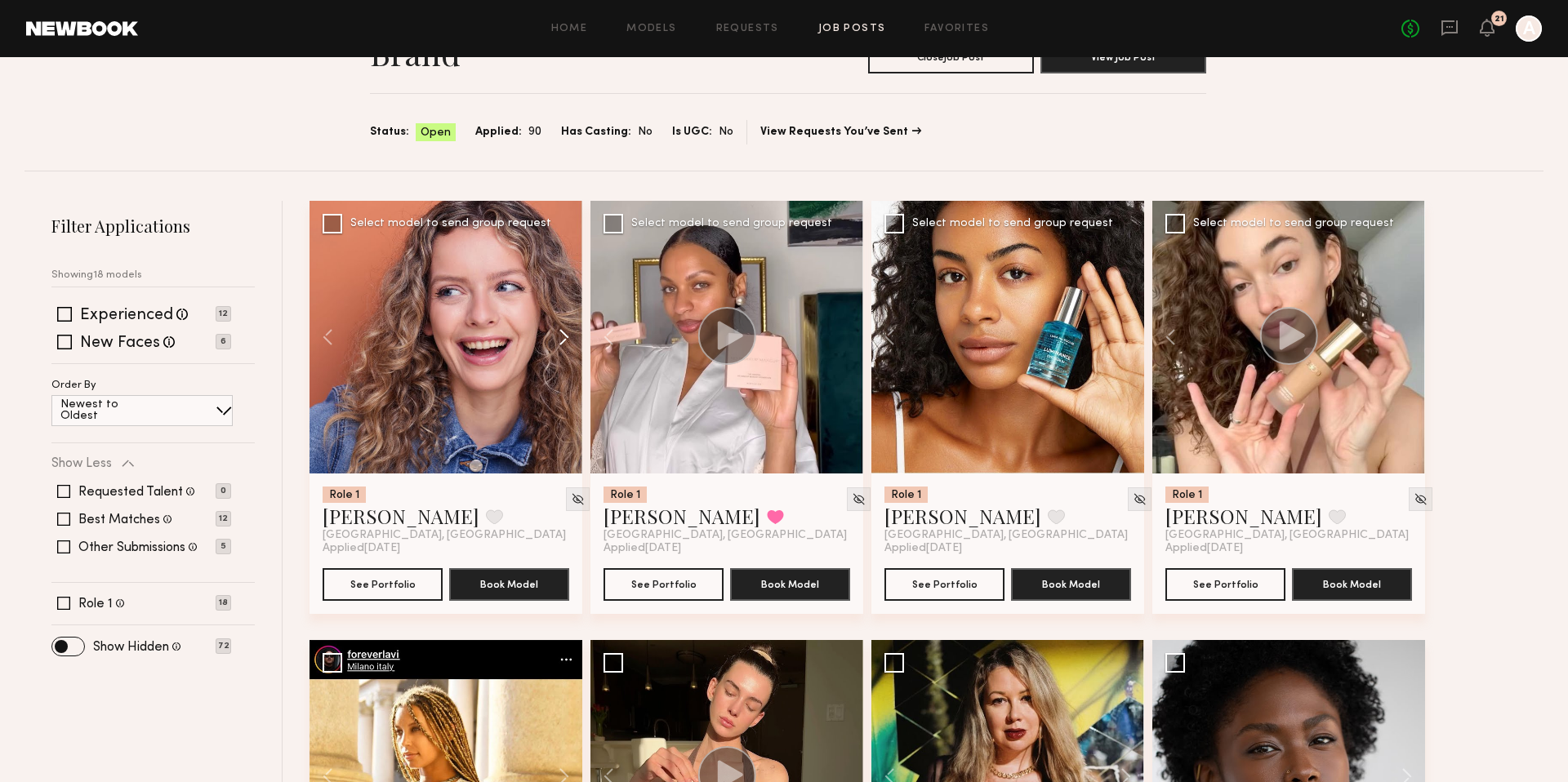
click at [561, 338] on button at bounding box center [556, 337] width 52 height 273
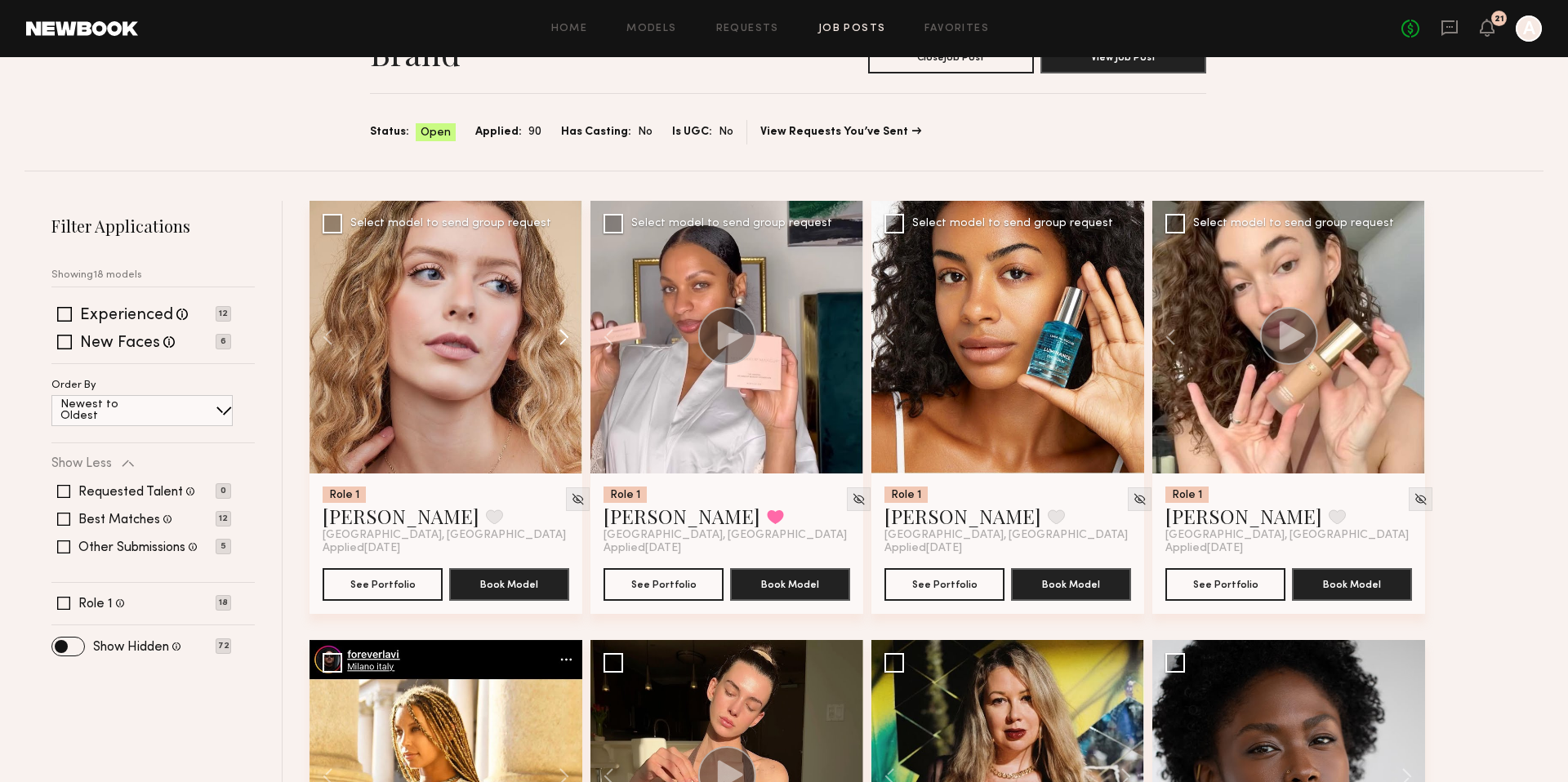
click at [561, 338] on button at bounding box center [556, 337] width 52 height 273
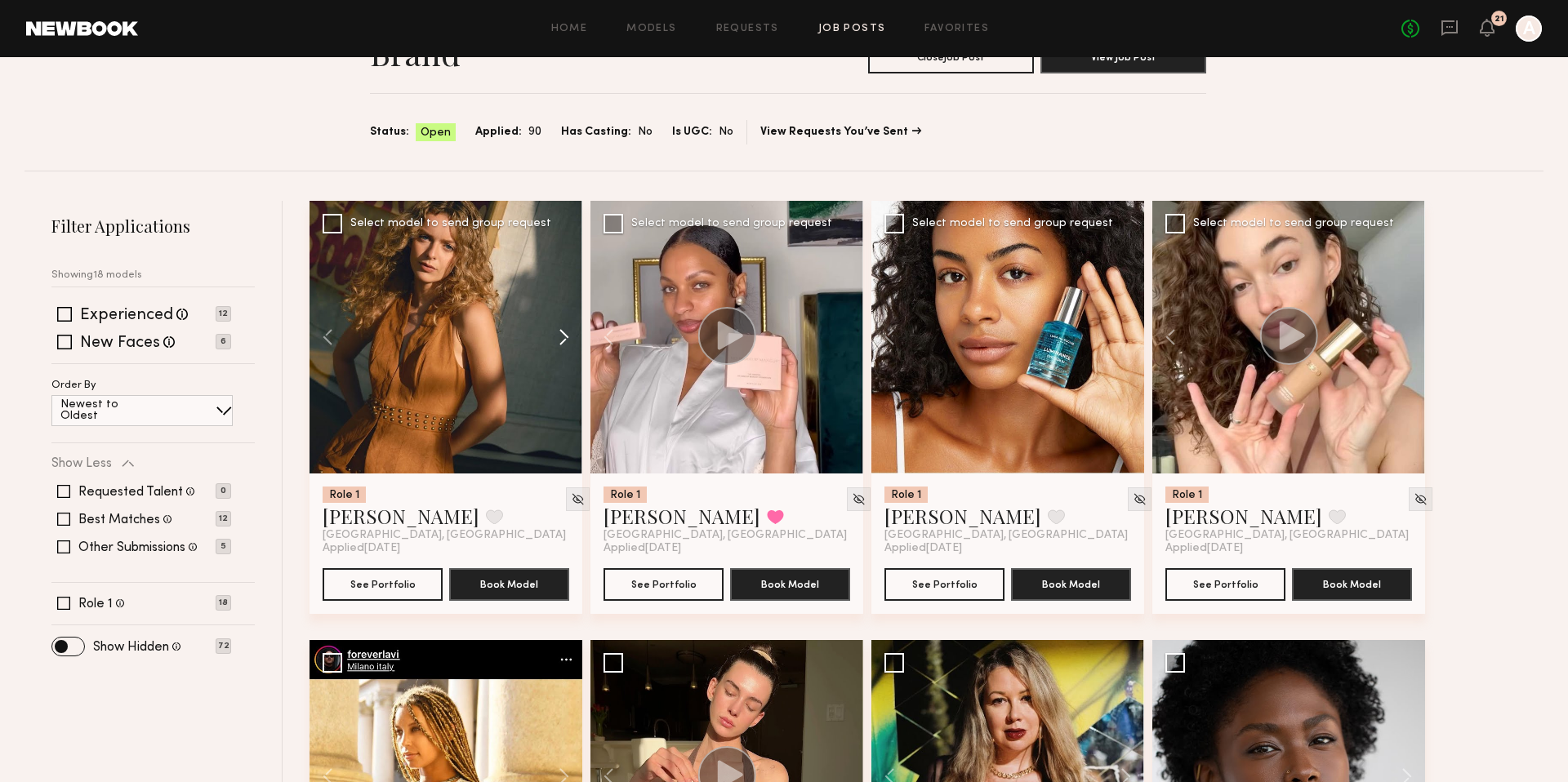
click at [561, 338] on button at bounding box center [556, 337] width 52 height 273
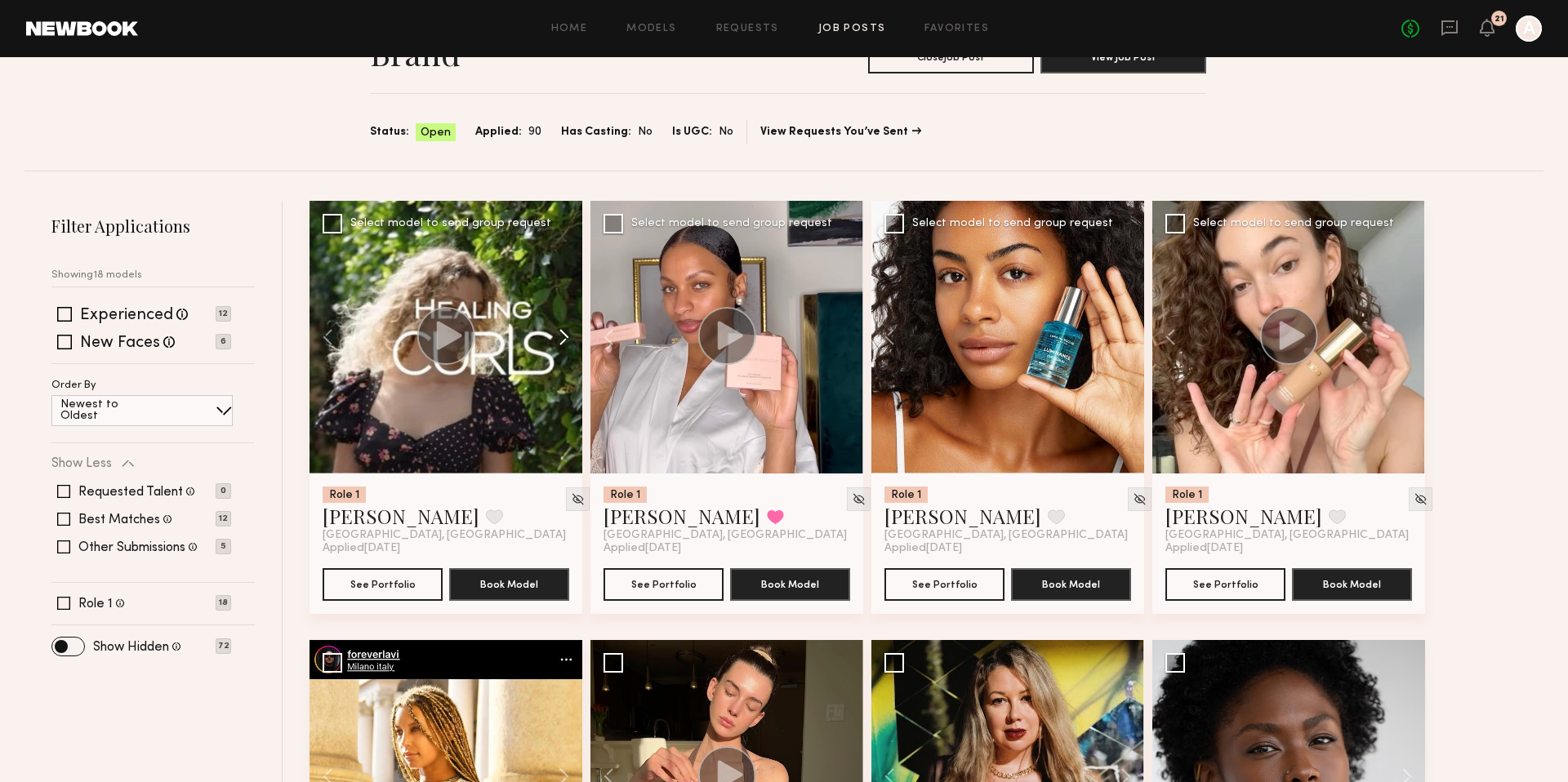
click at [564, 338] on button at bounding box center [556, 337] width 52 height 273
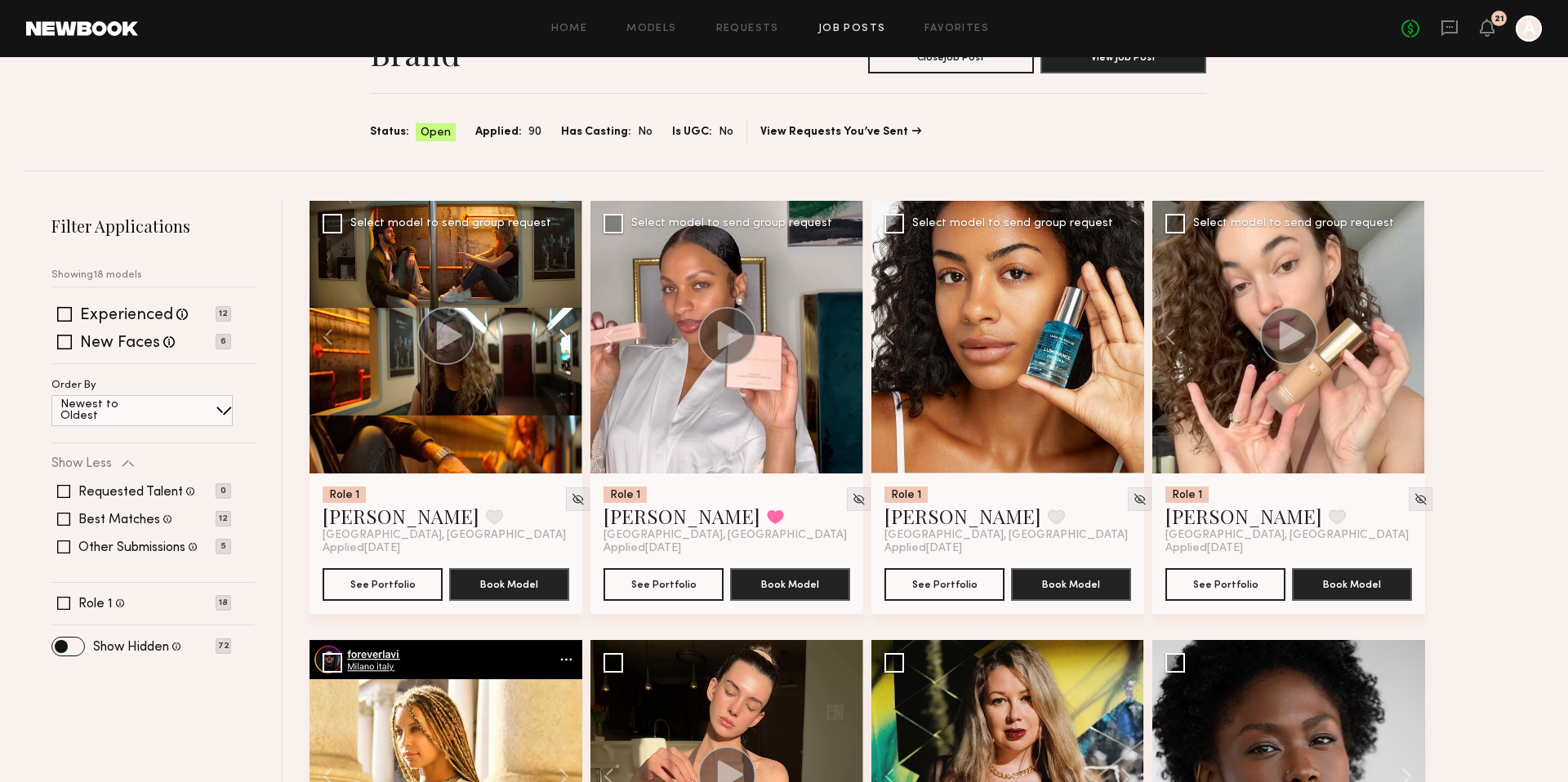
click at [564, 338] on button at bounding box center [556, 337] width 52 height 273
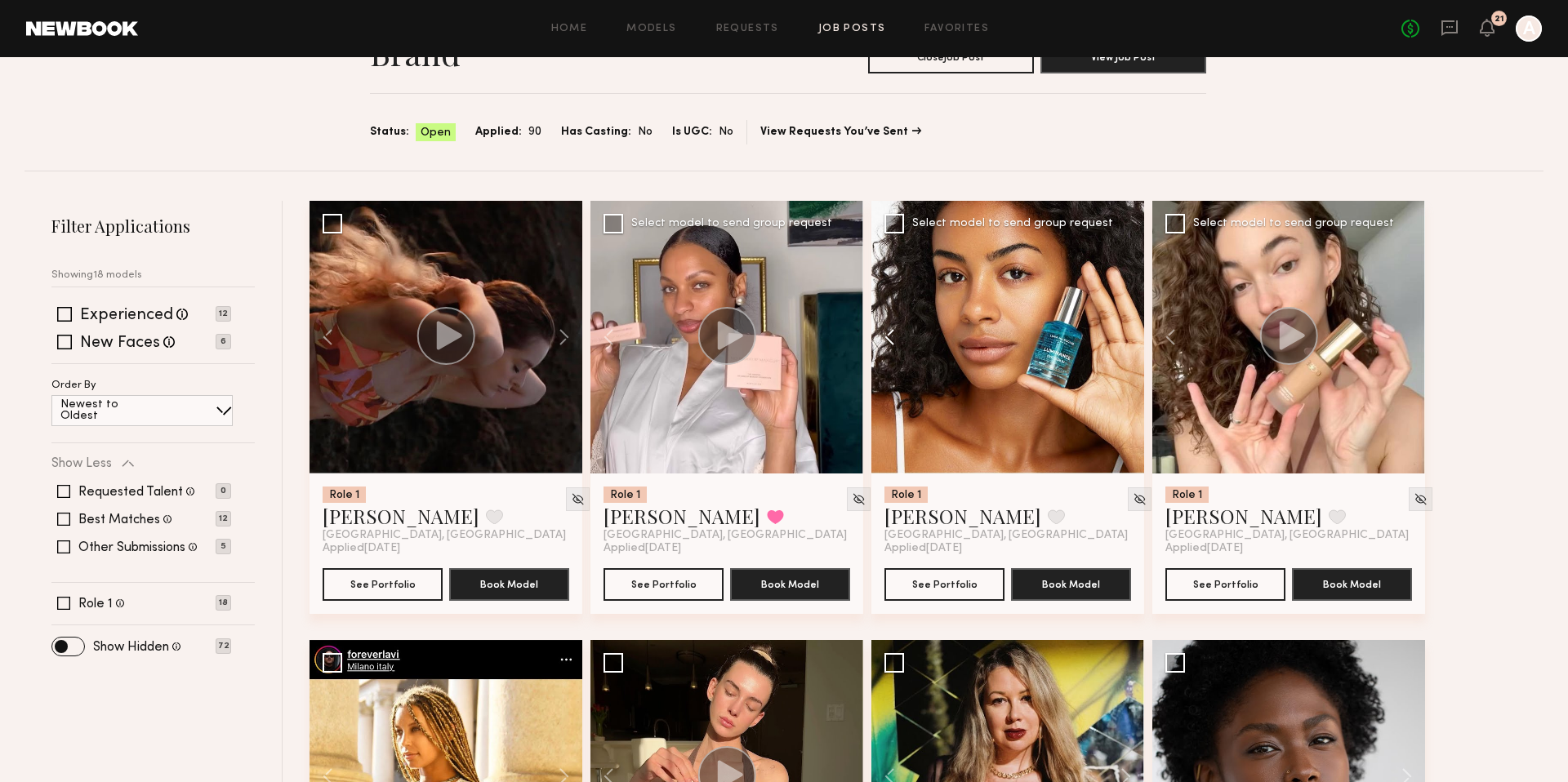
click at [889, 337] on button at bounding box center [897, 337] width 52 height 273
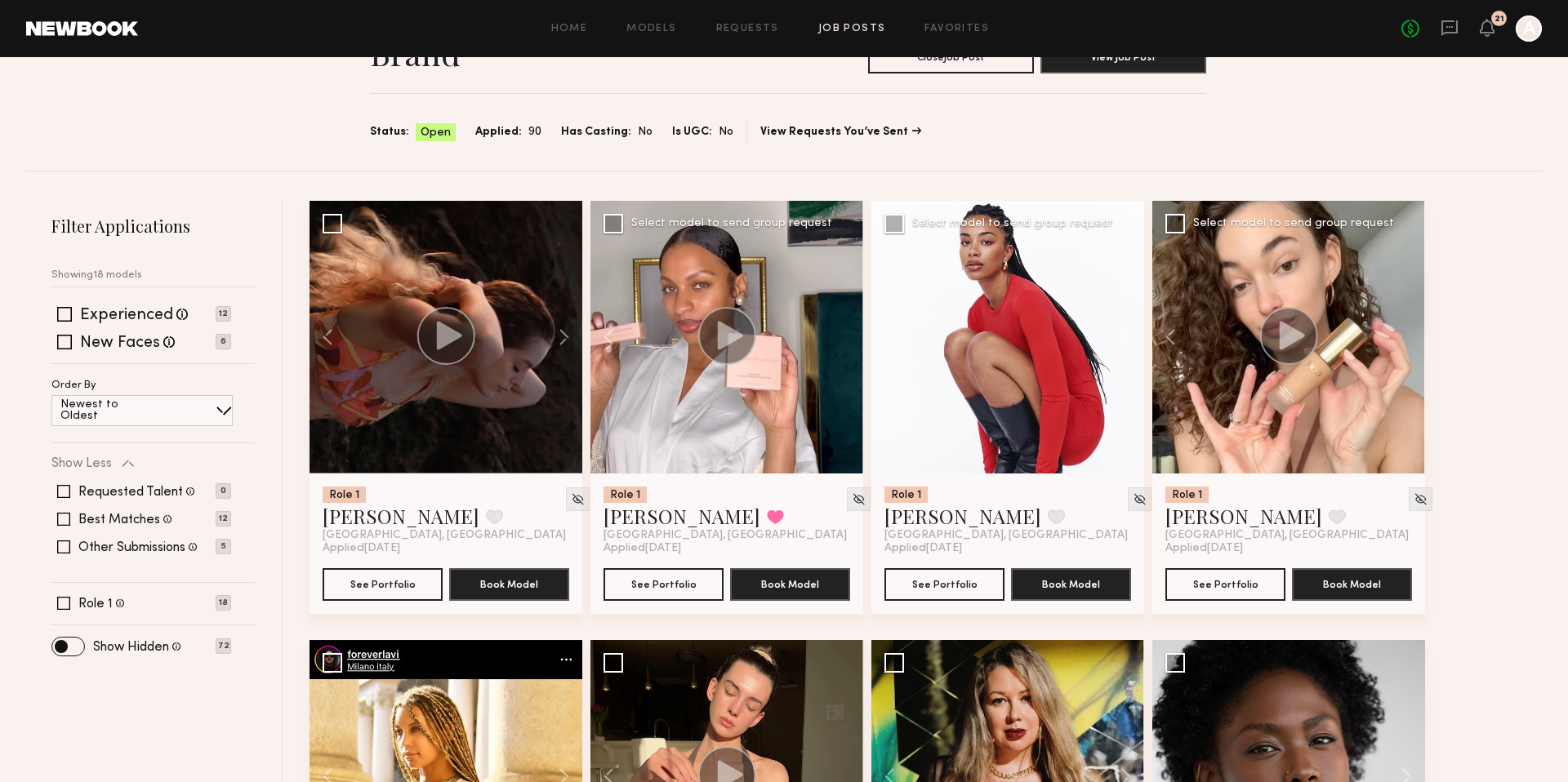
click at [889, 337] on button at bounding box center [897, 337] width 52 height 273
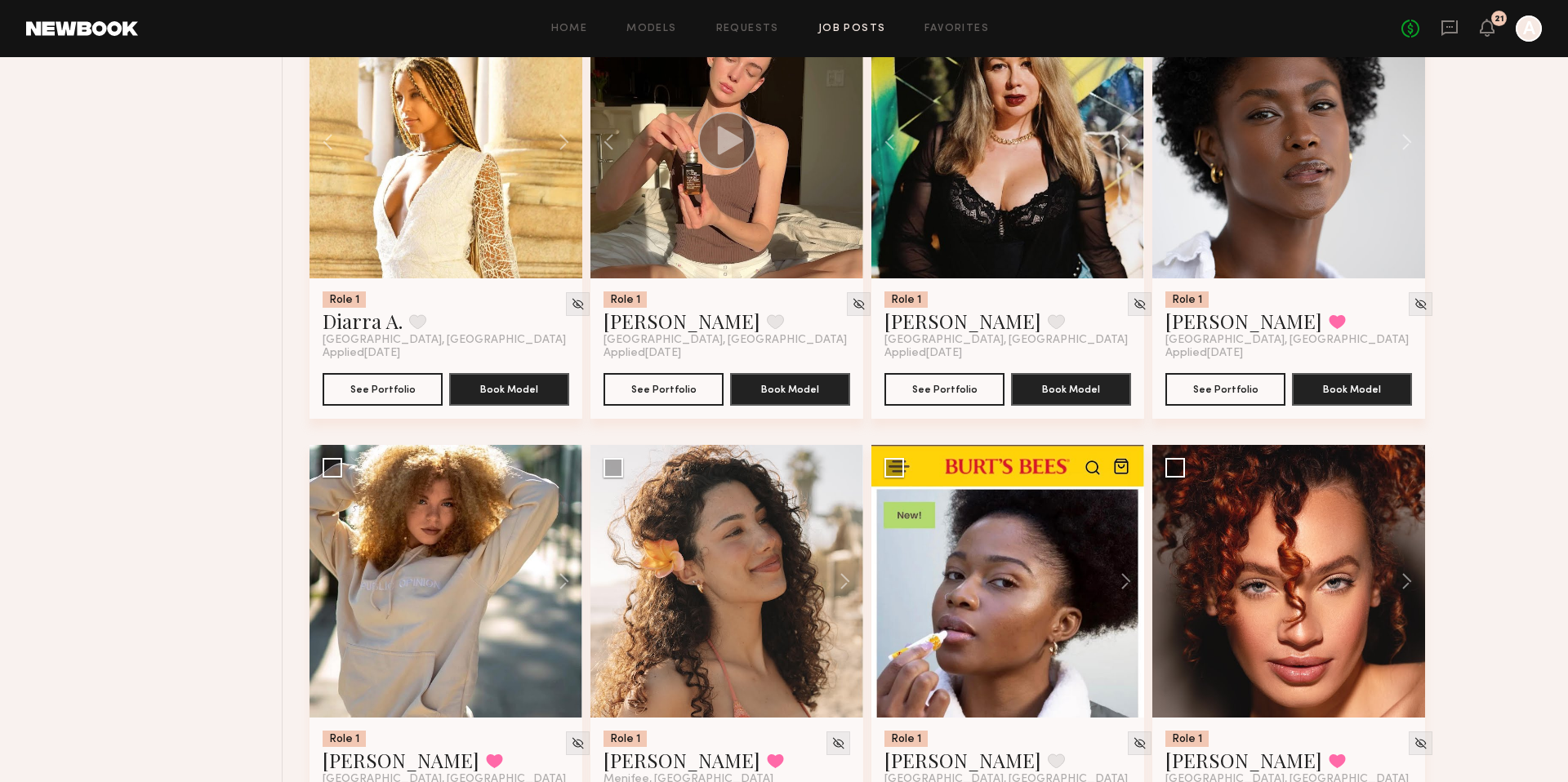
scroll to position [658, 0]
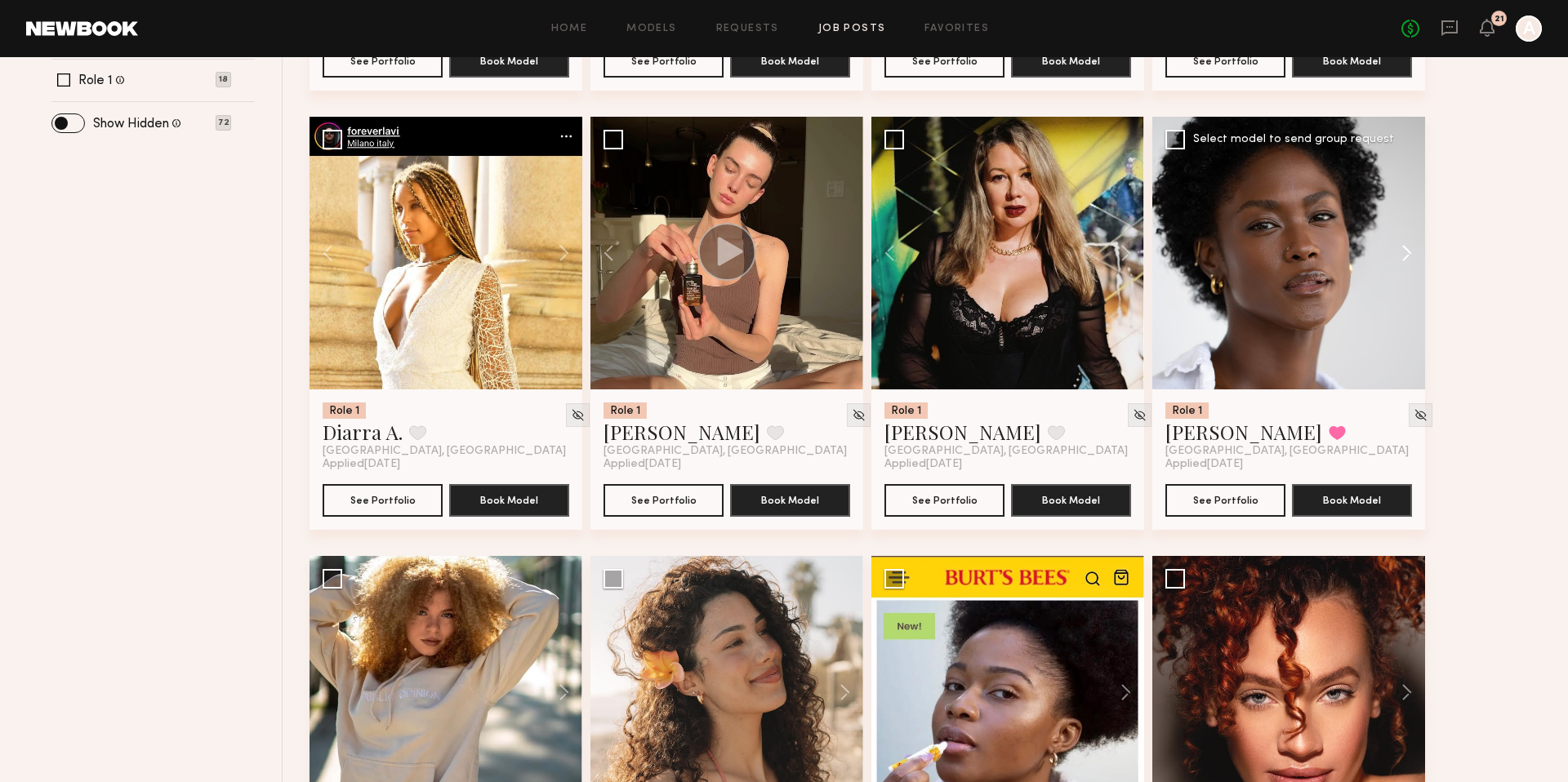
click at [1410, 255] on button at bounding box center [1398, 253] width 52 height 273
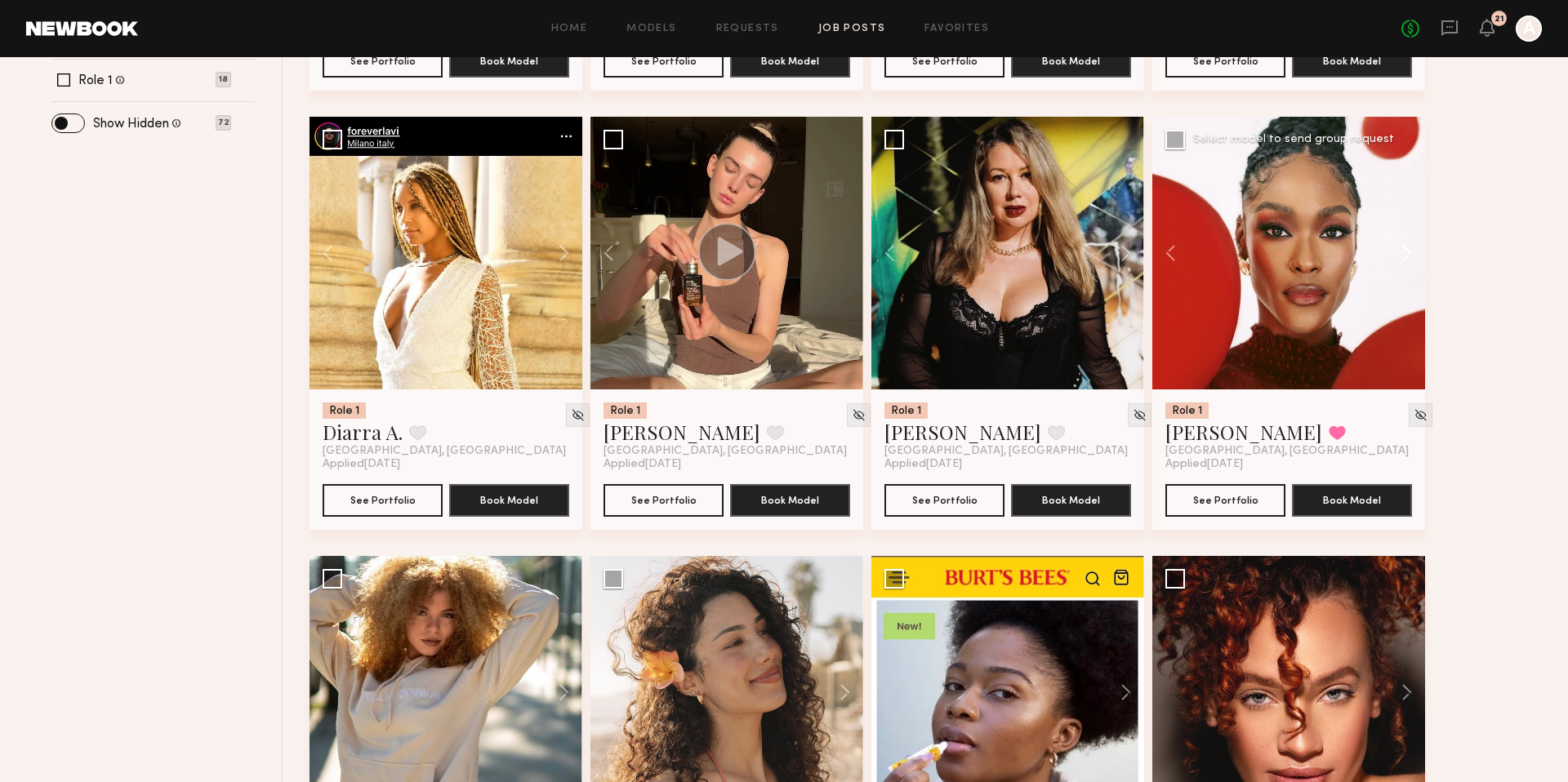
click at [1410, 255] on button at bounding box center [1398, 253] width 52 height 273
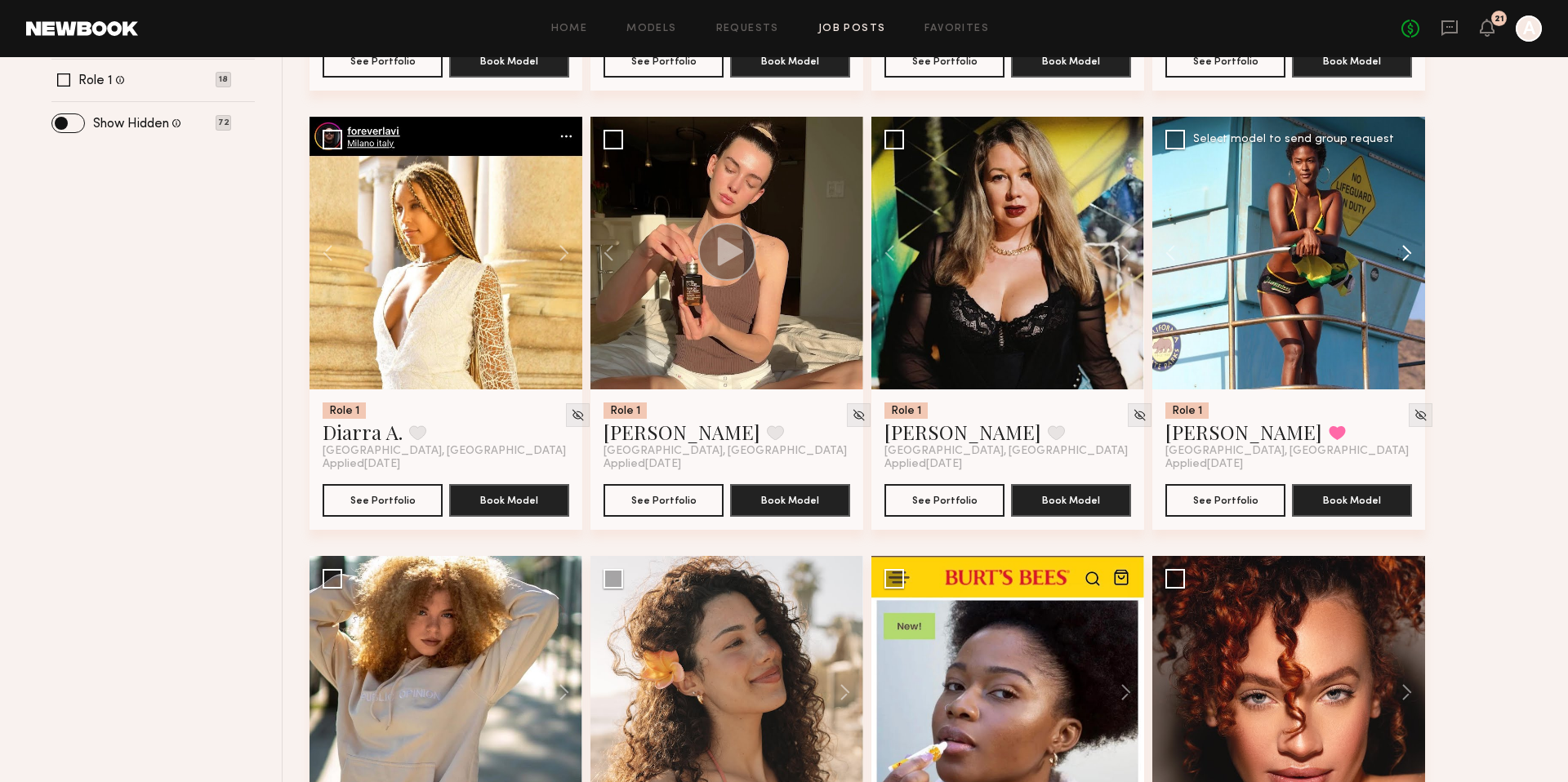
click at [1410, 255] on button at bounding box center [1398, 253] width 52 height 273
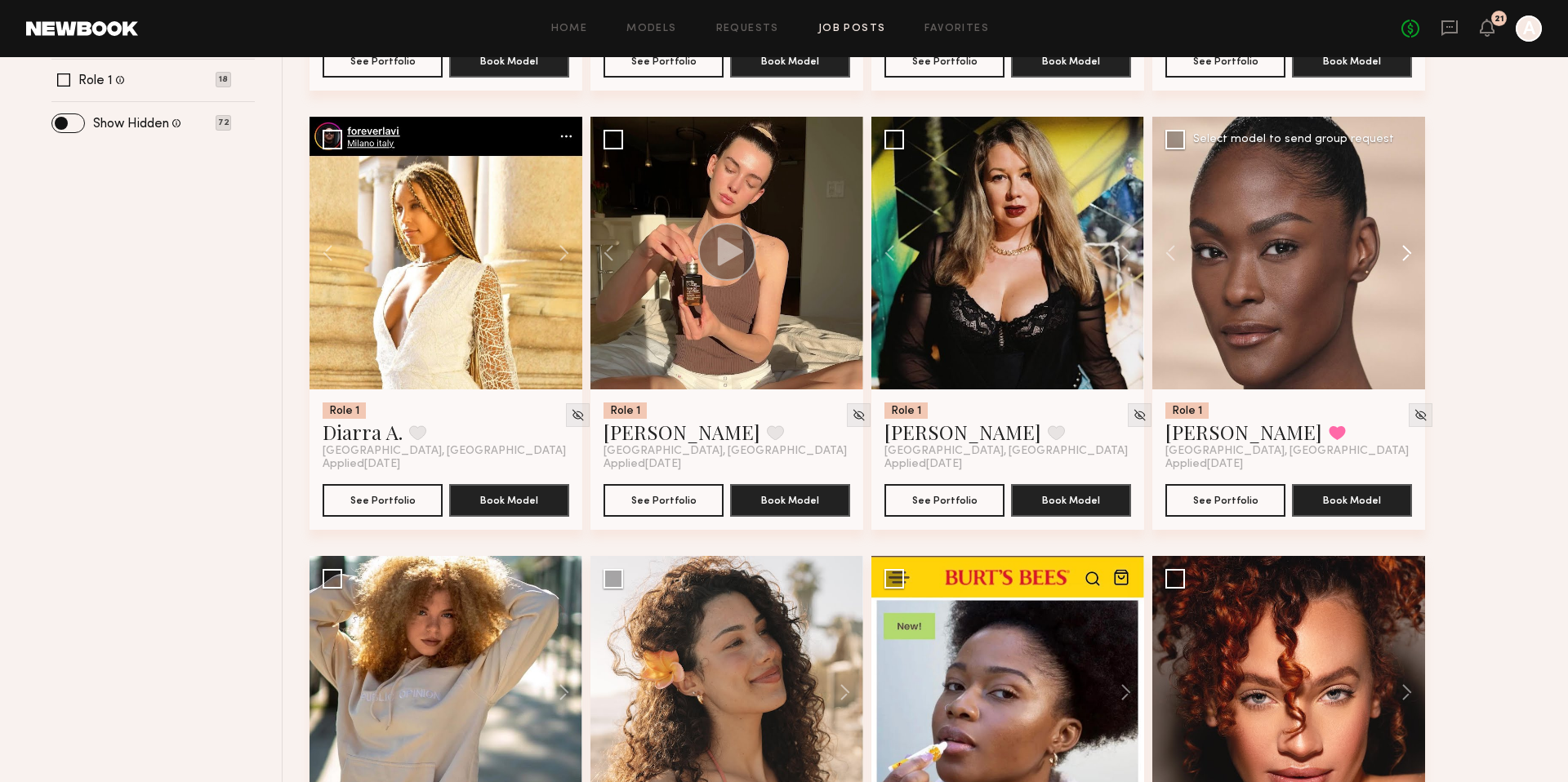
click at [1410, 255] on button at bounding box center [1398, 253] width 52 height 273
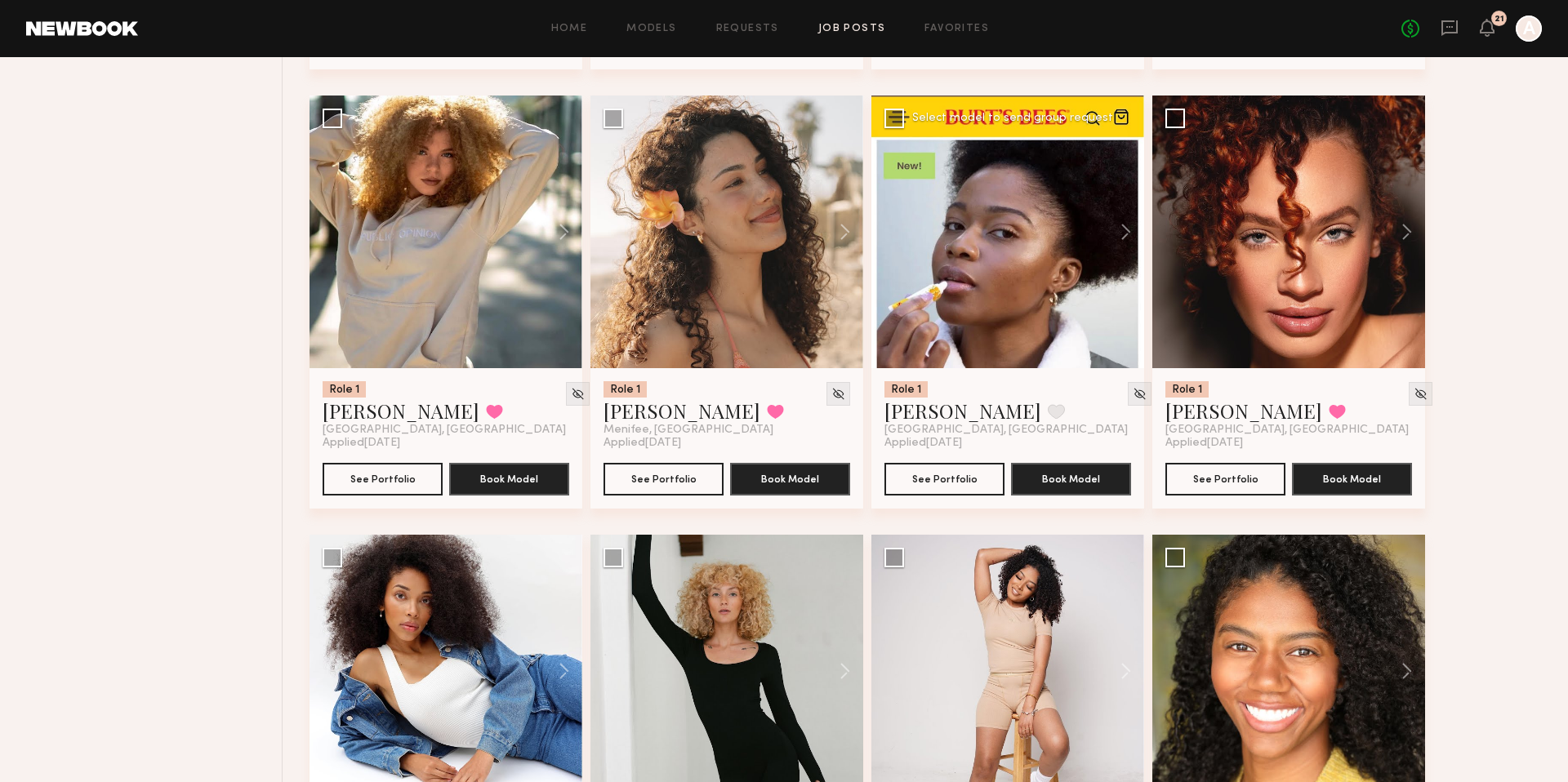
scroll to position [1462, 0]
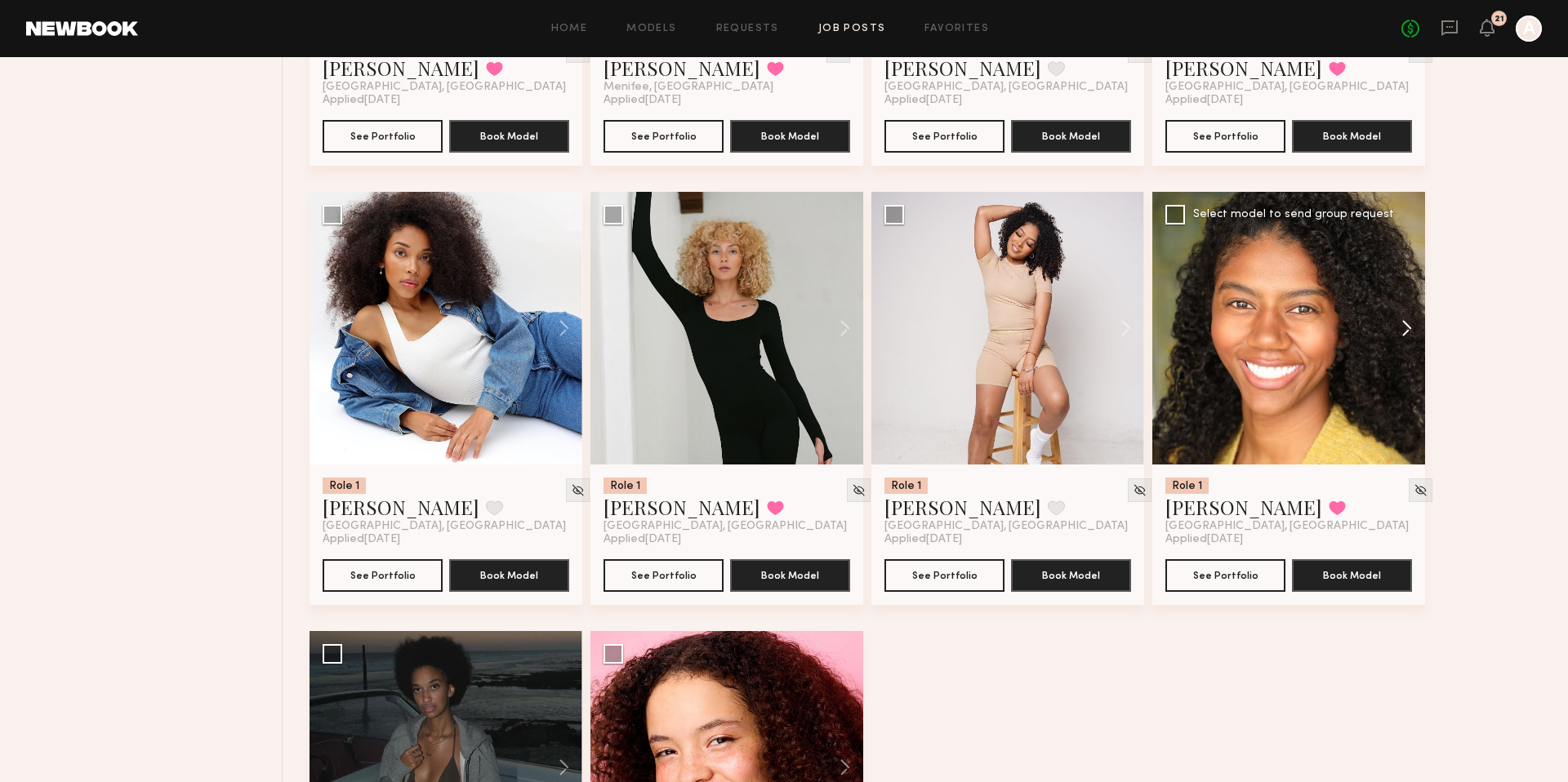
click at [1402, 326] on button at bounding box center [1398, 328] width 52 height 273
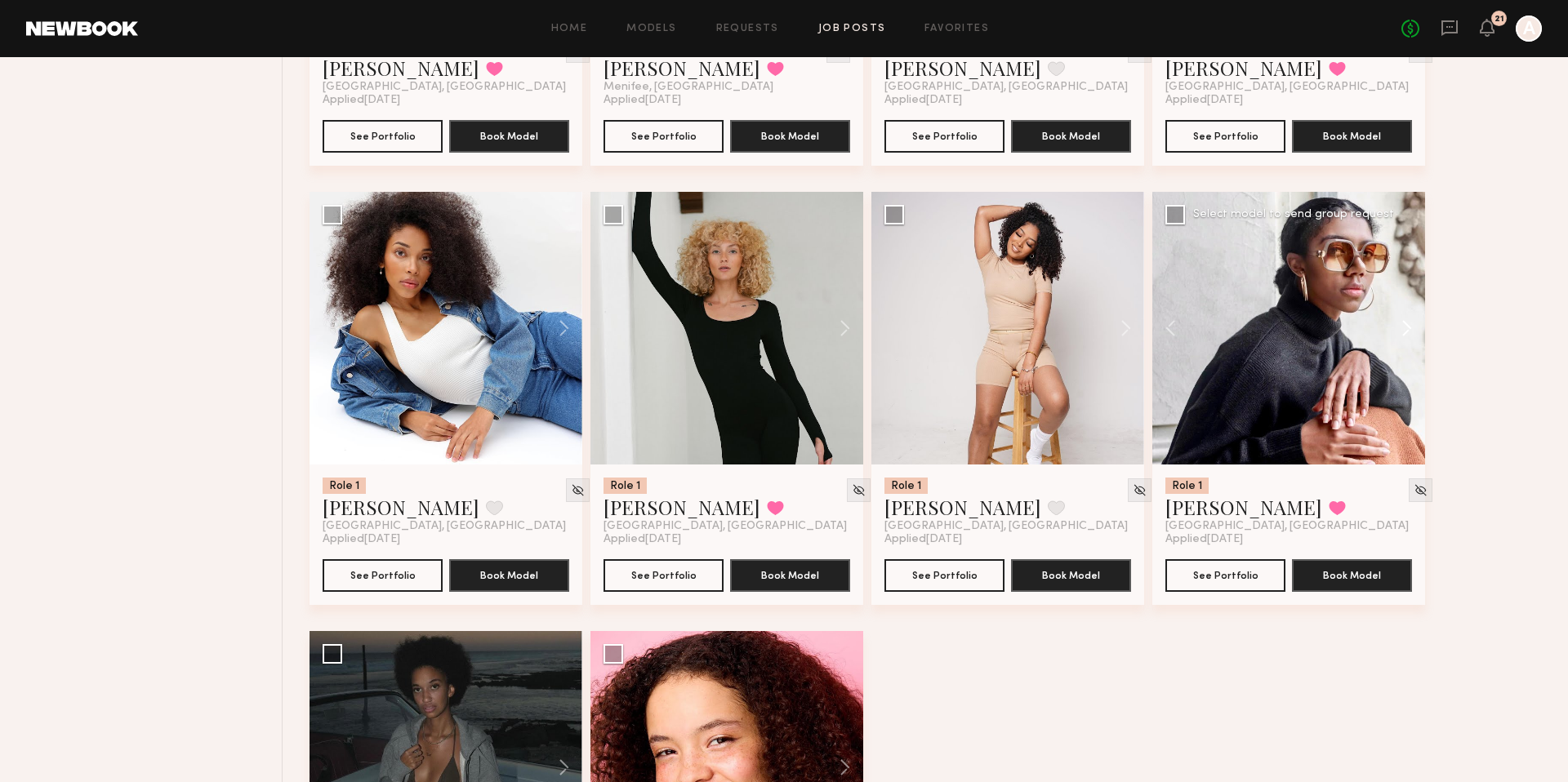
click at [1402, 326] on button at bounding box center [1398, 328] width 52 height 273
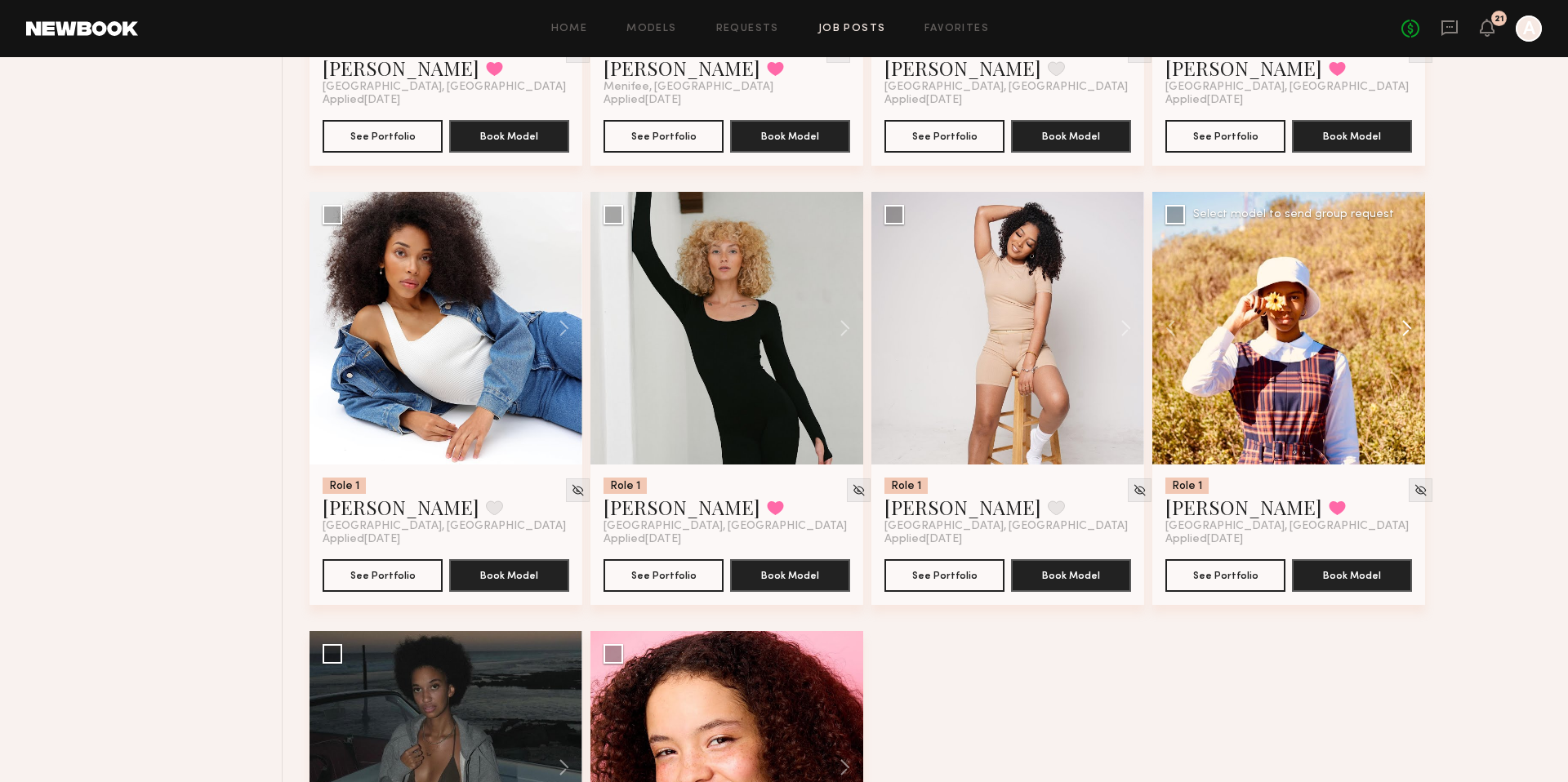
click at [1402, 326] on button at bounding box center [1398, 328] width 52 height 273
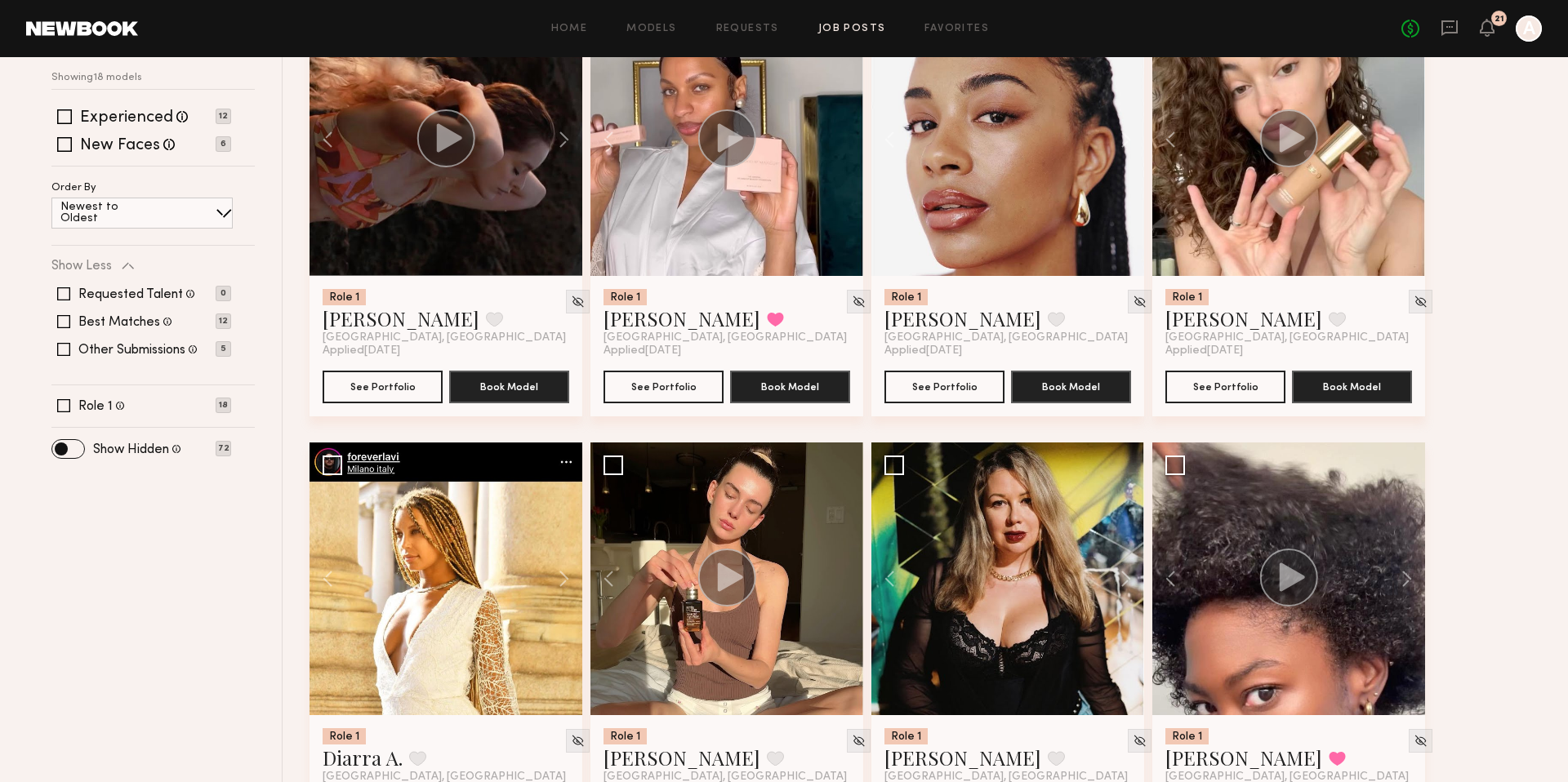
scroll to position [588, 0]
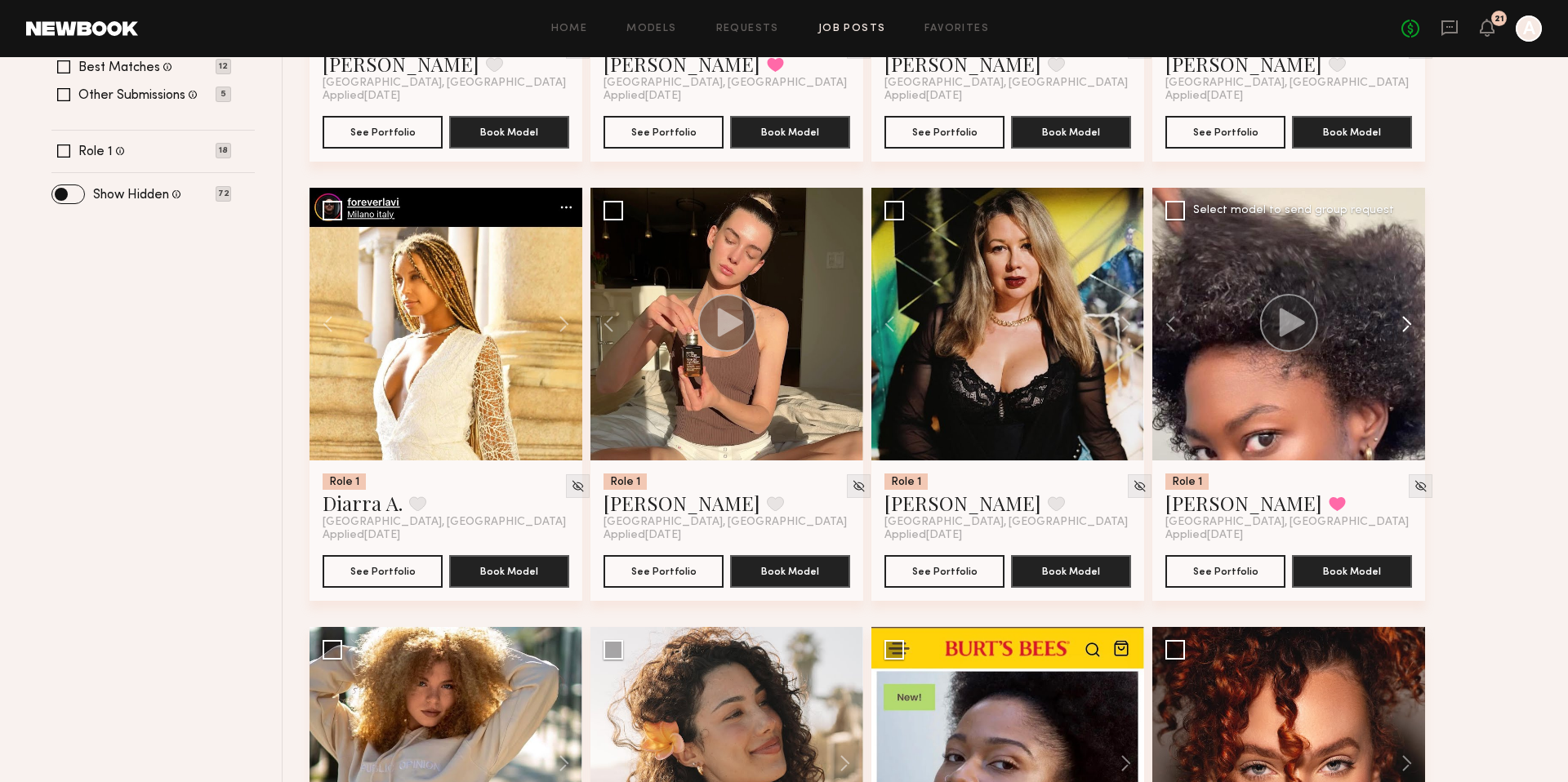
click at [1419, 324] on button at bounding box center [1398, 324] width 52 height 273
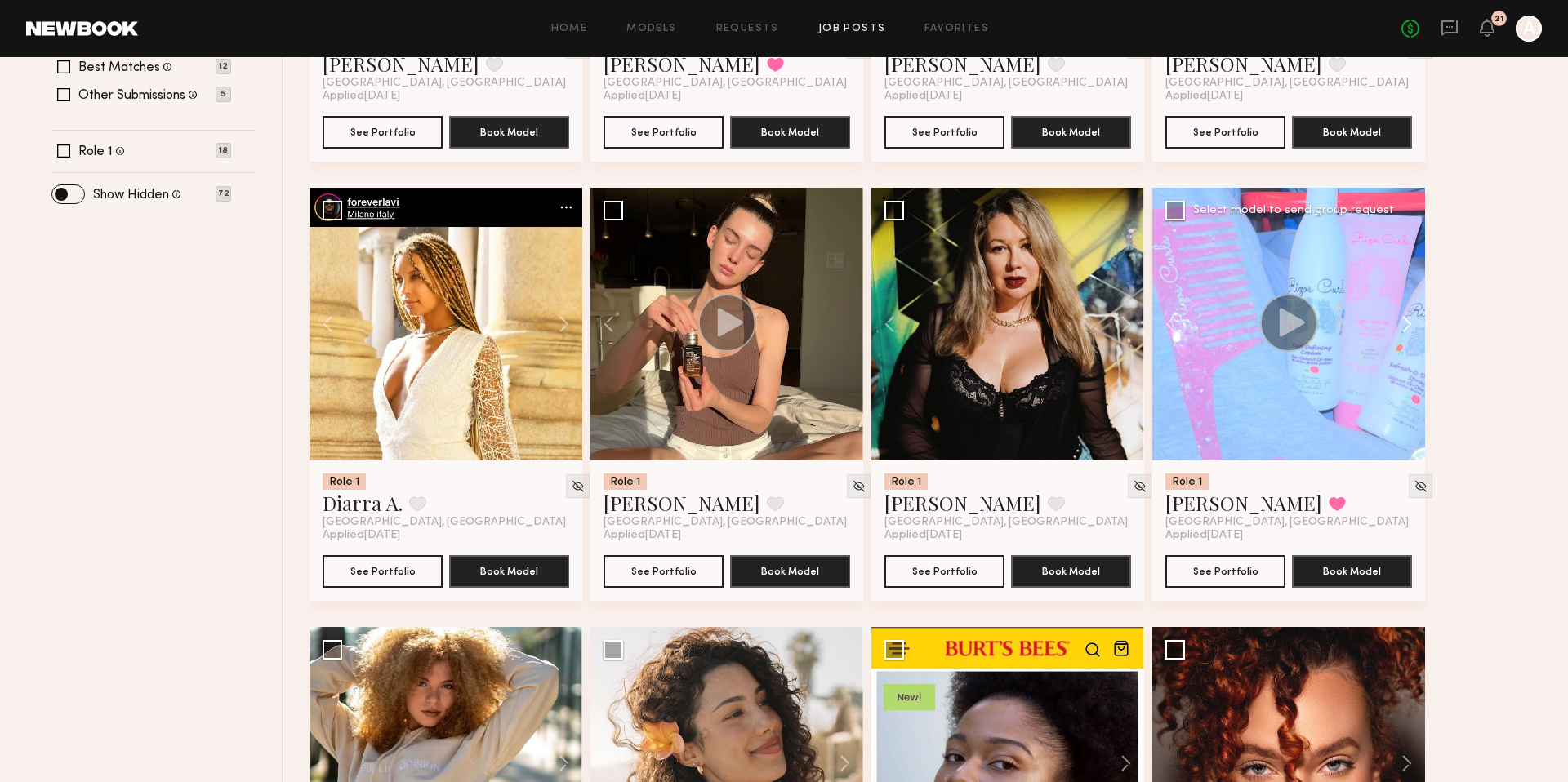
click at [1415, 324] on button at bounding box center [1398, 324] width 52 height 273
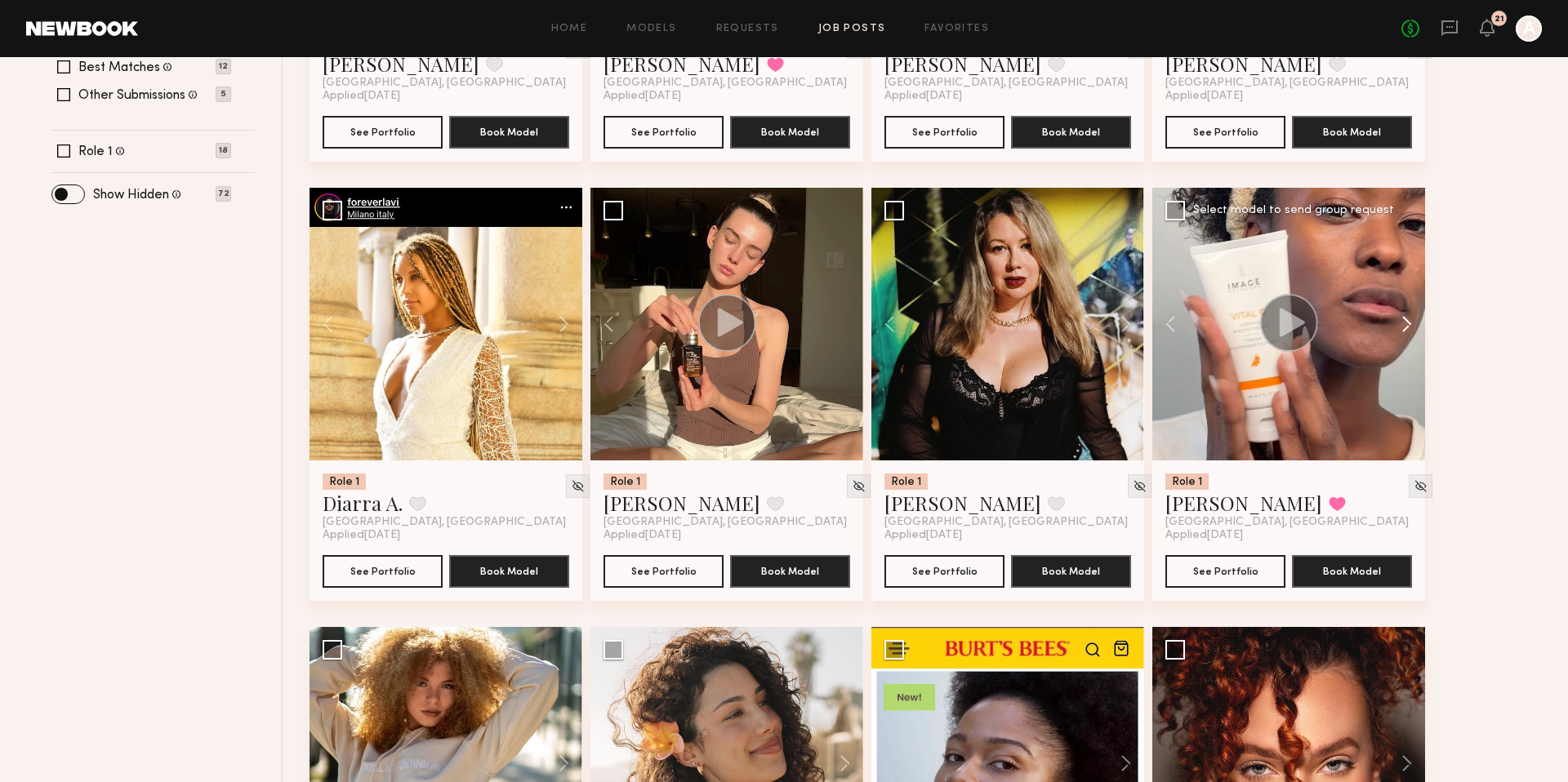
click at [1415, 324] on button at bounding box center [1398, 324] width 52 height 273
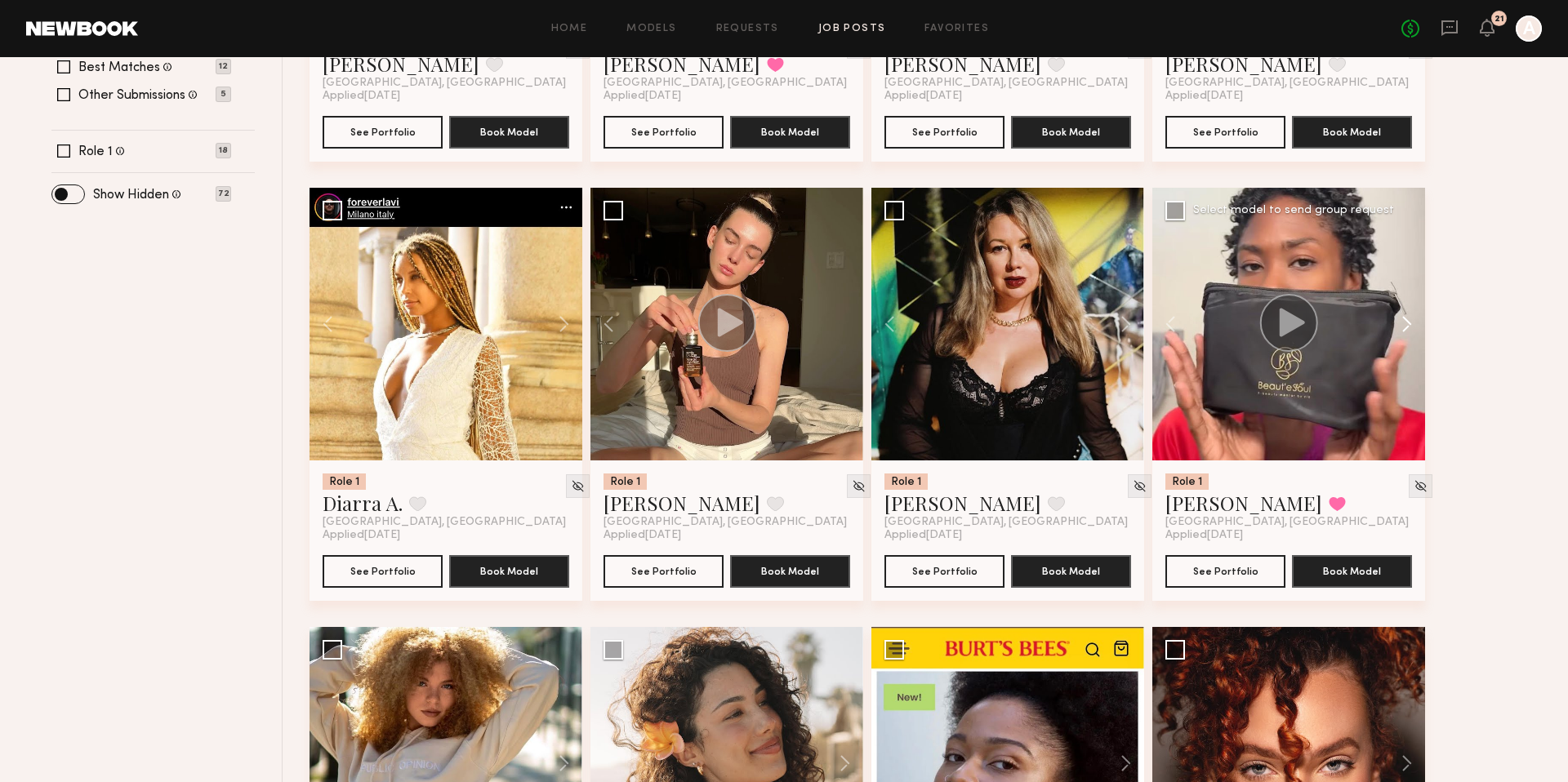
click at [1415, 324] on button at bounding box center [1398, 324] width 52 height 273
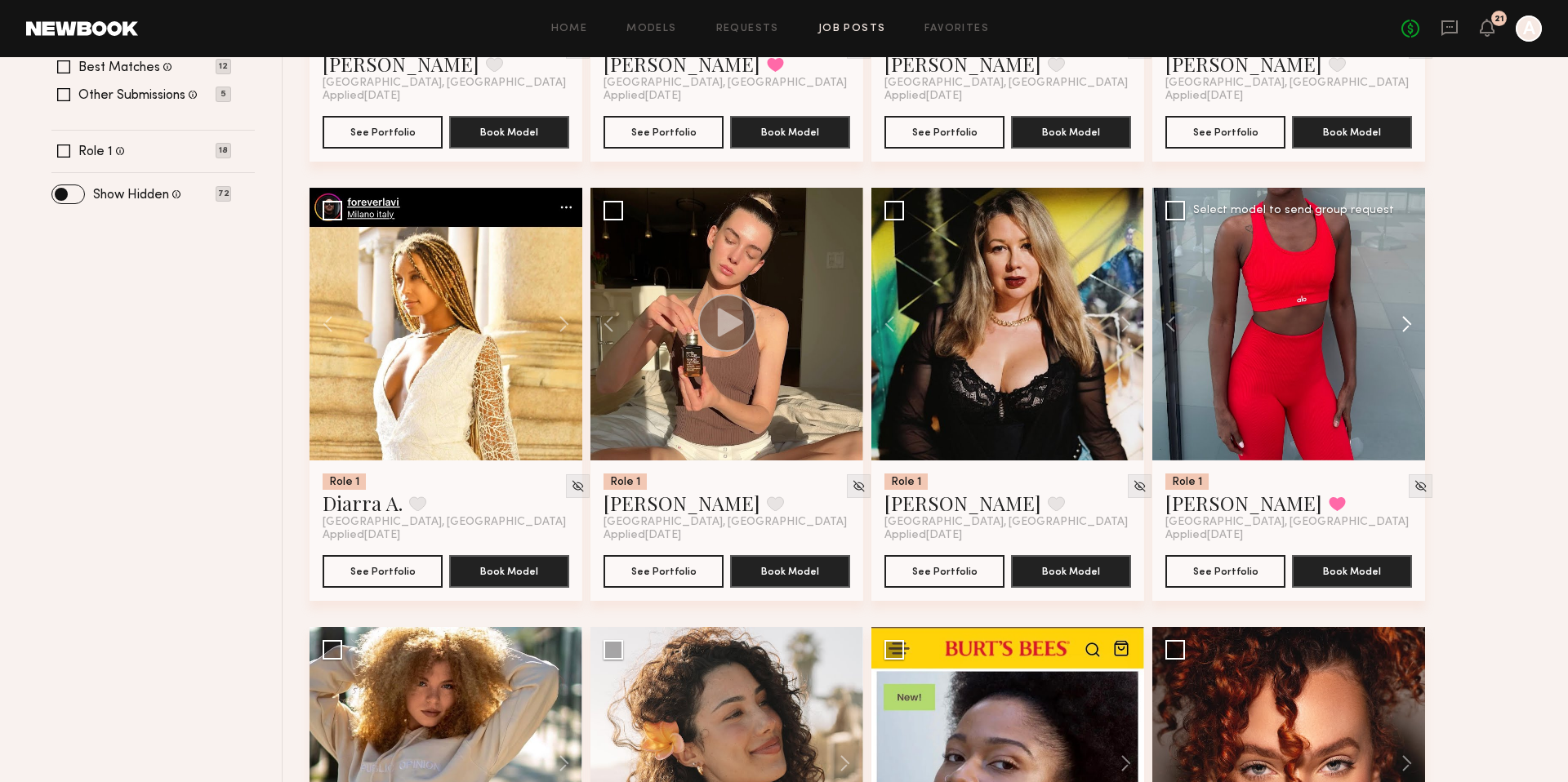
click at [1415, 324] on button at bounding box center [1398, 324] width 52 height 273
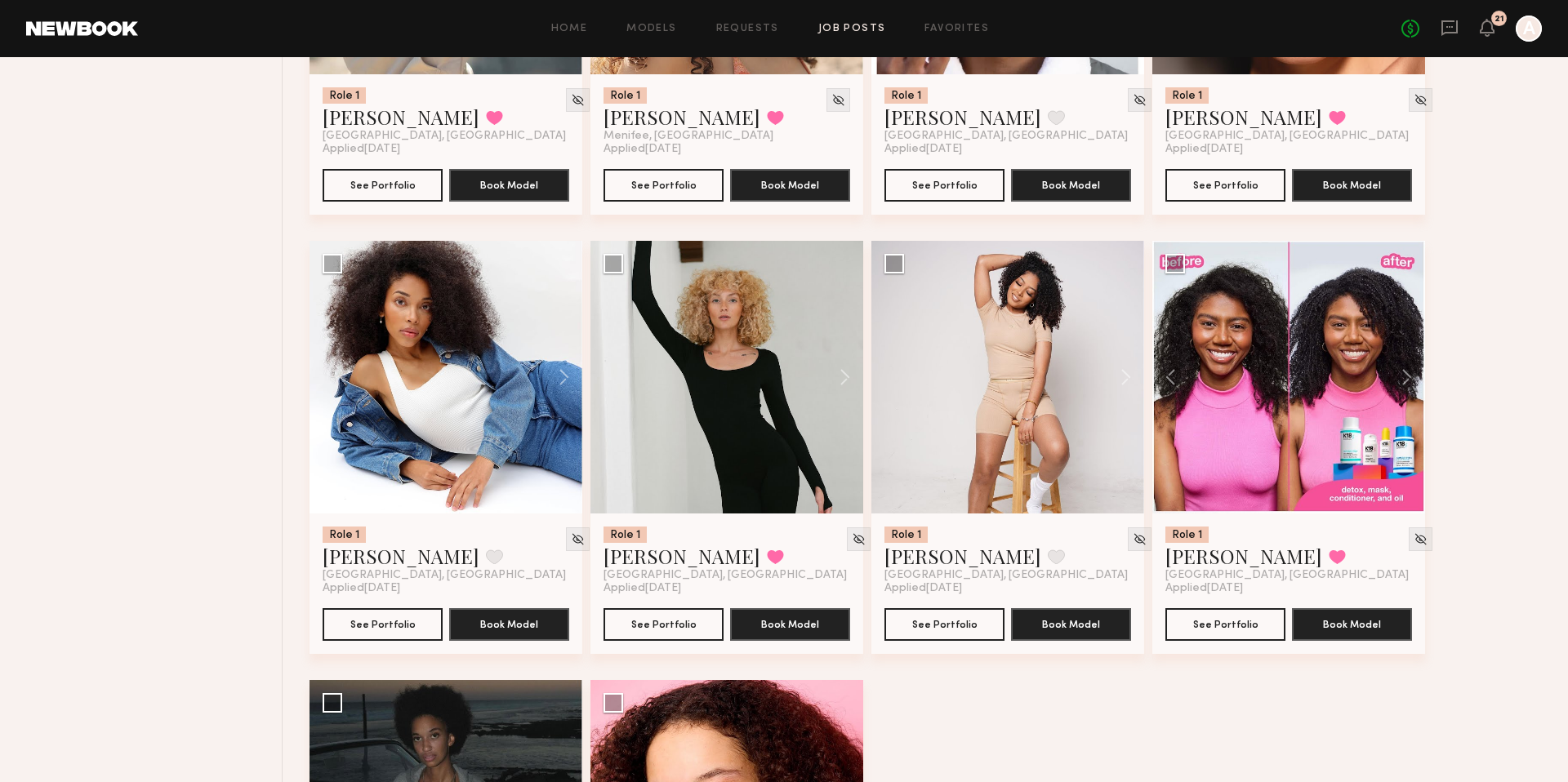
scroll to position [1544, 0]
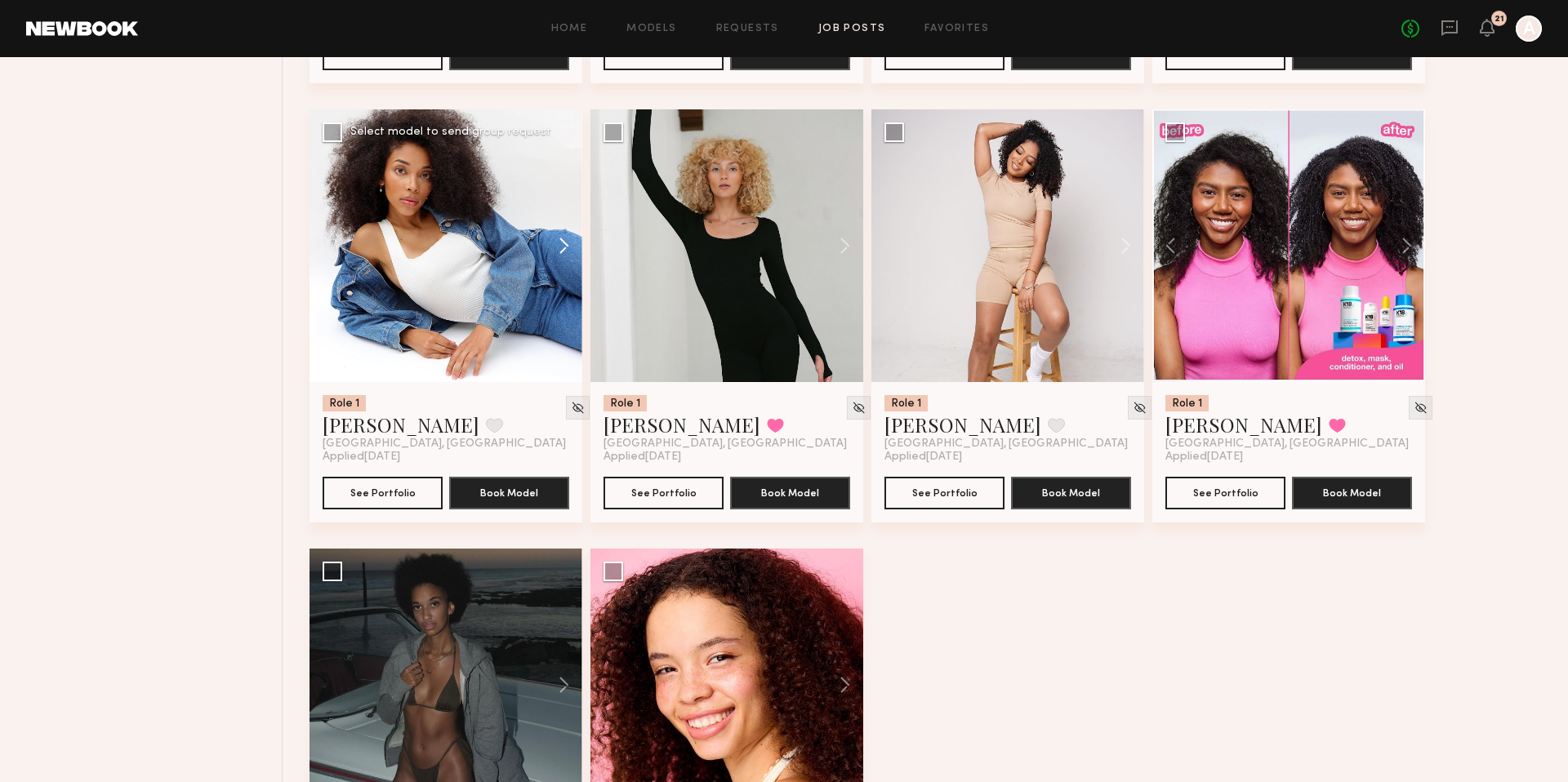
click at [556, 247] on button at bounding box center [556, 246] width 52 height 273
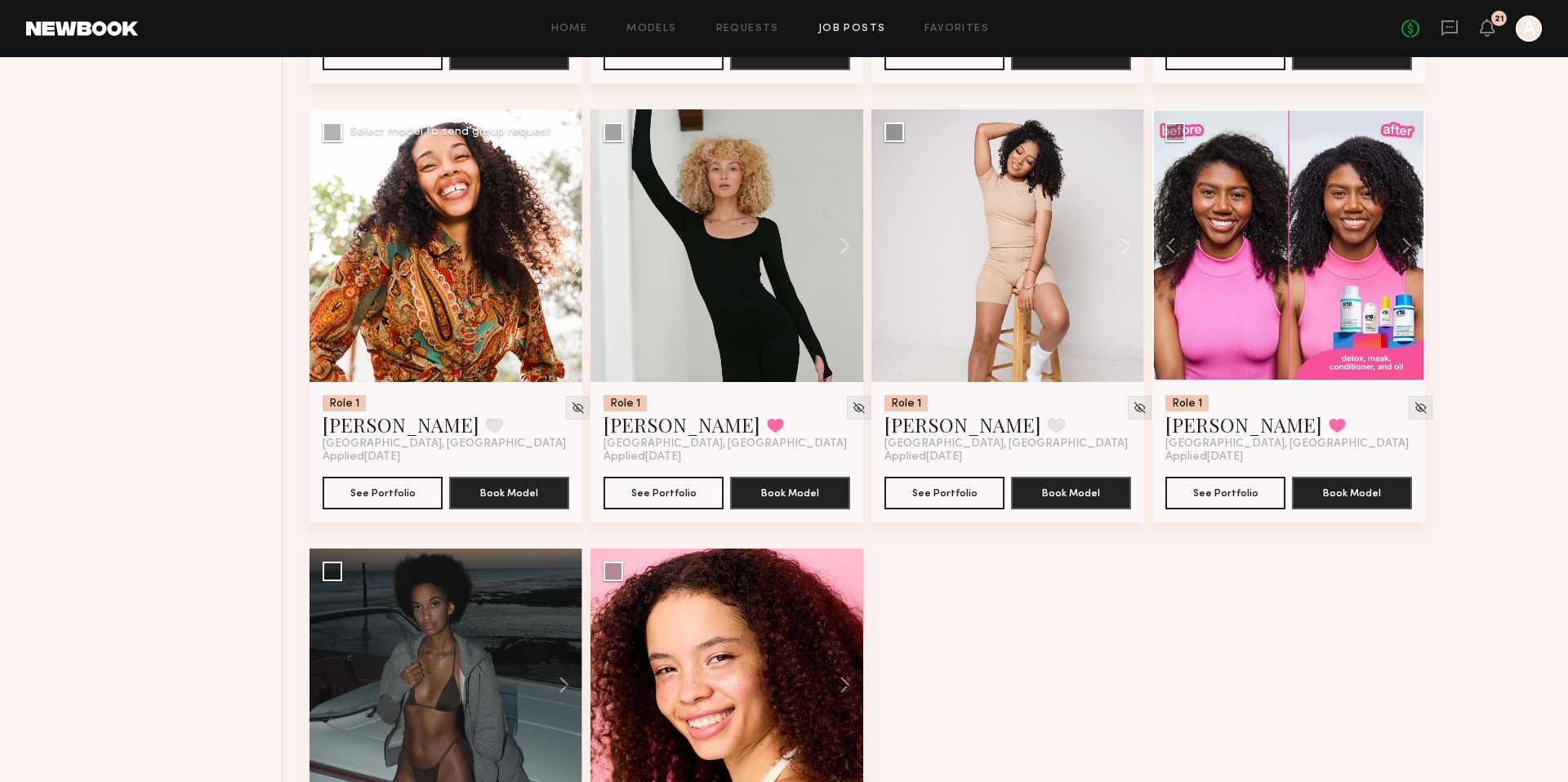
click at [556, 247] on button at bounding box center [556, 246] width 52 height 273
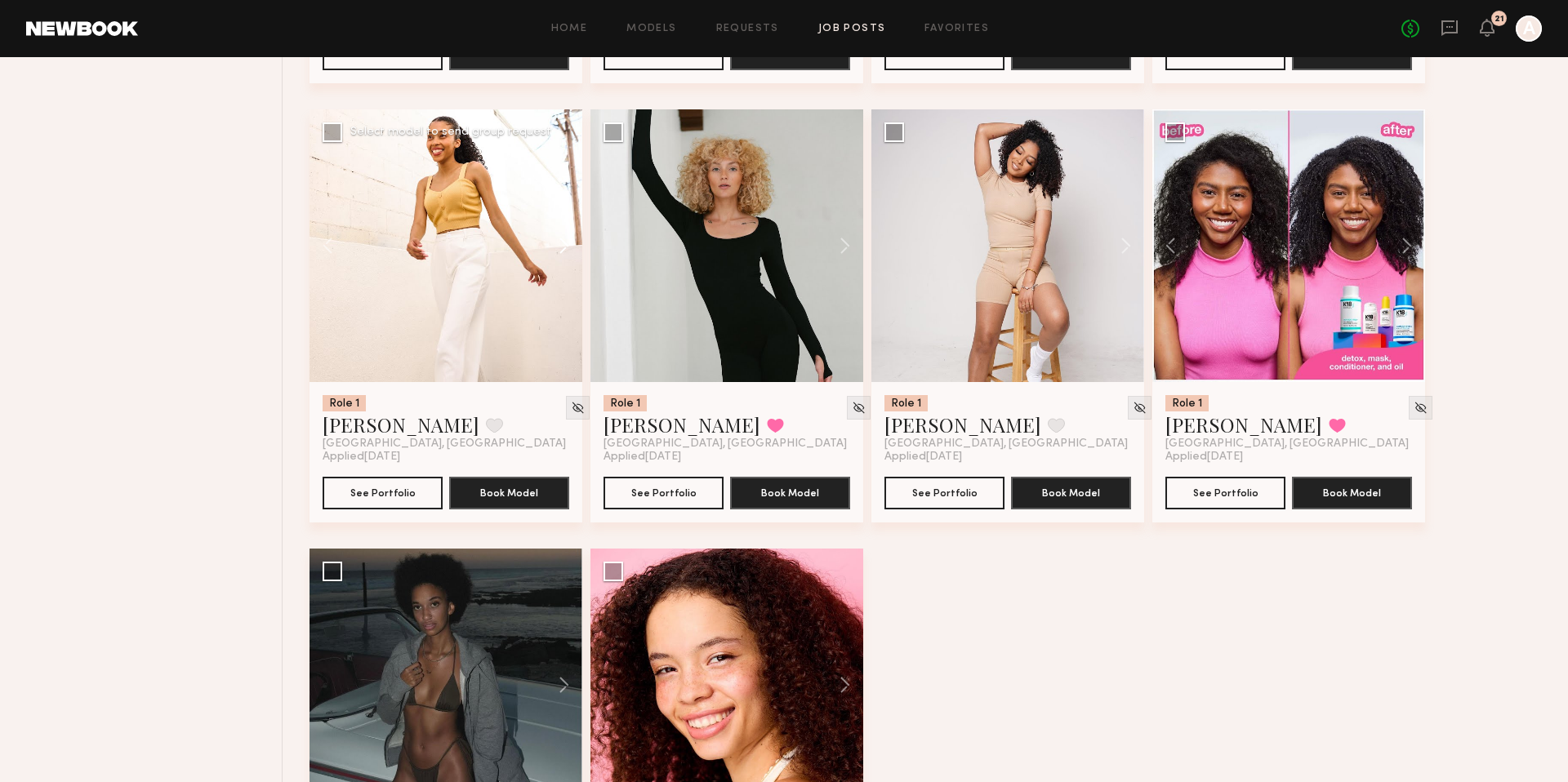
click at [556, 247] on button at bounding box center [556, 246] width 52 height 273
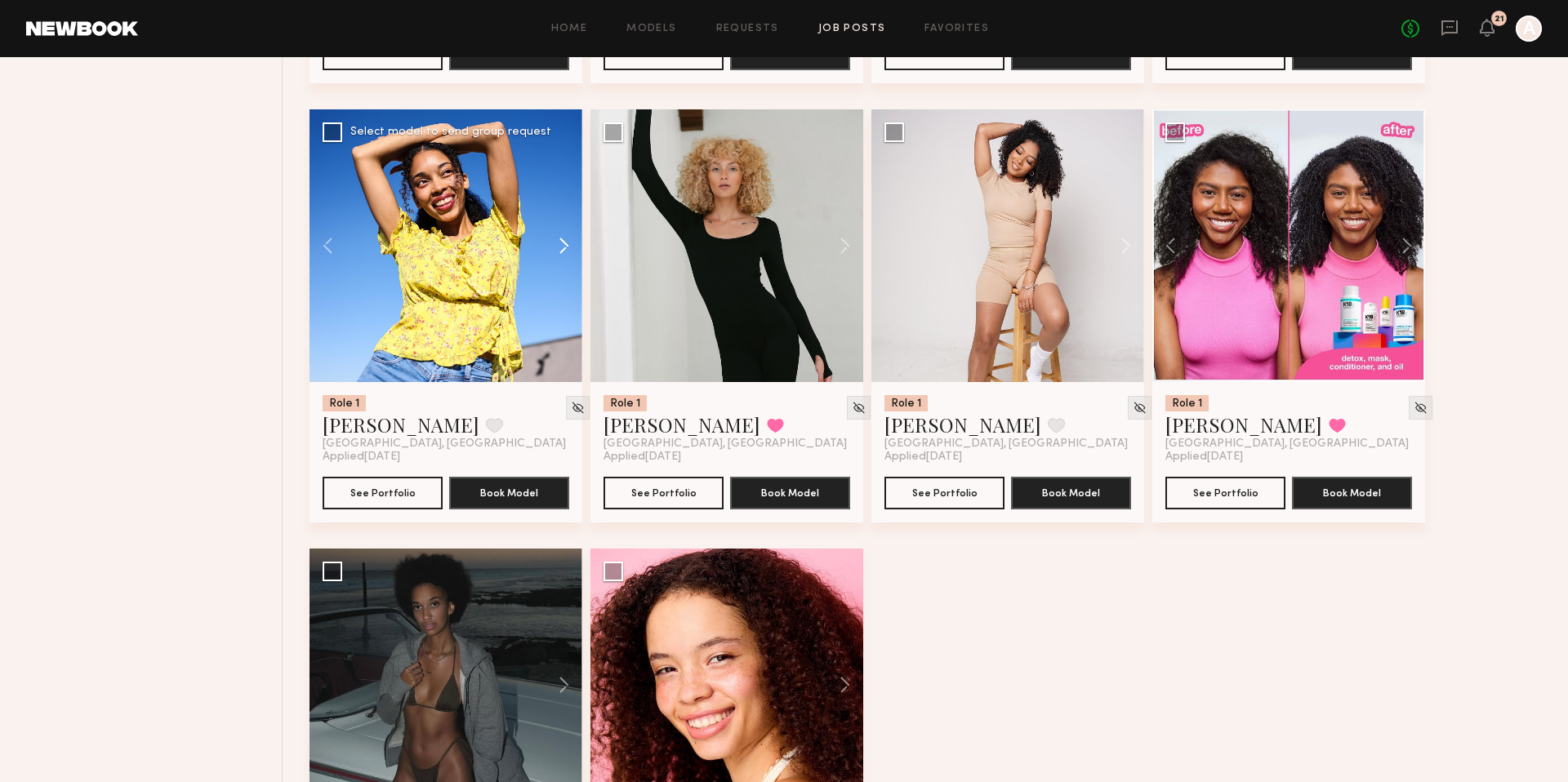
click at [556, 247] on button at bounding box center [556, 246] width 52 height 273
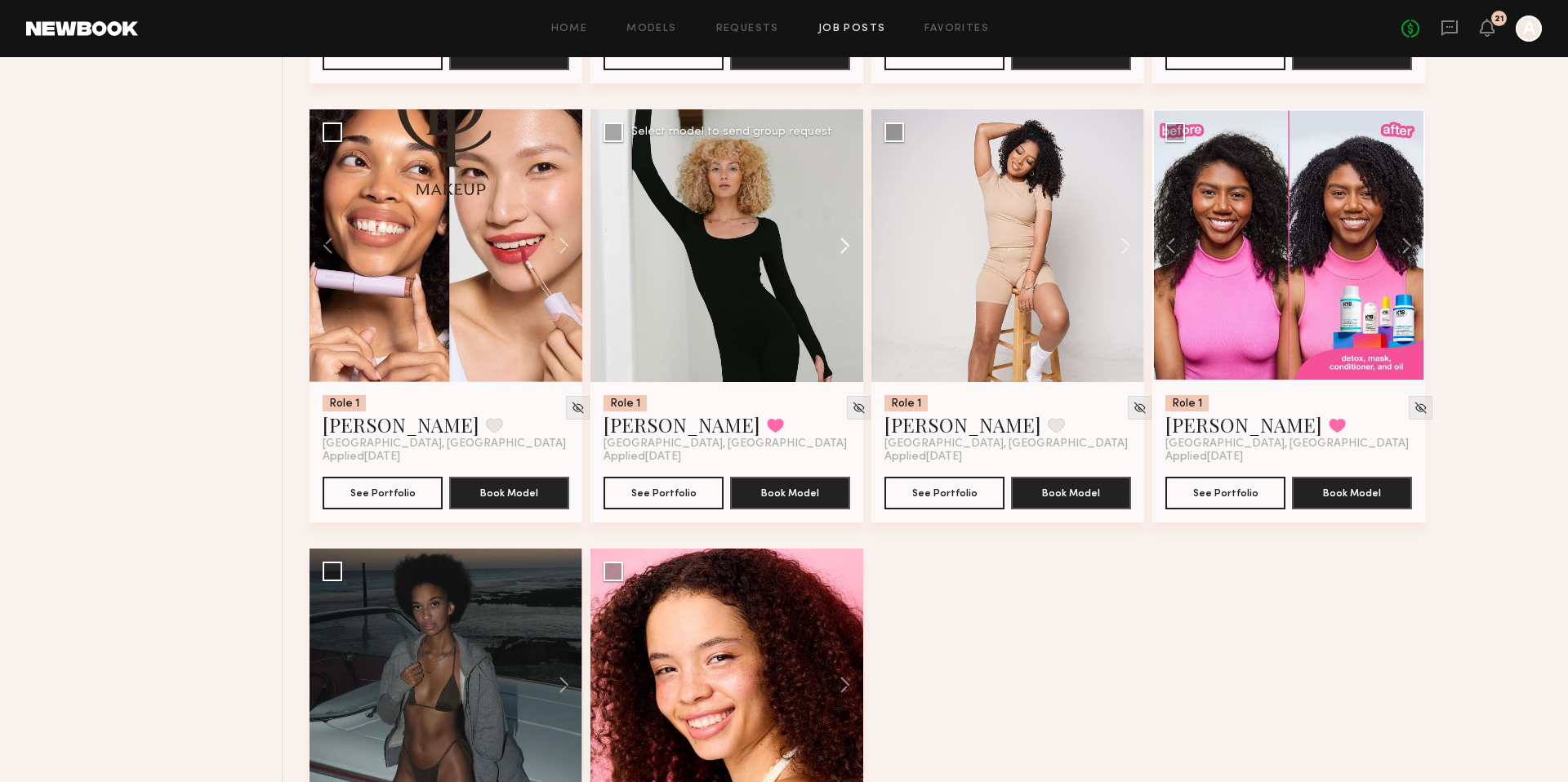
click at [841, 245] on button at bounding box center [836, 246] width 52 height 273
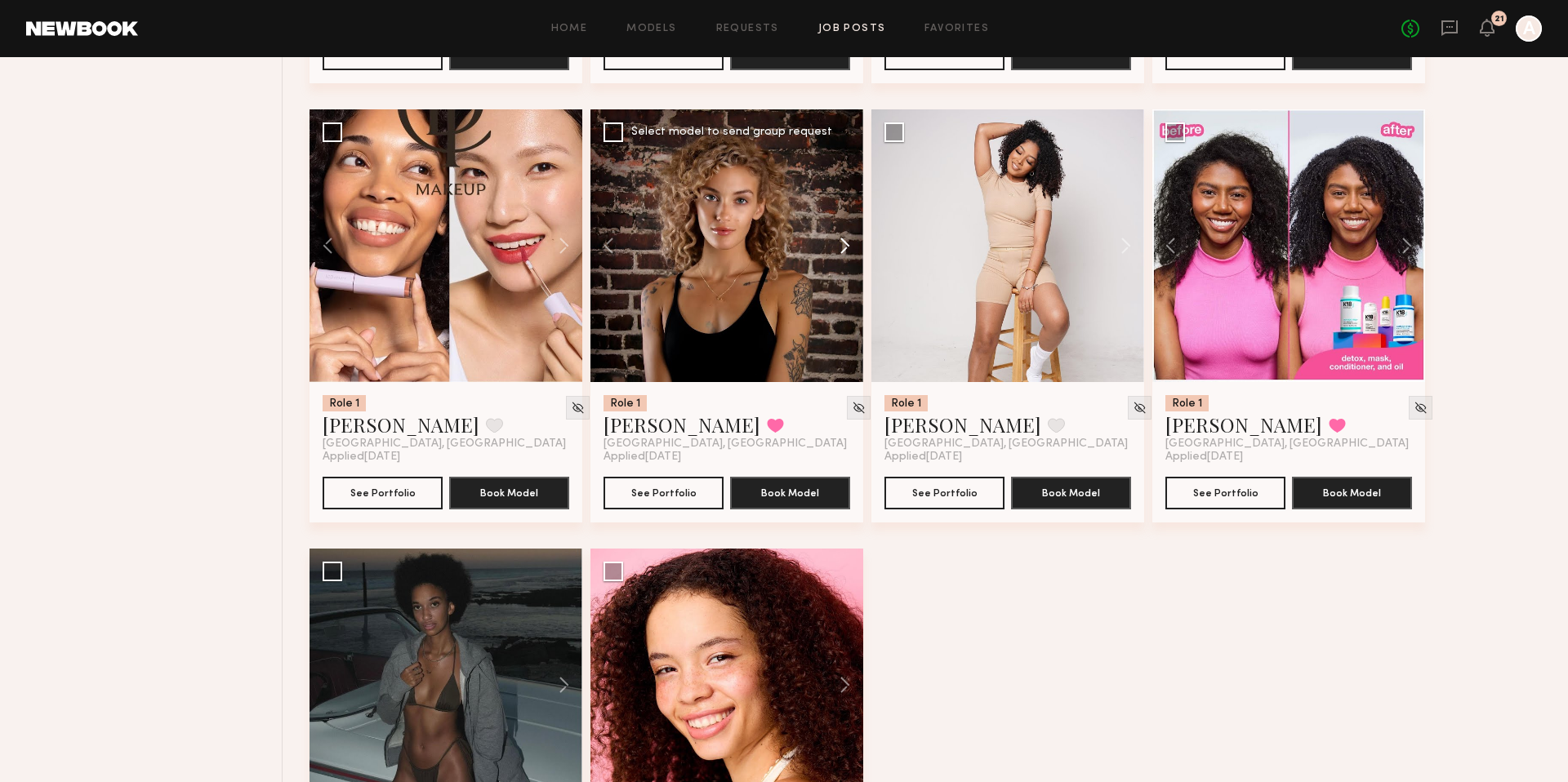
click at [841, 245] on button at bounding box center [836, 246] width 52 height 273
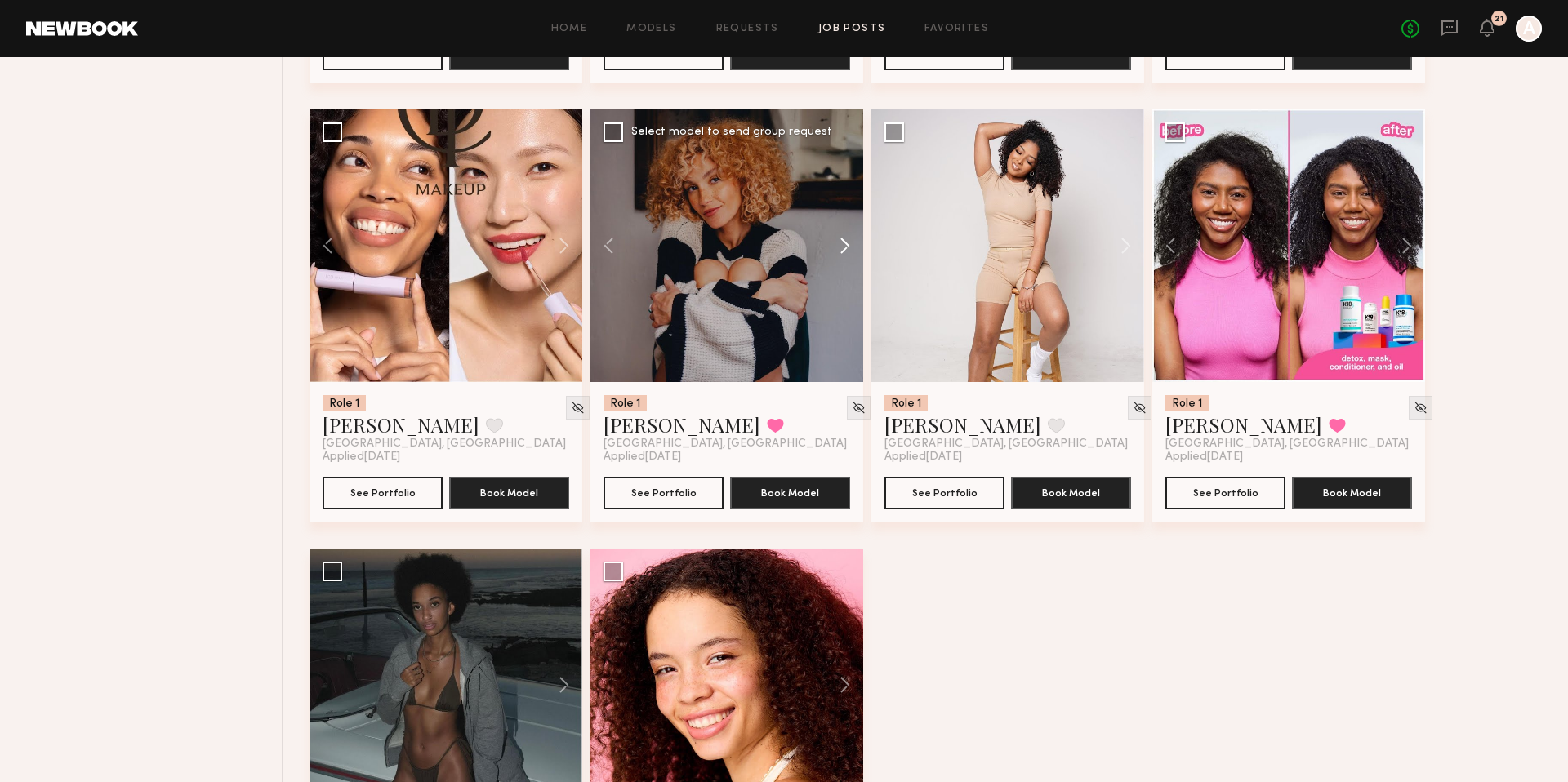
click at [841, 245] on button at bounding box center [836, 246] width 52 height 273
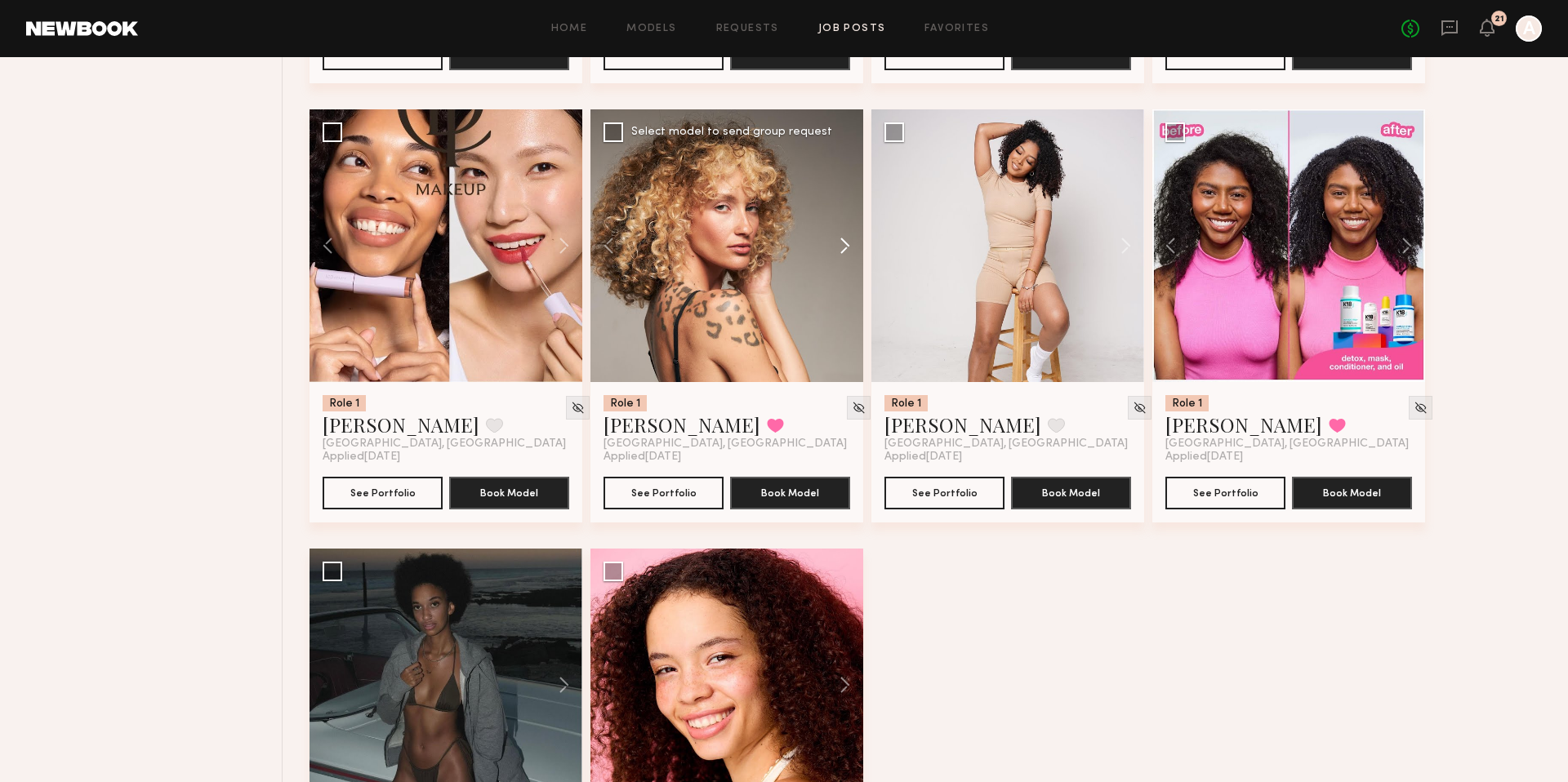
click at [841, 245] on button at bounding box center [836, 246] width 52 height 273
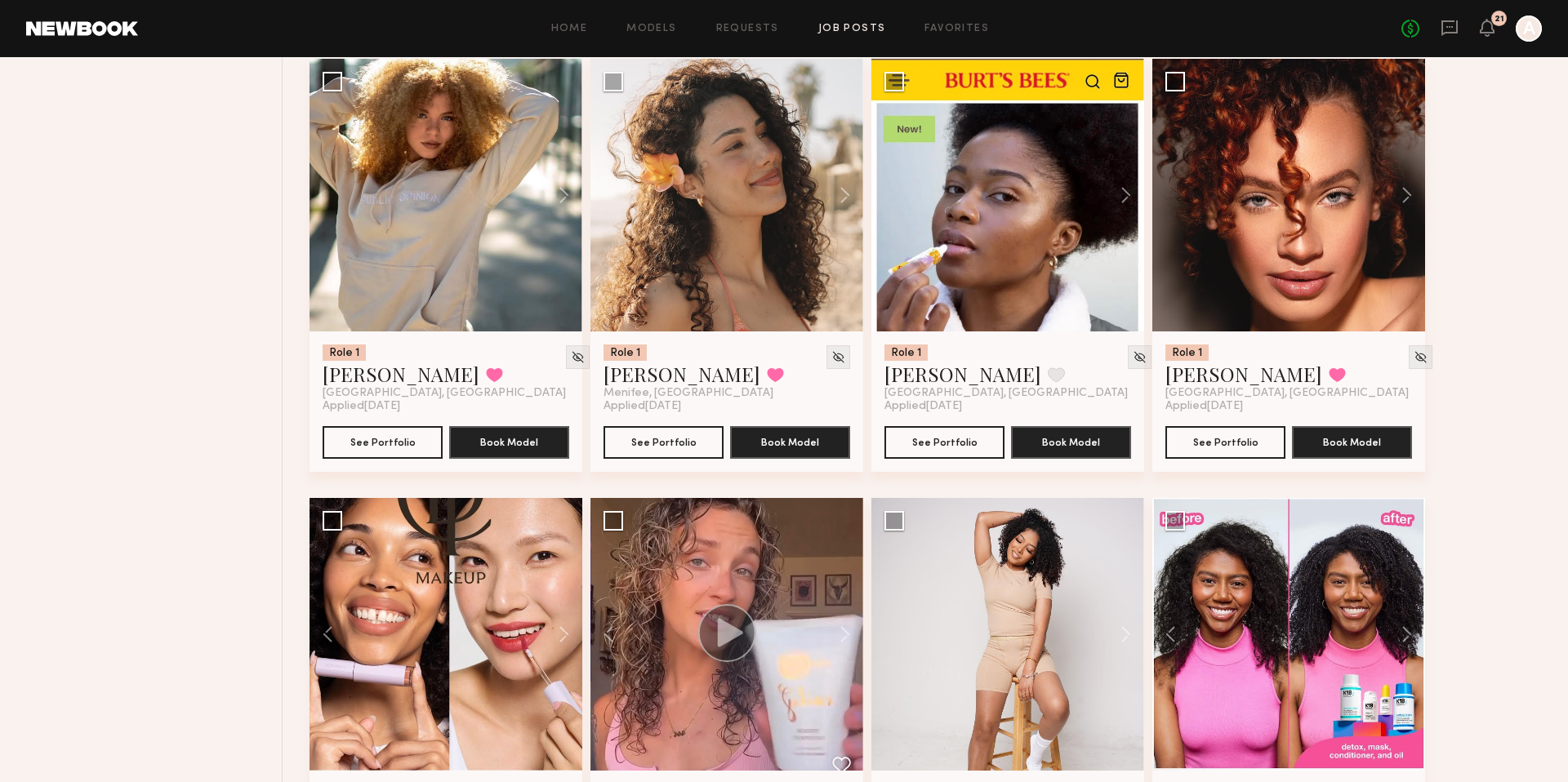
scroll to position [1231, 0]
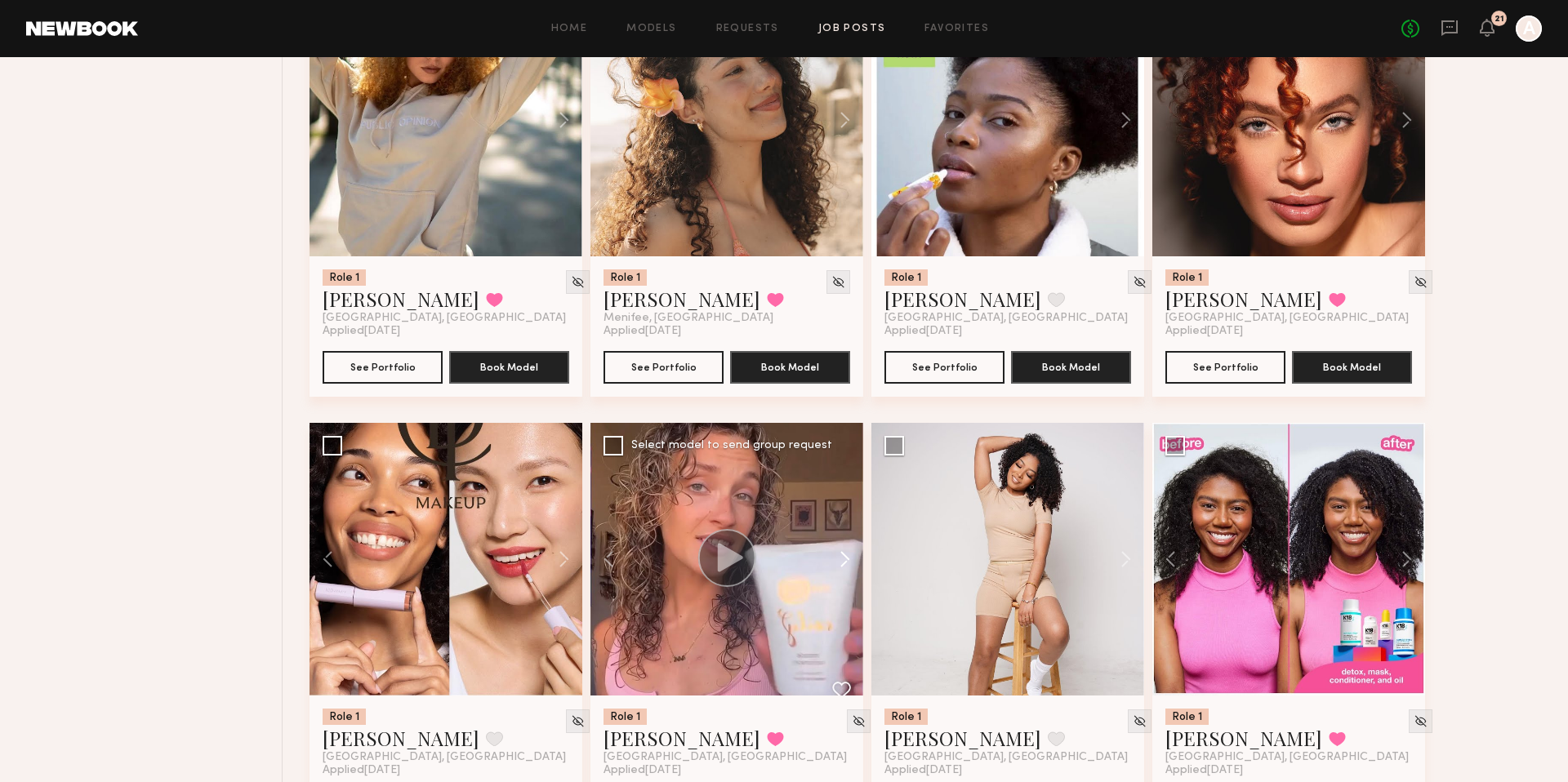
click at [837, 558] on button at bounding box center [836, 560] width 52 height 273
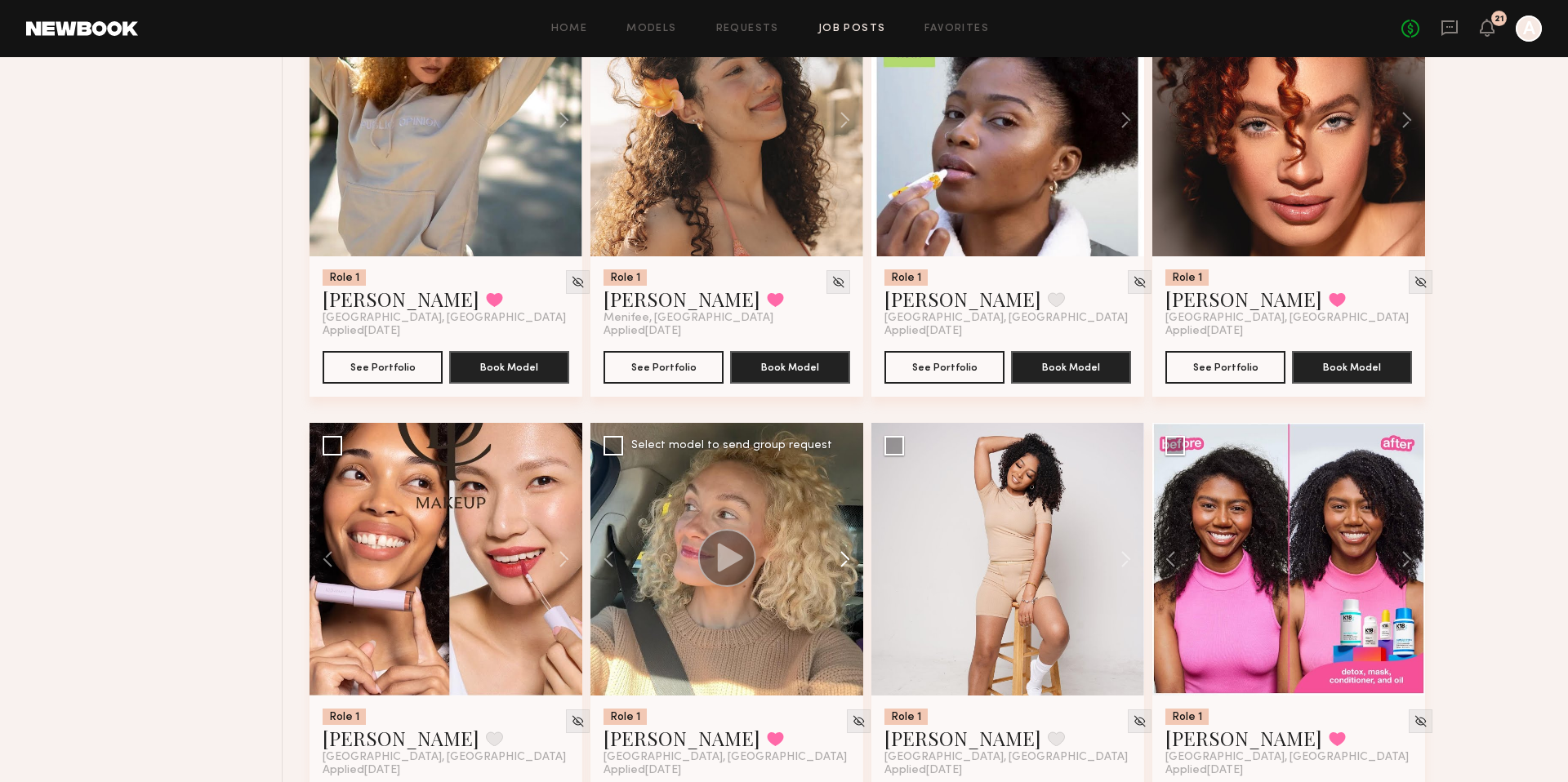
click at [837, 558] on button at bounding box center [836, 560] width 52 height 273
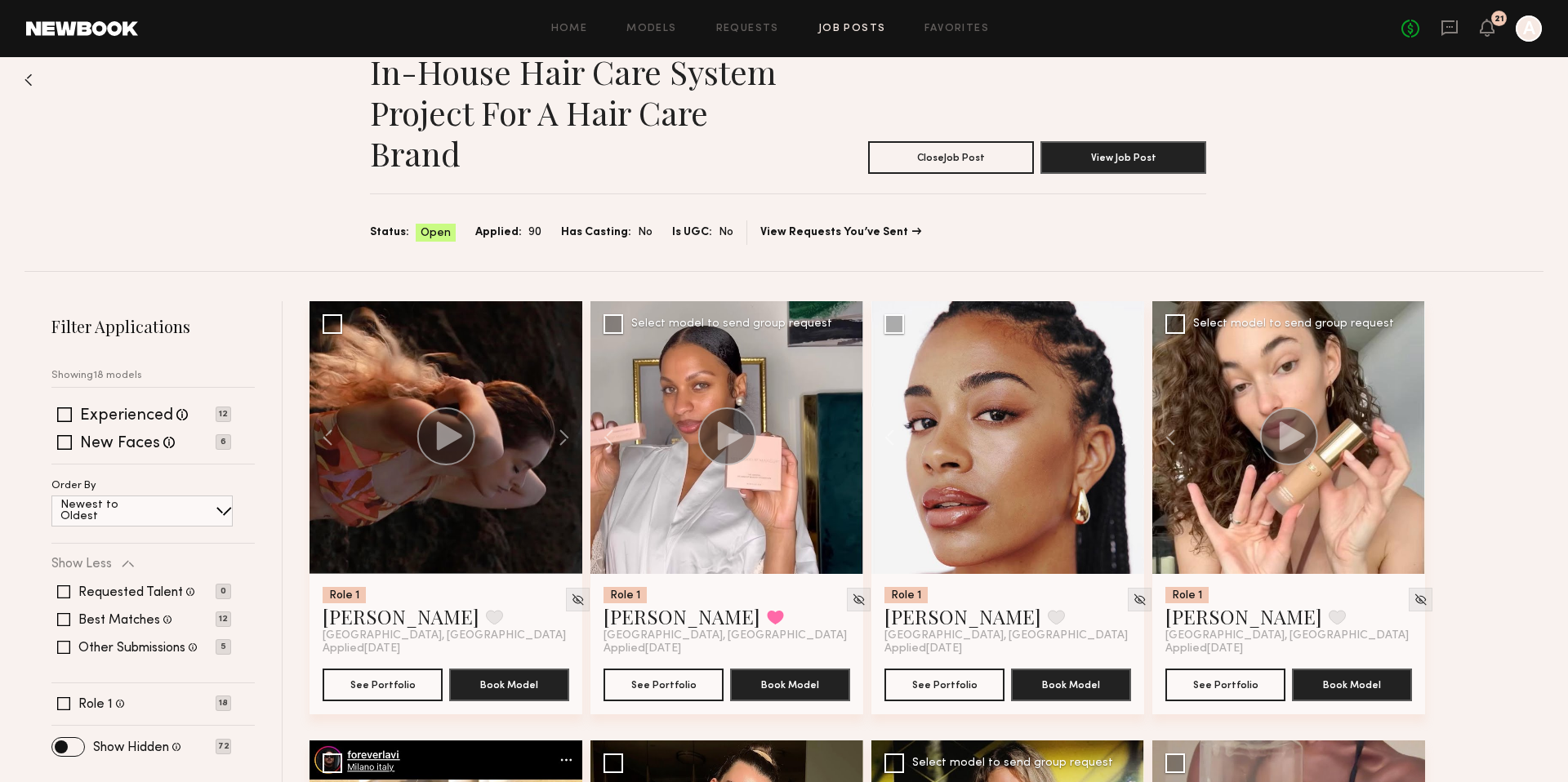
scroll to position [0, 0]
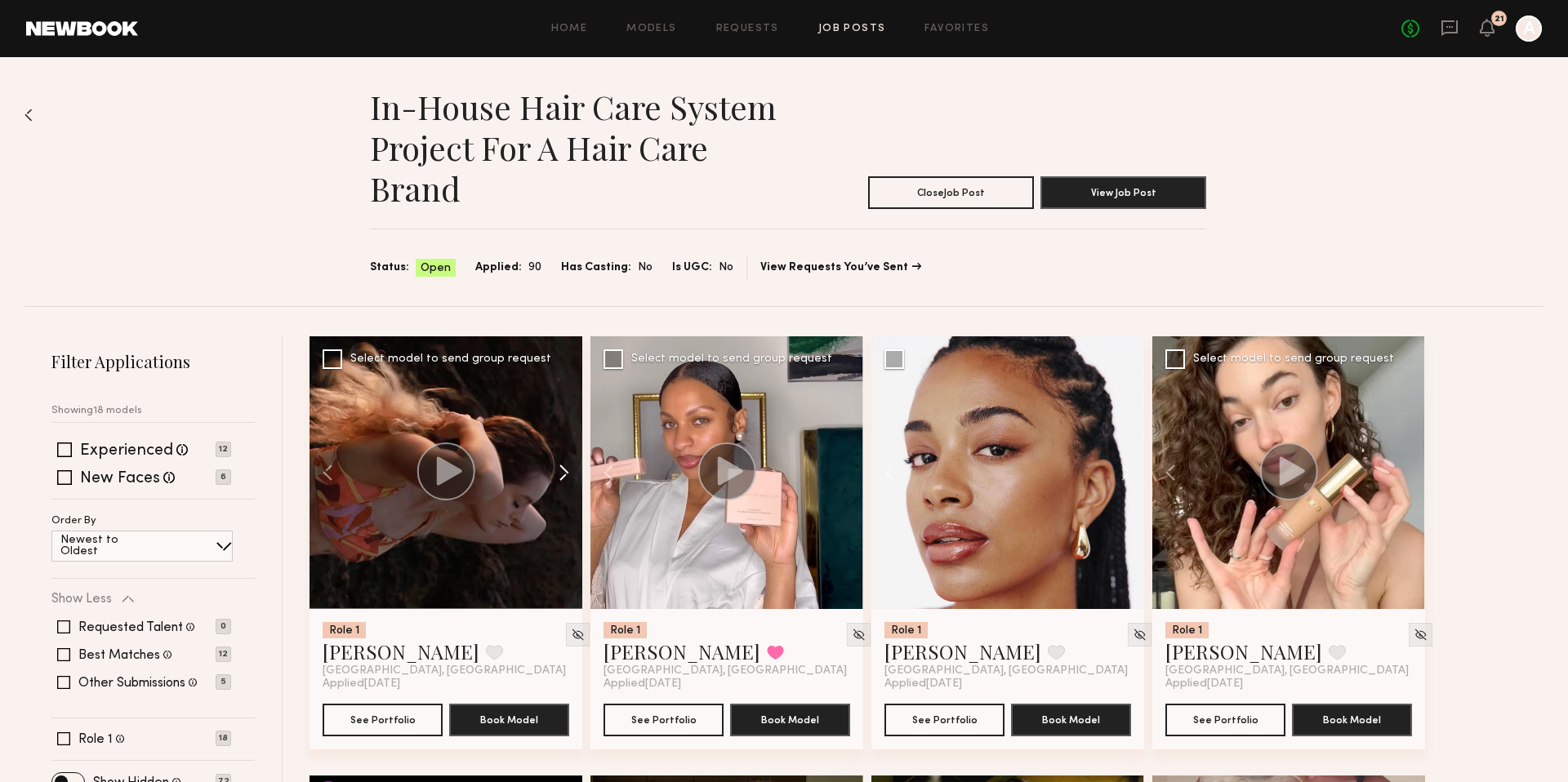
click at [558, 474] on button at bounding box center [556, 473] width 52 height 273
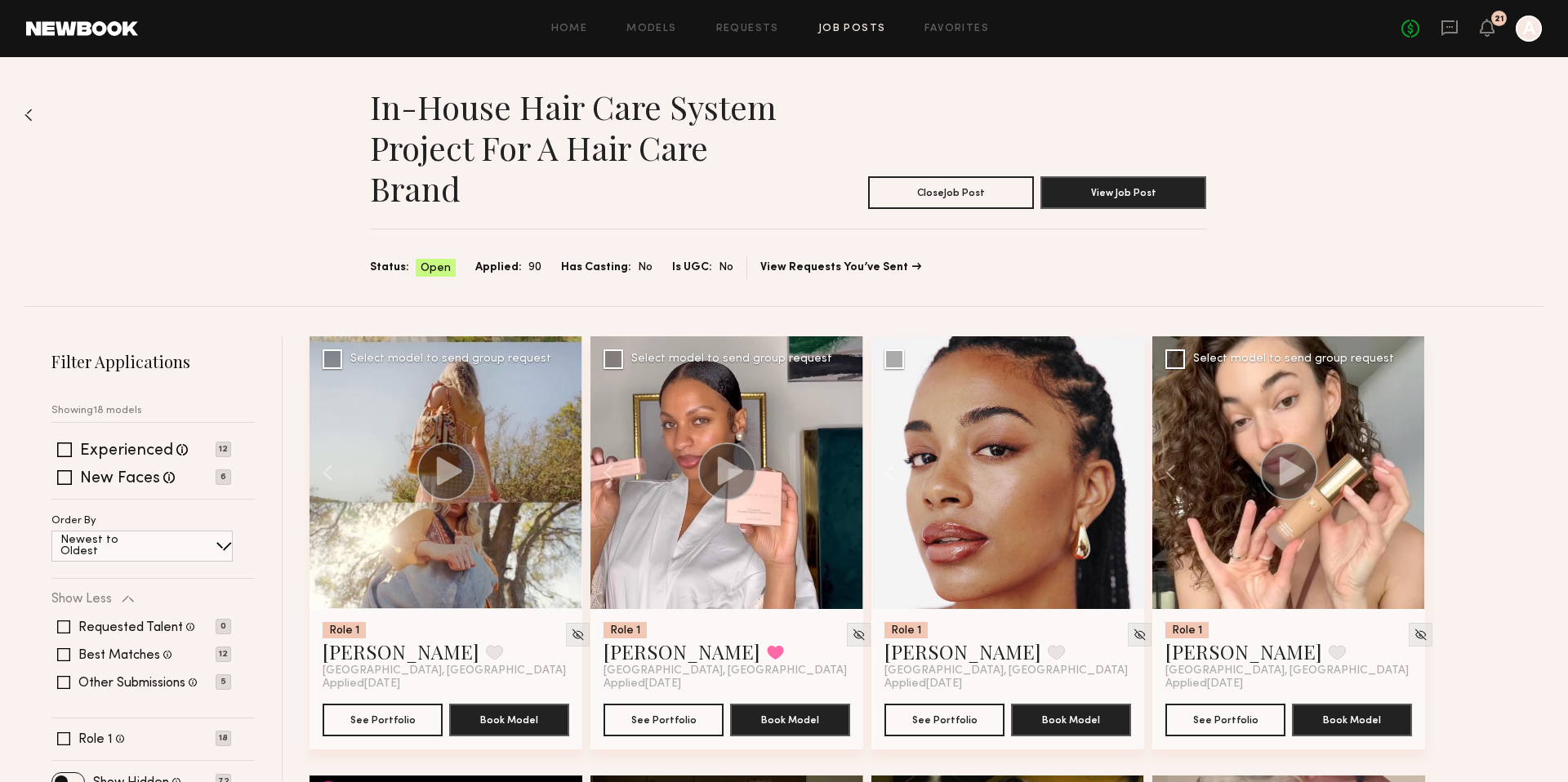
click at [558, 474] on div at bounding box center [446, 473] width 273 height 273
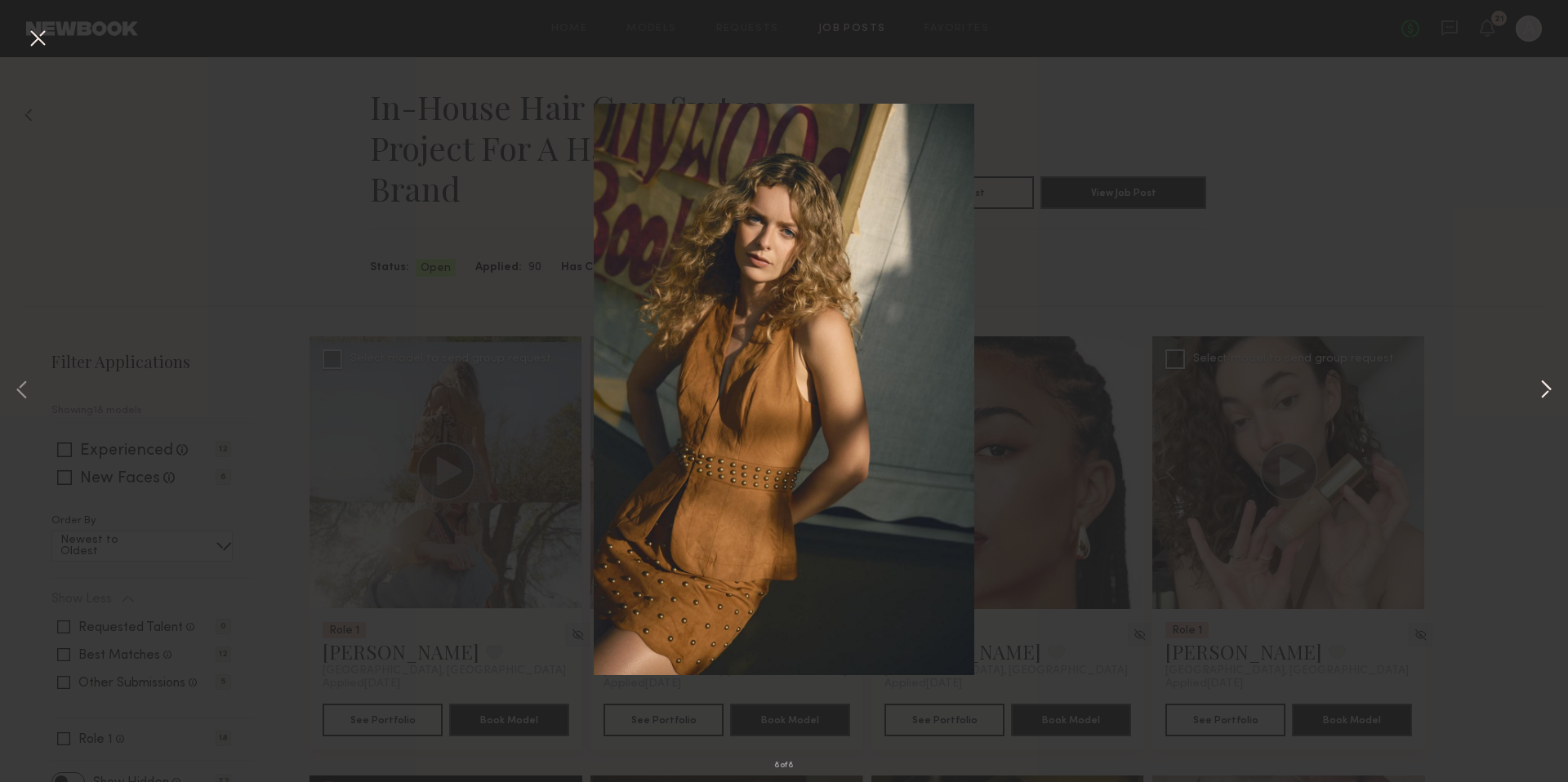
click at [1554, 393] on button at bounding box center [1546, 391] width 20 height 625
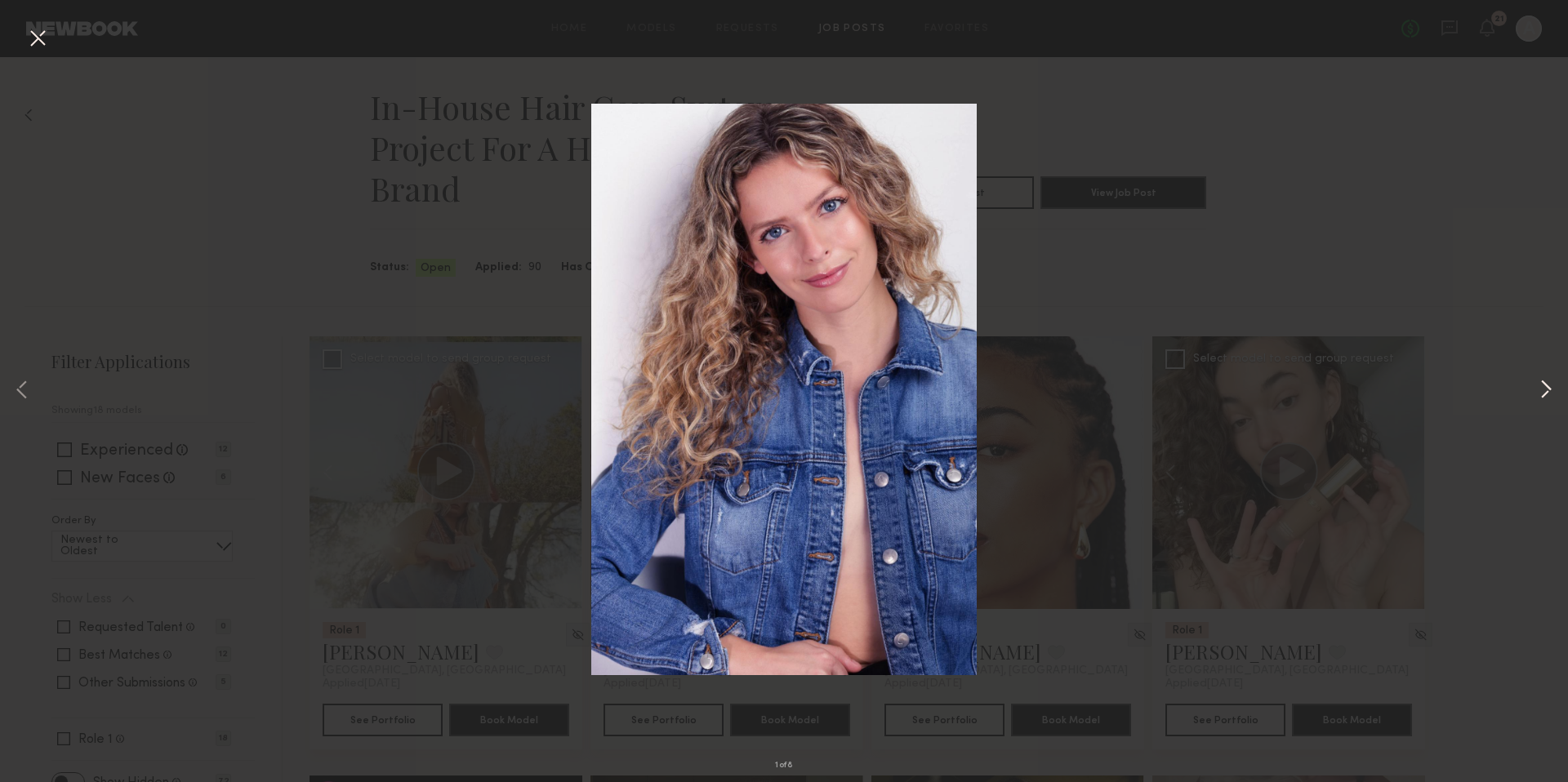
click at [1539, 393] on button at bounding box center [1546, 391] width 20 height 625
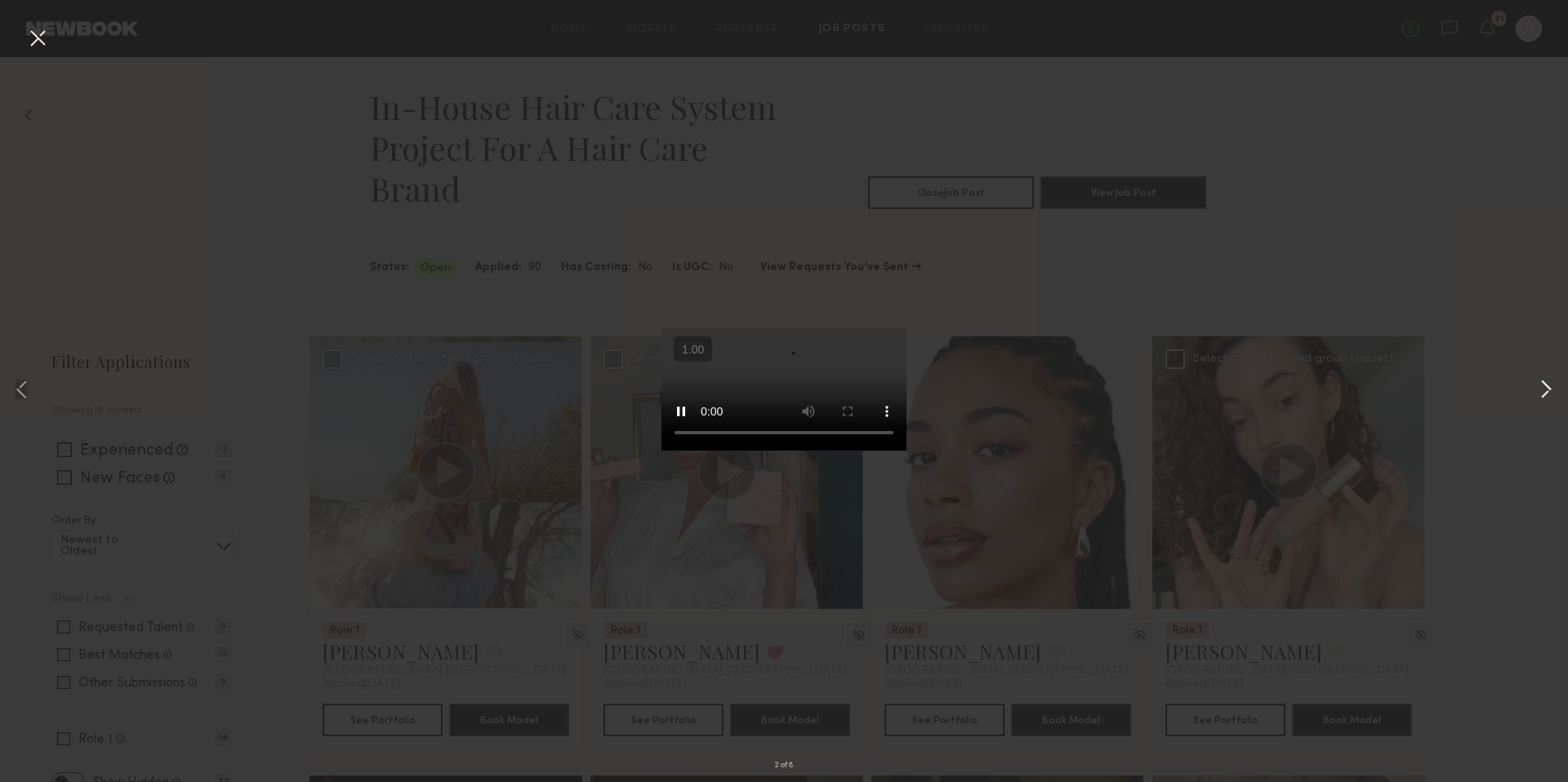
click at [1539, 391] on button at bounding box center [1546, 391] width 20 height 625
click at [1540, 391] on button at bounding box center [1546, 391] width 20 height 625
click at [1381, 339] on div "4 of 8" at bounding box center [784, 391] width 1568 height 782
click at [46, 41] on button at bounding box center [38, 39] width 26 height 29
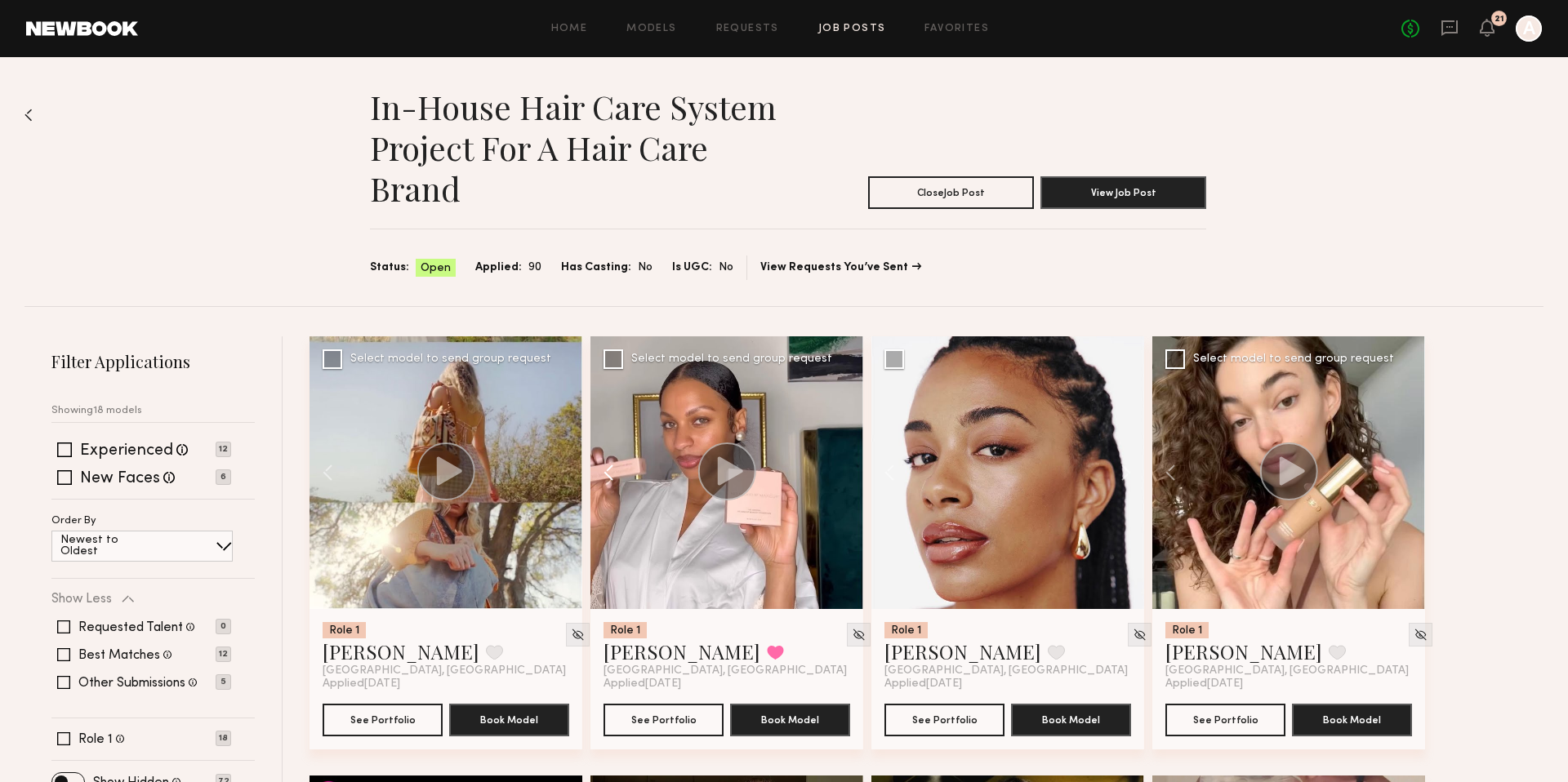
click at [606, 473] on button at bounding box center [616, 473] width 52 height 273
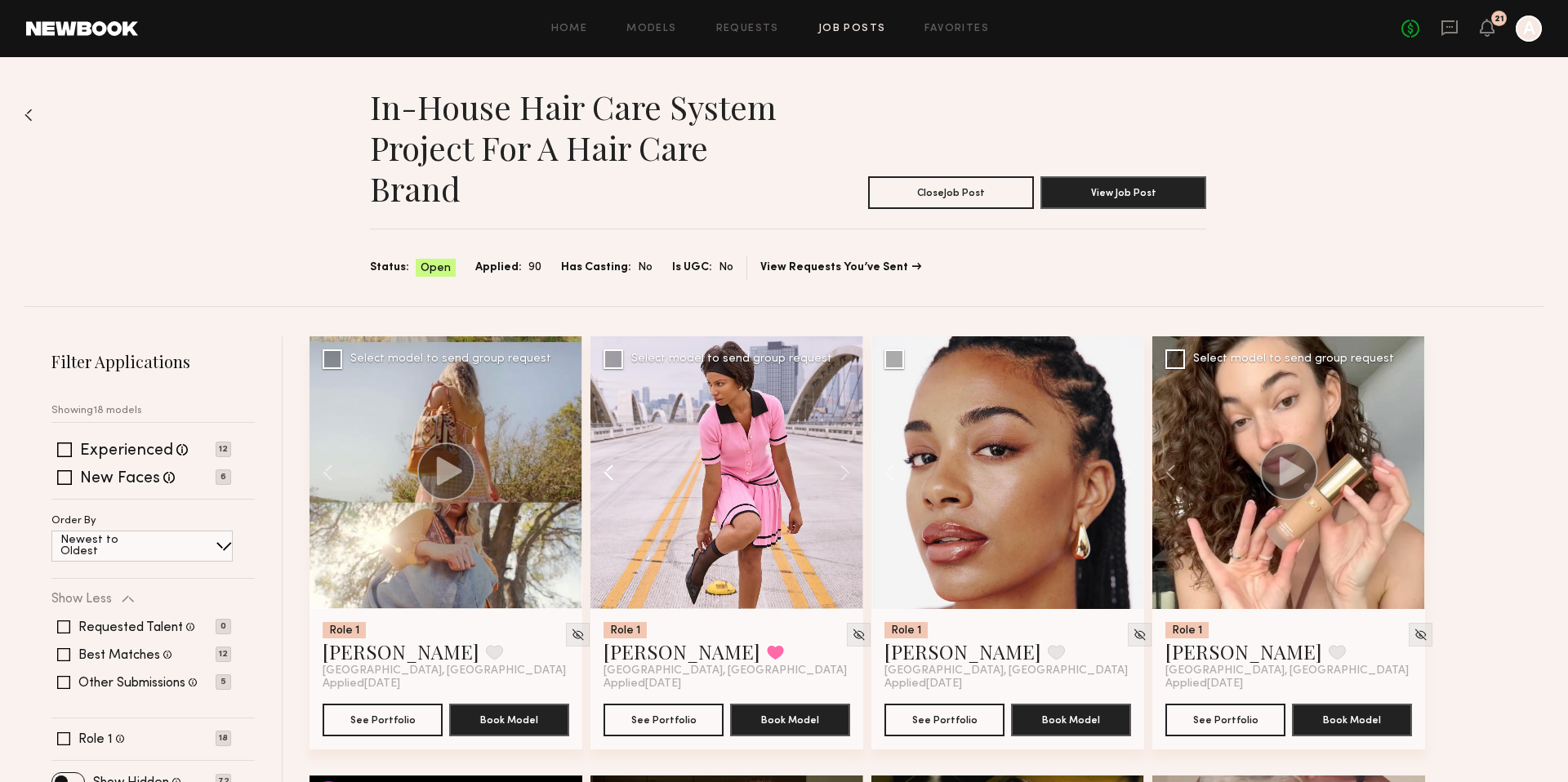
click at [606, 473] on button at bounding box center [616, 473] width 52 height 273
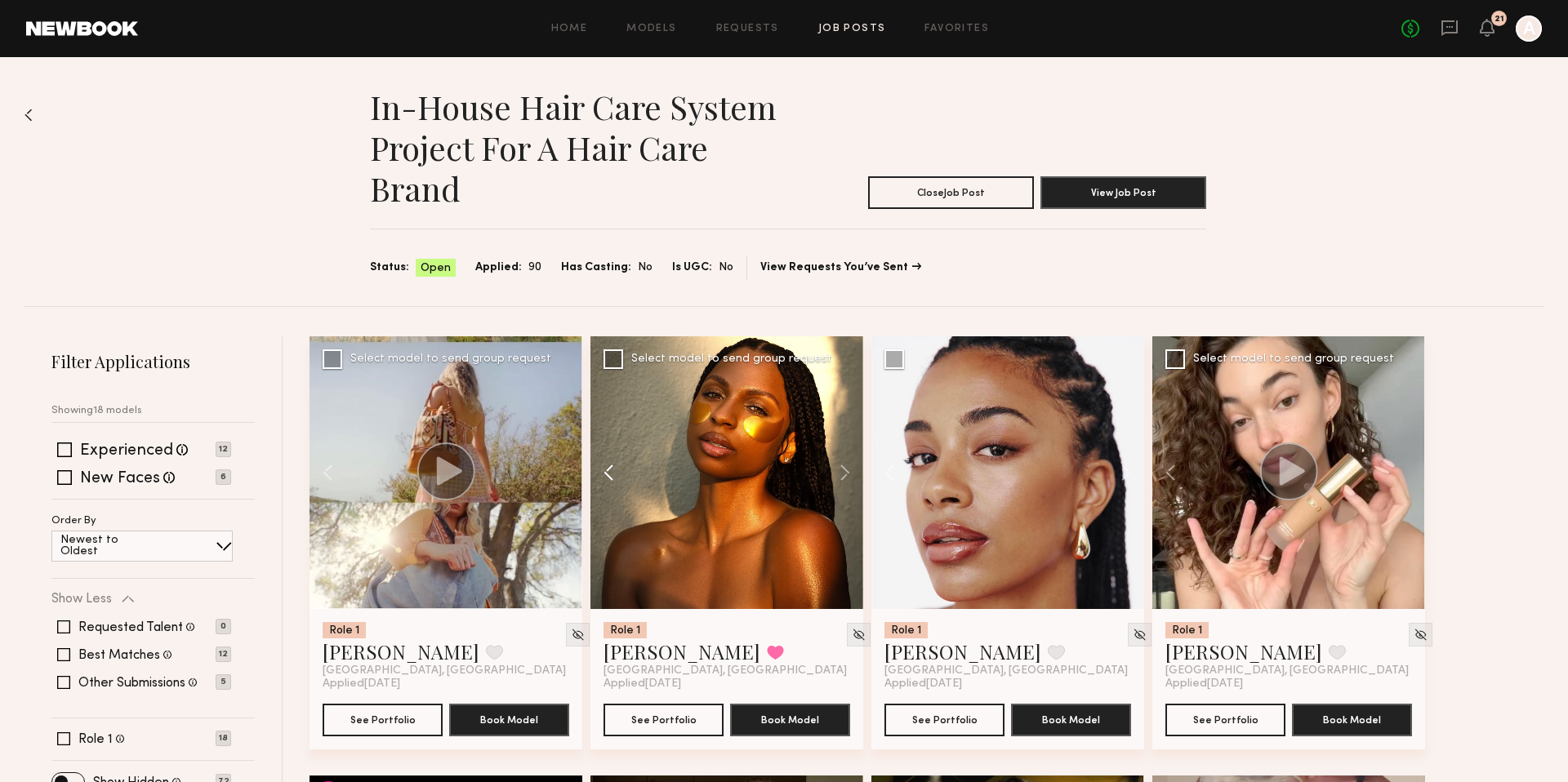
click at [606, 473] on button at bounding box center [616, 473] width 52 height 273
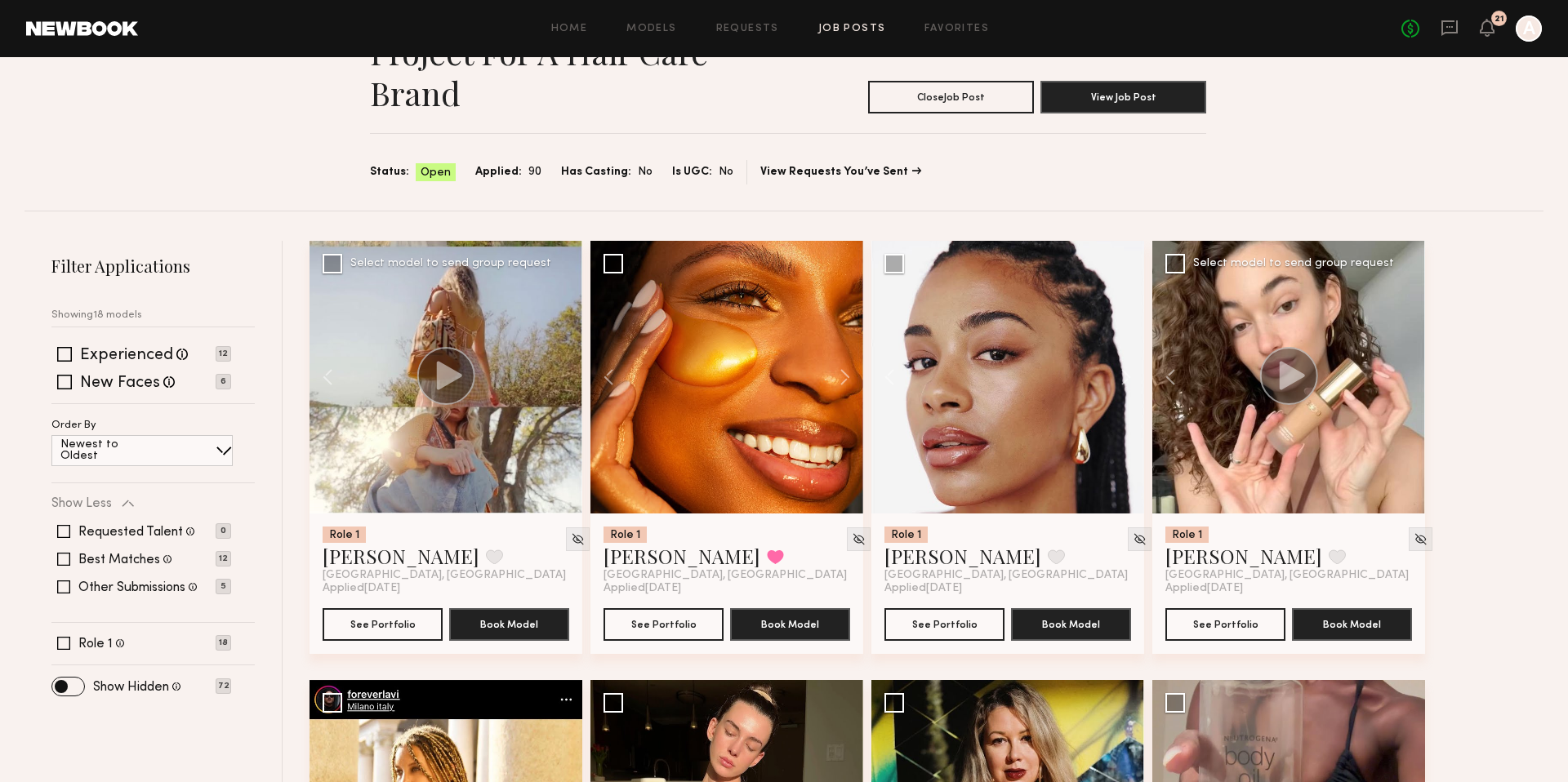
scroll to position [114, 0]
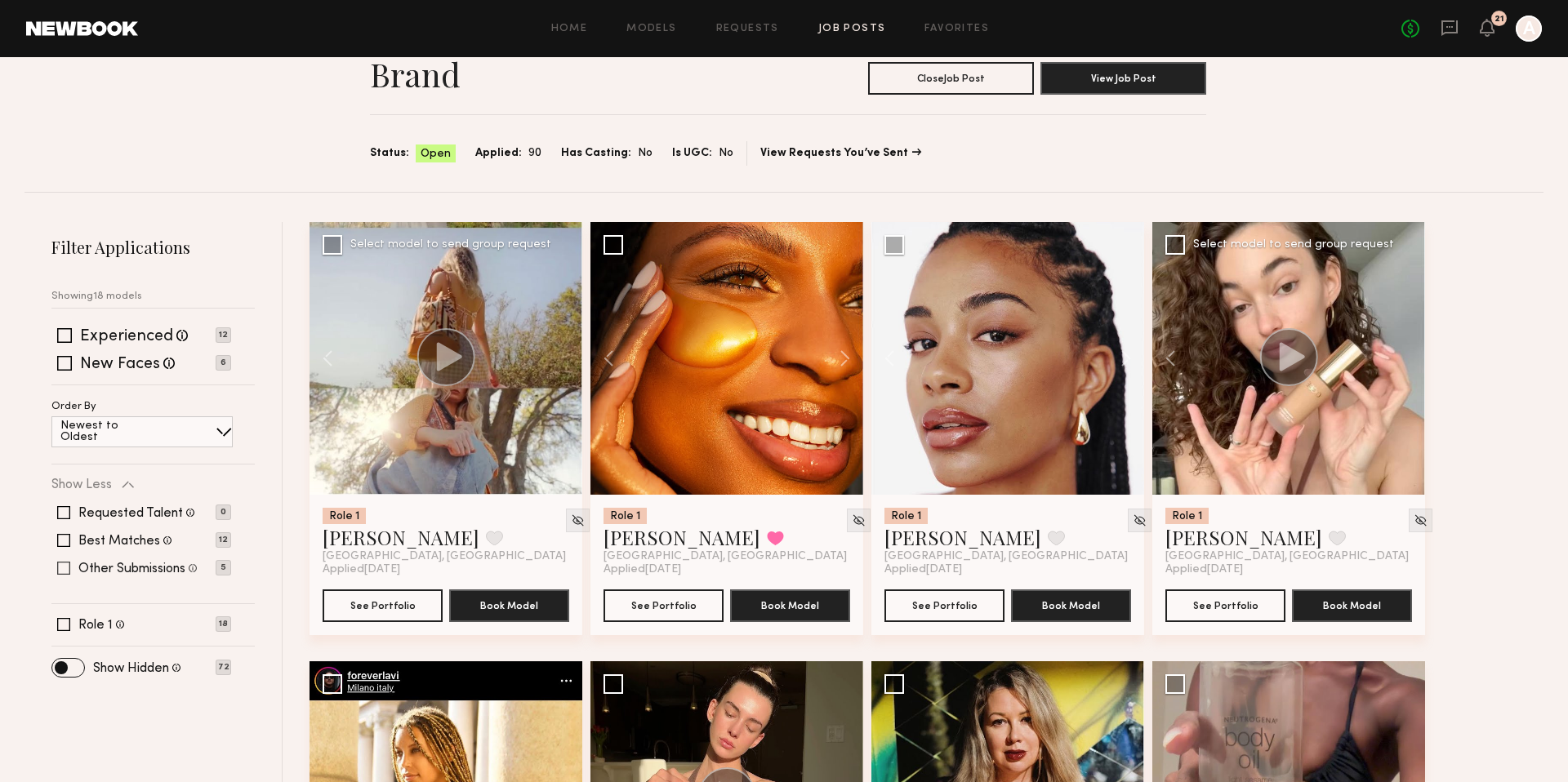
click at [64, 563] on span at bounding box center [64, 567] width 13 height 13
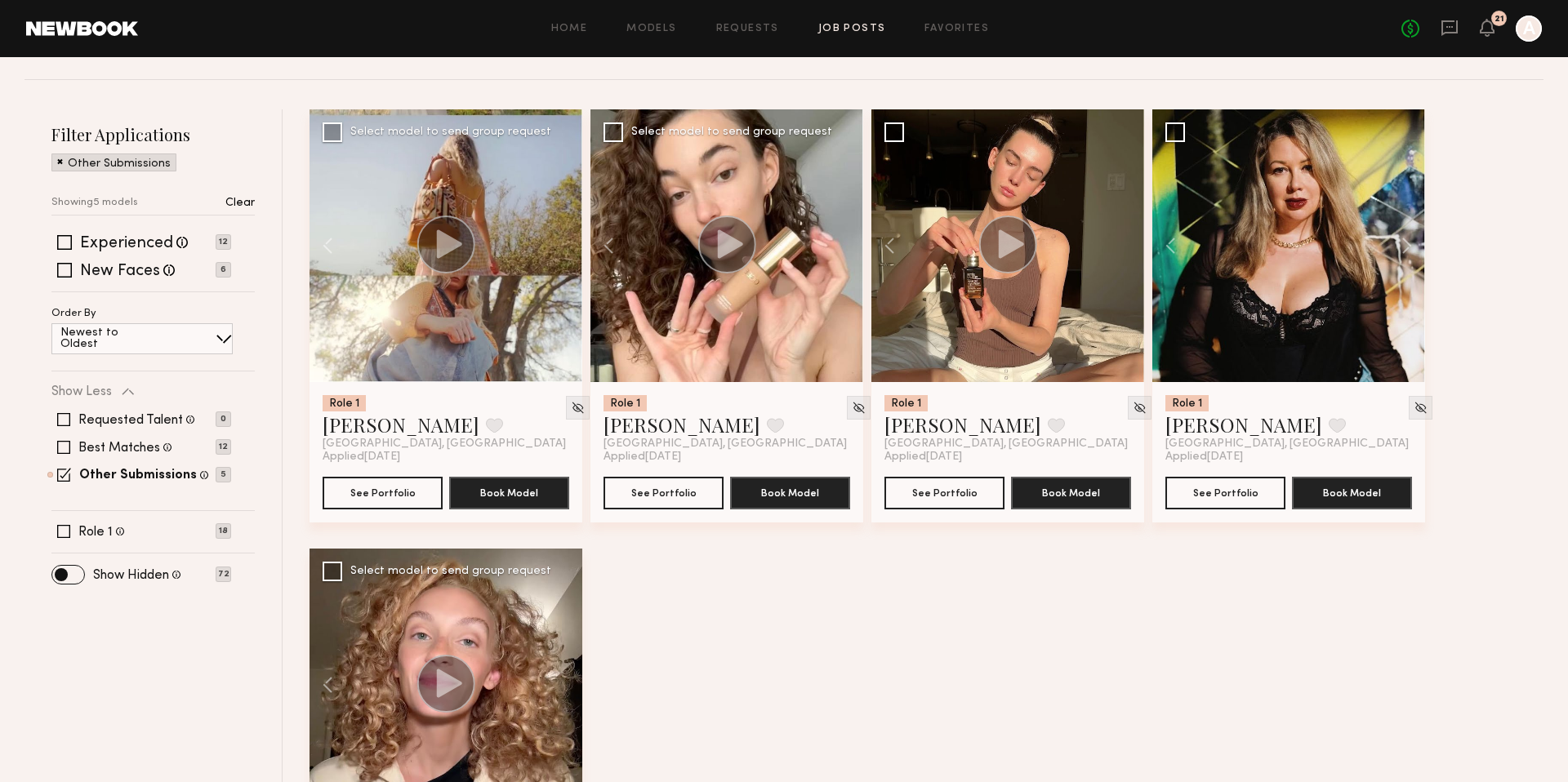
scroll to position [433, 0]
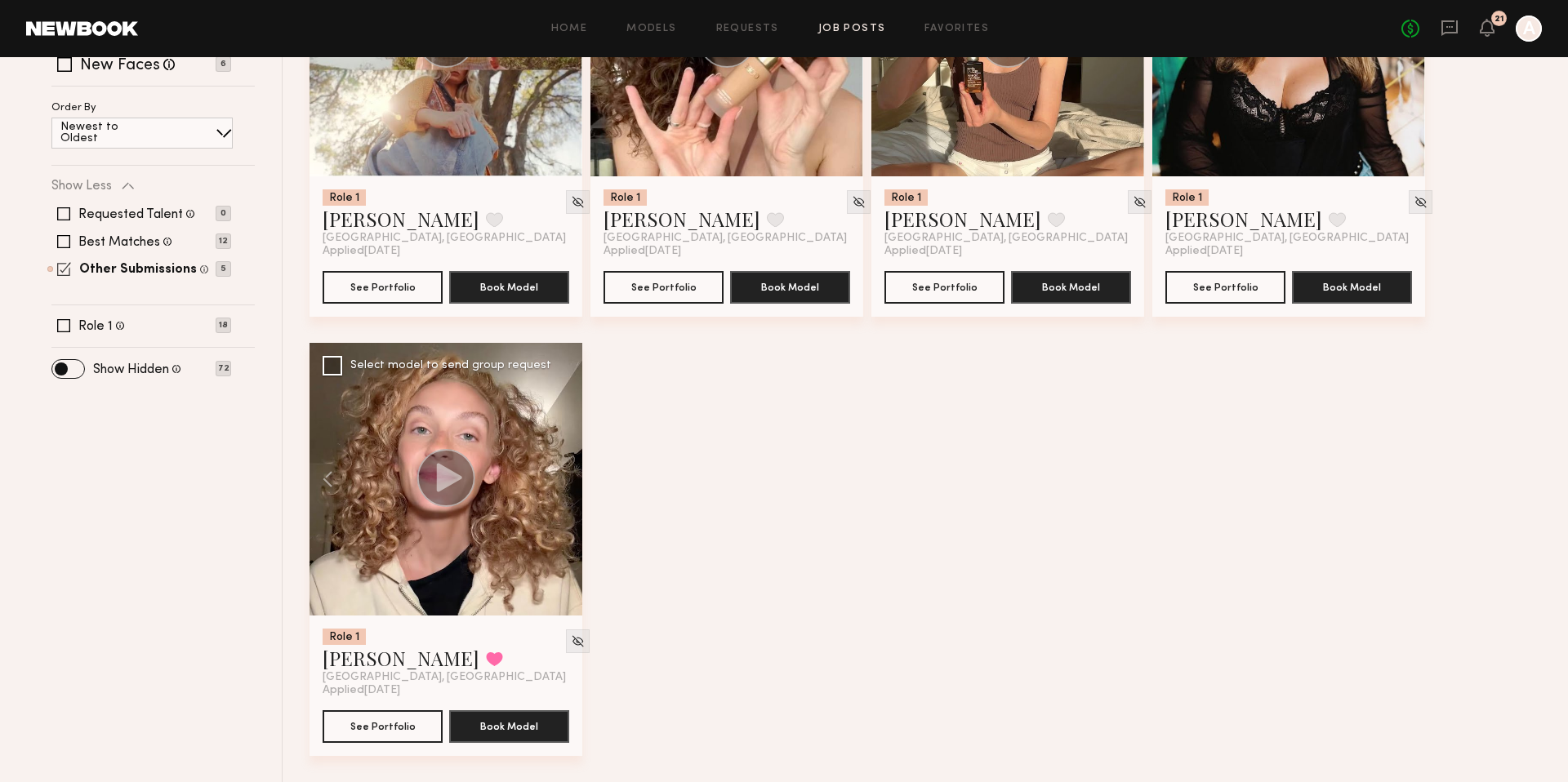
click at [59, 267] on span at bounding box center [64, 269] width 14 height 14
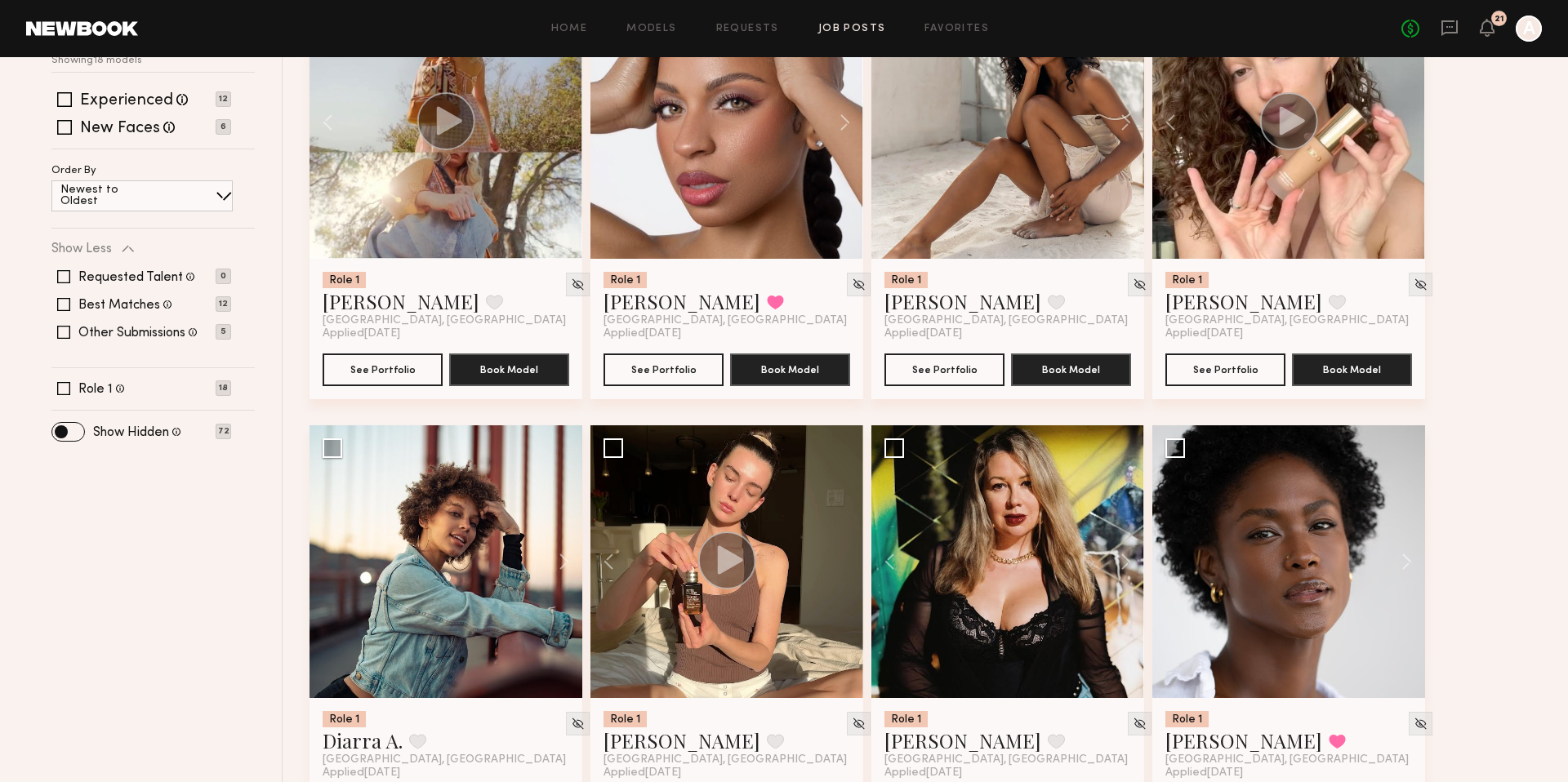
scroll to position [0, 0]
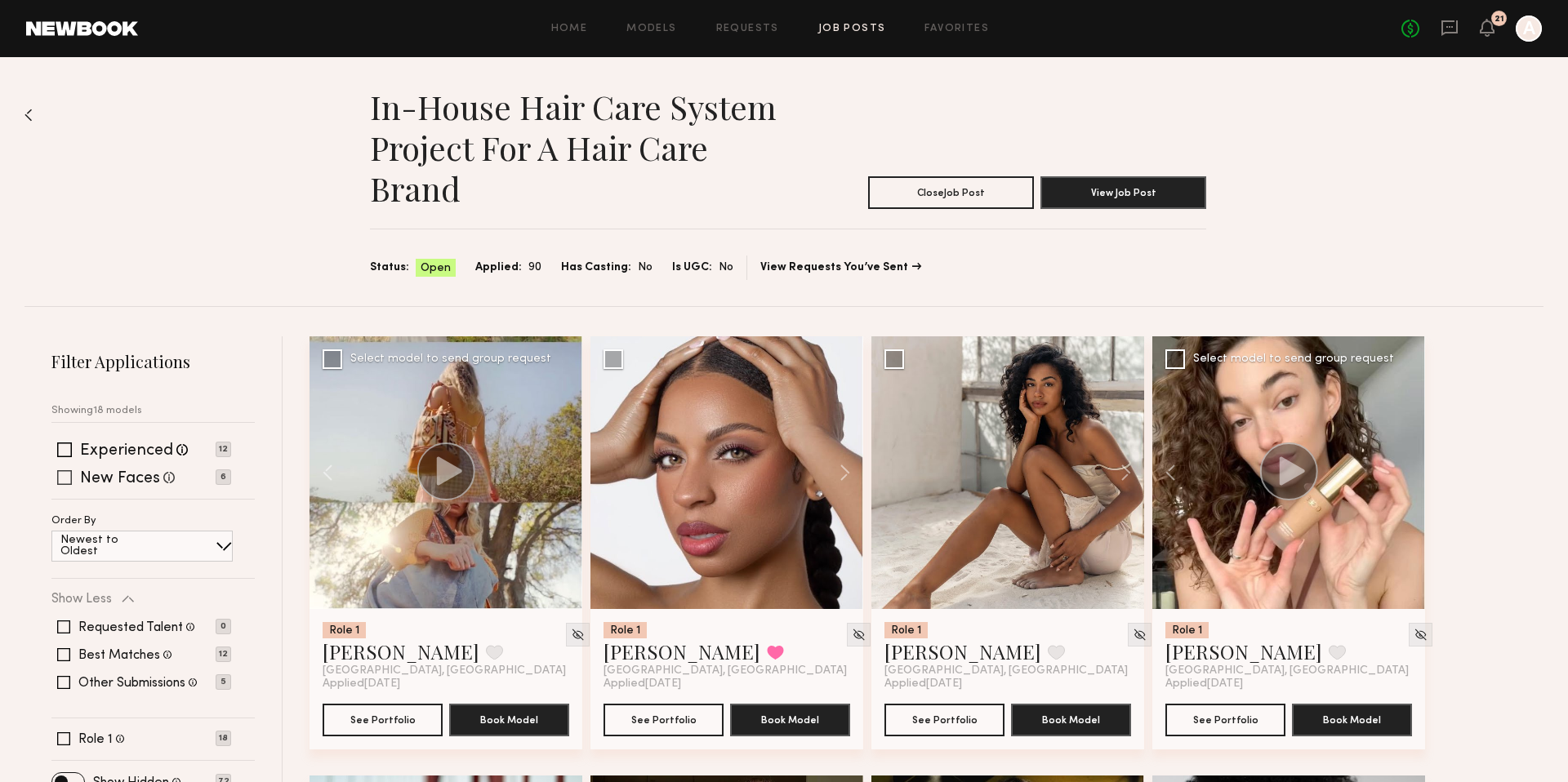
click at [60, 482] on span at bounding box center [64, 477] width 15 height 15
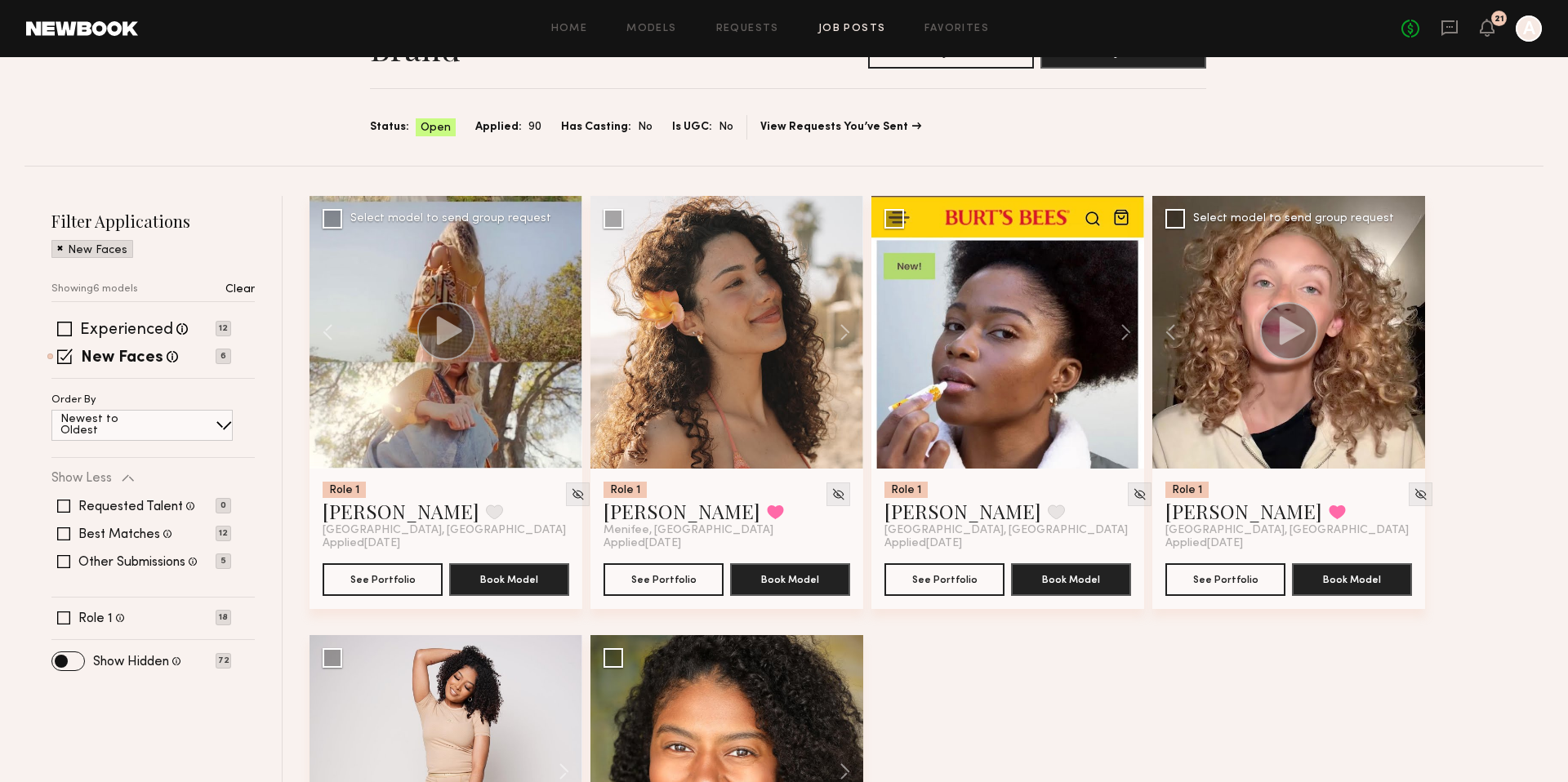
scroll to position [433, 0]
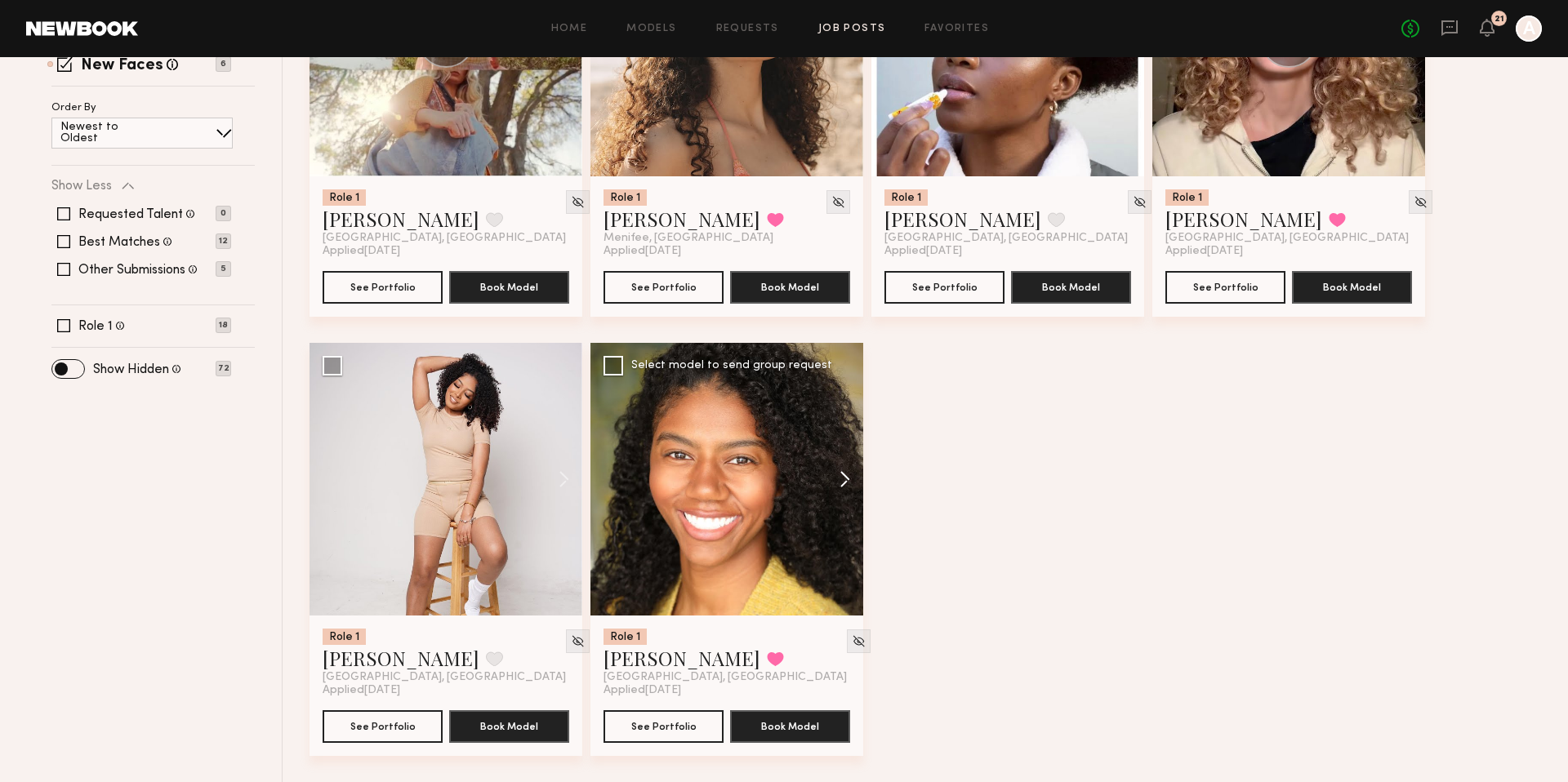
click at [844, 485] on button at bounding box center [836, 479] width 52 height 273
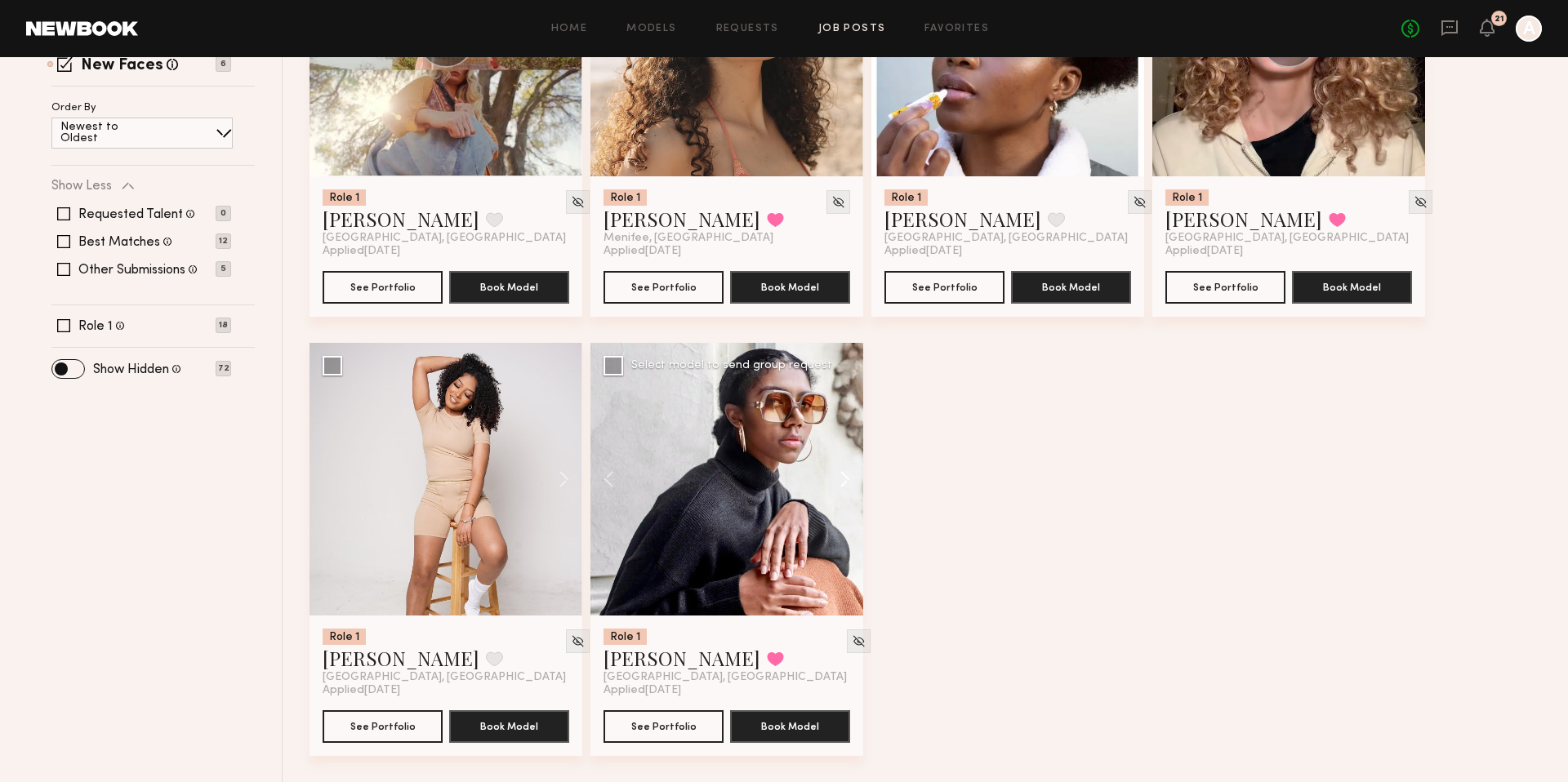
click at [844, 485] on button at bounding box center [836, 479] width 52 height 273
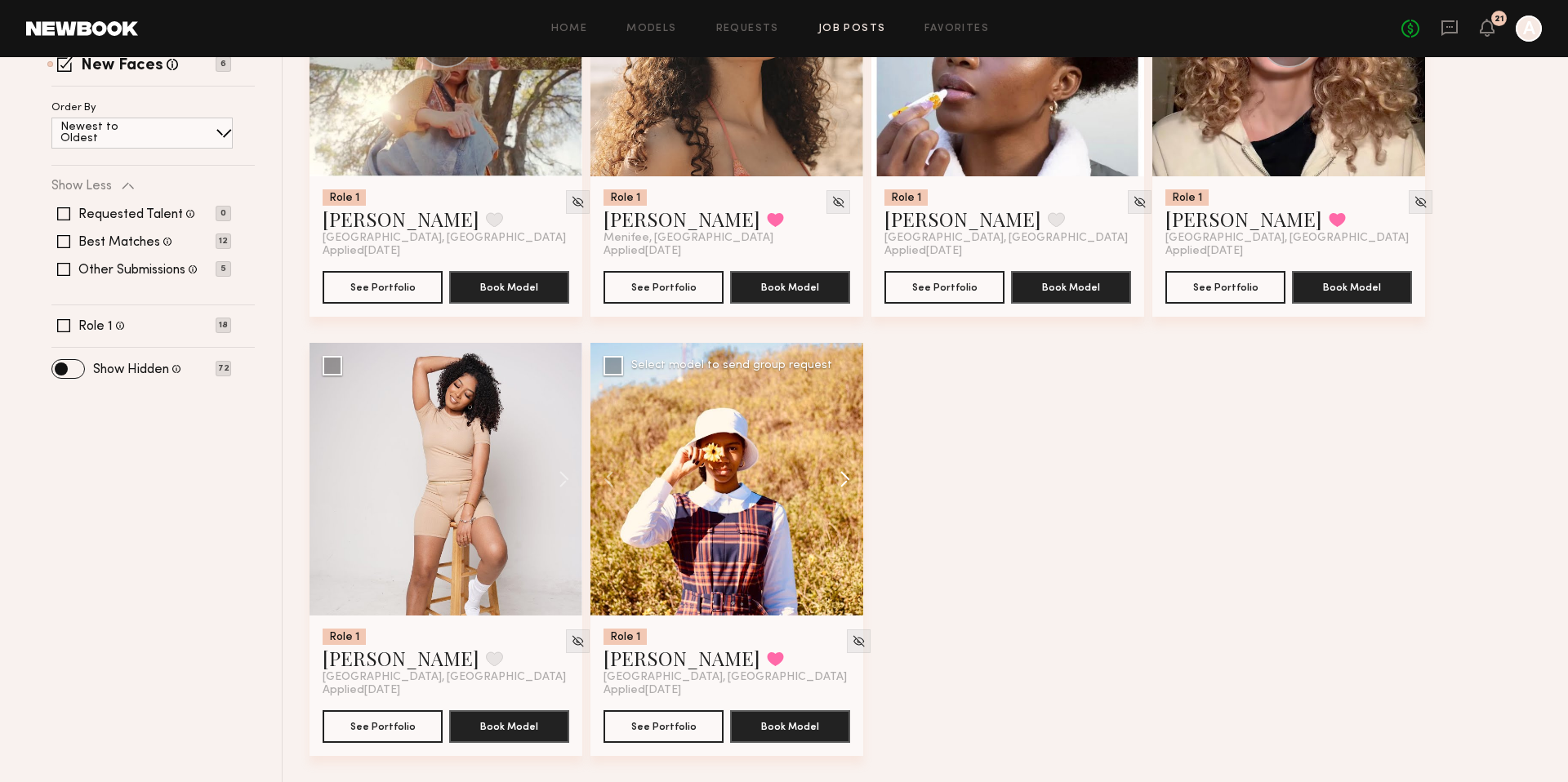
click at [844, 485] on button at bounding box center [836, 479] width 52 height 273
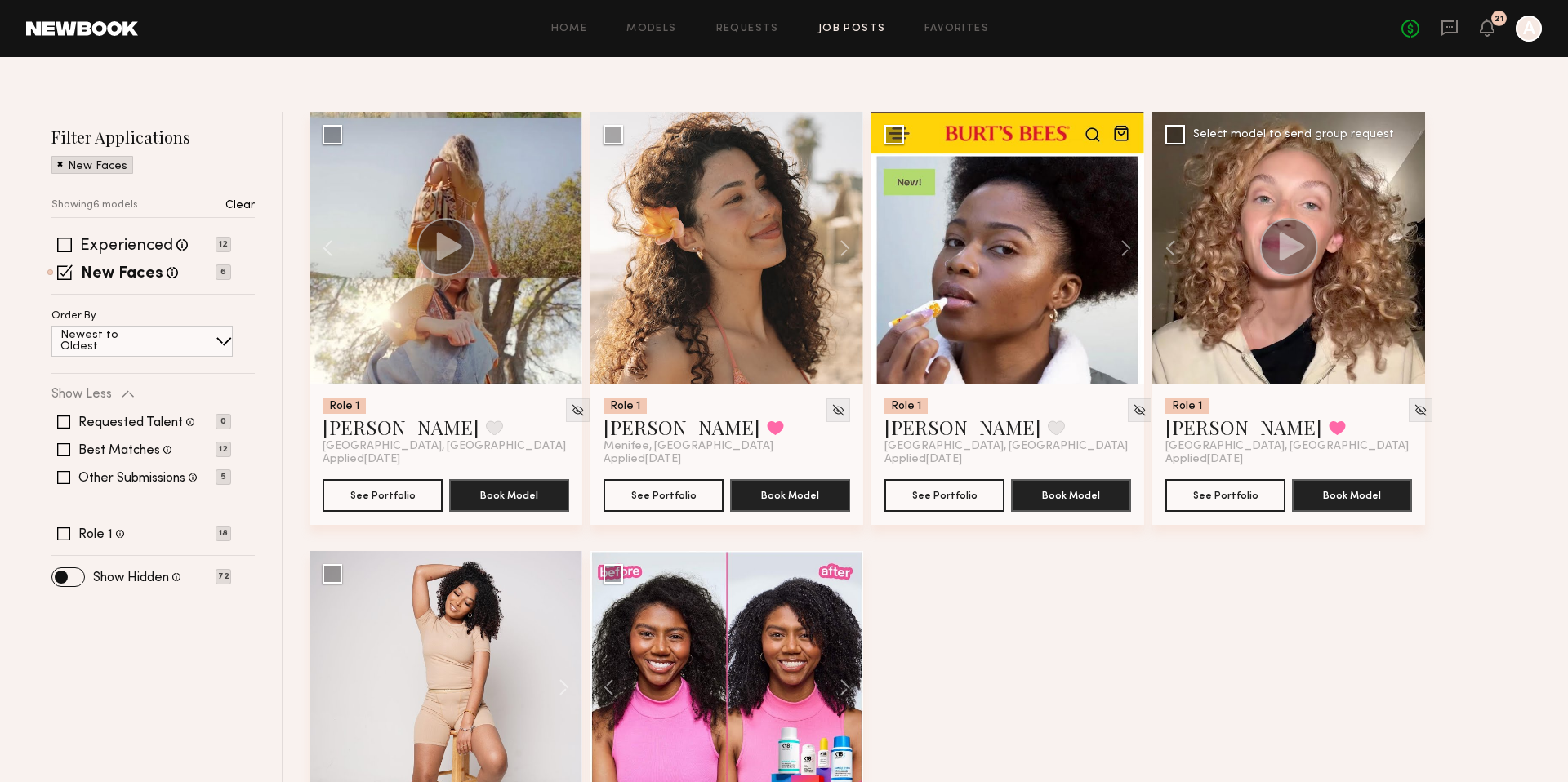
scroll to position [183, 0]
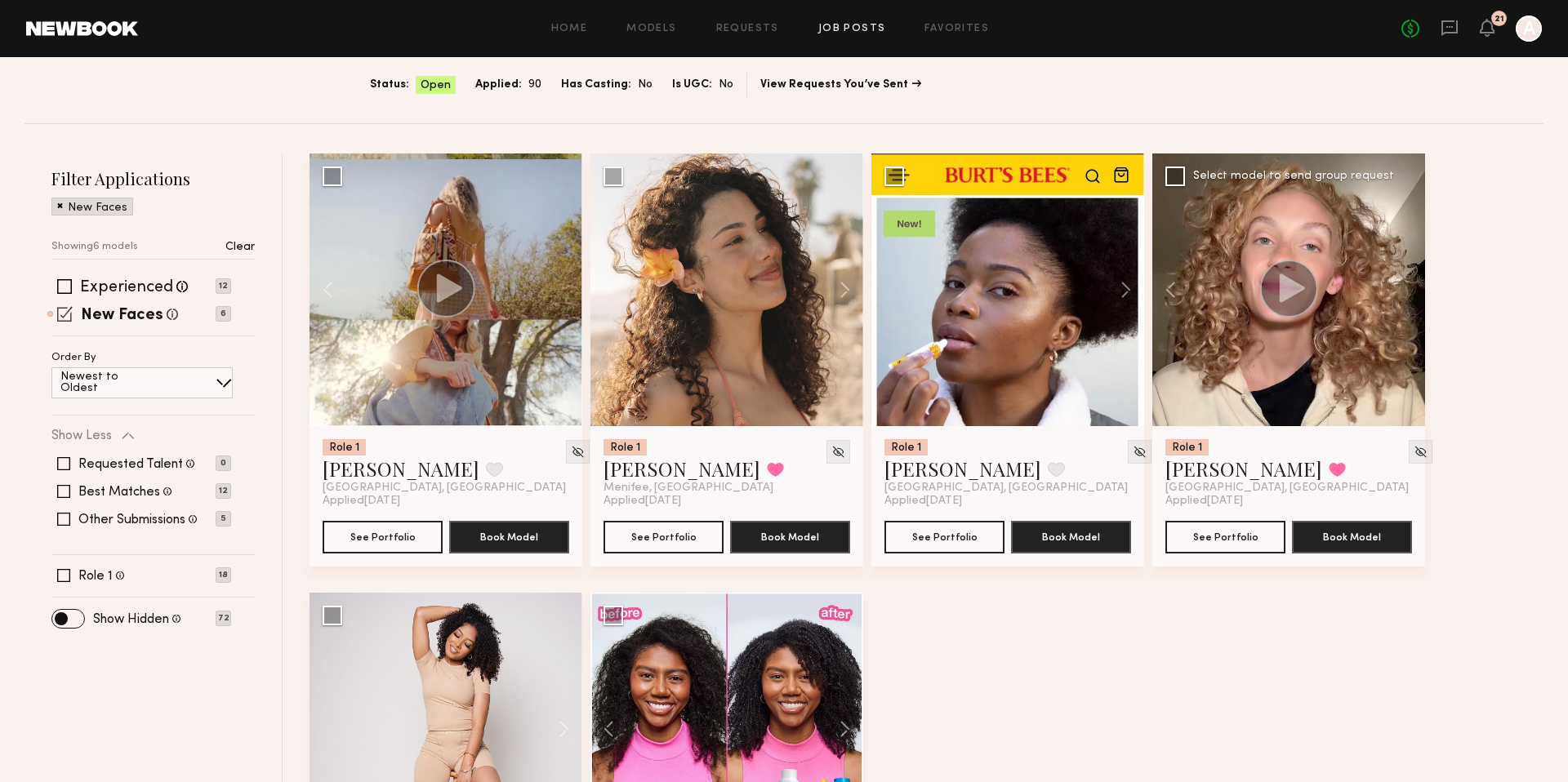
click at [62, 311] on span at bounding box center [65, 314] width 15 height 15
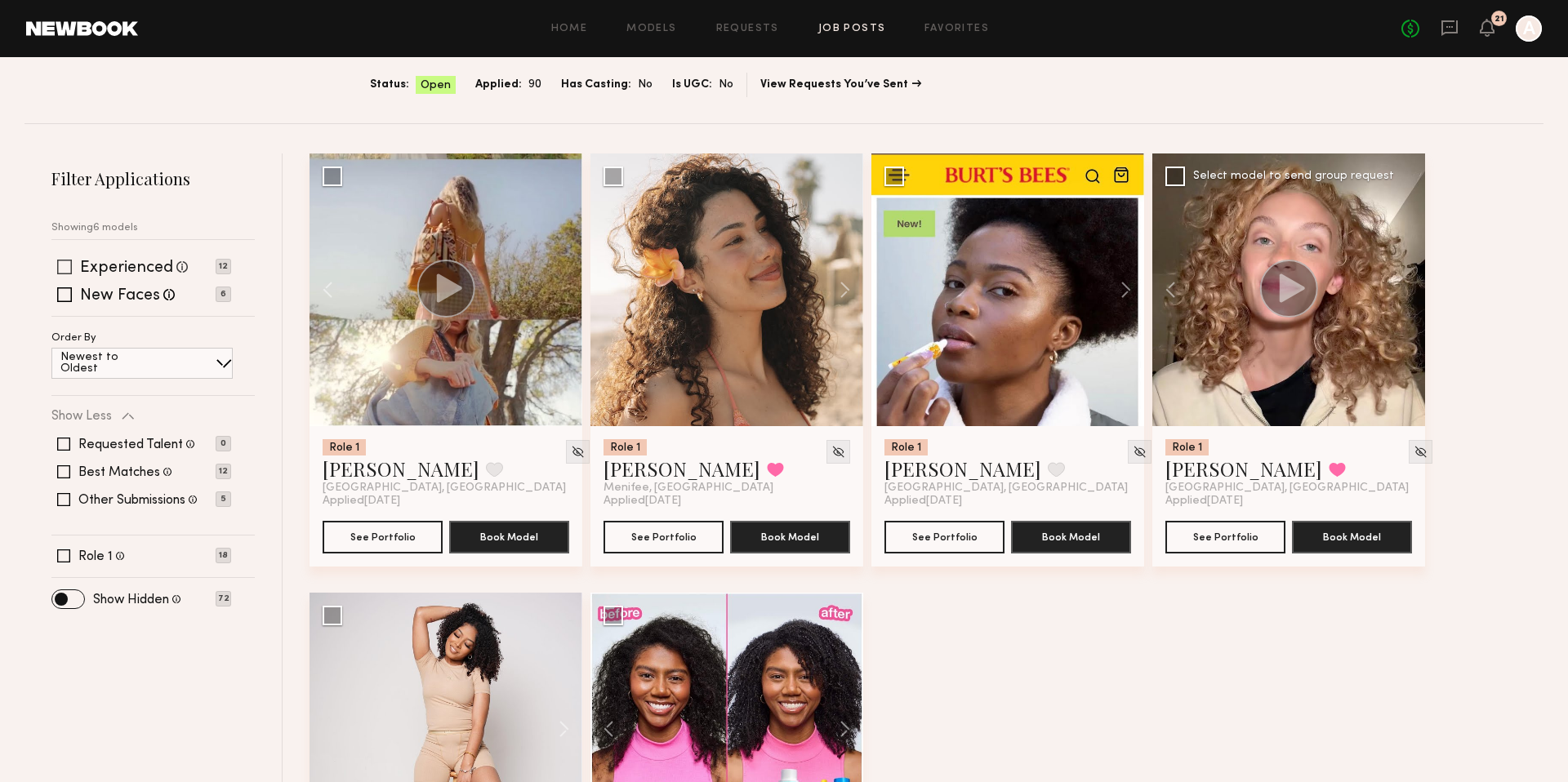
click at [66, 264] on span at bounding box center [64, 266] width 15 height 15
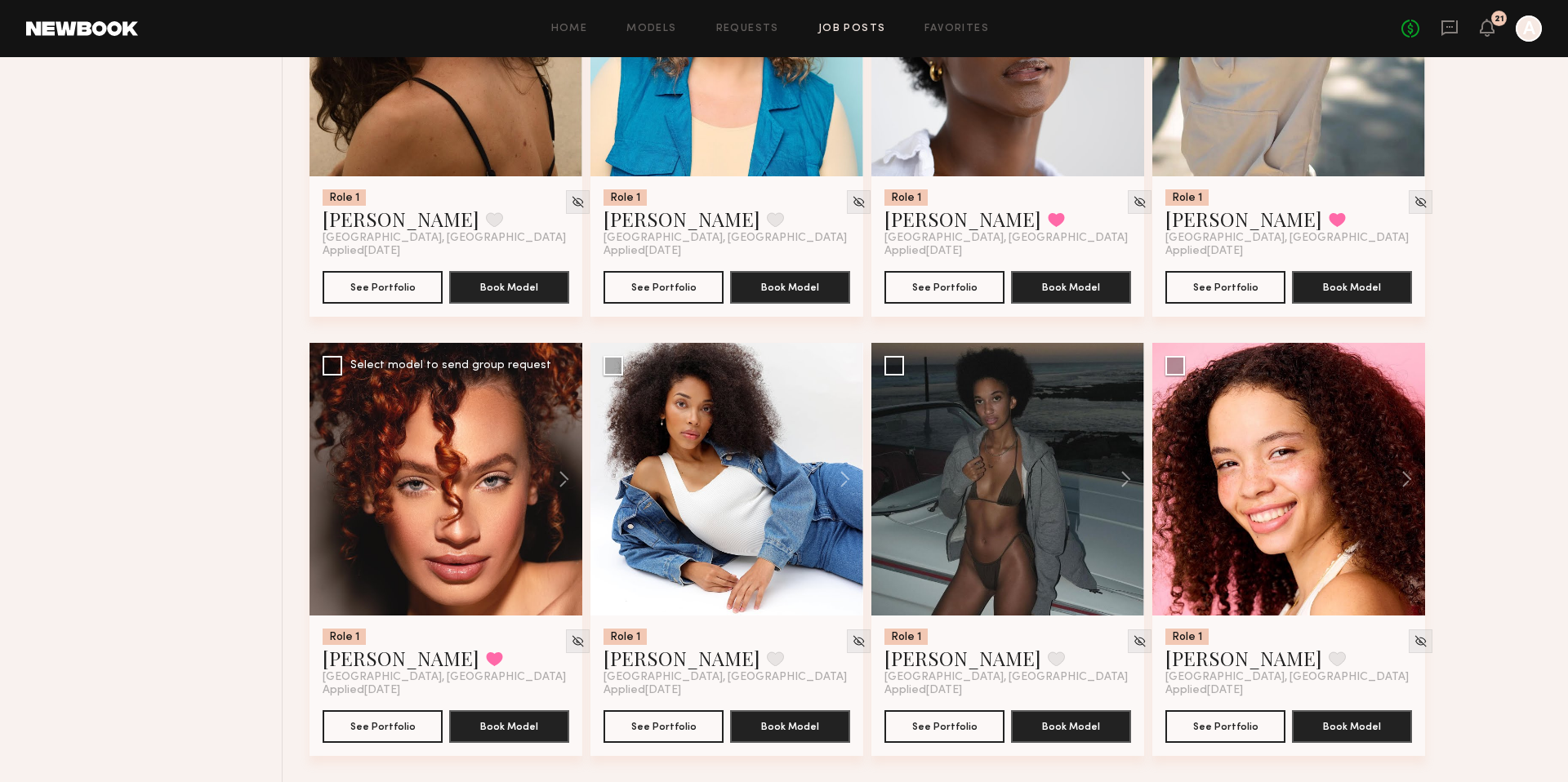
scroll to position [682, 0]
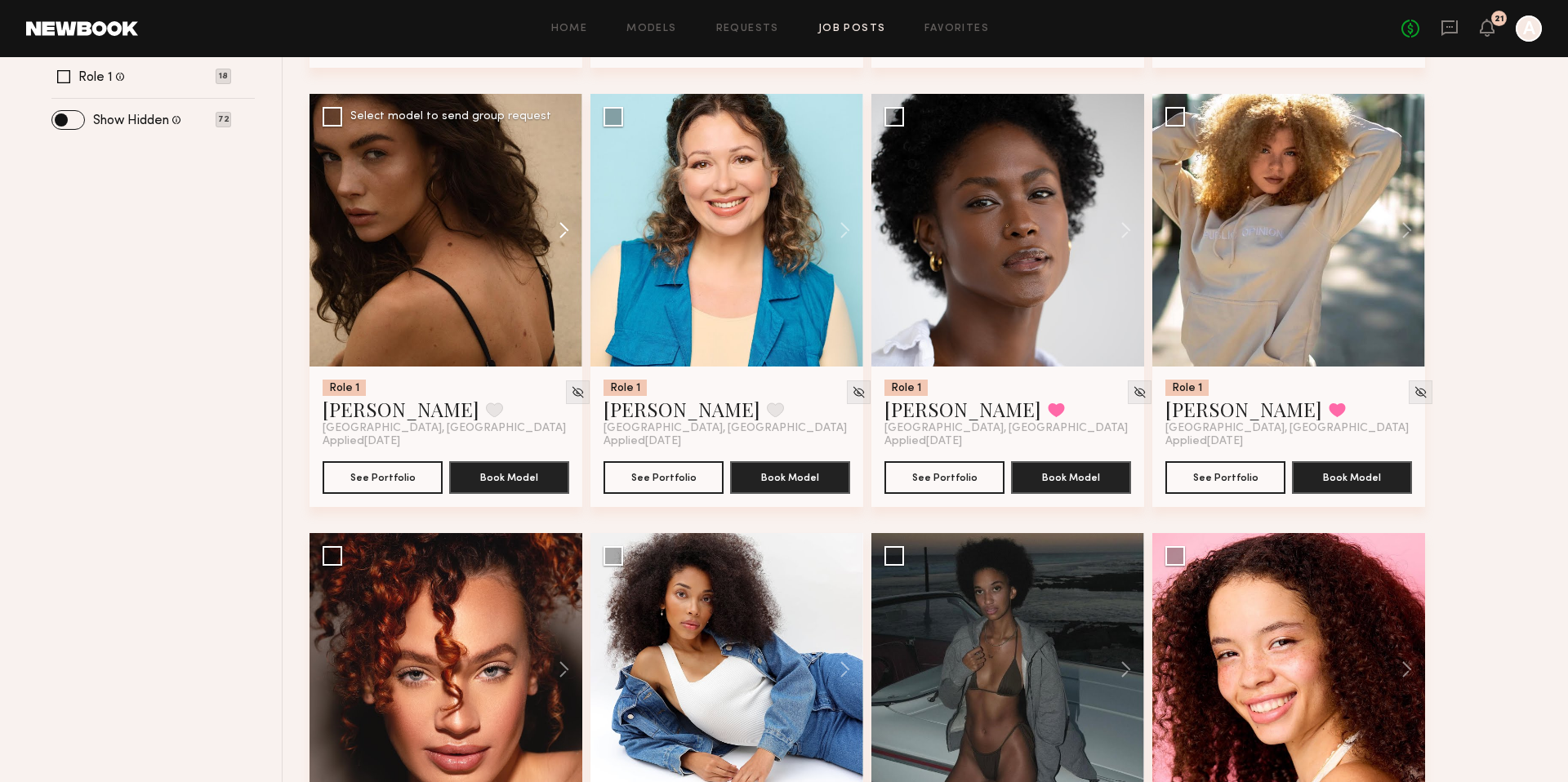
click at [577, 239] on button at bounding box center [556, 230] width 52 height 273
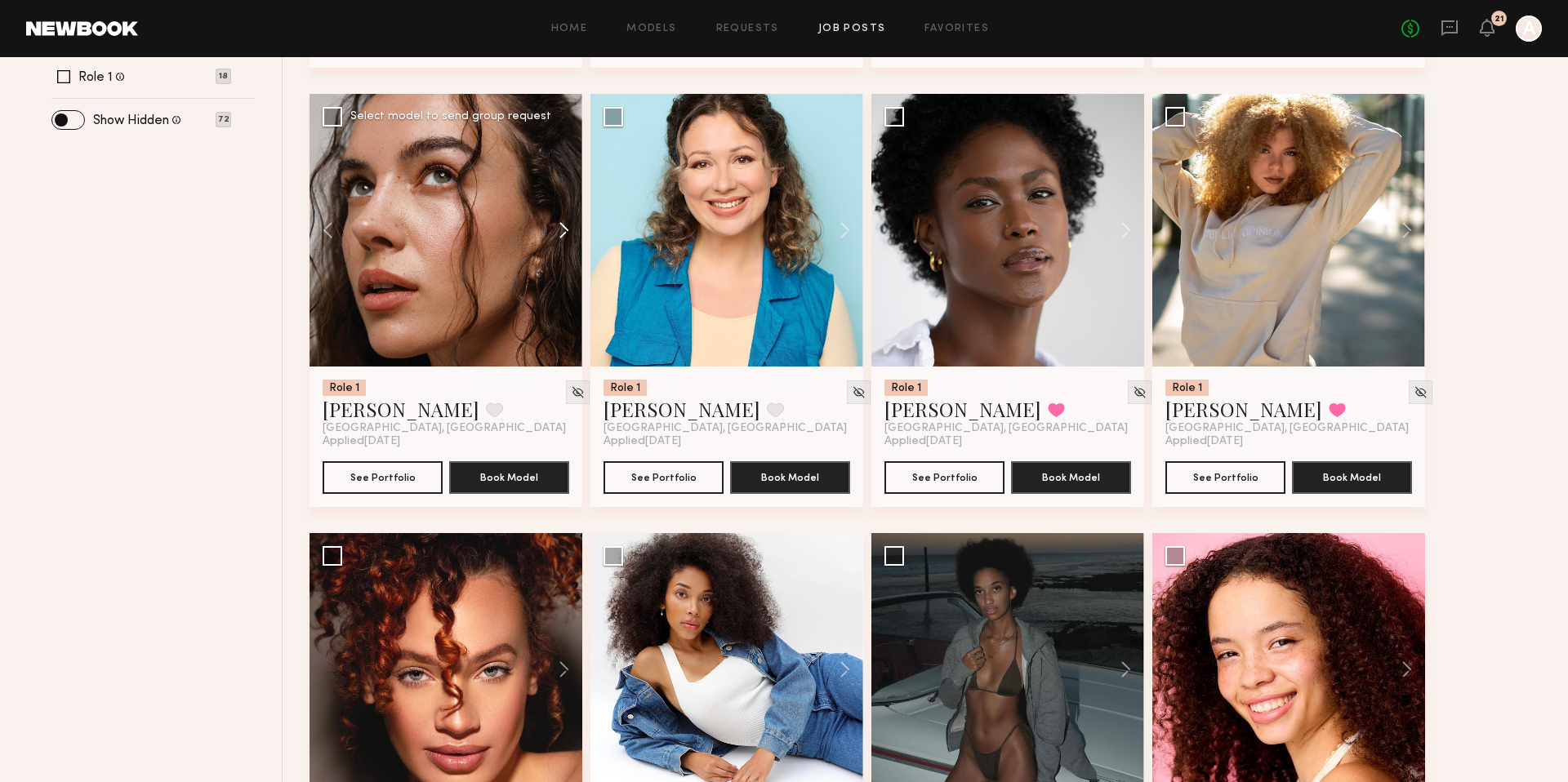
click at [568, 233] on button at bounding box center [556, 230] width 52 height 273
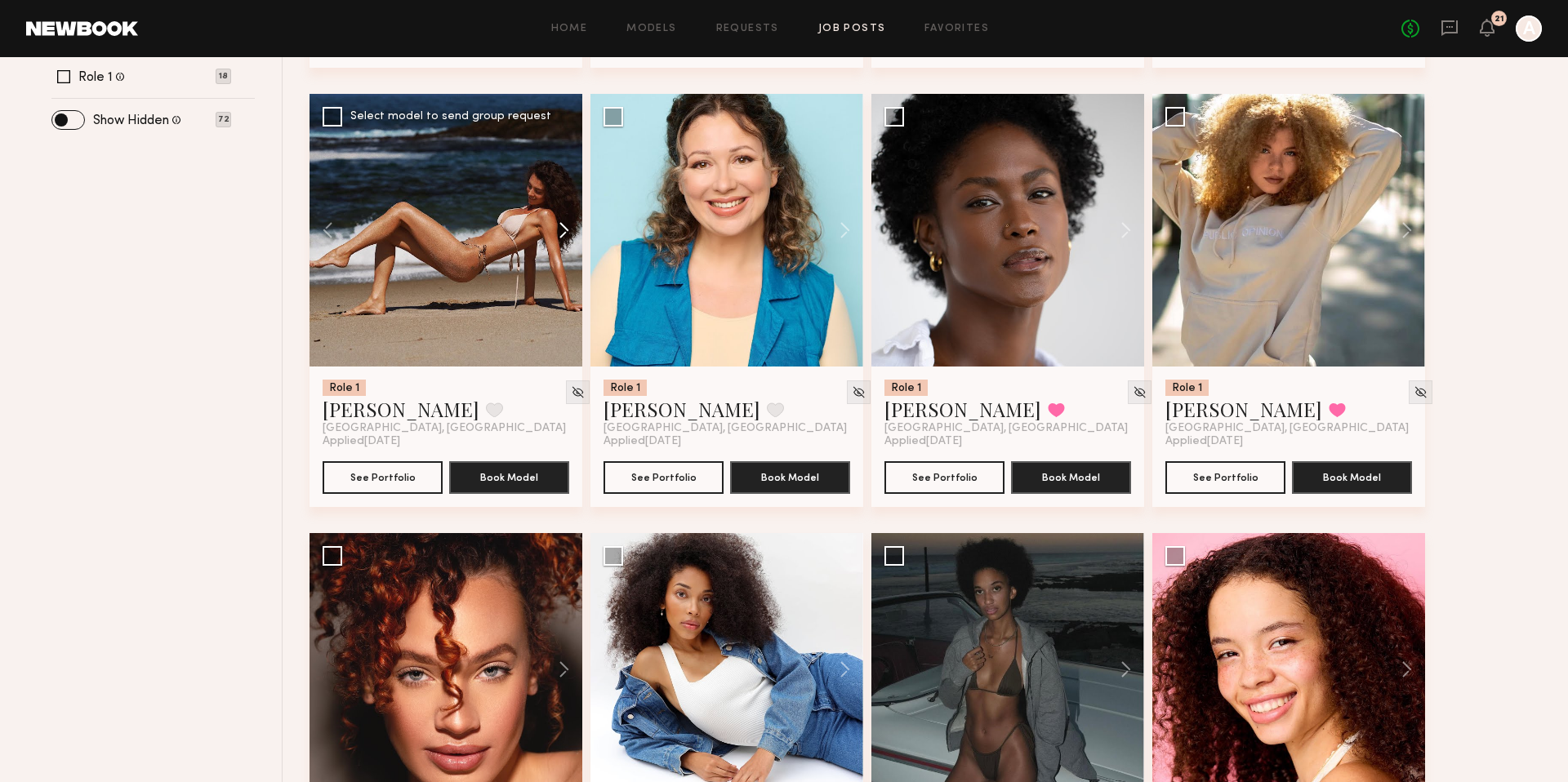
click at [568, 233] on button at bounding box center [556, 230] width 52 height 273
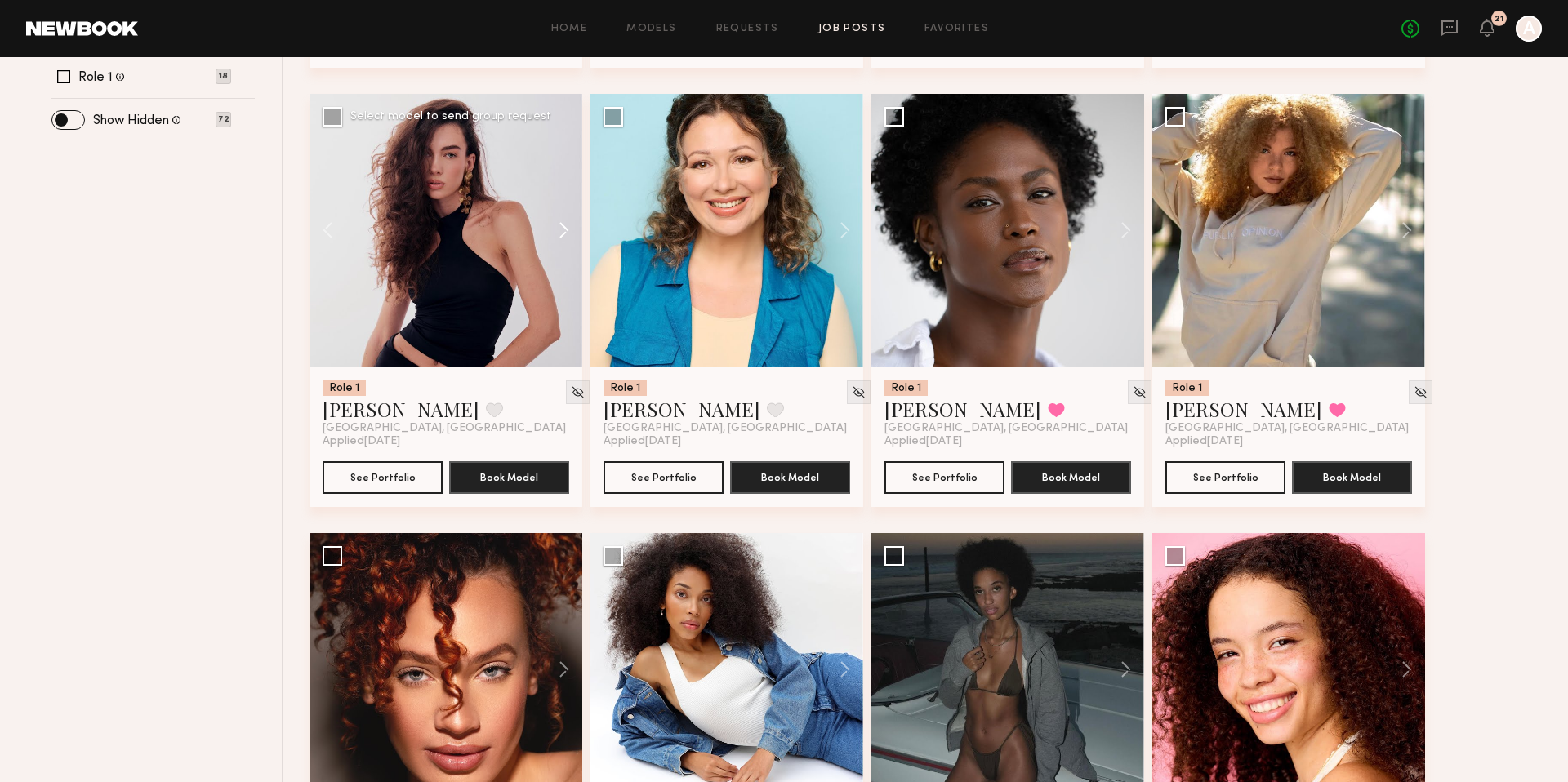
click at [568, 233] on button at bounding box center [556, 230] width 52 height 273
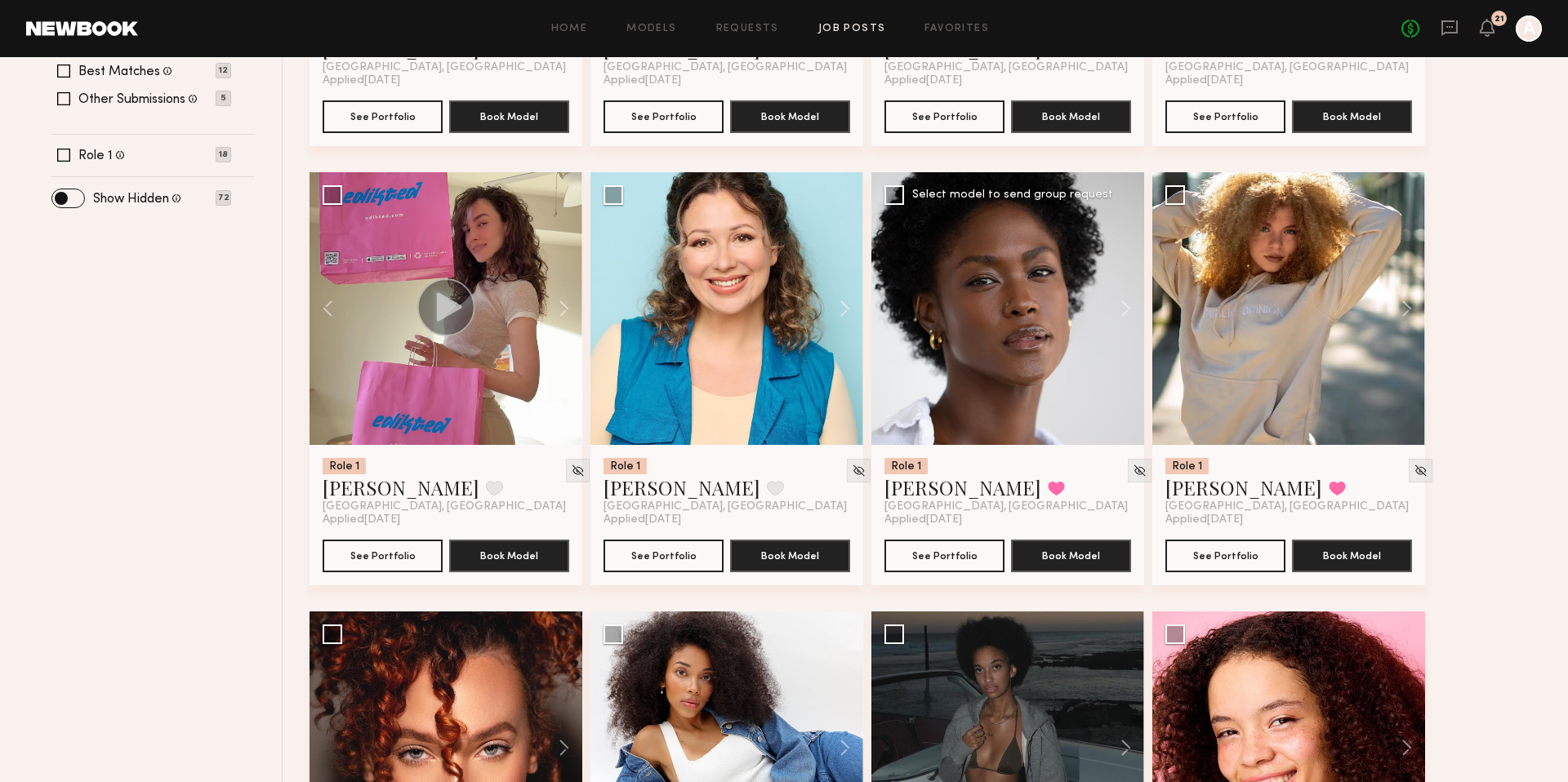
scroll to position [603, 0]
click at [1115, 317] on button at bounding box center [1117, 310] width 52 height 273
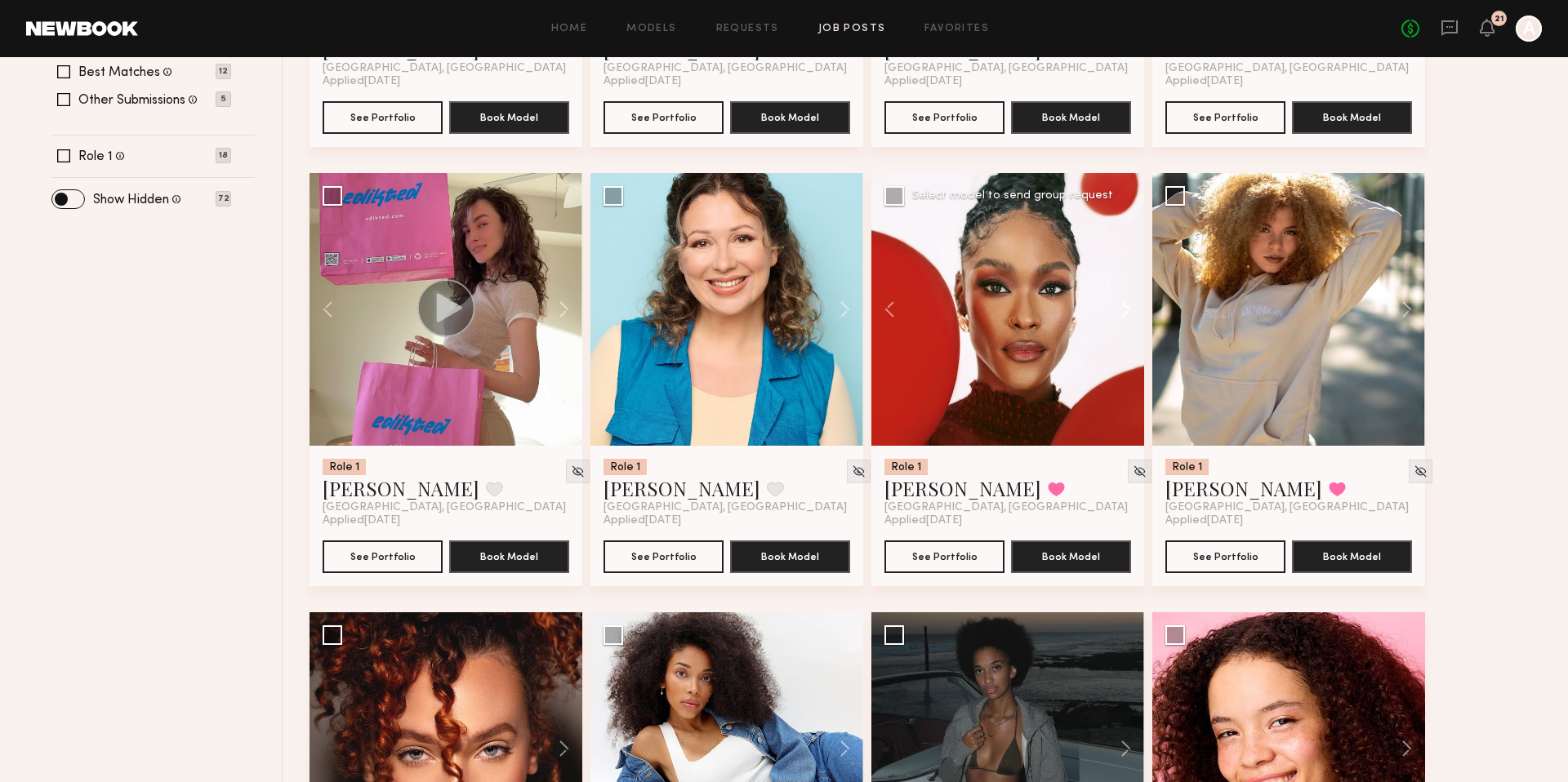
click at [1116, 313] on button at bounding box center [1117, 310] width 52 height 273
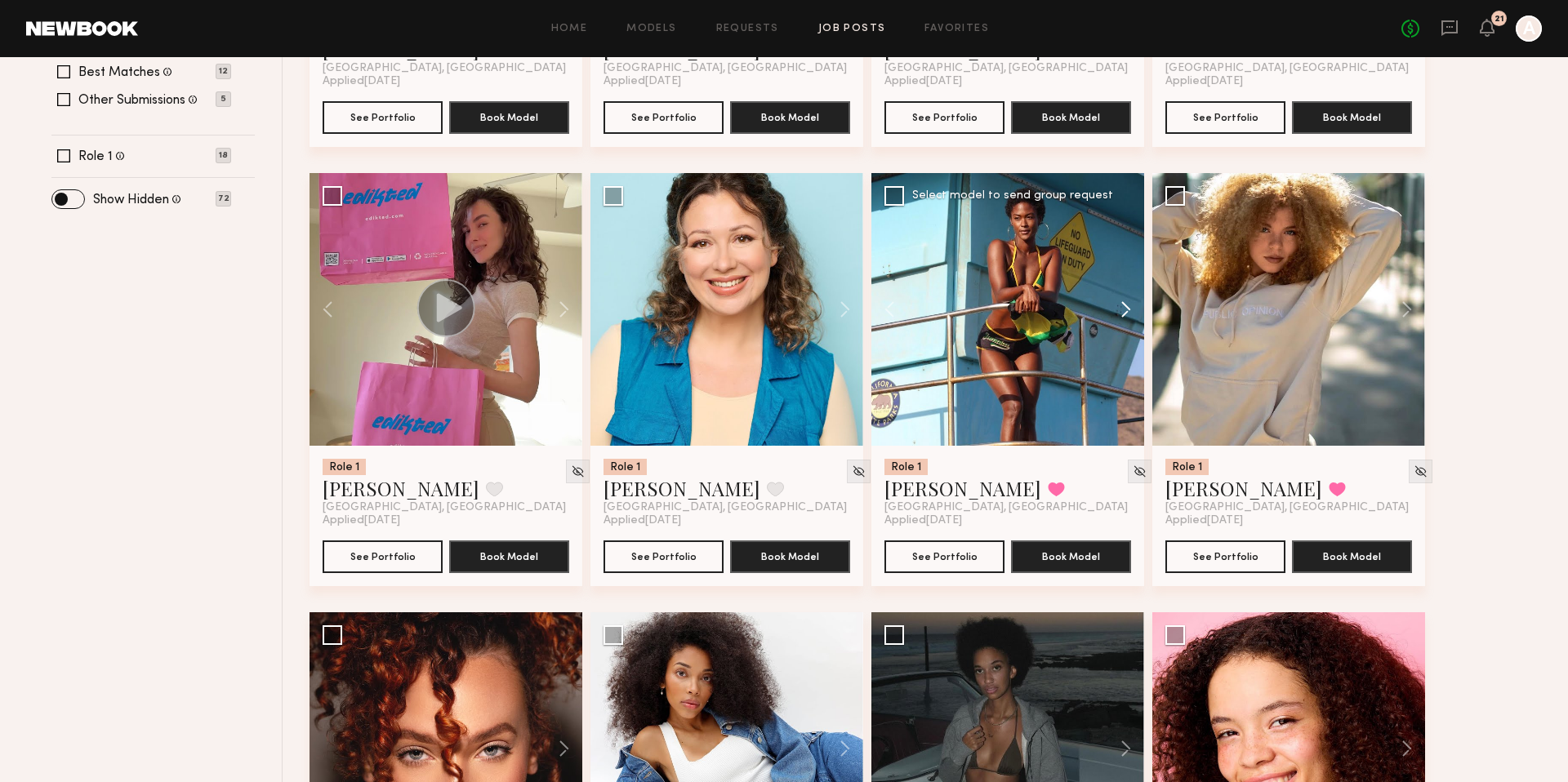
click at [1116, 313] on button at bounding box center [1117, 310] width 52 height 273
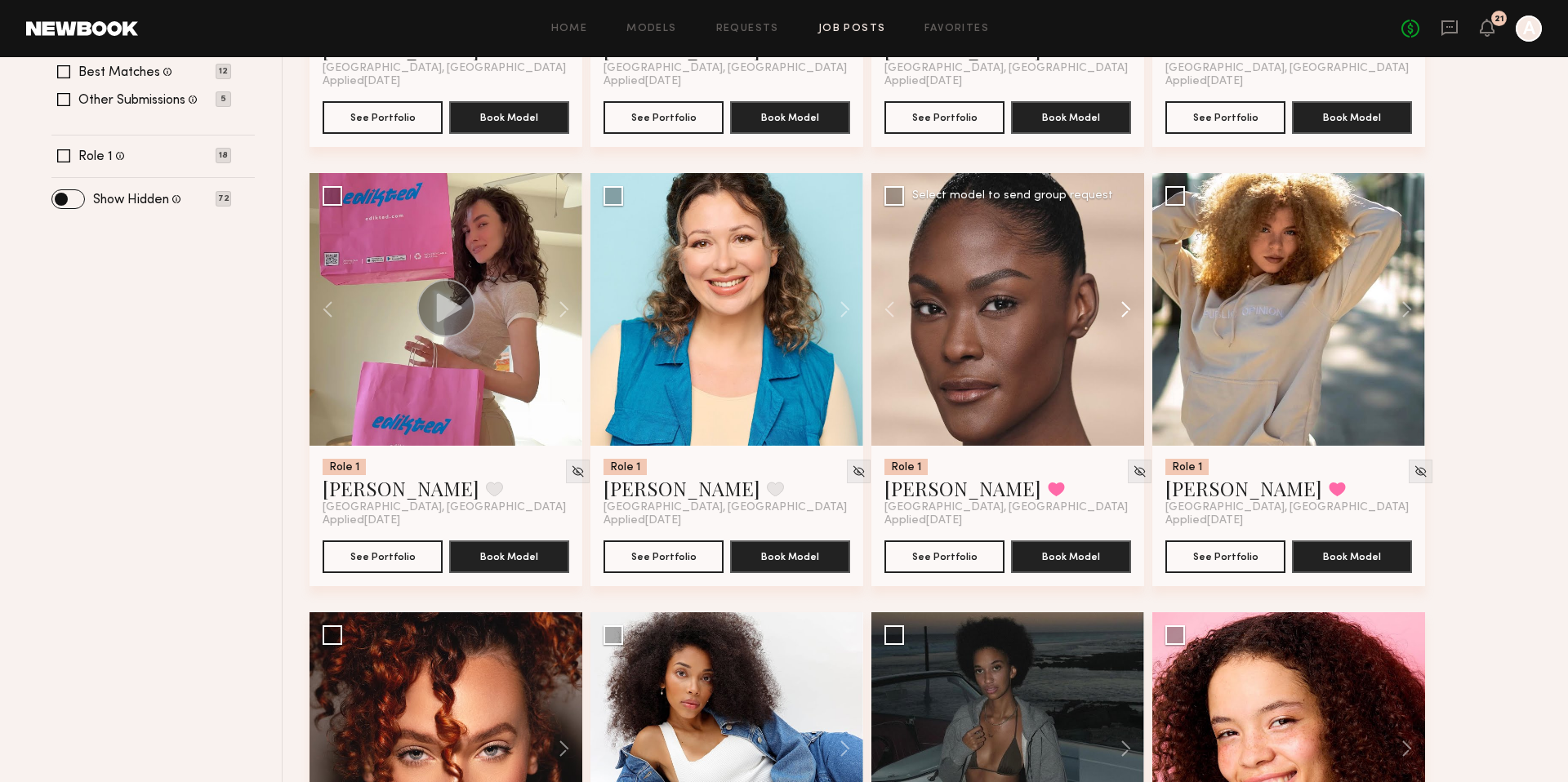
click at [1116, 313] on button at bounding box center [1117, 310] width 52 height 273
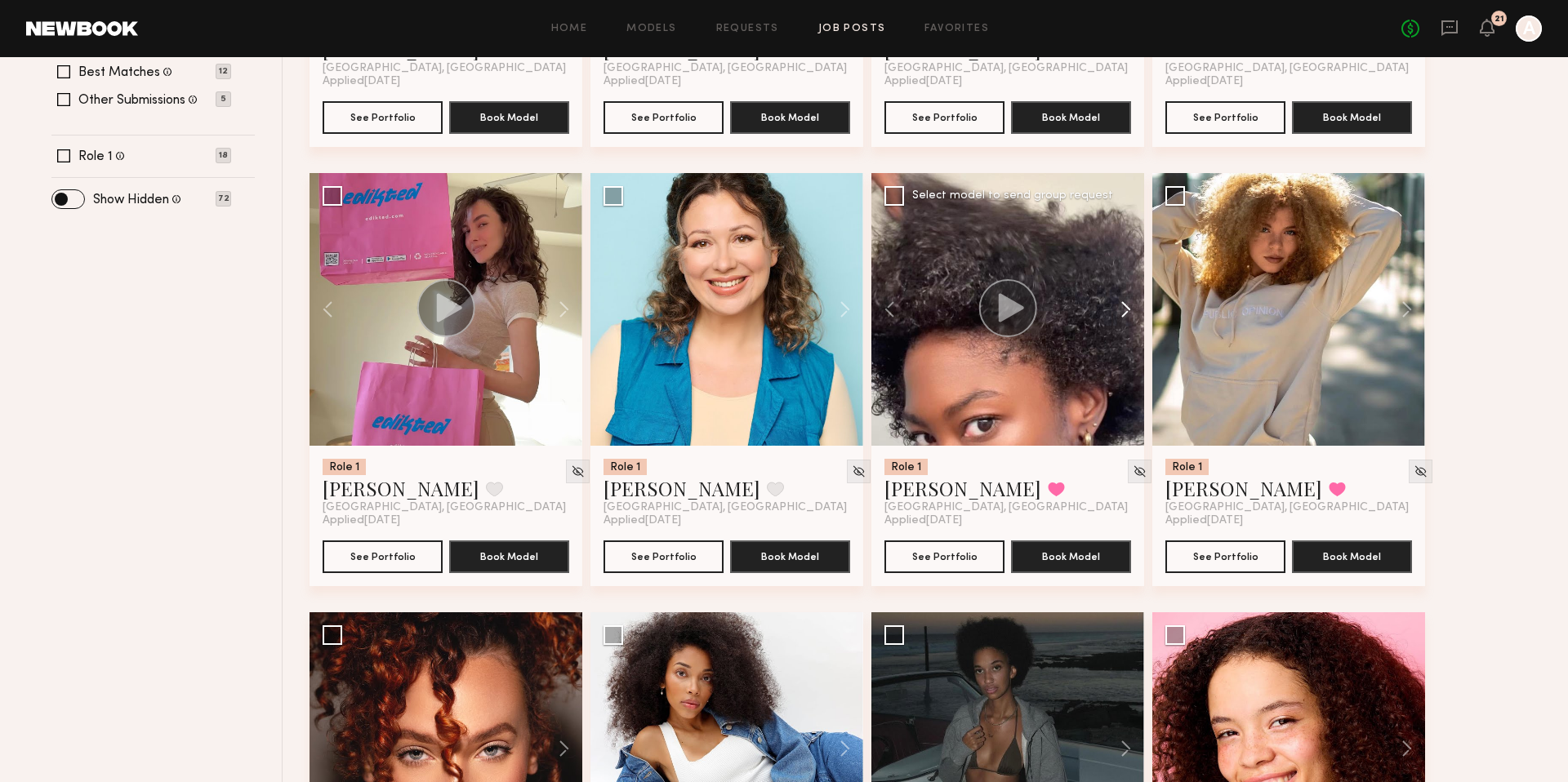
click at [1116, 313] on button at bounding box center [1117, 310] width 52 height 273
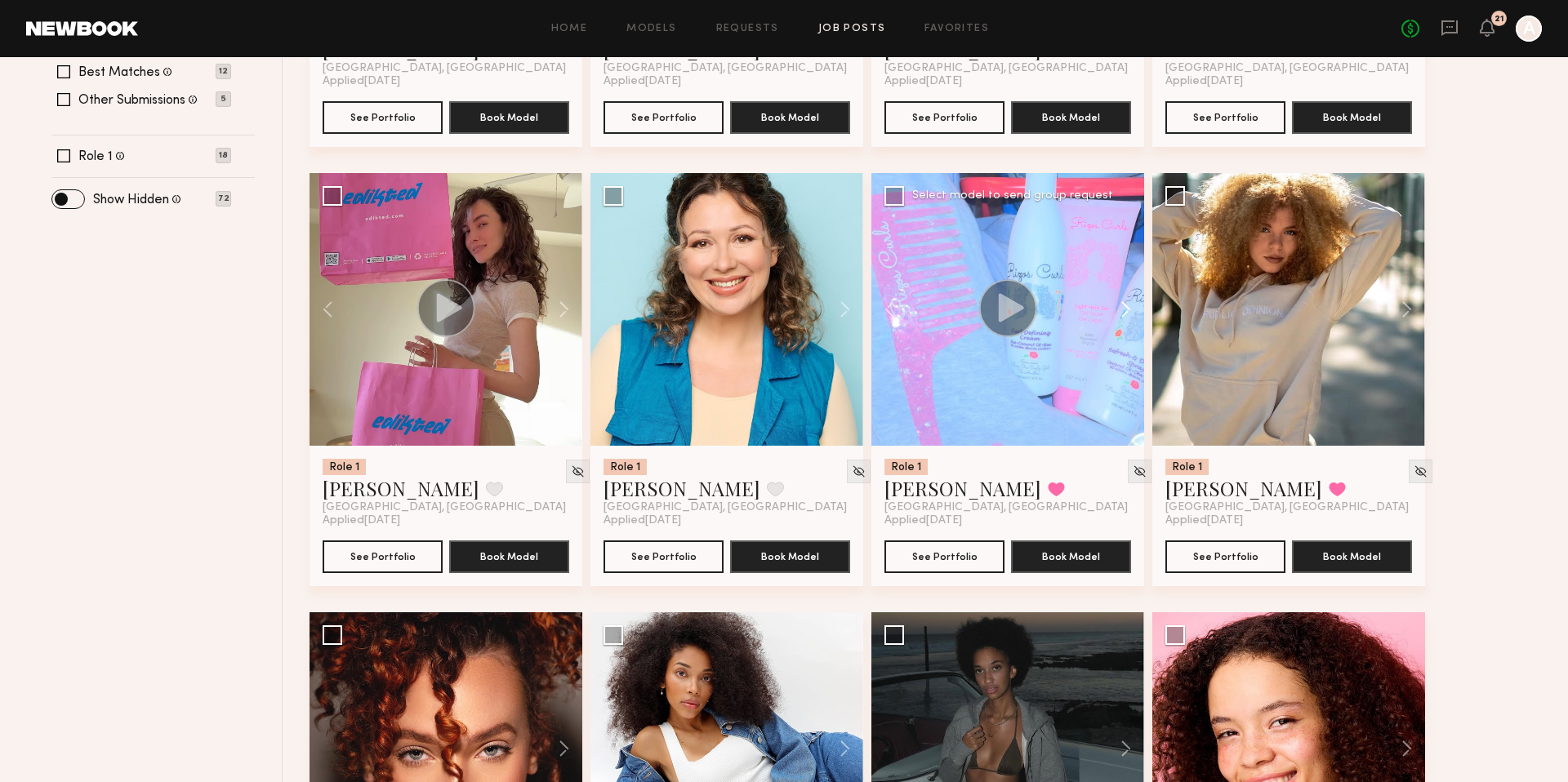
click at [1116, 313] on button at bounding box center [1117, 310] width 52 height 273
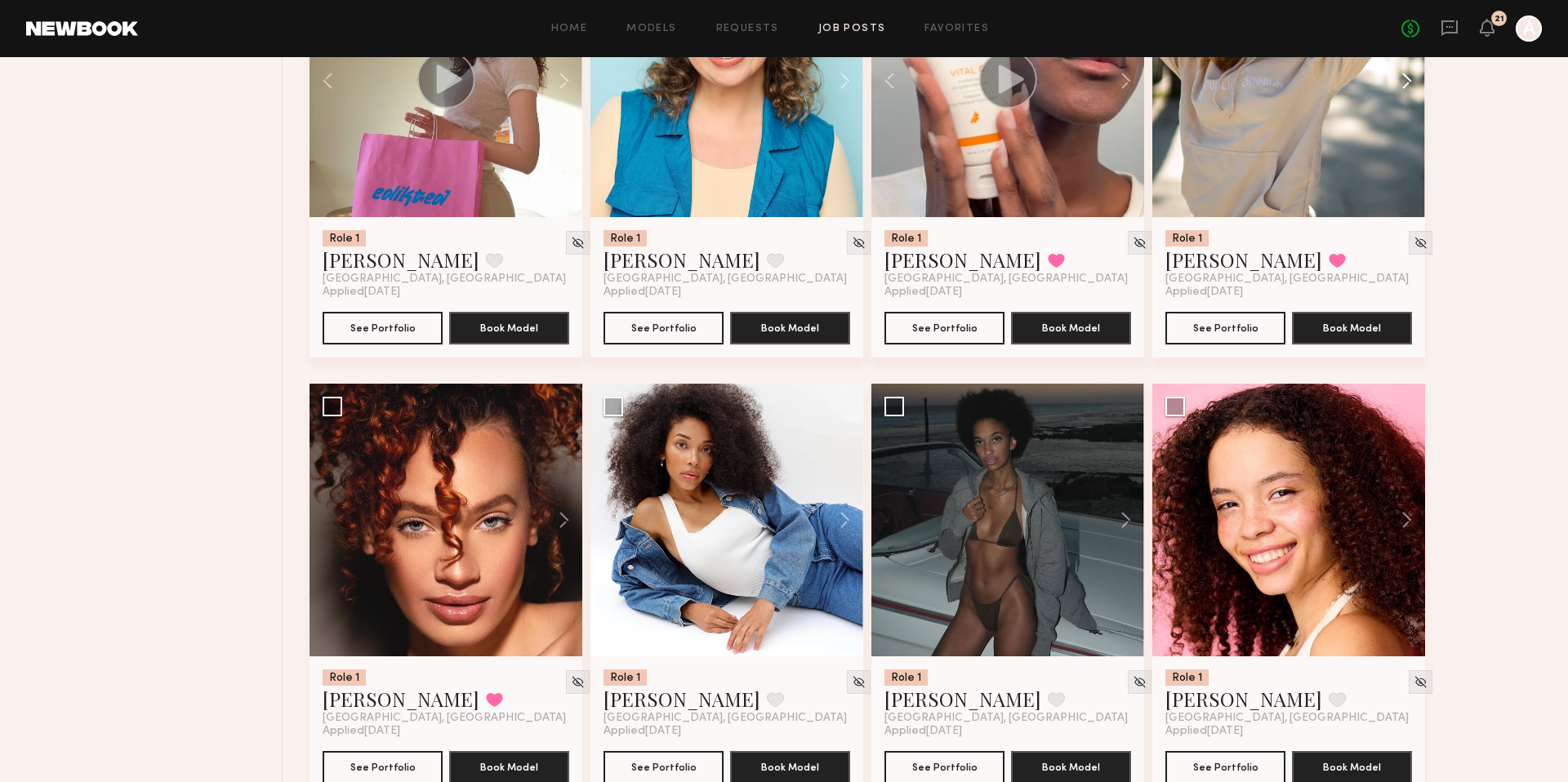
scroll to position [871, 0]
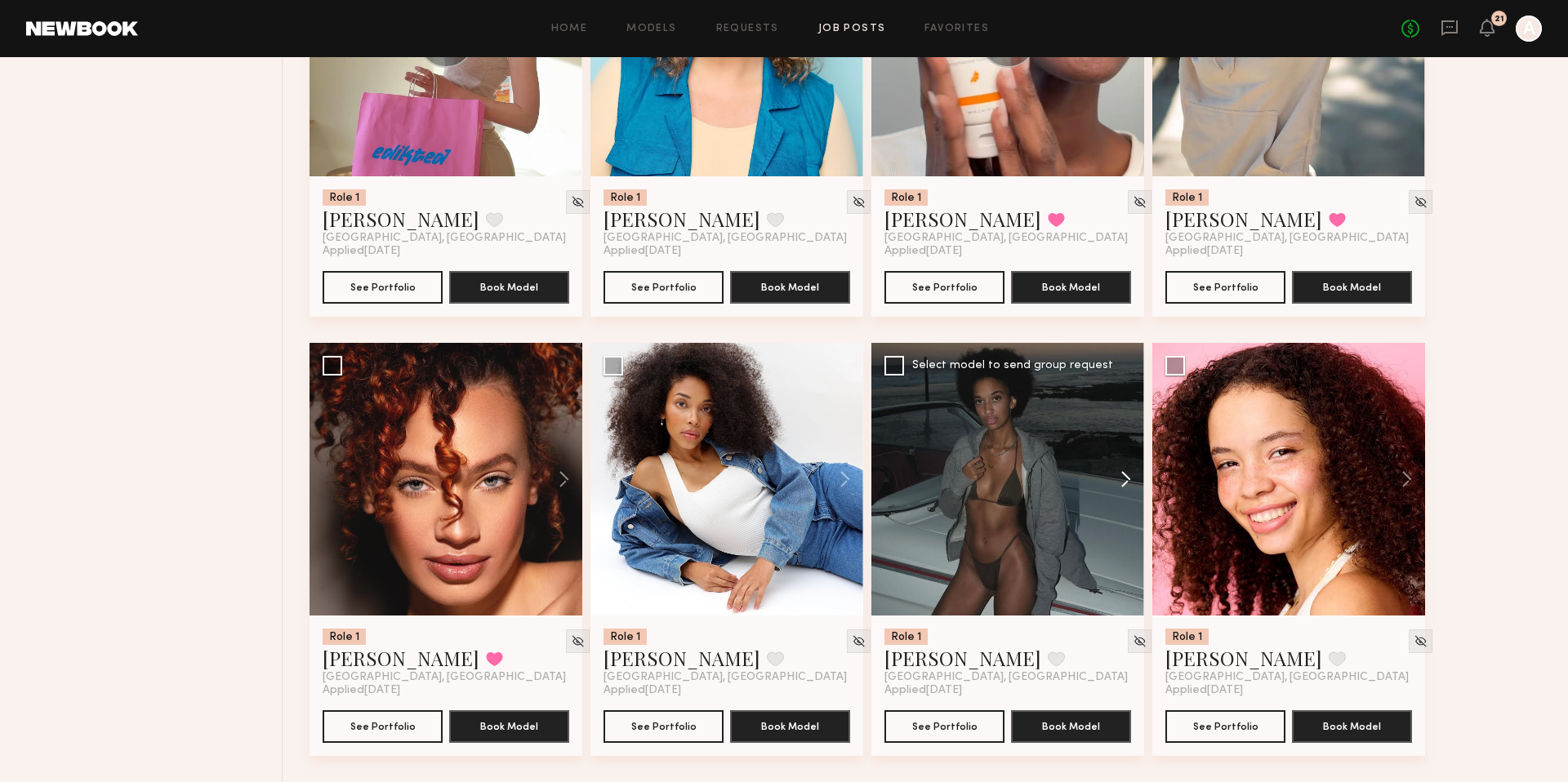
click at [1134, 473] on button at bounding box center [1117, 479] width 52 height 273
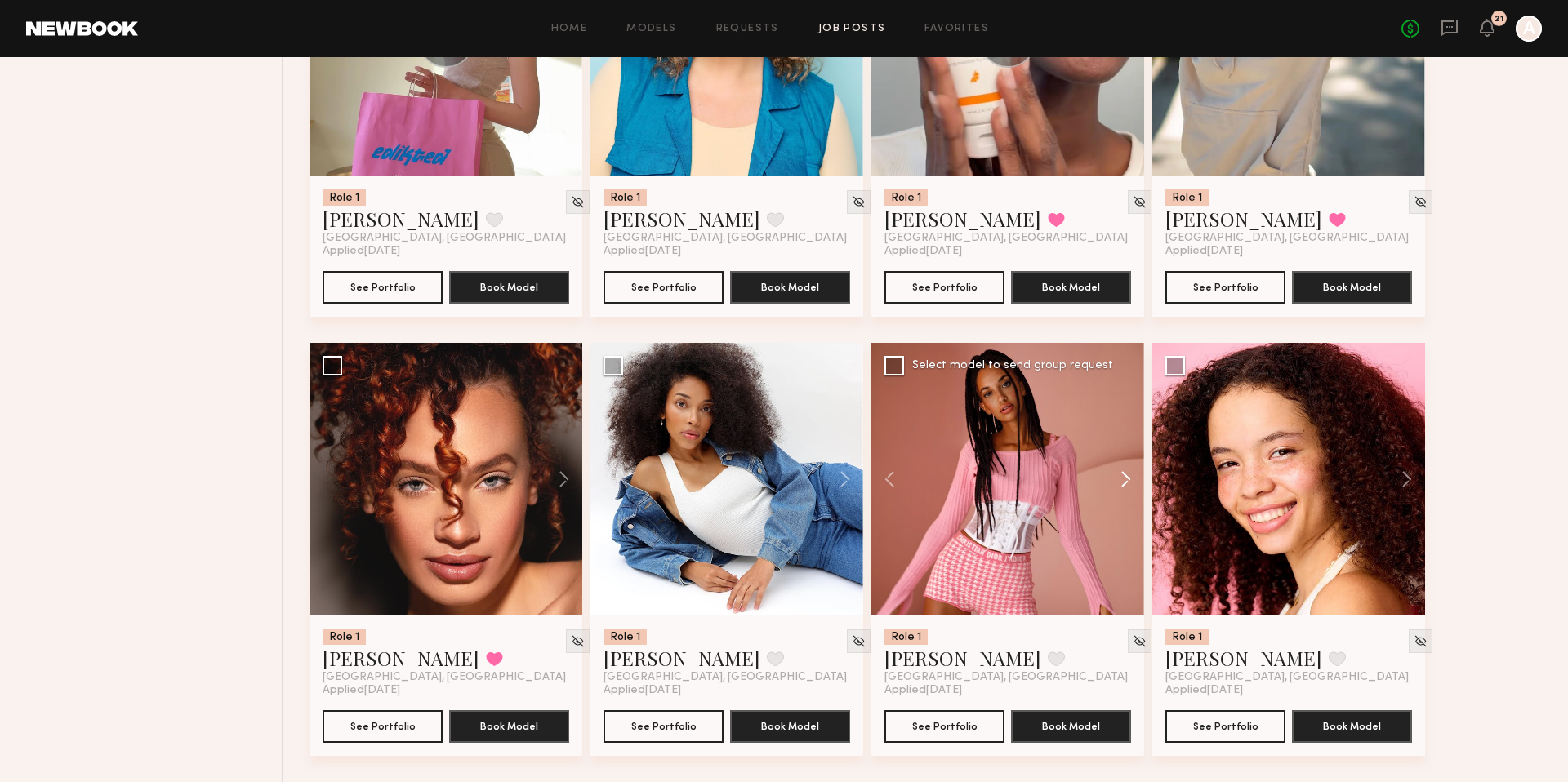
click at [1133, 477] on button at bounding box center [1117, 479] width 52 height 273
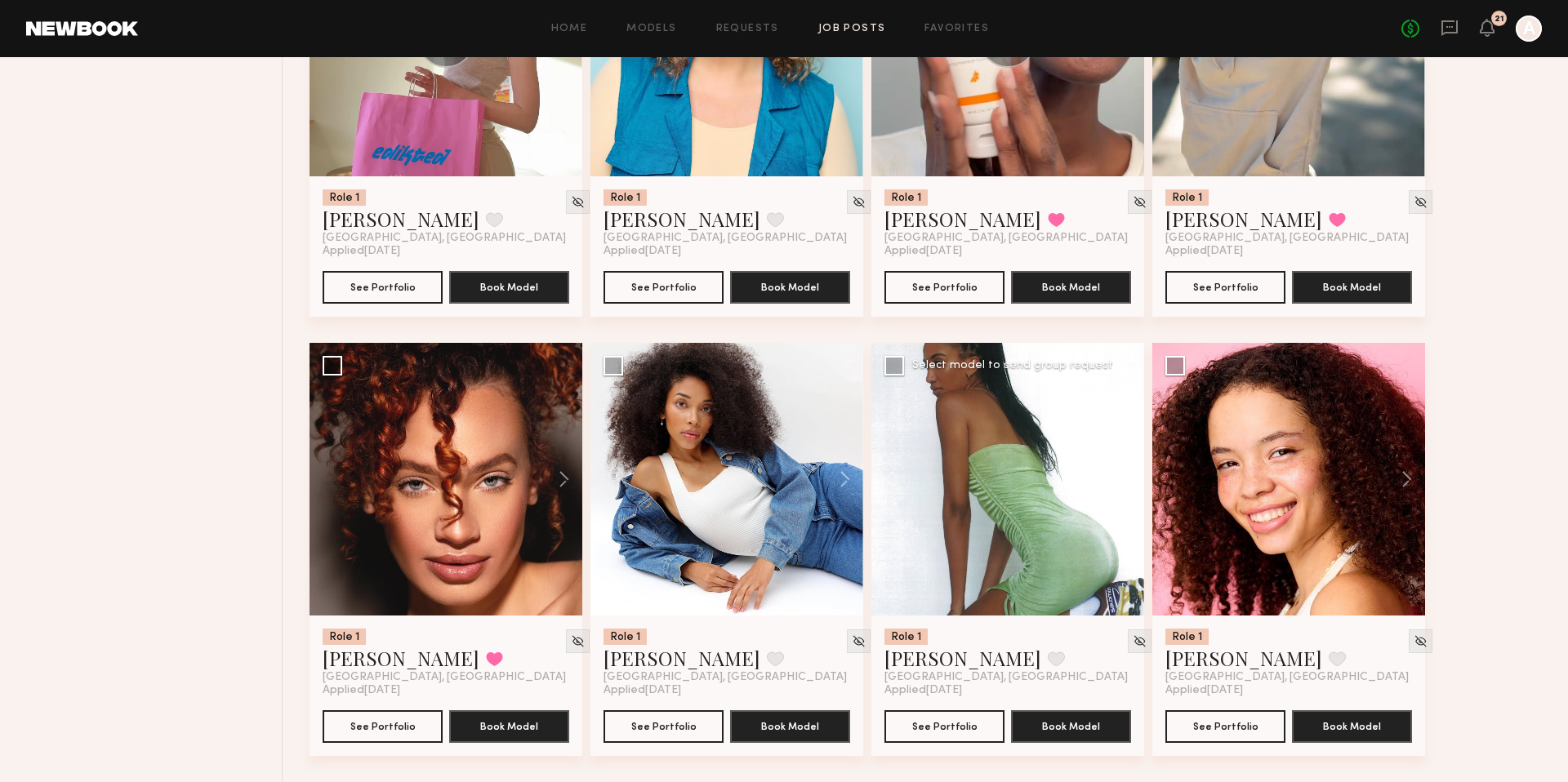
click at [1133, 477] on button at bounding box center [1117, 479] width 52 height 273
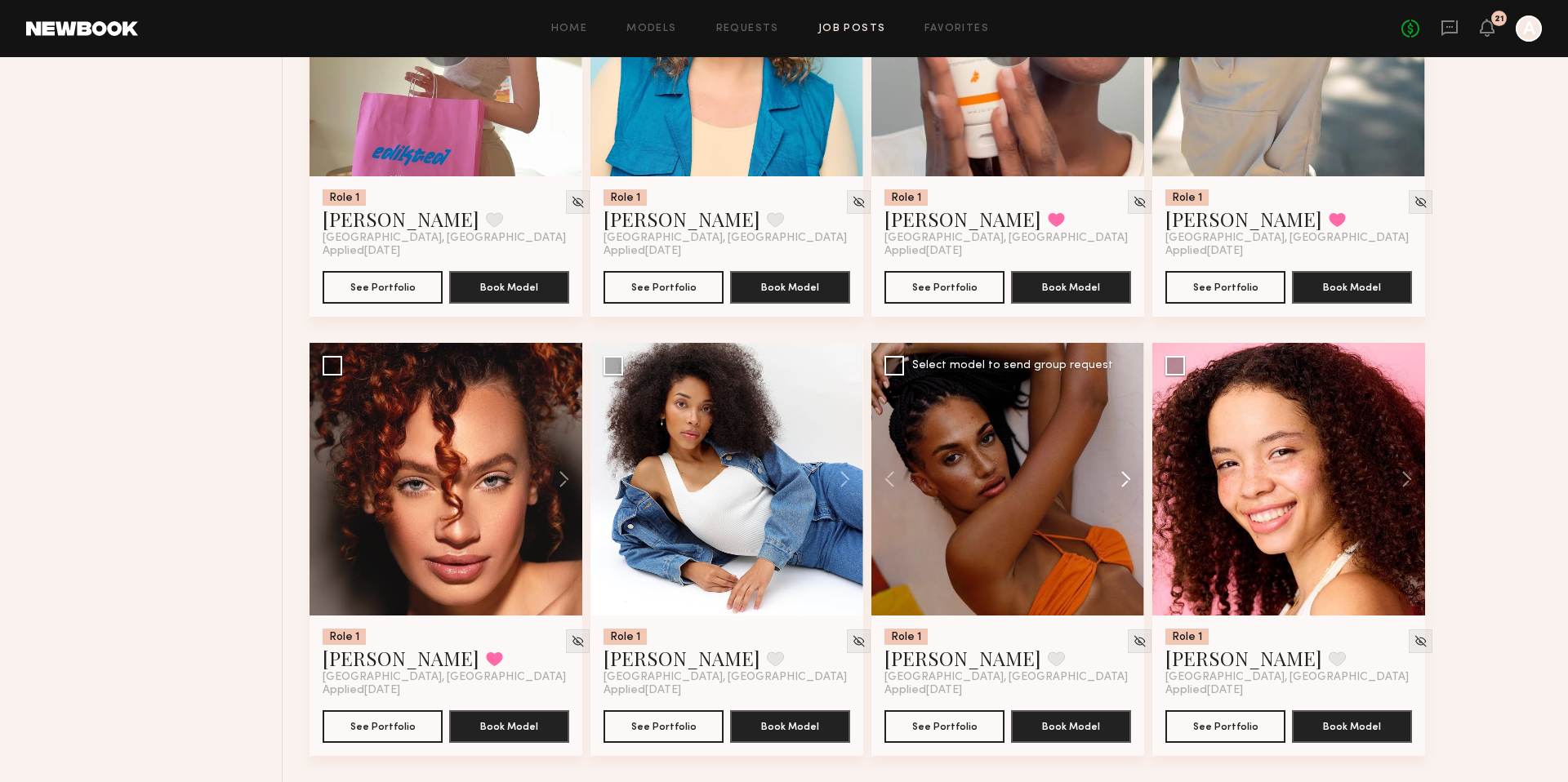
click at [1133, 477] on button at bounding box center [1117, 479] width 52 height 273
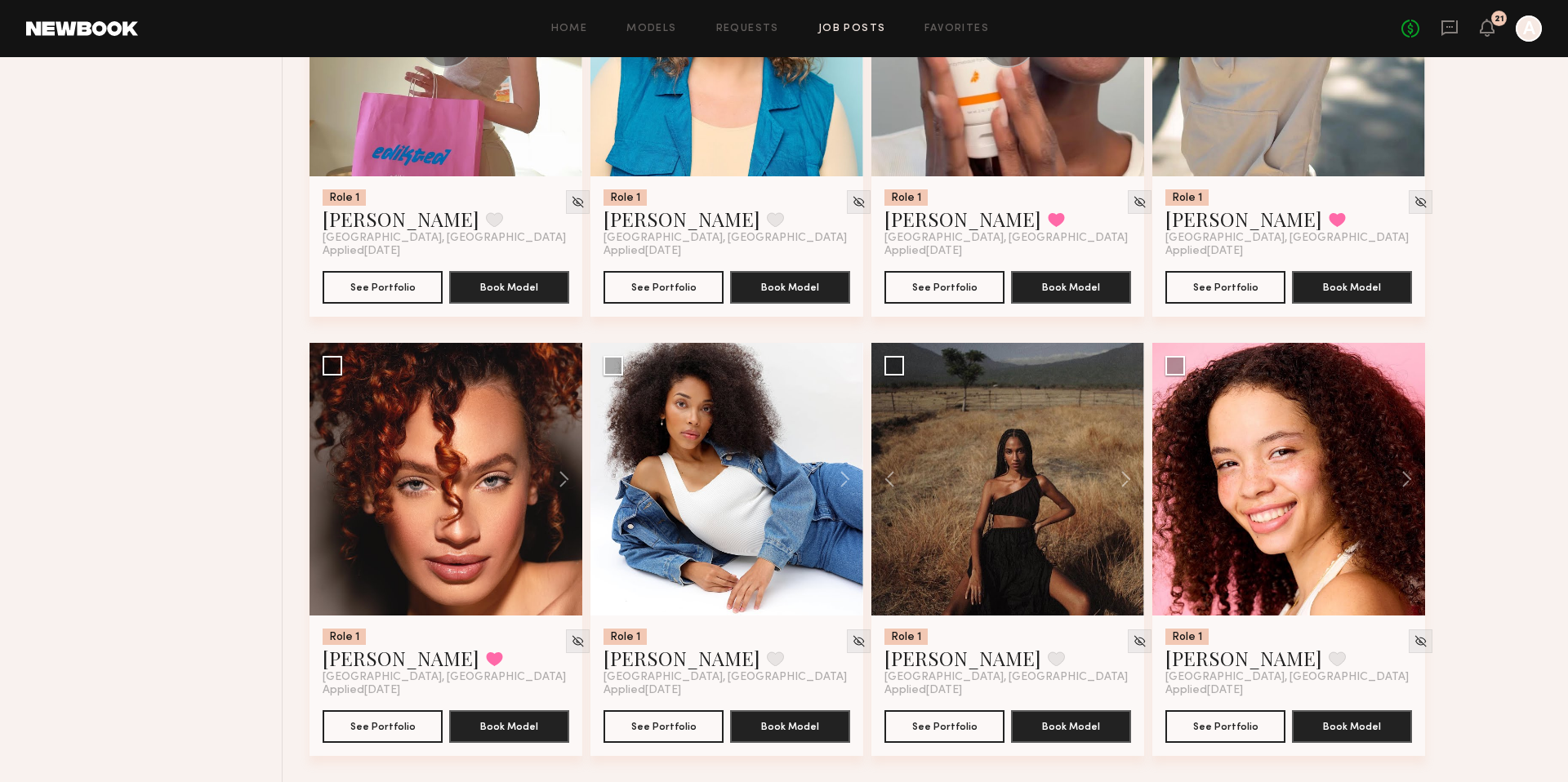
click at [1451, 476] on div "Role 1 [PERSON_NAME] Favorited [GEOGRAPHIC_DATA], [GEOGRAPHIC_DATA] Applied [DA…" at bounding box center [930, 123] width 1242 height 1318
click at [845, 477] on button at bounding box center [836, 479] width 52 height 273
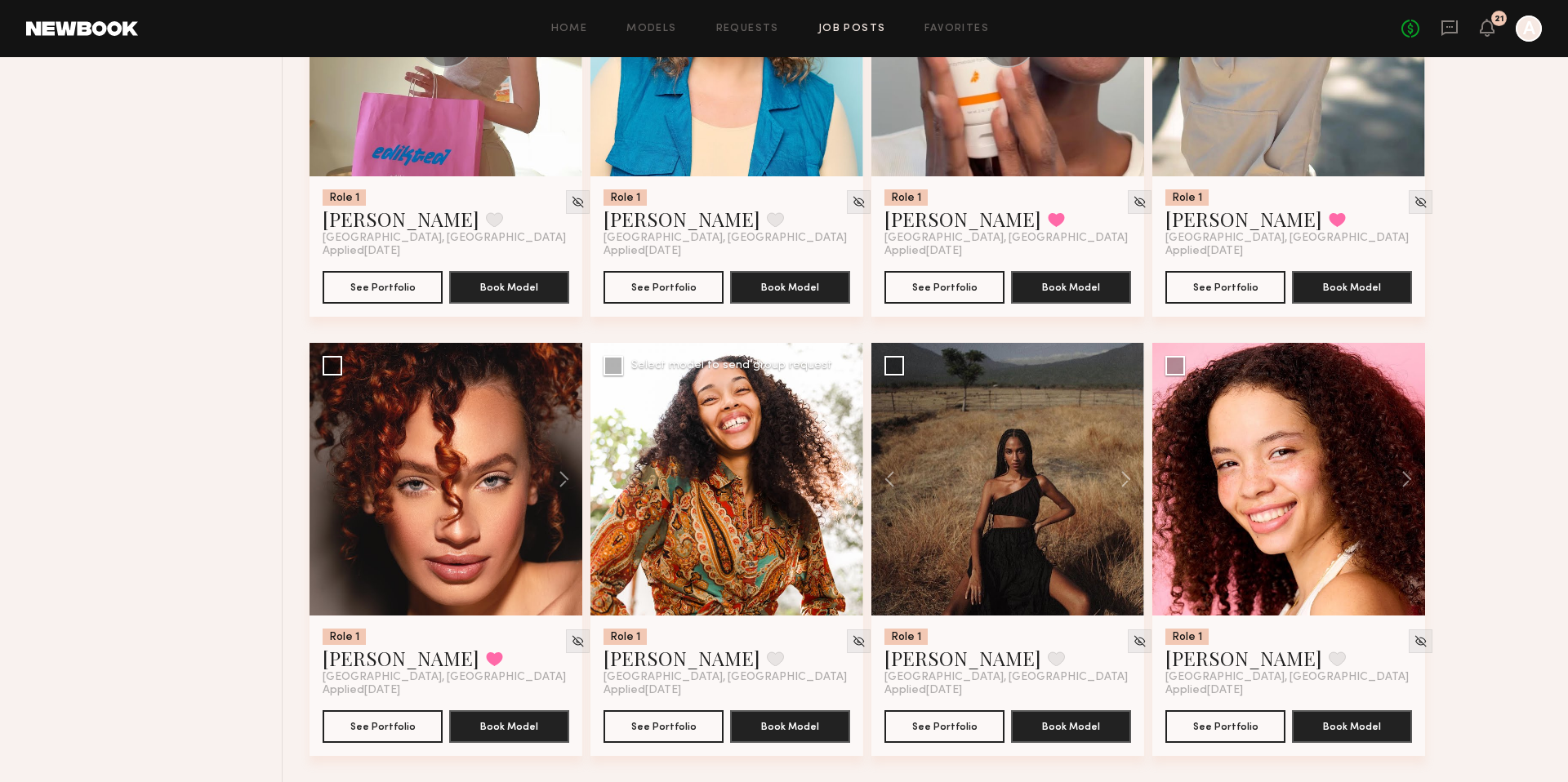
click at [845, 477] on button at bounding box center [836, 479] width 52 height 273
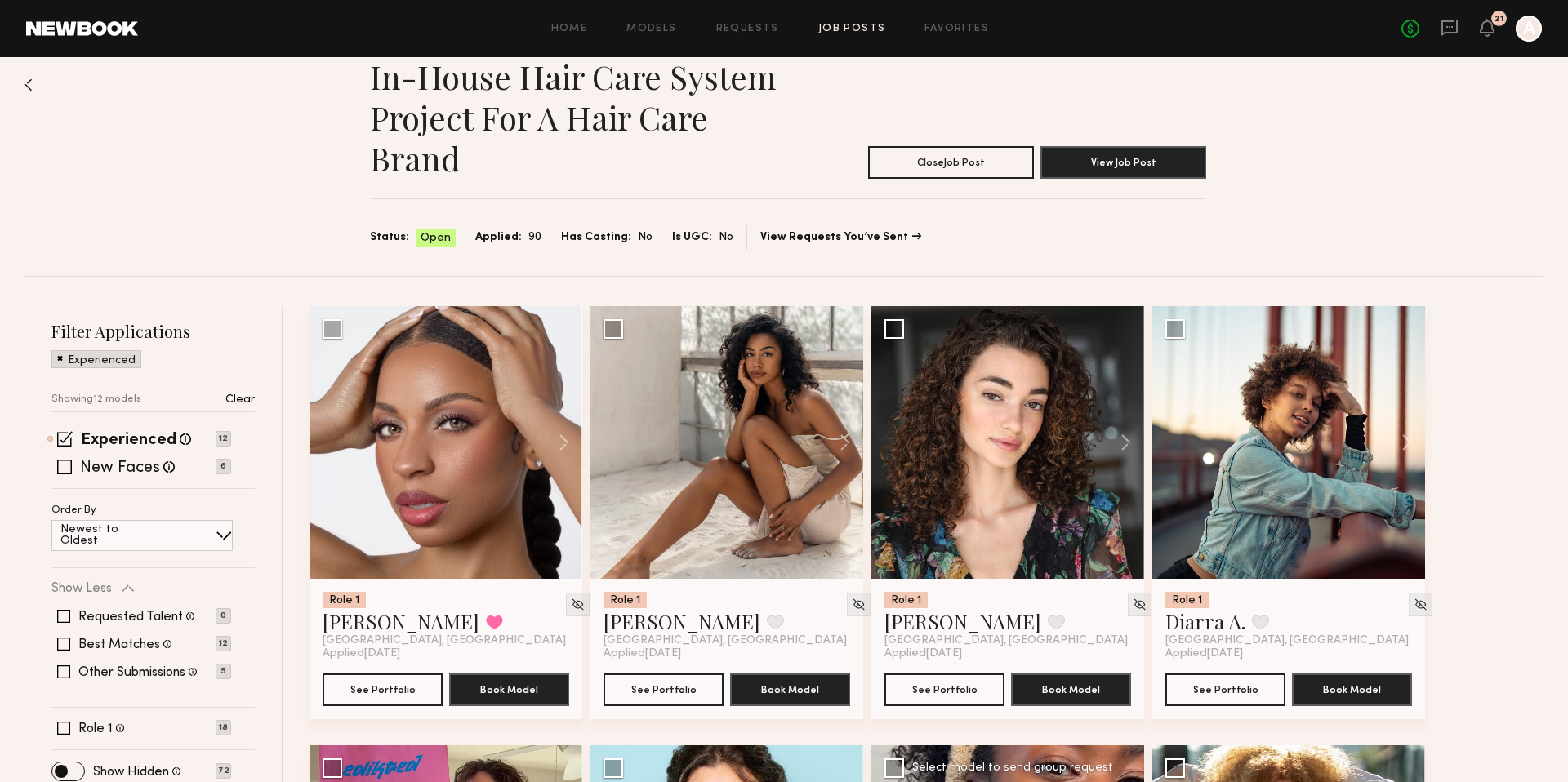
scroll to position [0, 0]
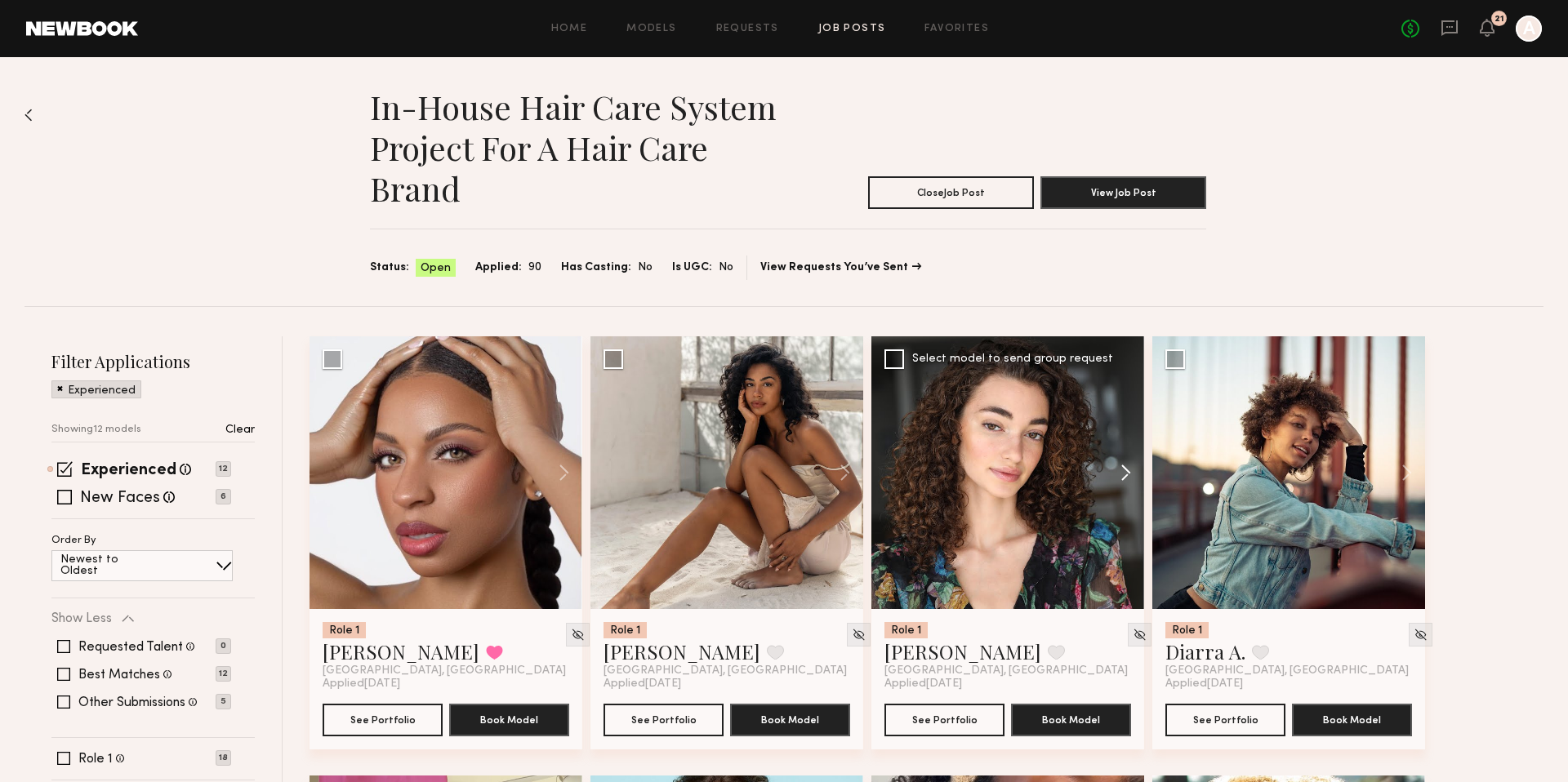
click at [1125, 478] on button at bounding box center [1117, 473] width 52 height 273
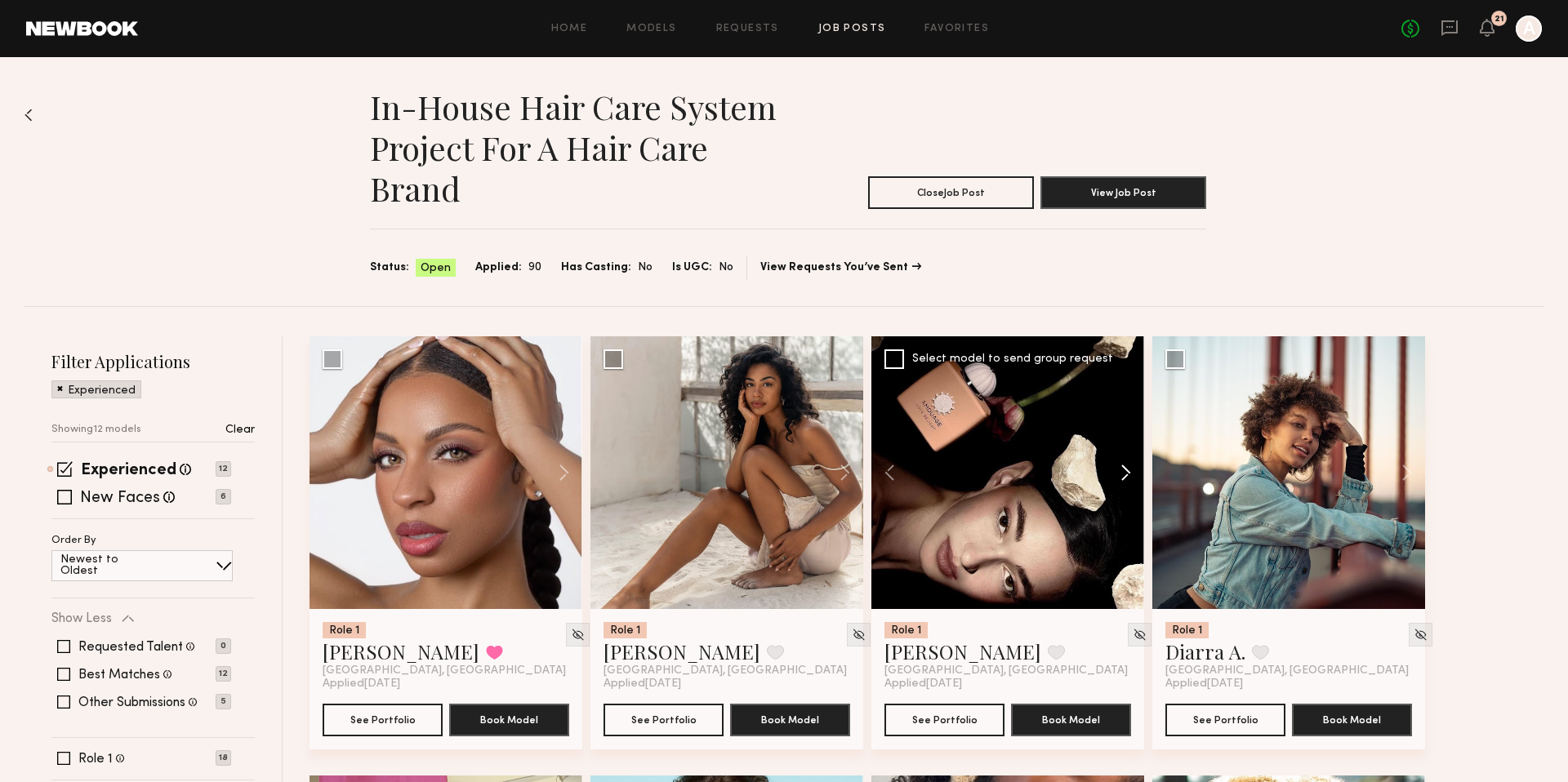
click at [1125, 477] on button at bounding box center [1117, 473] width 52 height 273
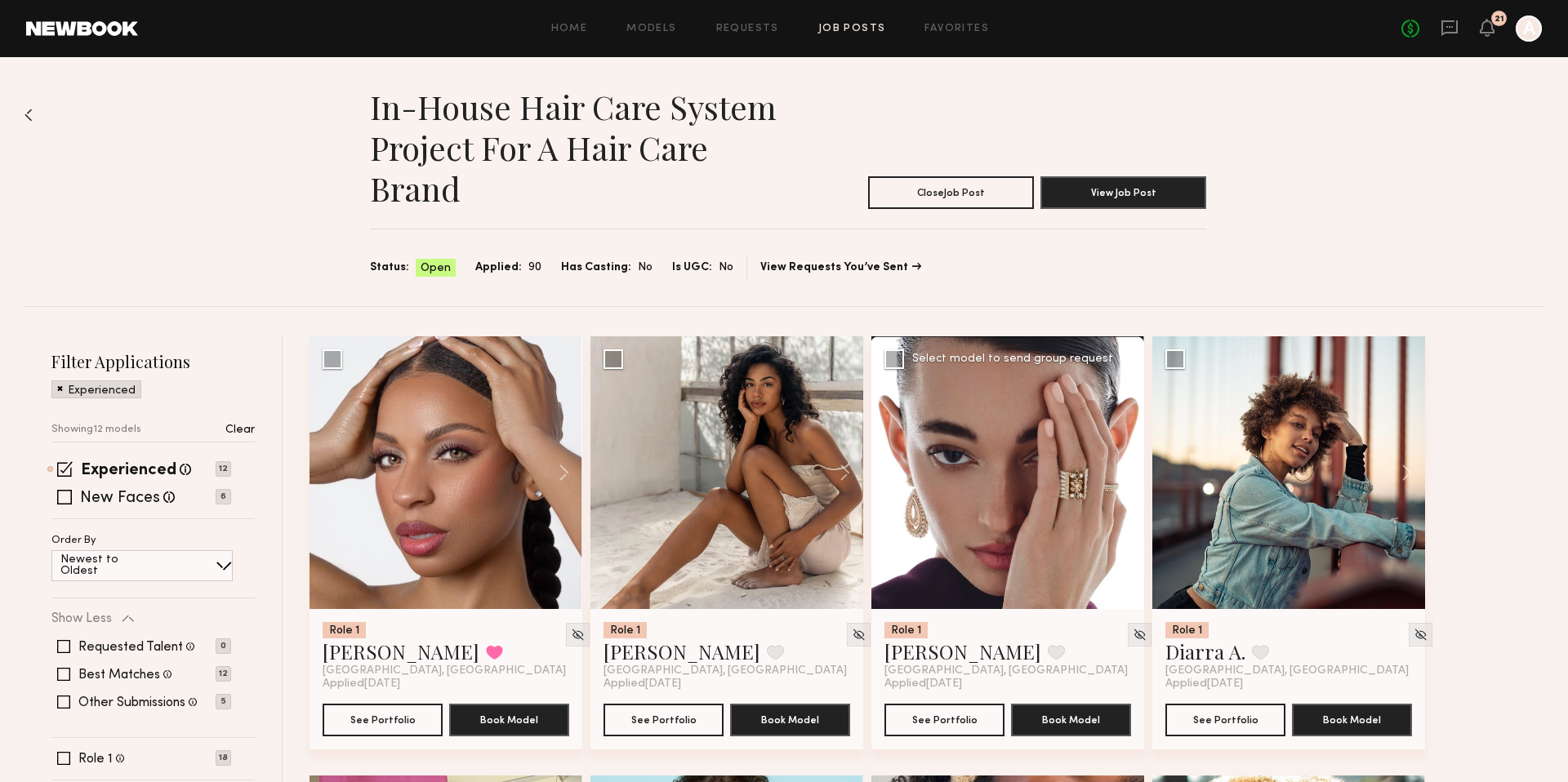
click at [1125, 477] on button at bounding box center [1117, 473] width 52 height 273
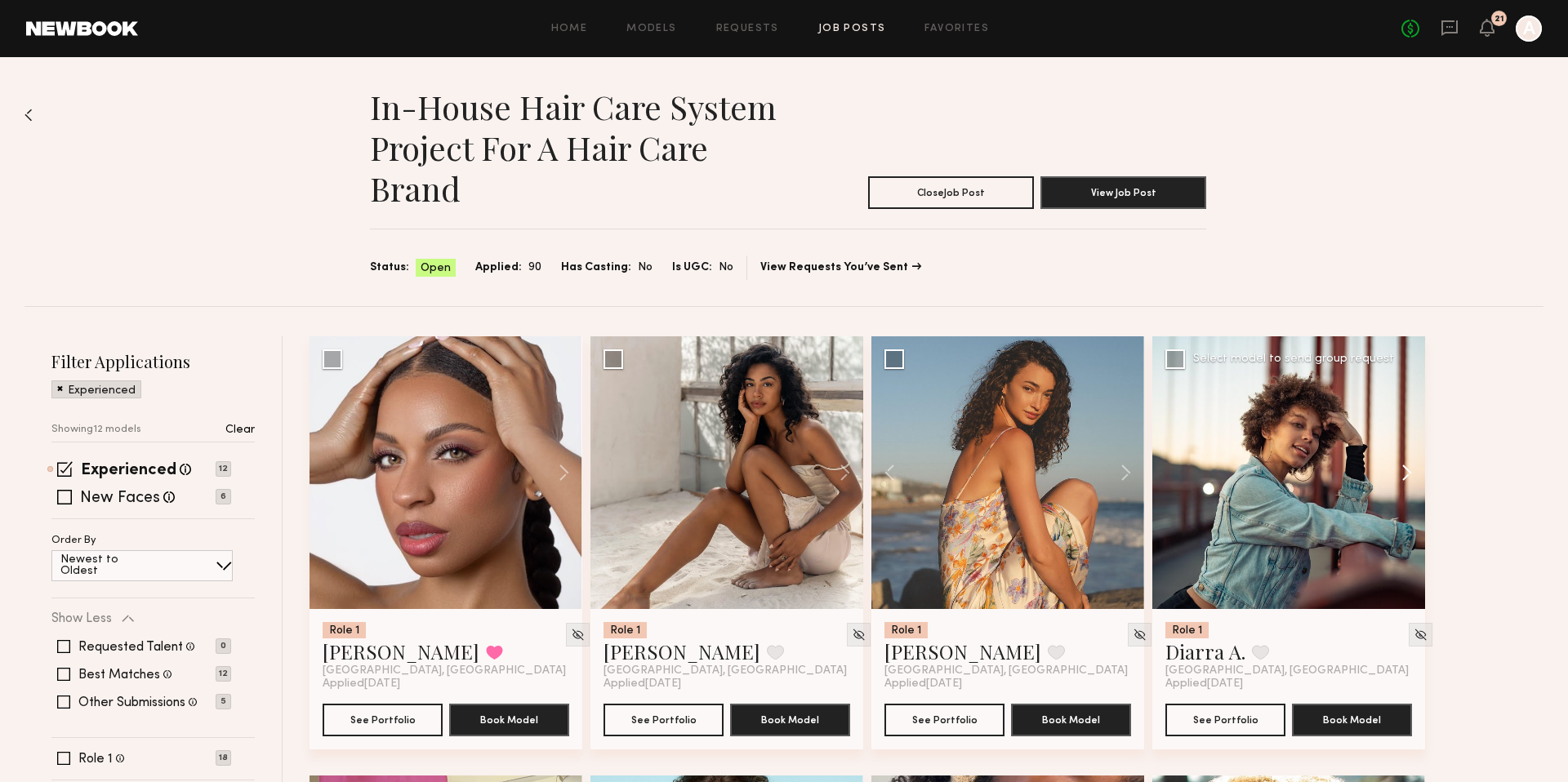
click at [1400, 466] on button at bounding box center [1398, 473] width 52 height 273
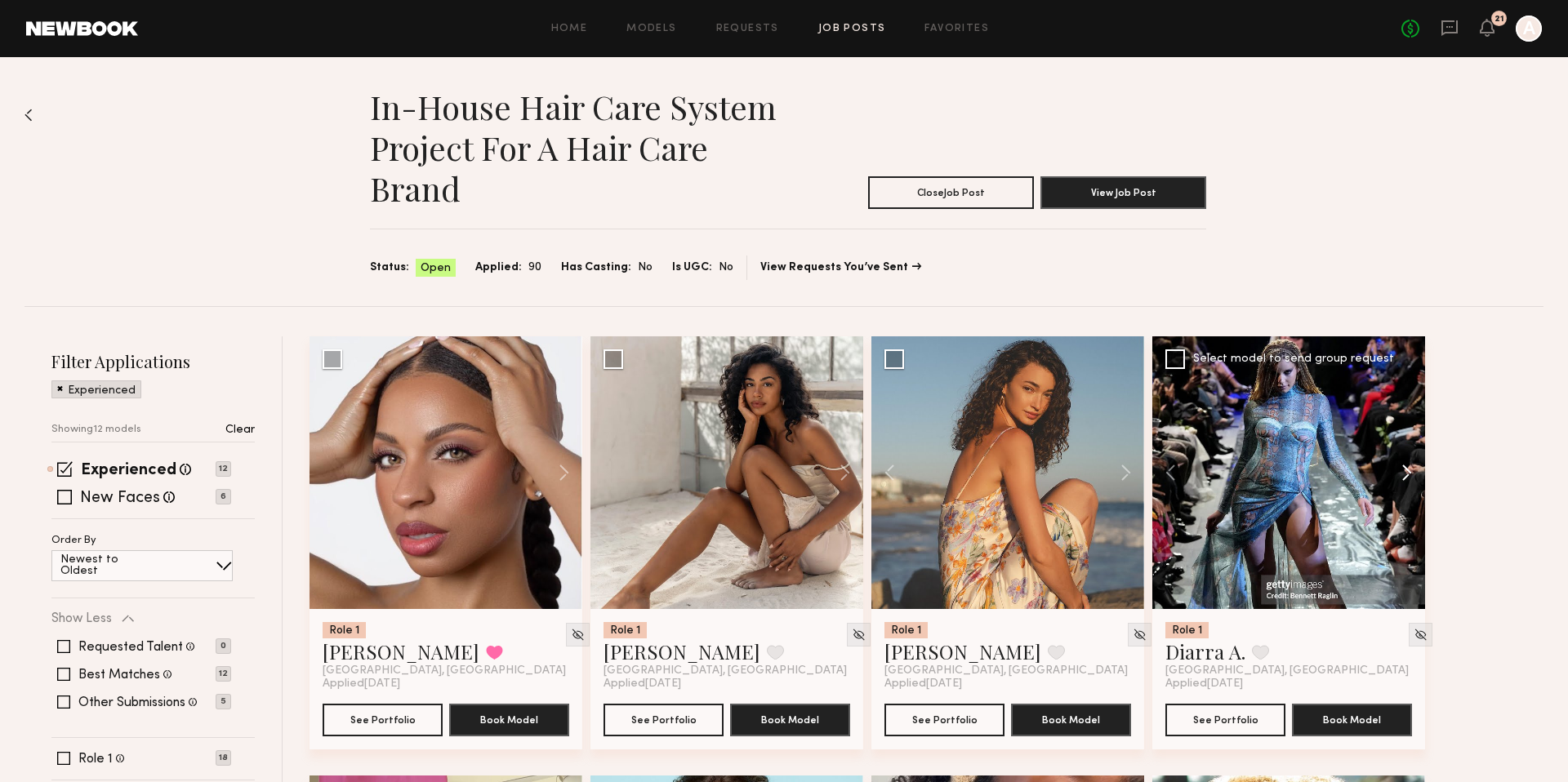
click at [1400, 466] on button at bounding box center [1398, 473] width 52 height 273
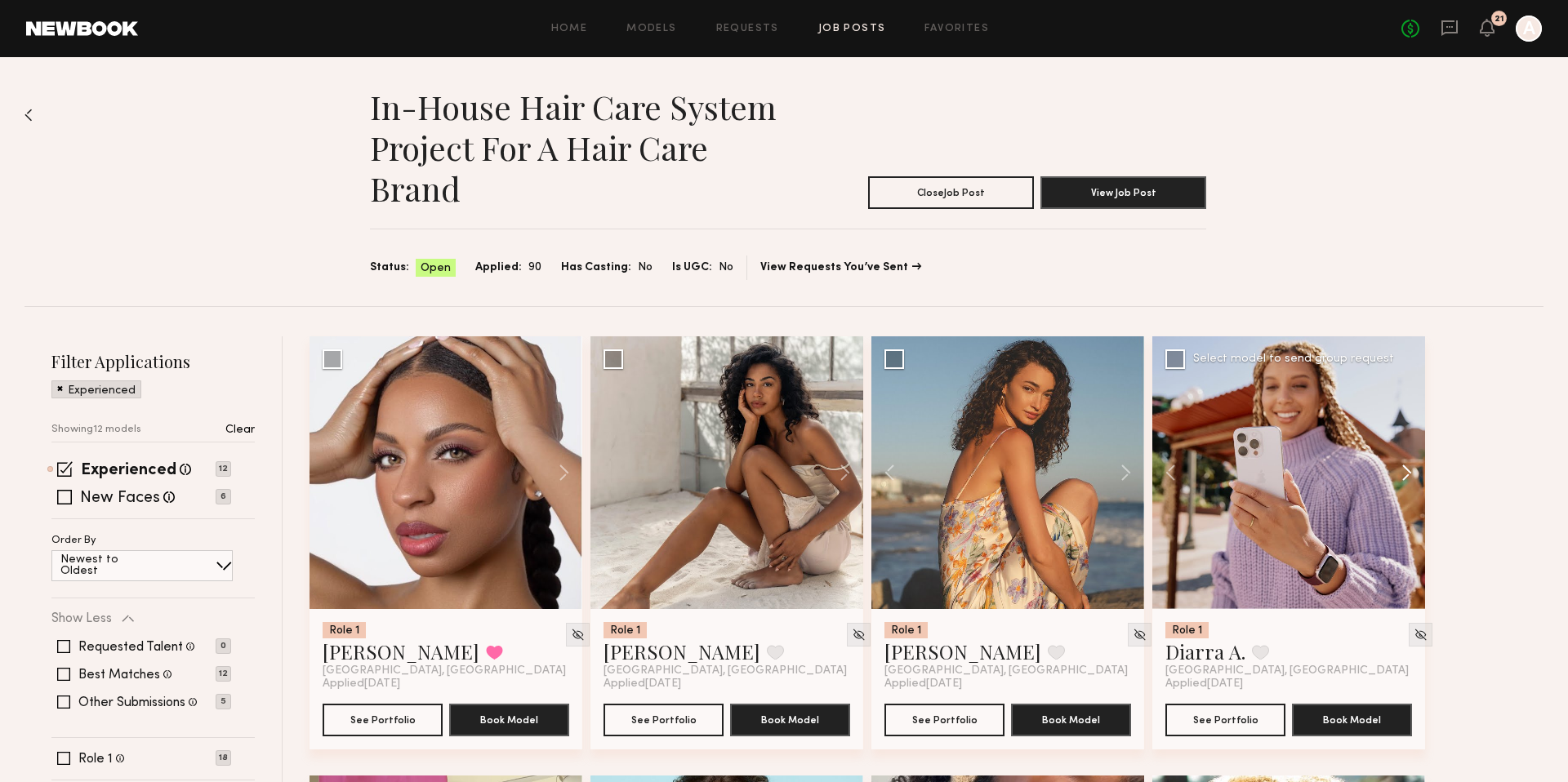
click at [1400, 466] on button at bounding box center [1398, 473] width 52 height 273
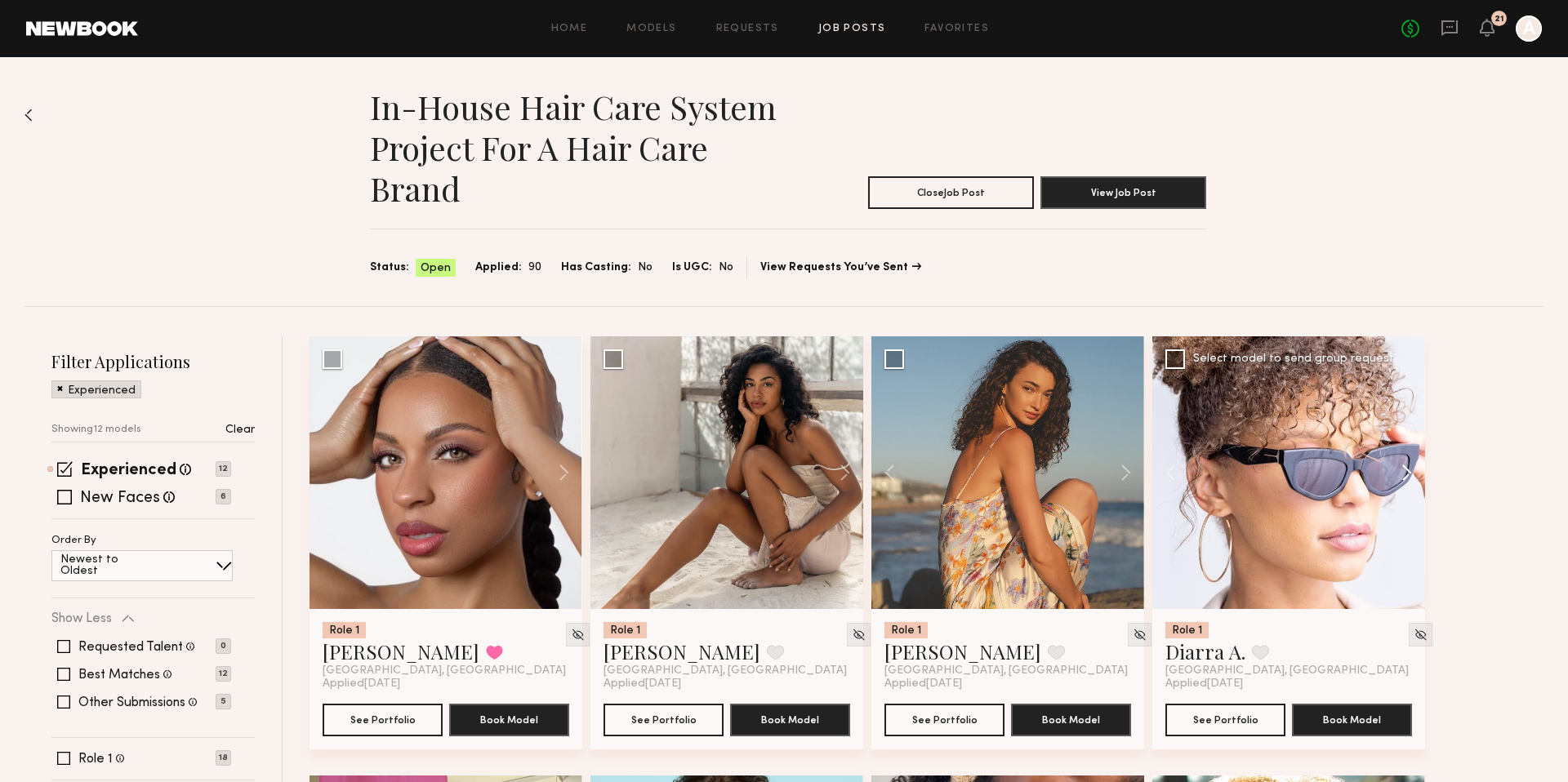
click at [1401, 471] on button at bounding box center [1398, 473] width 52 height 273
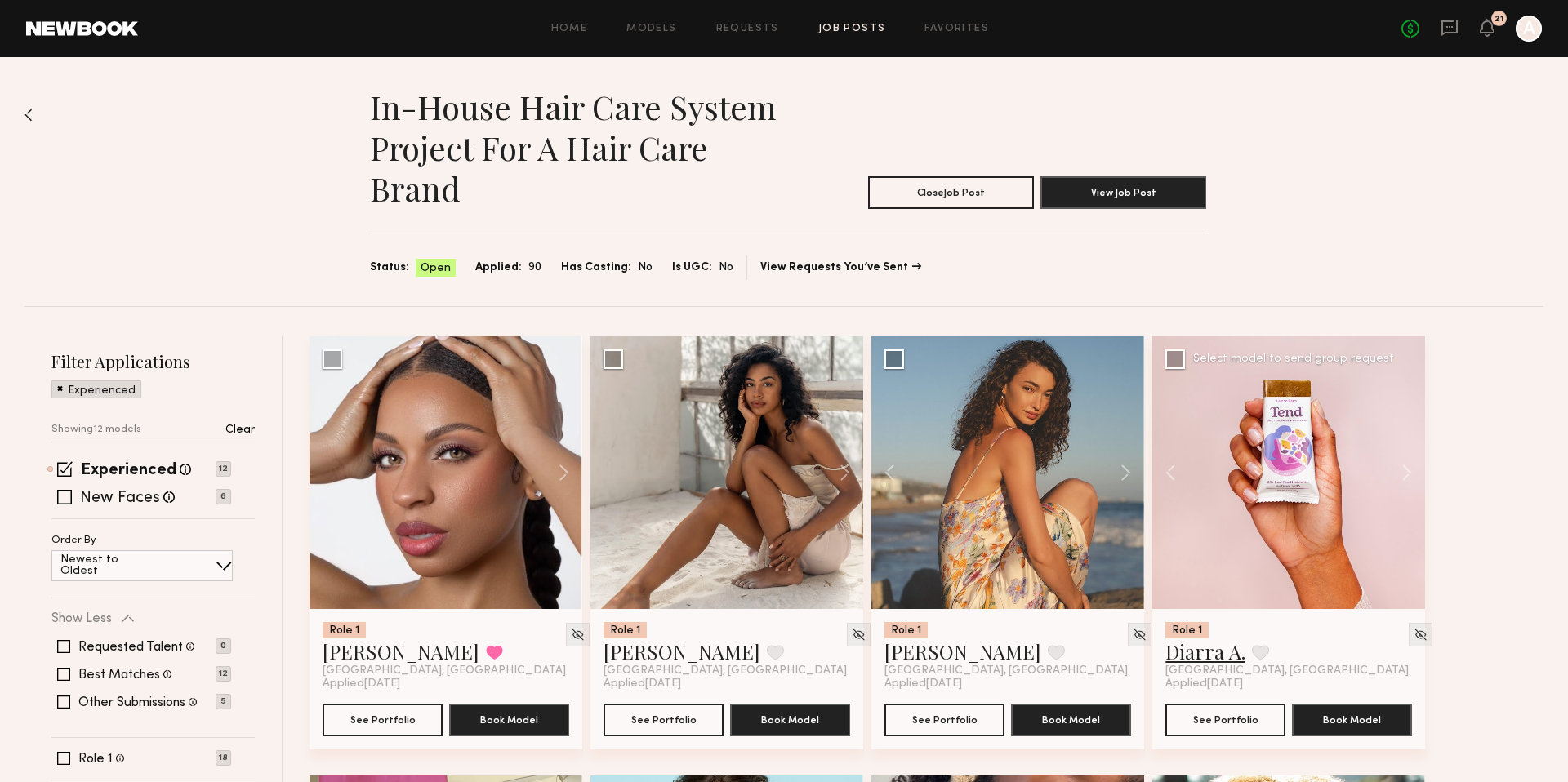
click at [1200, 641] on link "Diarra A." at bounding box center [1205, 652] width 80 height 26
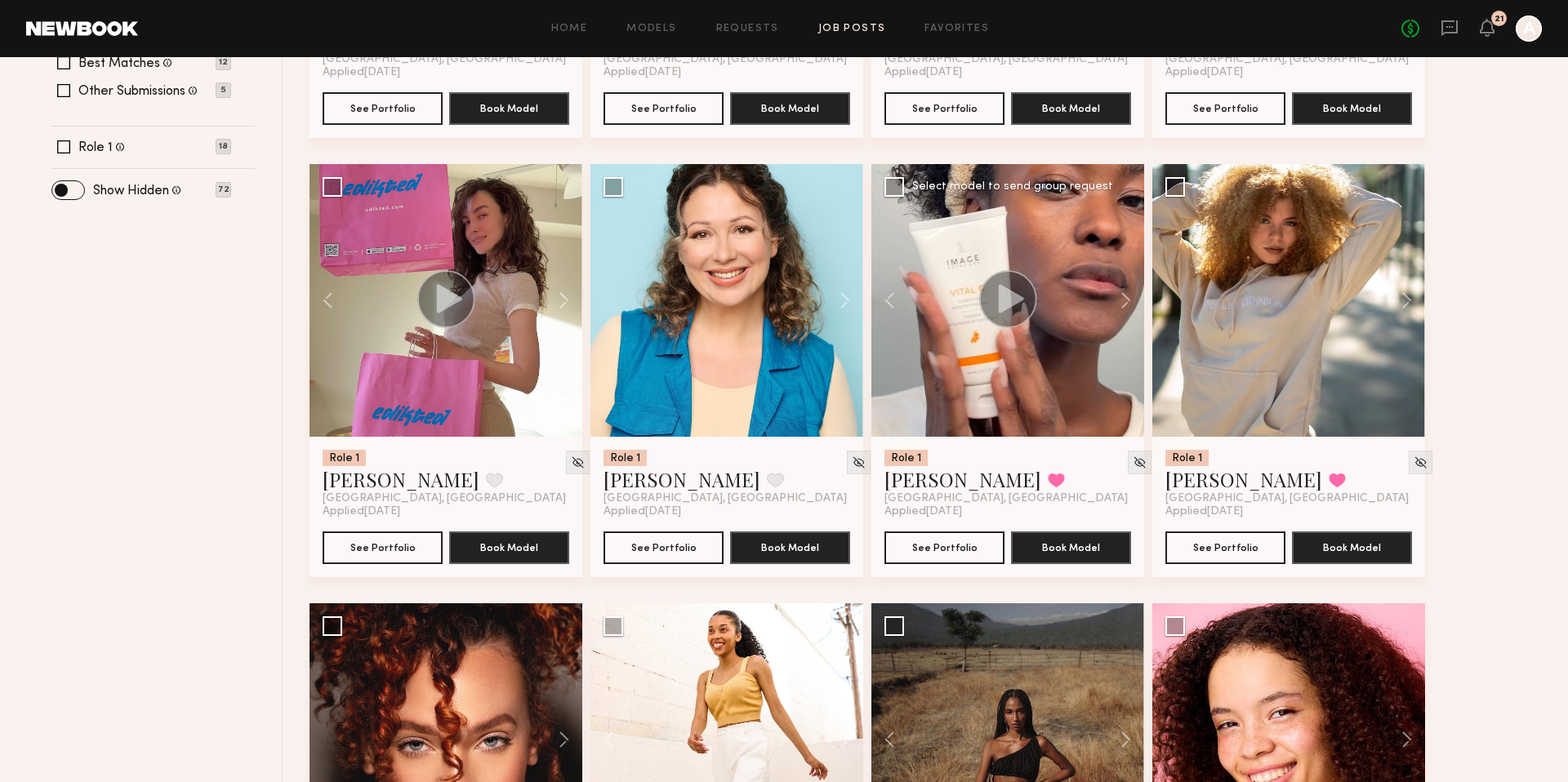
scroll to position [871, 0]
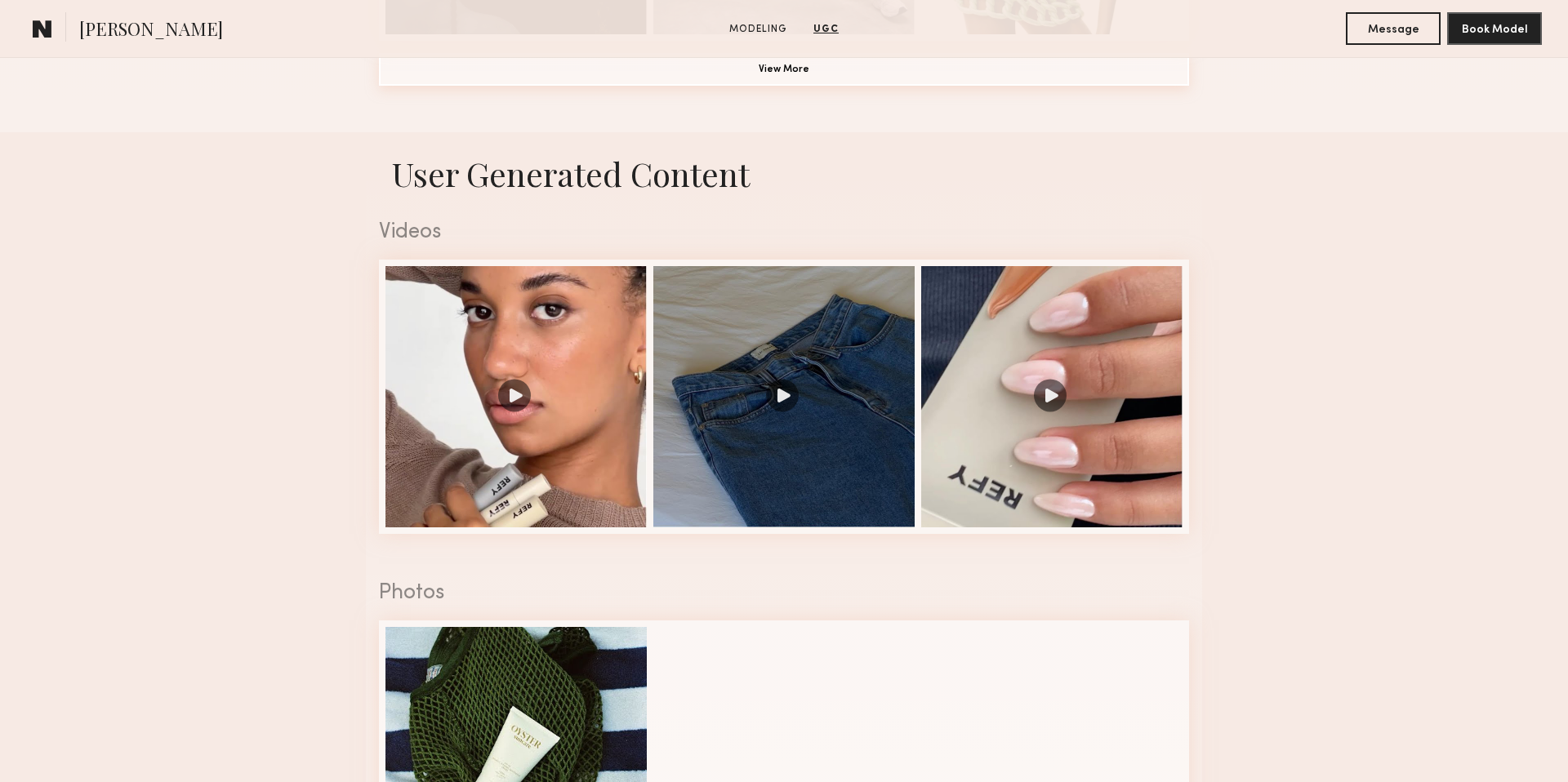
scroll to position [1348, 0]
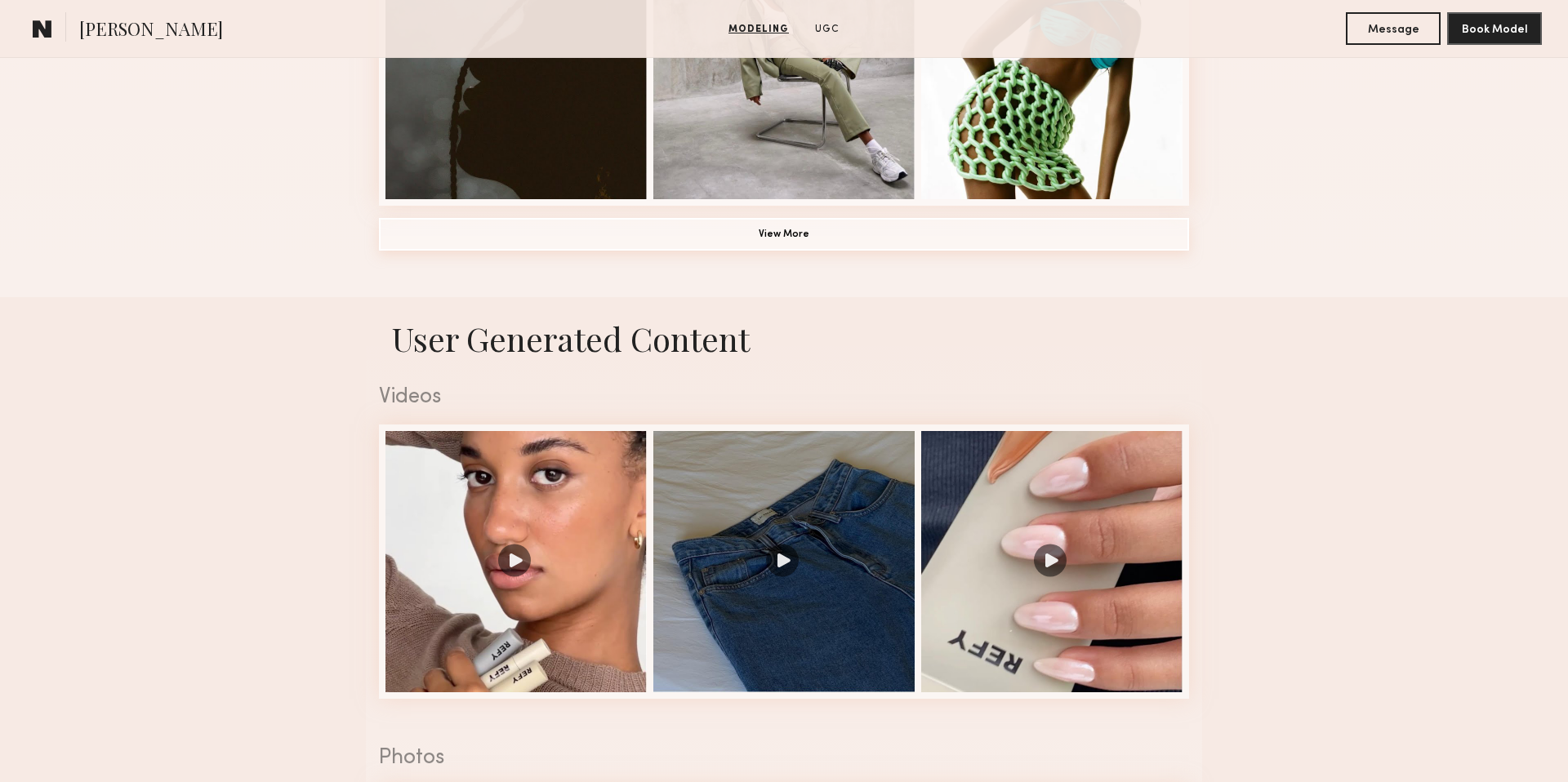
click at [801, 249] on button "View More" at bounding box center [783, 234] width 810 height 33
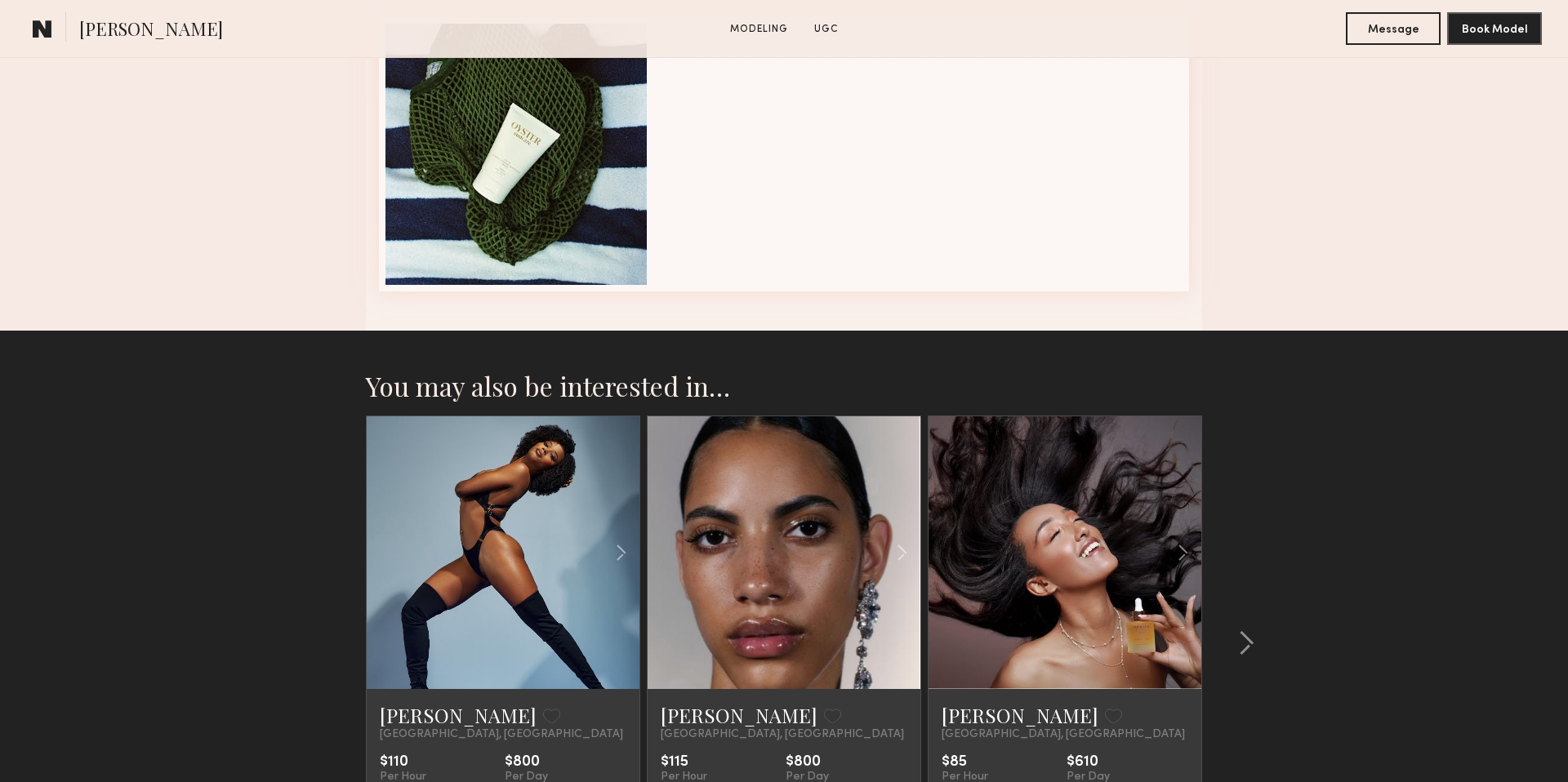
scroll to position [2476, 0]
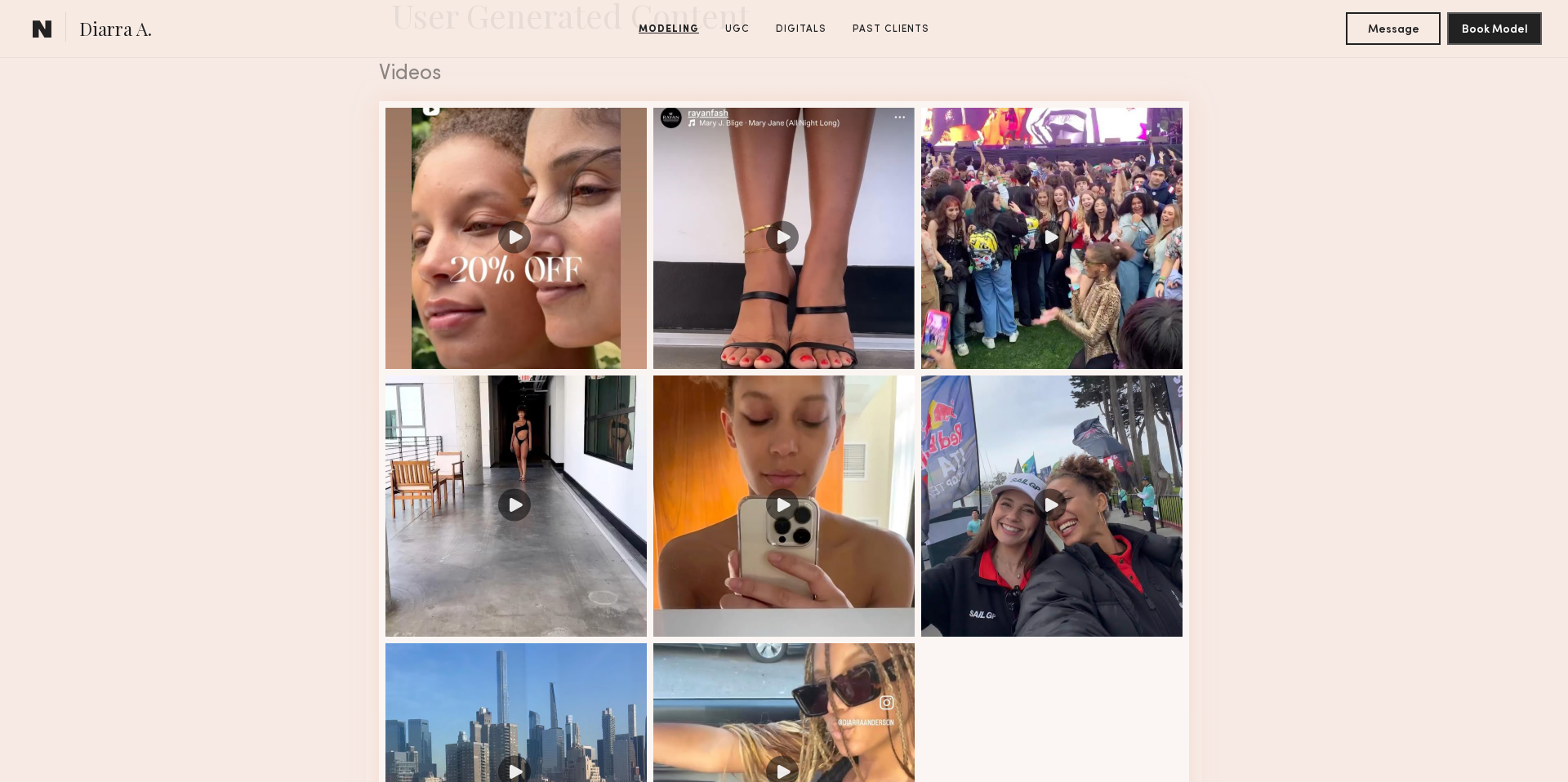
scroll to position [1703, 0]
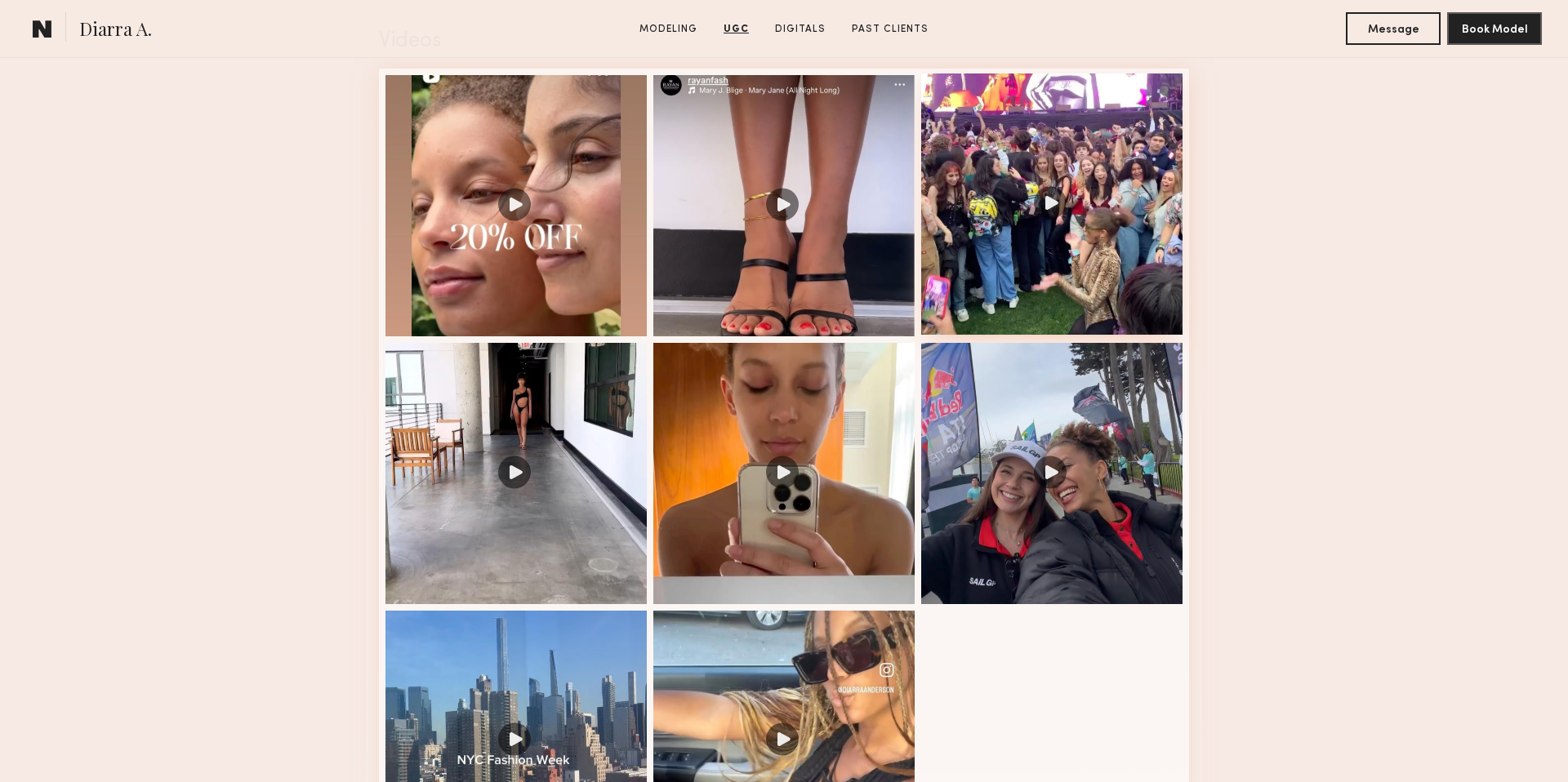
click at [1062, 203] on div at bounding box center [1052, 204] width 261 height 261
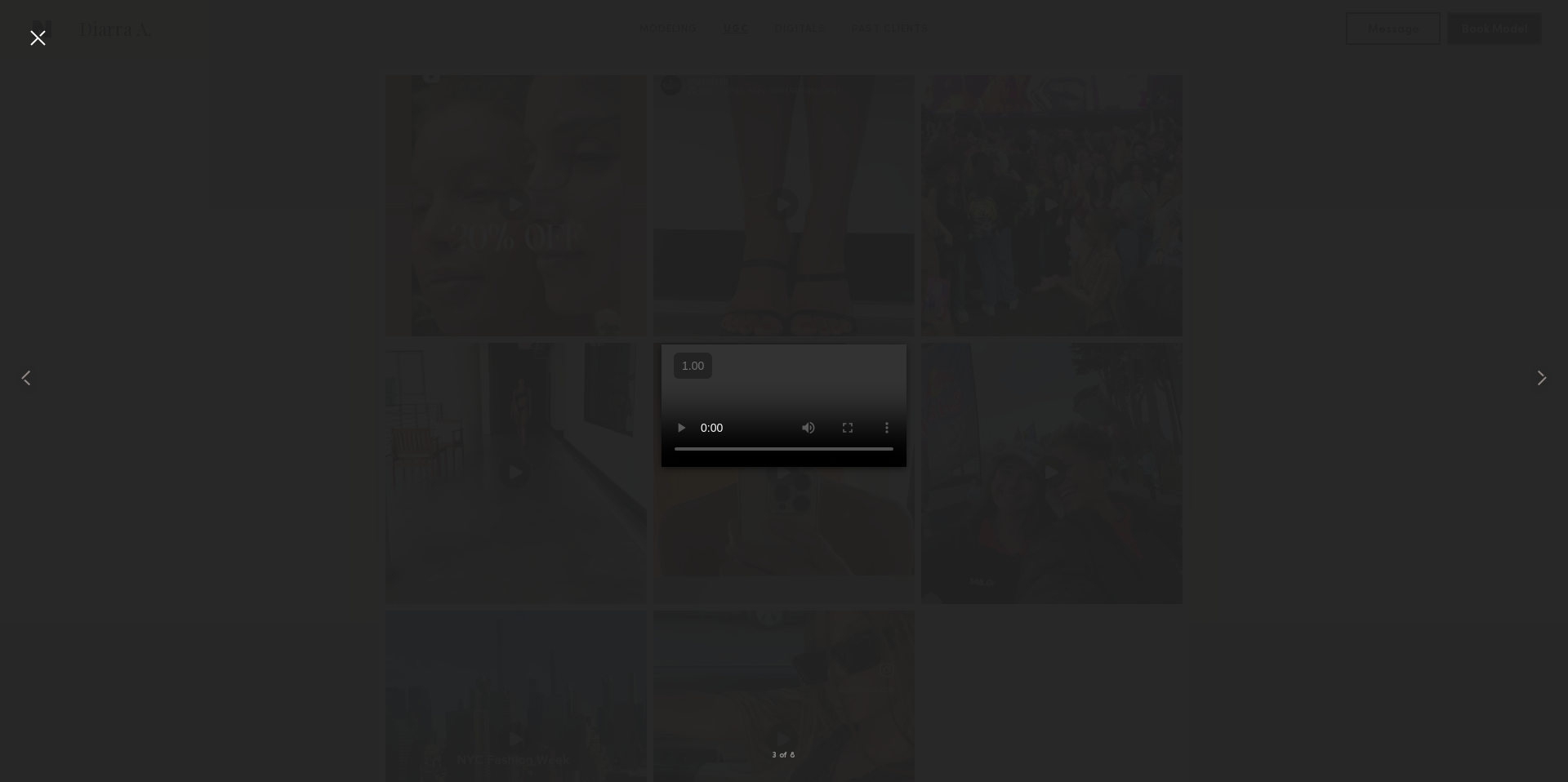
click at [392, 326] on div at bounding box center [784, 378] width 1568 height 704
click at [44, 48] on div at bounding box center [38, 38] width 26 height 26
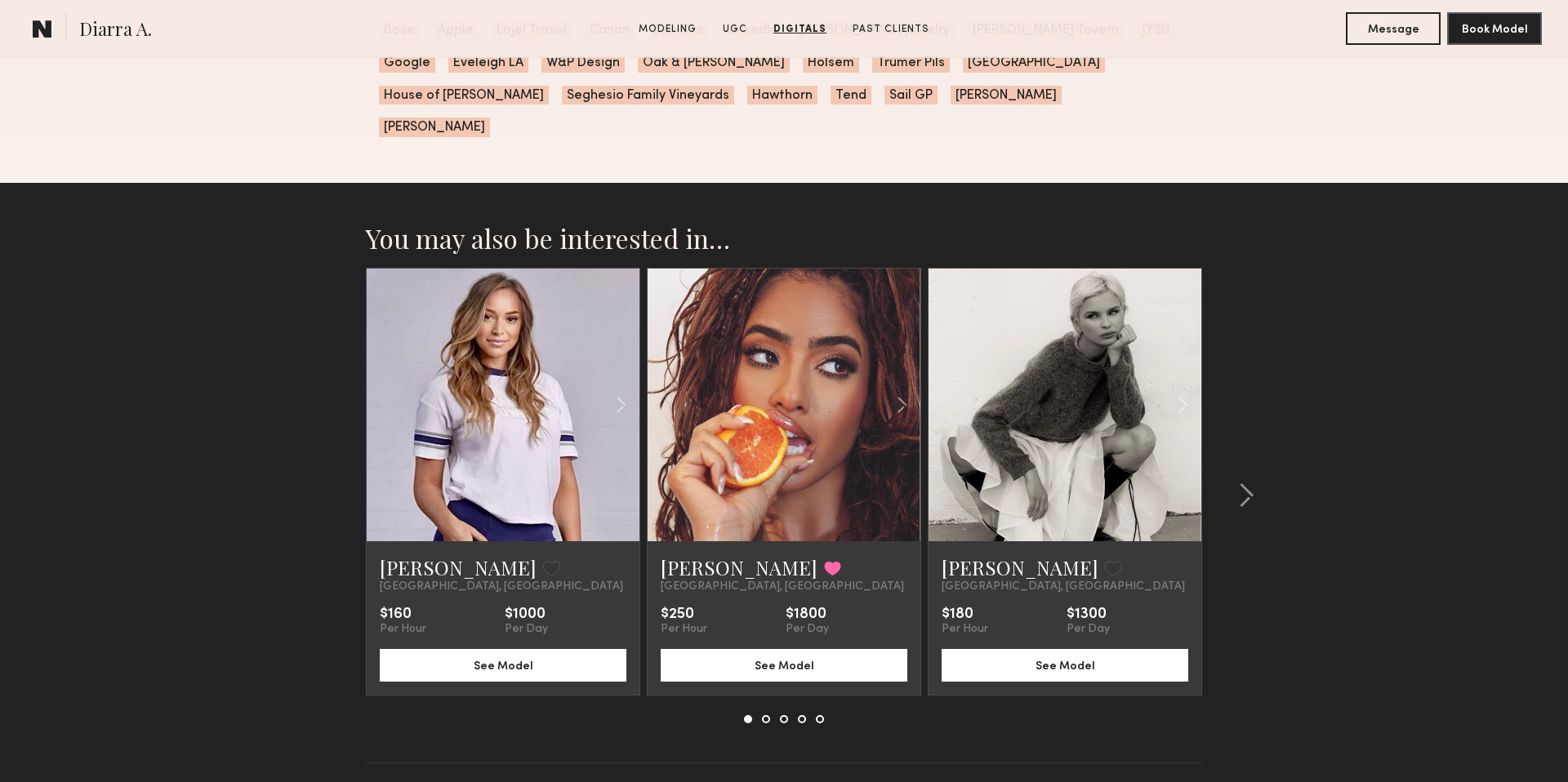
scroll to position [3782, 0]
